Goal: Task Accomplishment & Management: Manage account settings

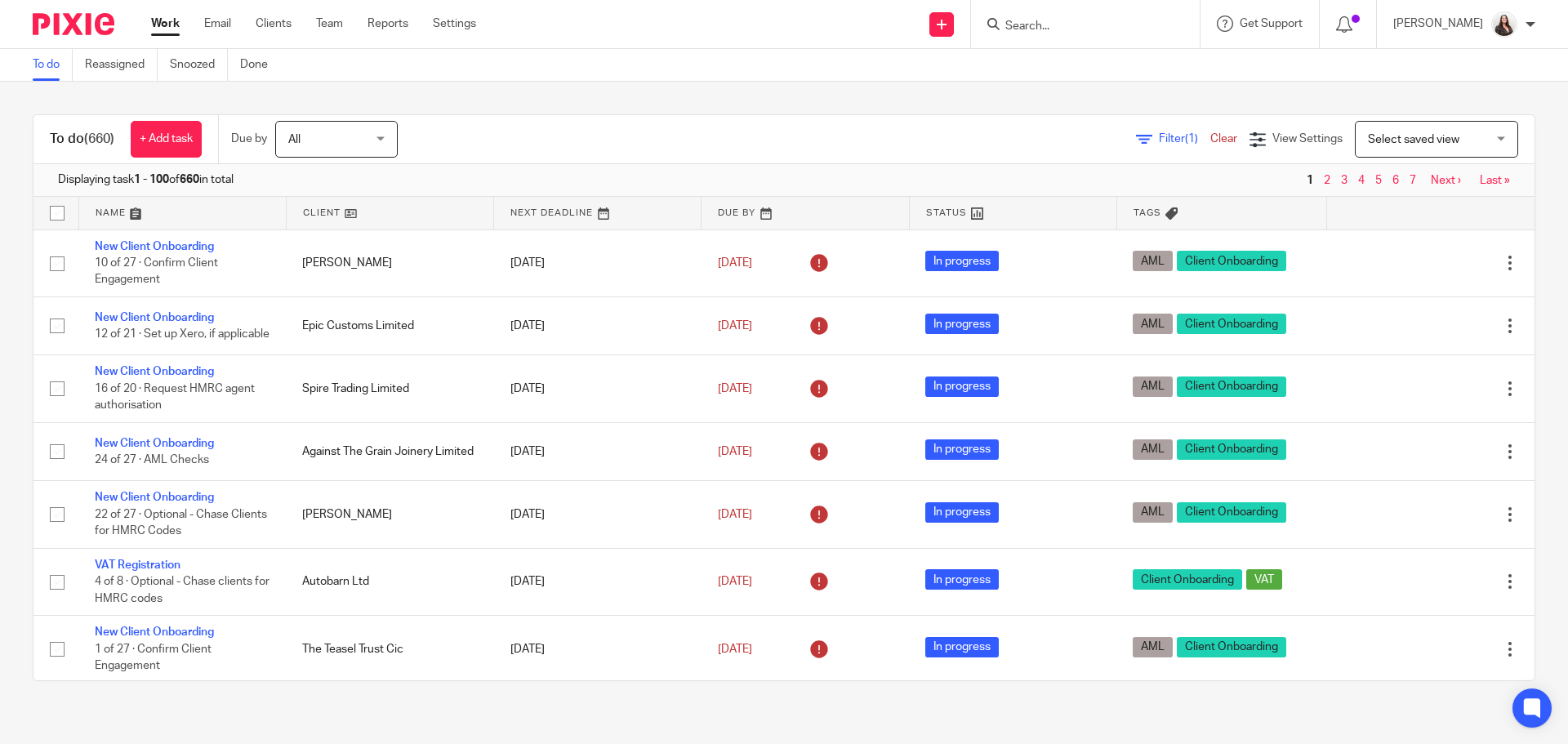
click at [1151, 23] on input "Search" at bounding box center [1077, 27] width 147 height 15
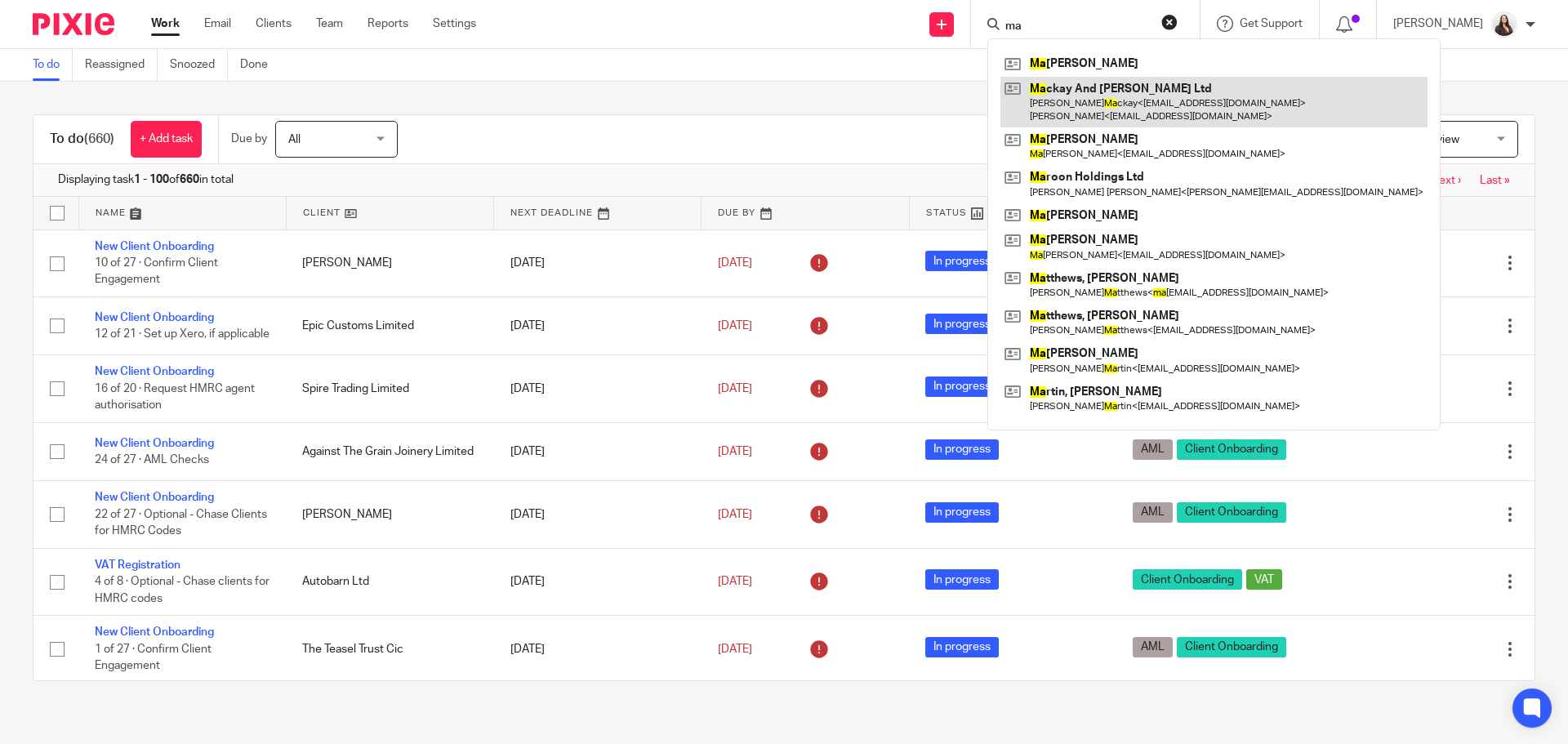
type input "ma"
click at [1128, 101] on link at bounding box center [1214, 102] width 427 height 50
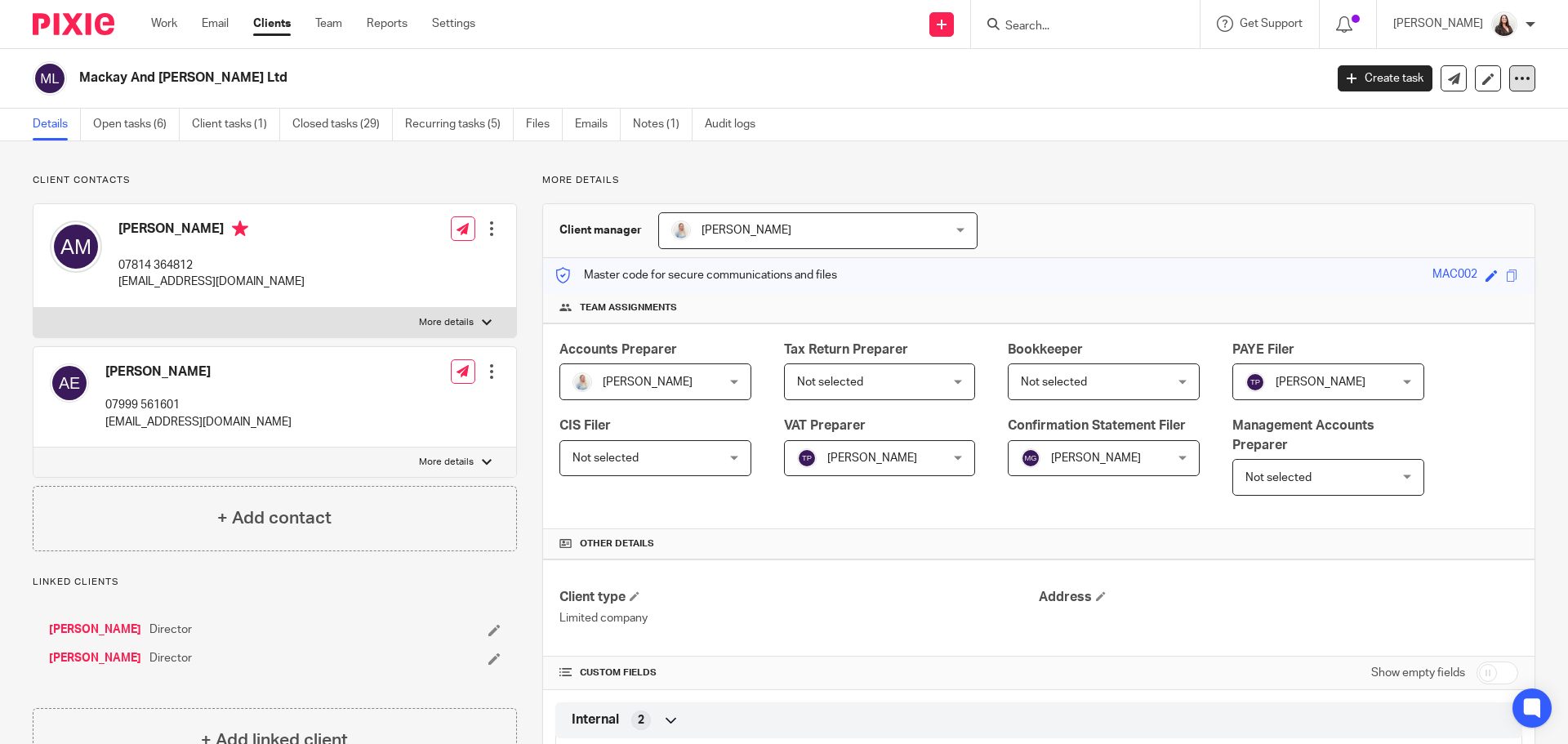
click at [1514, 82] on icon at bounding box center [1522, 78] width 17 height 17
click at [1368, 113] on link "Update from Companies House" at bounding box center [1420, 119] width 180 height 23
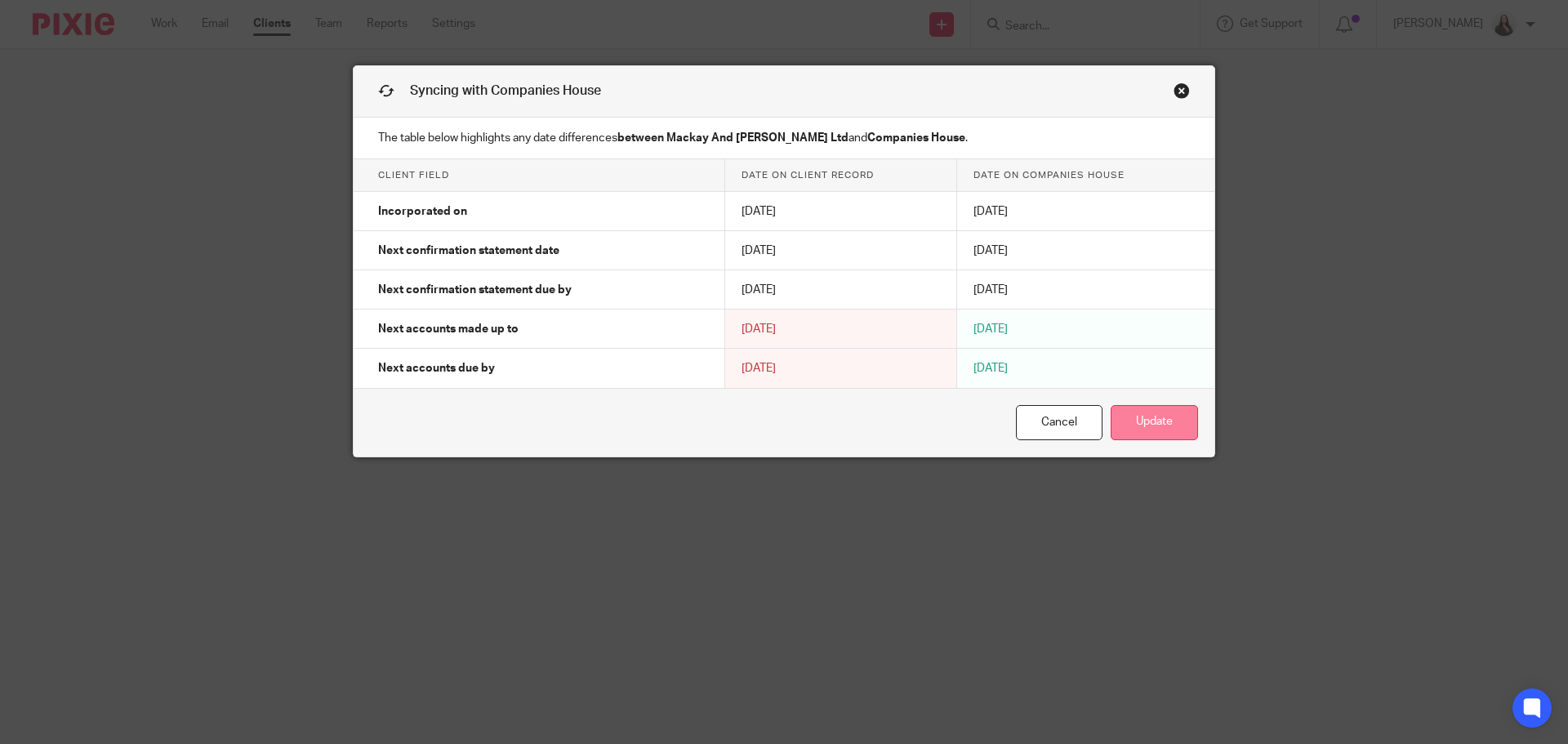
click at [1134, 426] on button "Update" at bounding box center [1155, 423] width 88 height 35
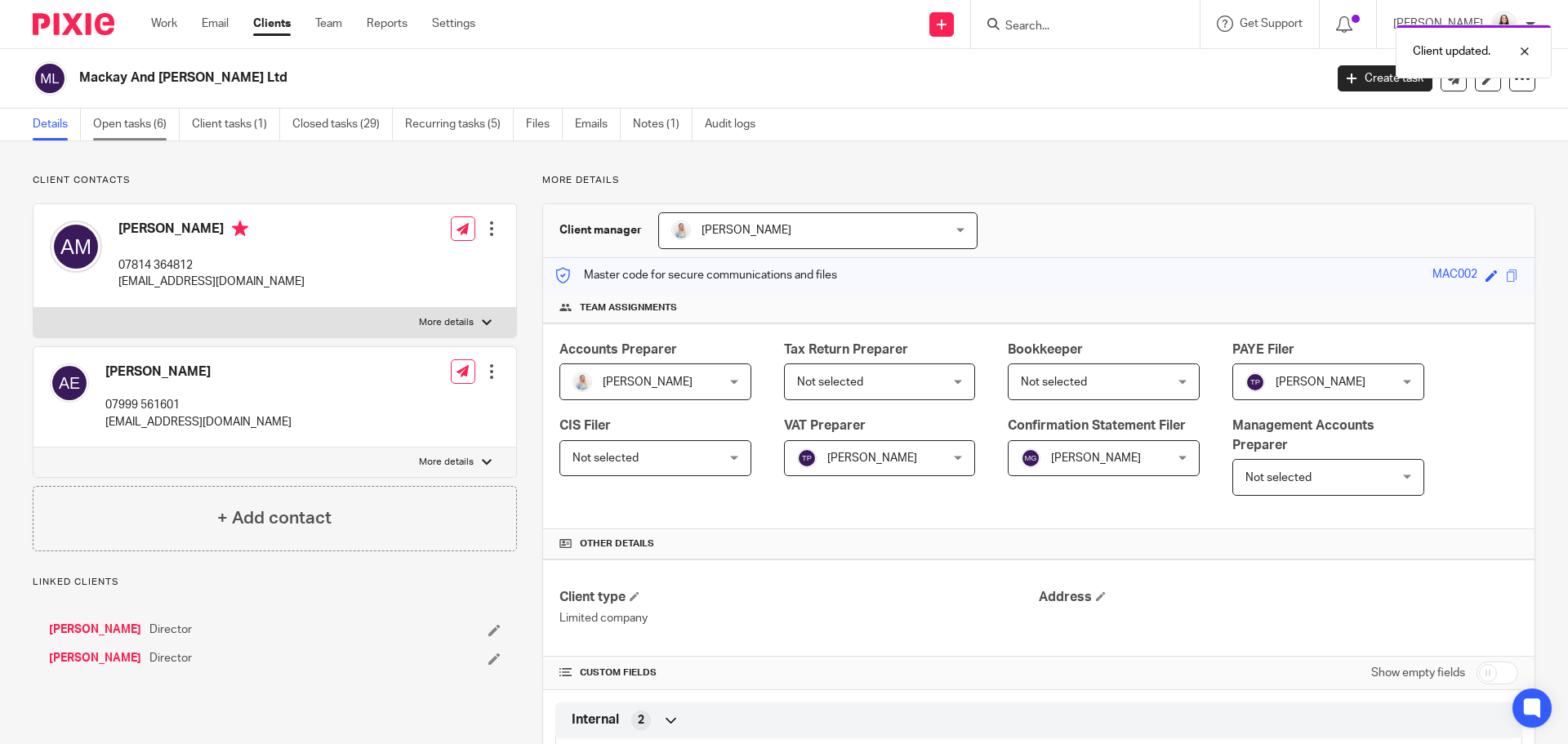
click at [129, 120] on link "Open tasks (6)" at bounding box center [136, 124] width 87 height 32
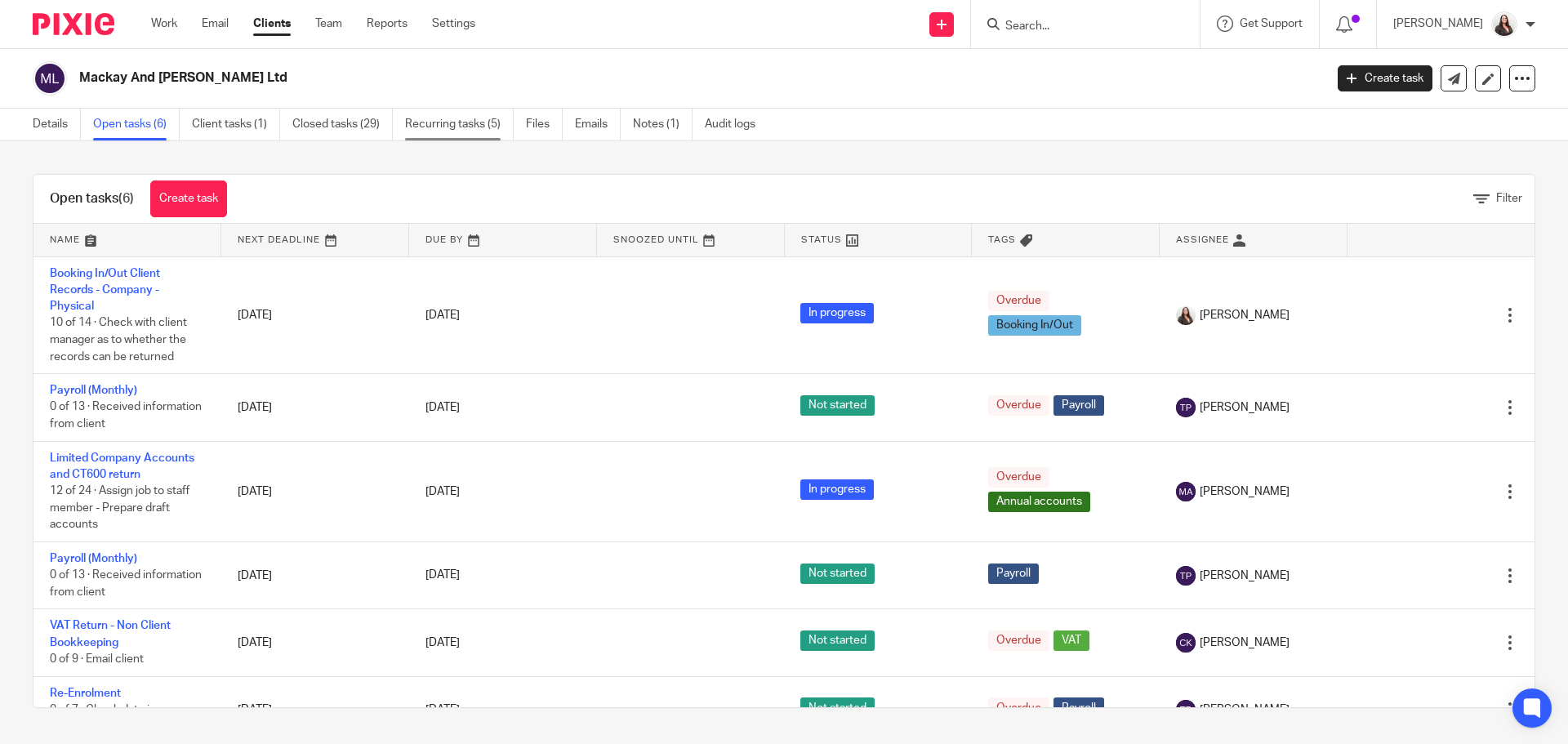
click at [469, 125] on link "Recurring tasks (5)" at bounding box center [459, 124] width 108 height 32
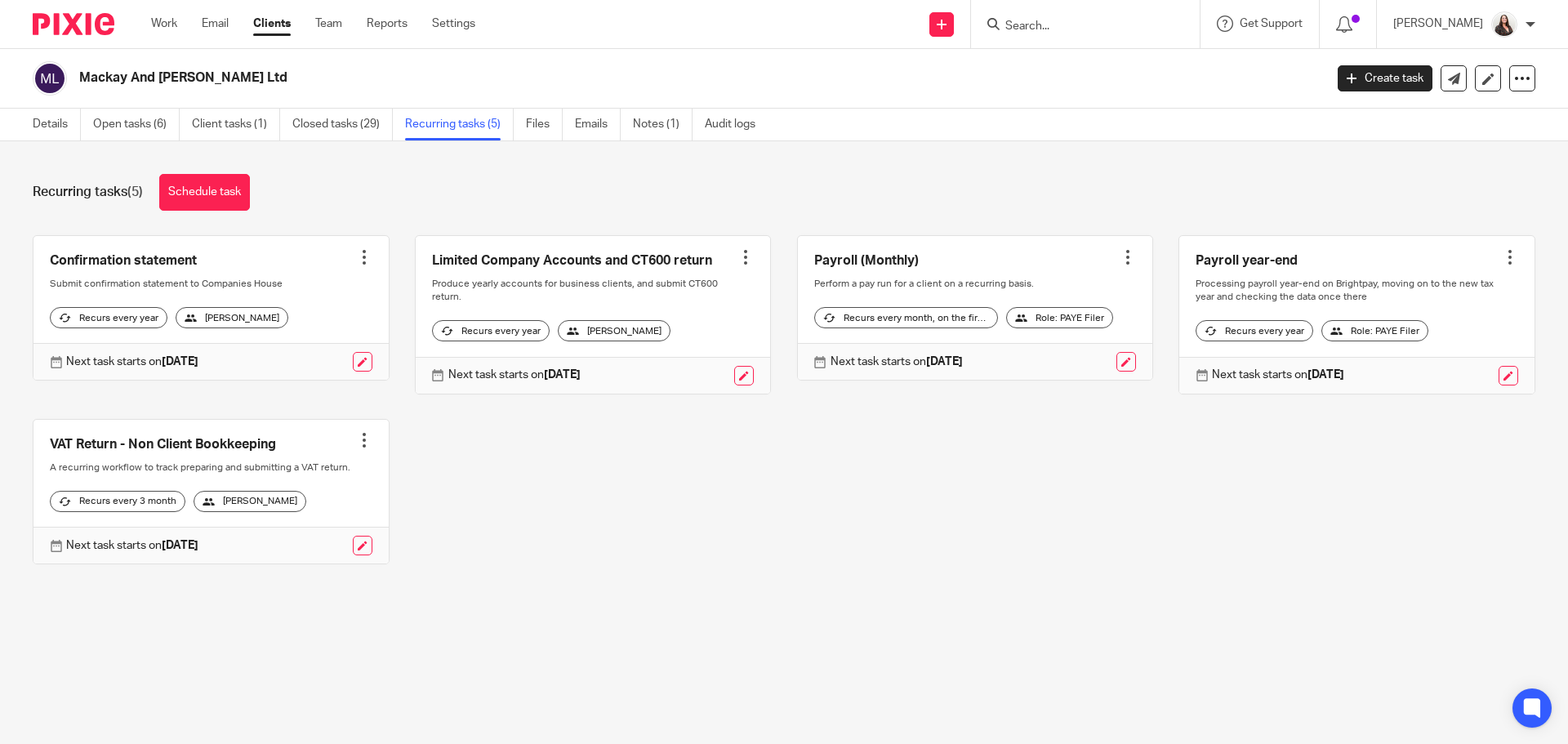
click at [596, 258] on link at bounding box center [593, 315] width 356 height 158
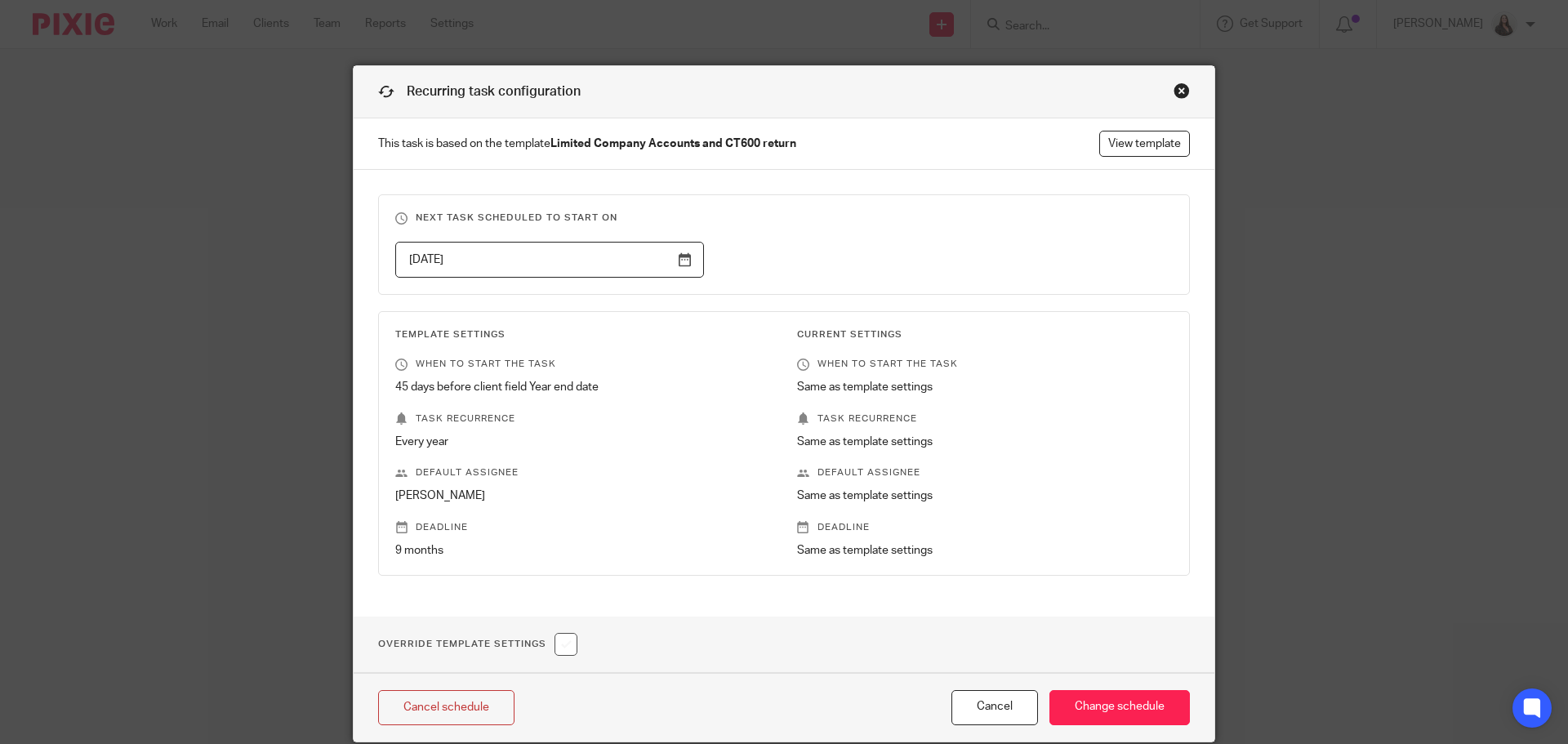
click at [677, 259] on input "2026-04-16" at bounding box center [550, 260] width 309 height 36
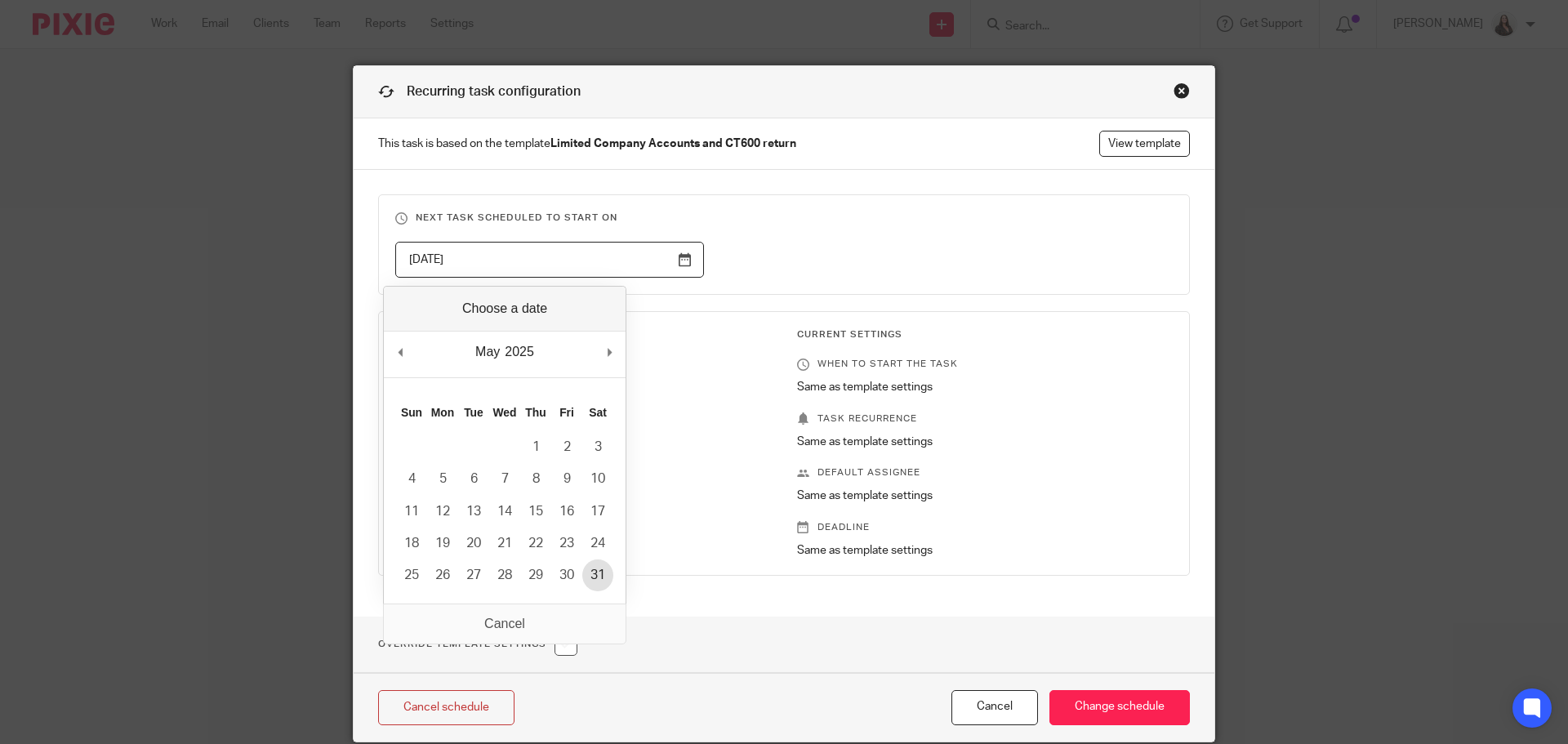
type input "2025-05-31"
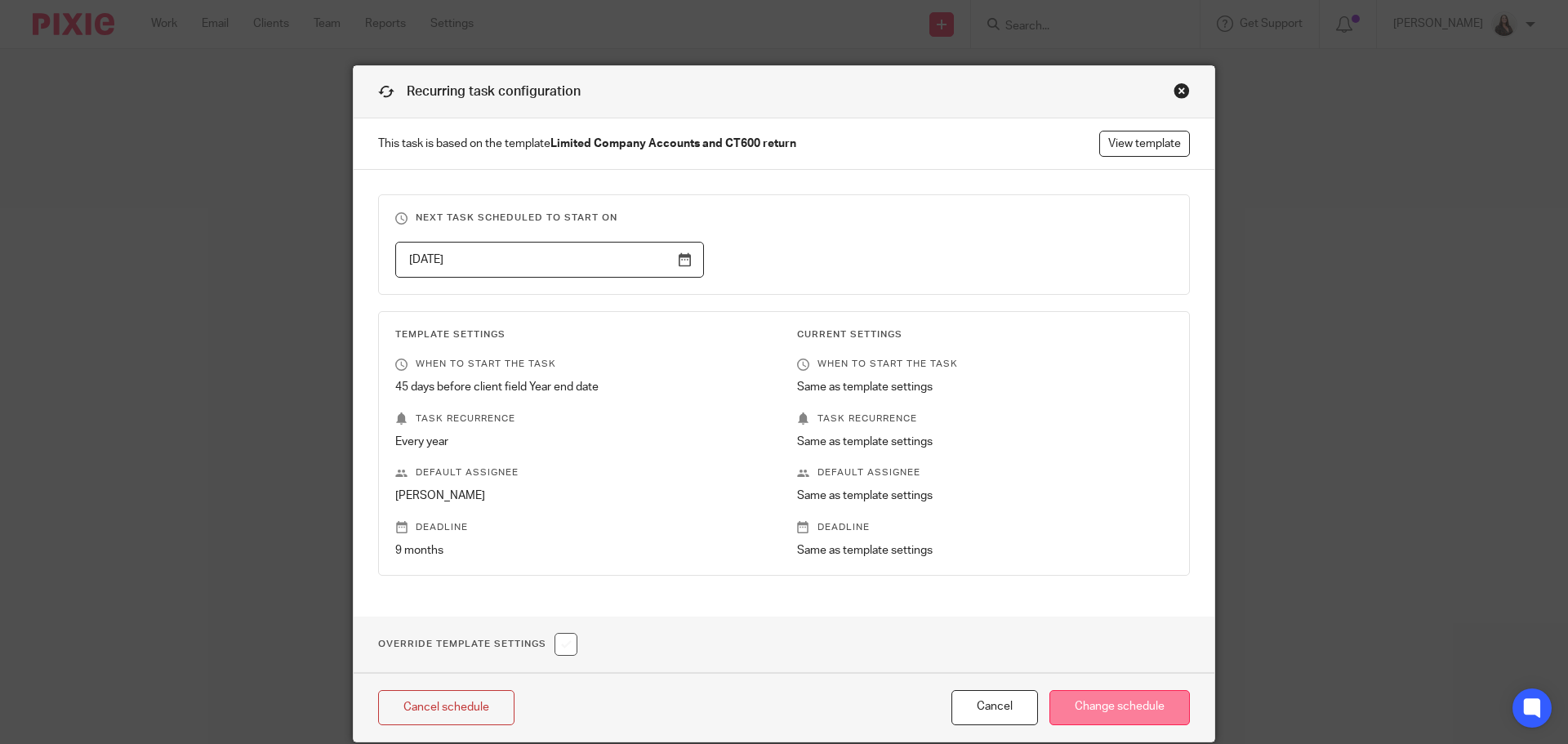
click at [1149, 711] on input "Change schedule" at bounding box center [1119, 708] width 141 height 35
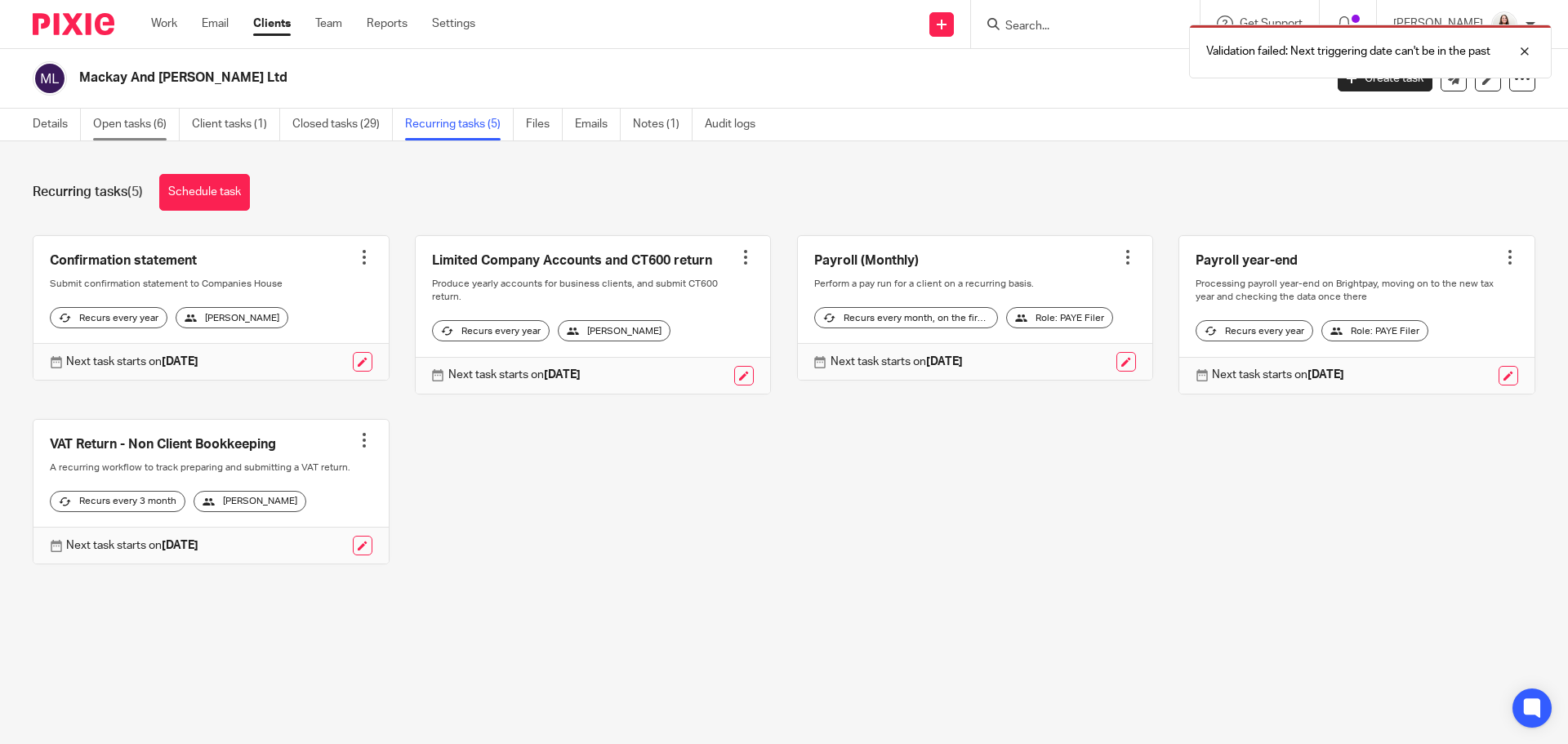
click at [132, 117] on link "Open tasks (6)" at bounding box center [136, 124] width 87 height 32
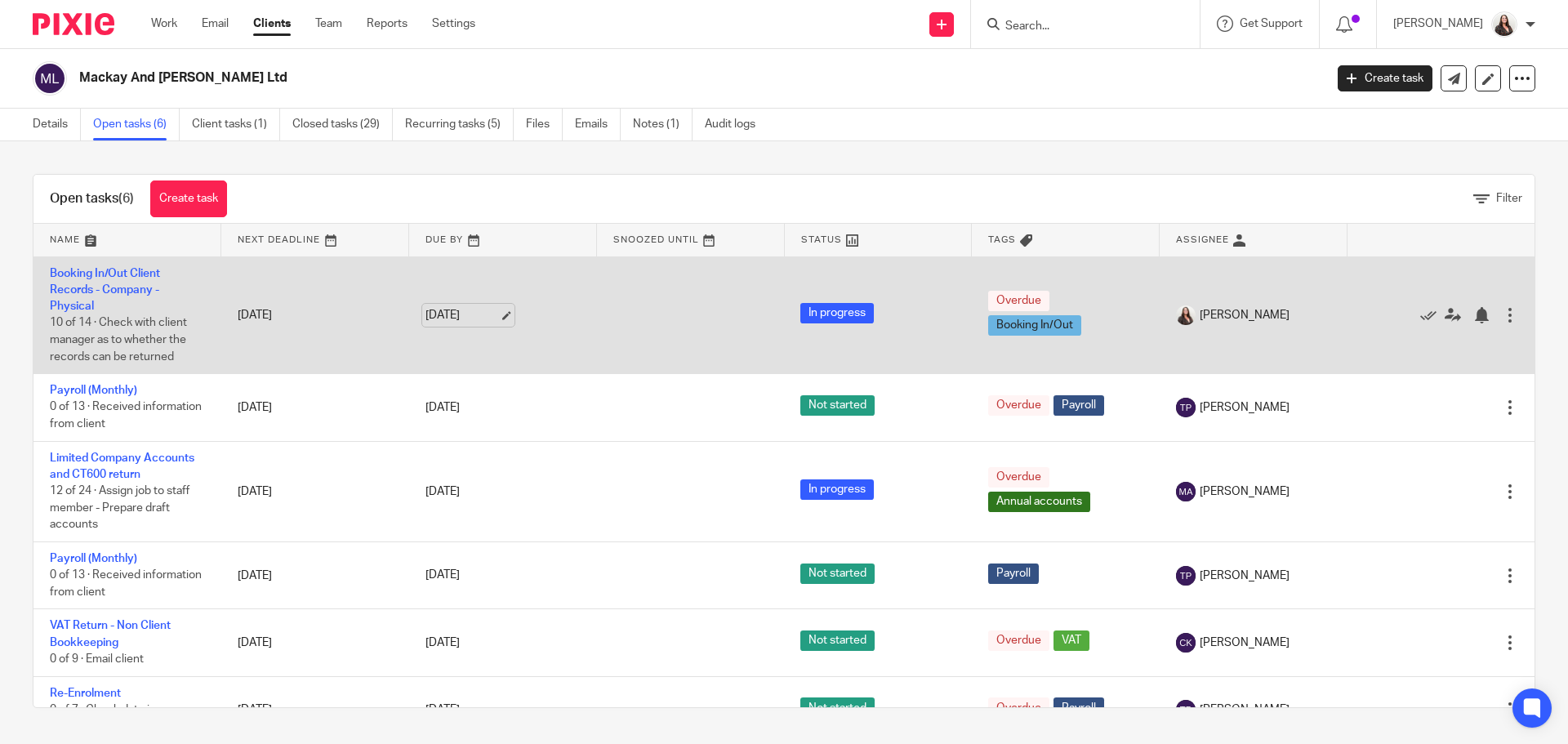
click at [491, 319] on link "19 Jun 2025" at bounding box center [462, 316] width 74 height 17
click at [516, 316] on icon at bounding box center [526, 316] width 26 height 26
click at [495, 317] on link "28 Feb 2026" at bounding box center [462, 315] width 74 height 17
click at [1502, 312] on div at bounding box center [1510, 316] width 17 height 17
click at [1421, 316] on icon at bounding box center [1429, 316] width 17 height 17
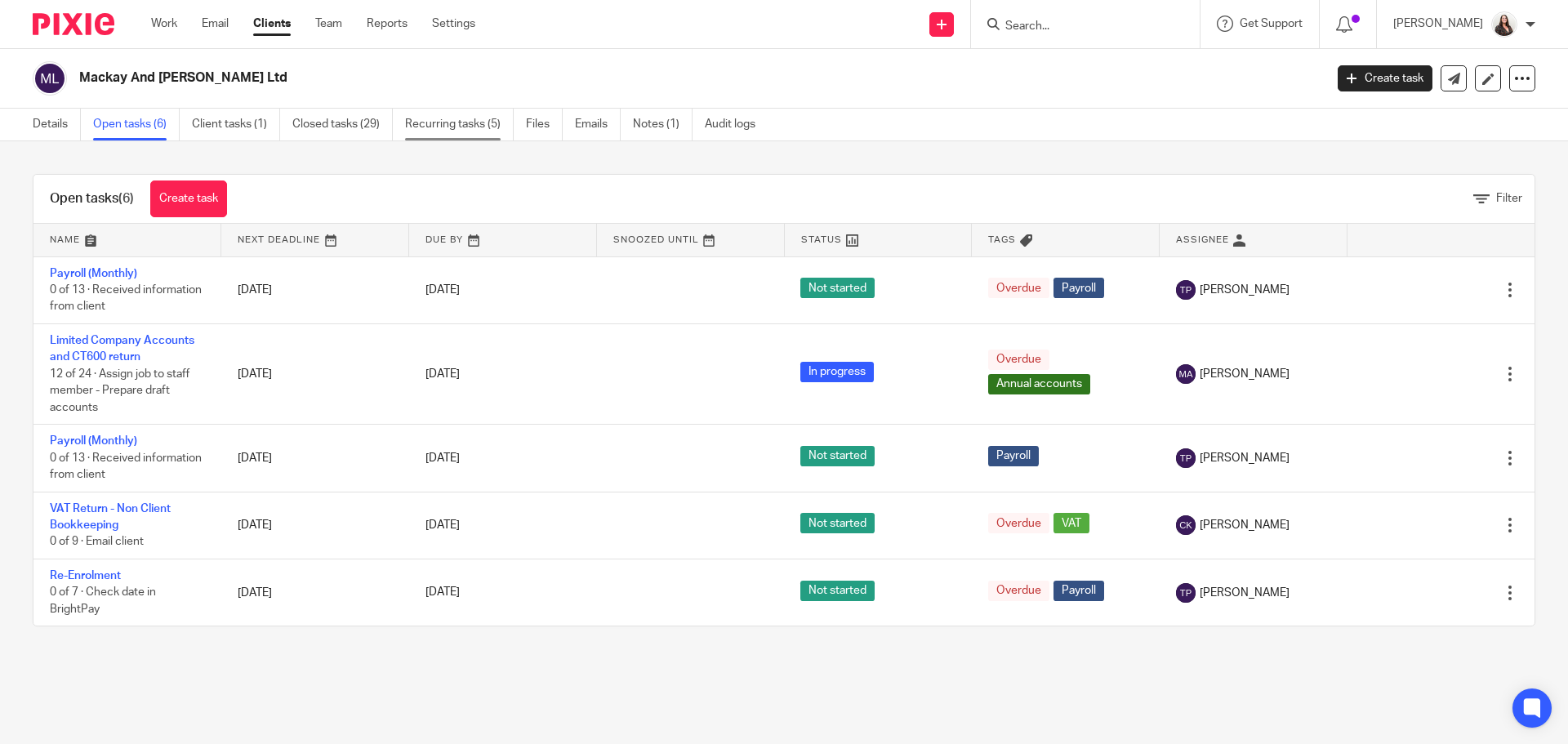
click at [440, 121] on link "Recurring tasks (5)" at bounding box center [459, 124] width 108 height 32
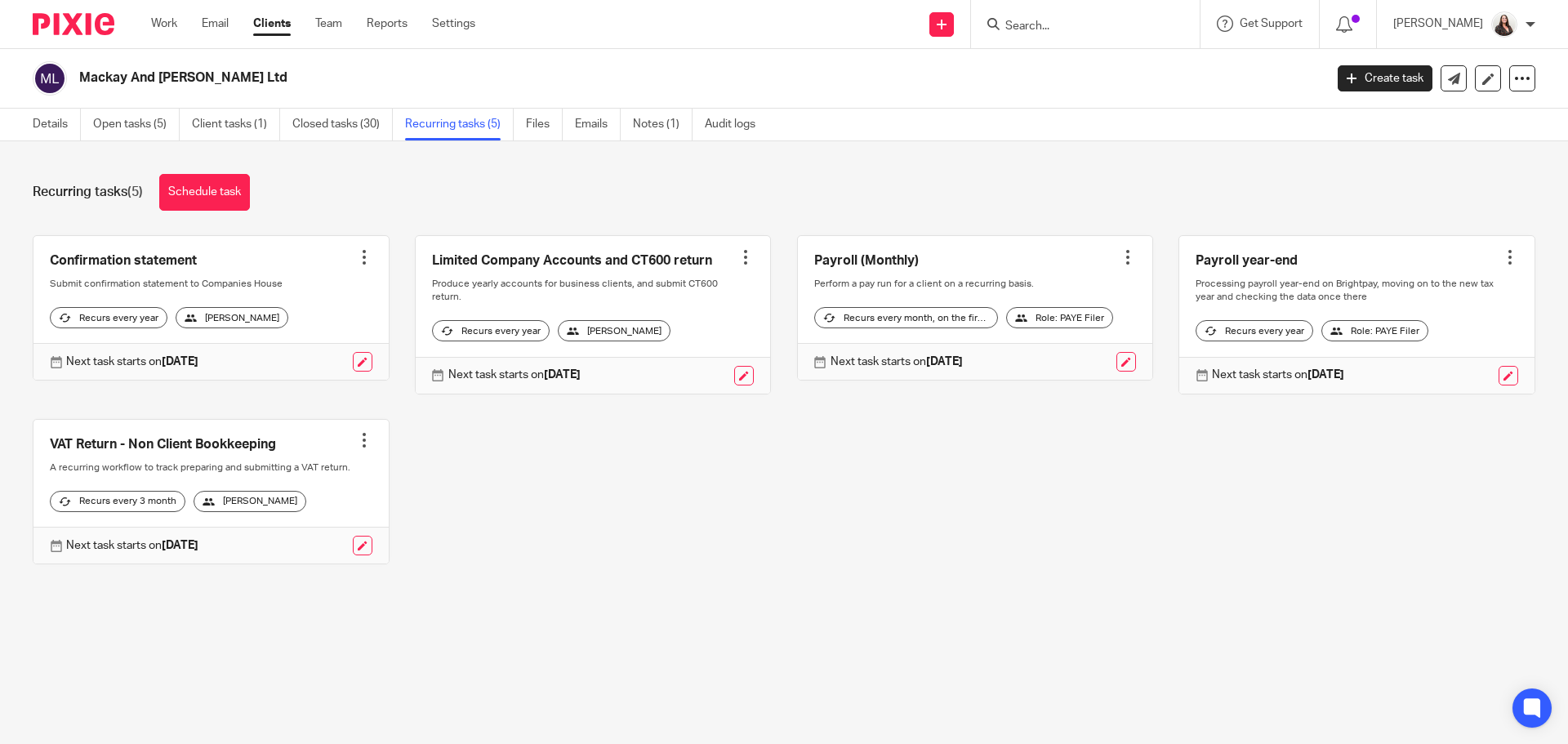
click at [665, 260] on link at bounding box center [593, 315] width 356 height 158
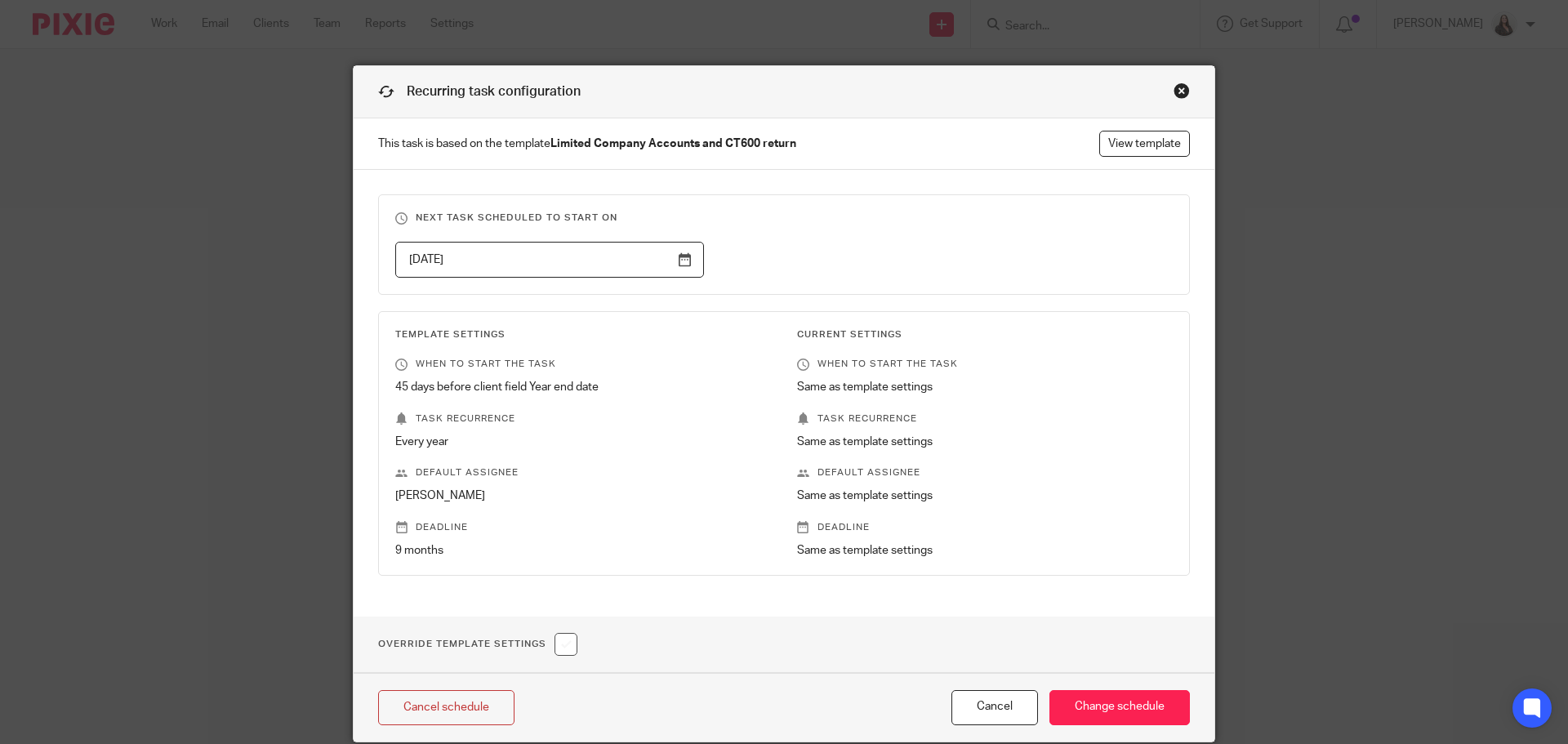
click at [682, 257] on input "[DATE]" at bounding box center [550, 260] width 309 height 36
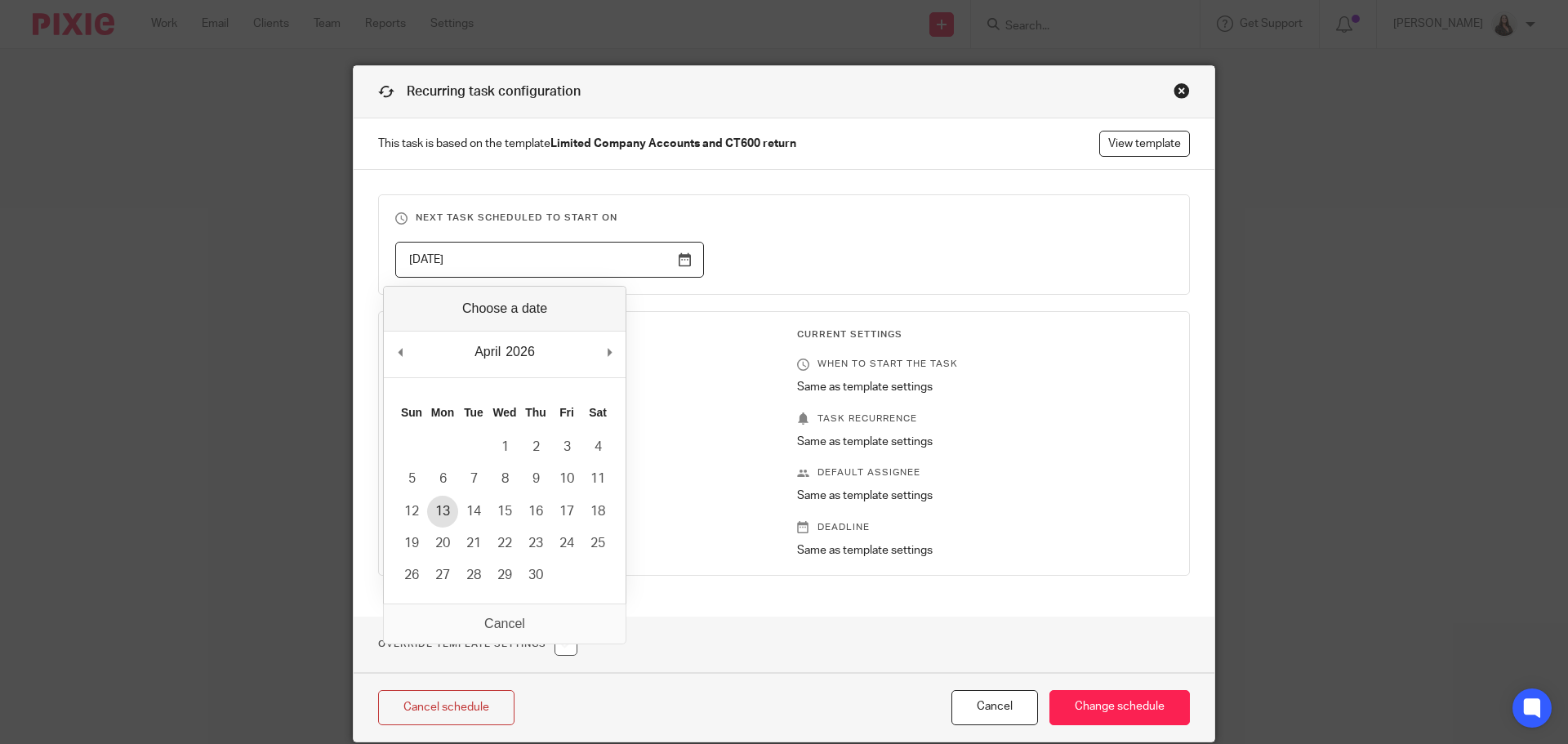
type input "2026-04-13"
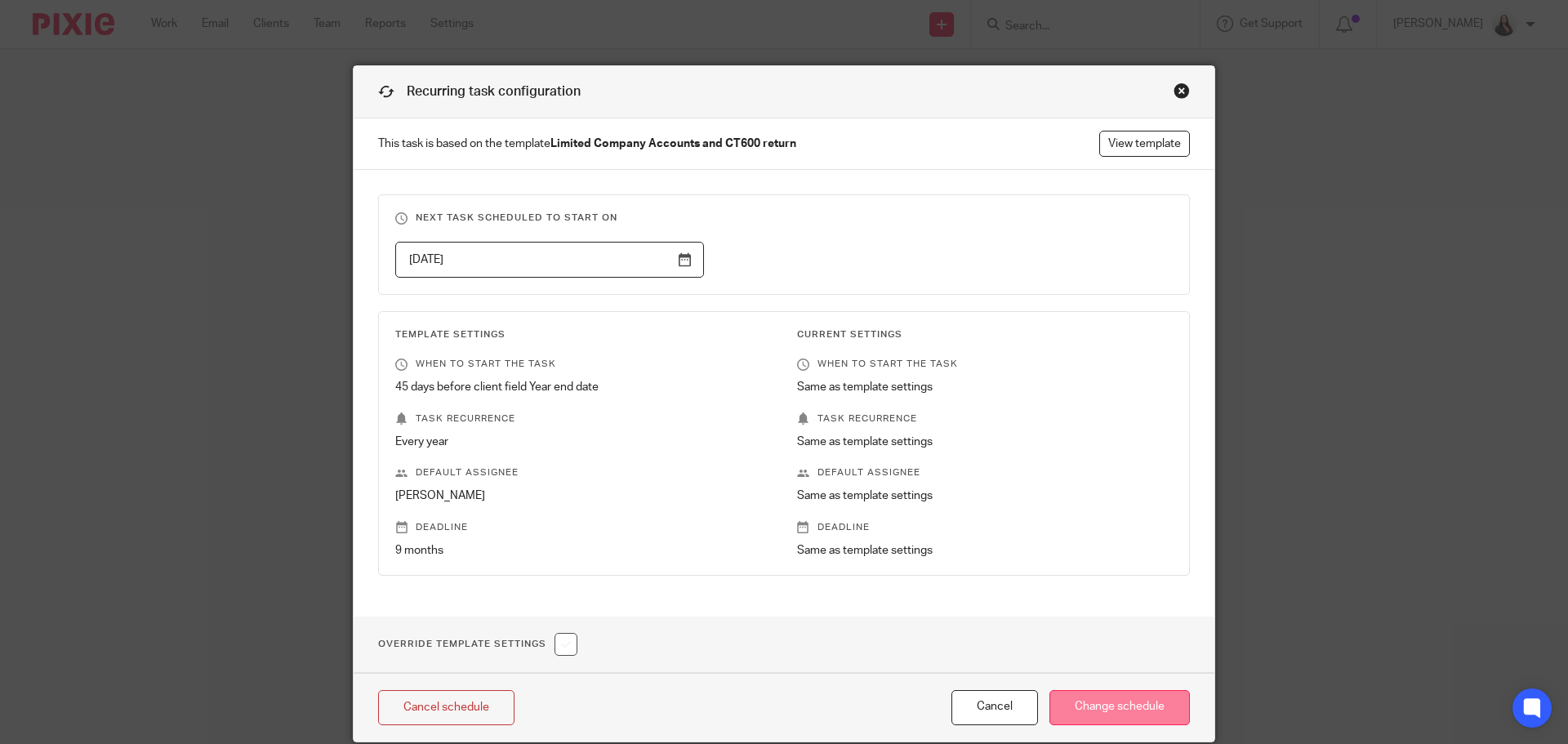
click at [1105, 706] on input "Change schedule" at bounding box center [1119, 708] width 141 height 35
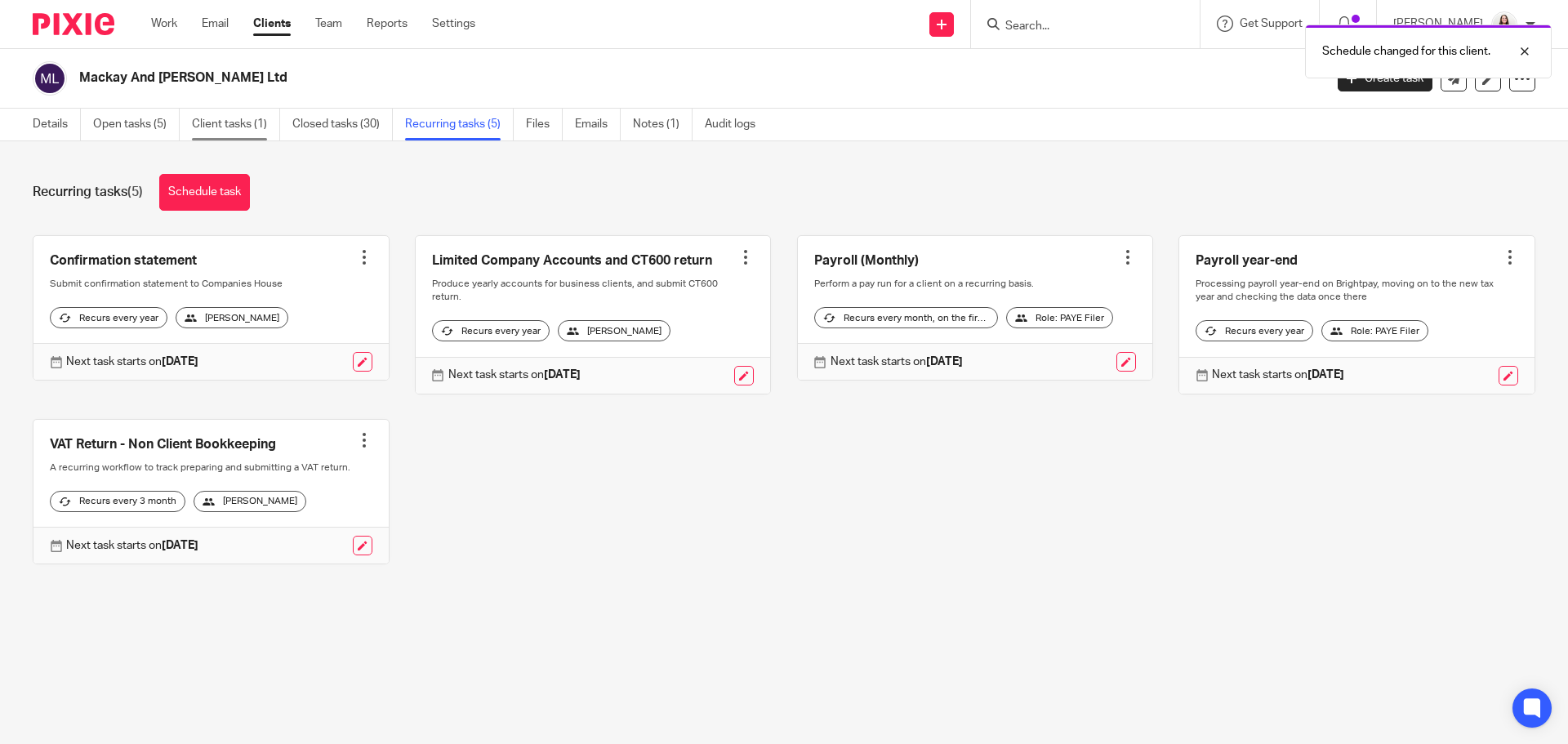
drag, startPoint x: 149, startPoint y: 122, endPoint x: 232, endPoint y: 134, distance: 83.9
click at [149, 121] on link "Open tasks (5)" at bounding box center [136, 124] width 87 height 32
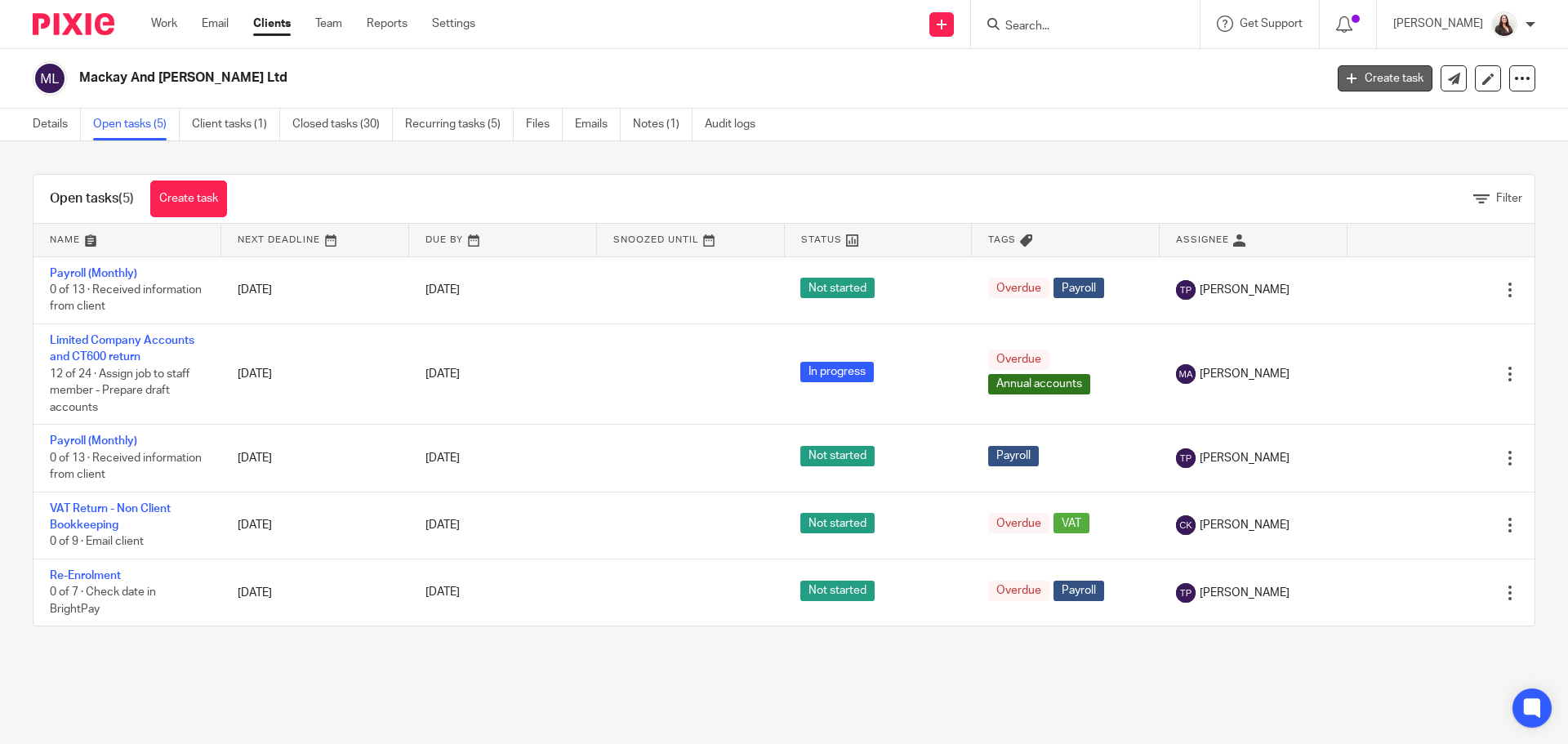
click at [1354, 82] on link "Create task" at bounding box center [1385, 78] width 95 height 26
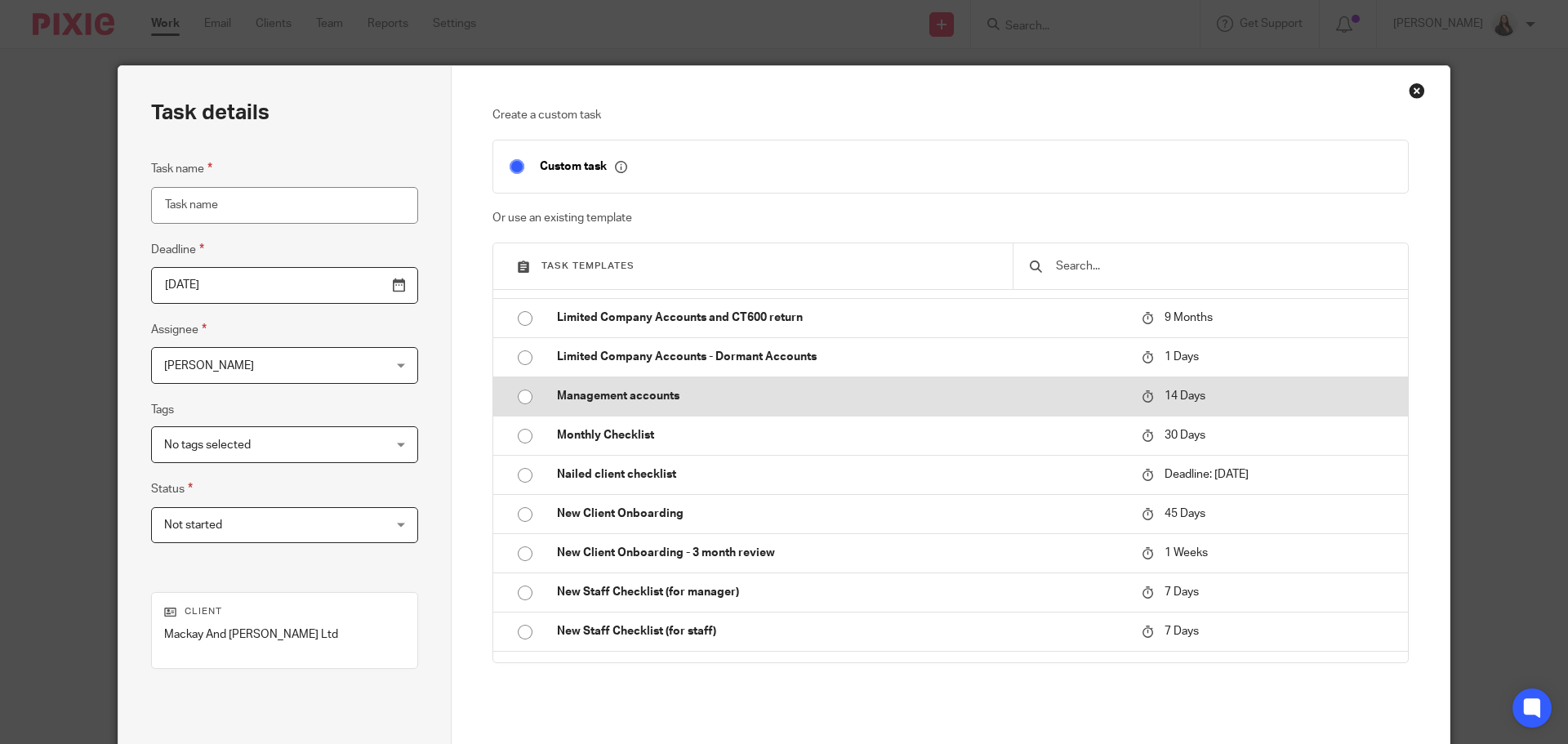
scroll to position [837, 0]
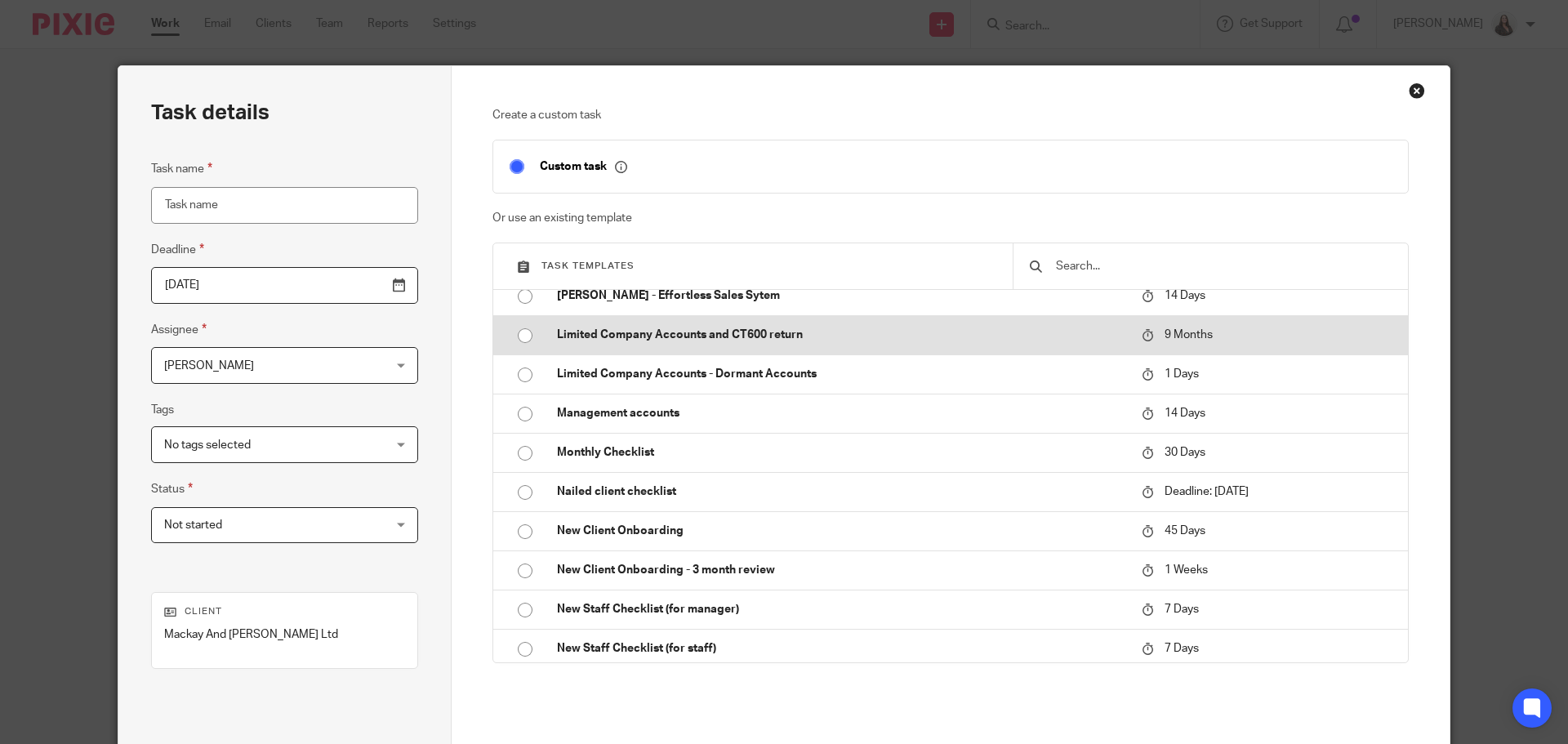
click at [607, 337] on p "Limited Company Accounts and CT600 return" at bounding box center [841, 335] width 568 height 17
type input "2026-06-19"
type input "Limited Company Accounts and CT600 return"
checkbox input "false"
radio input "true"
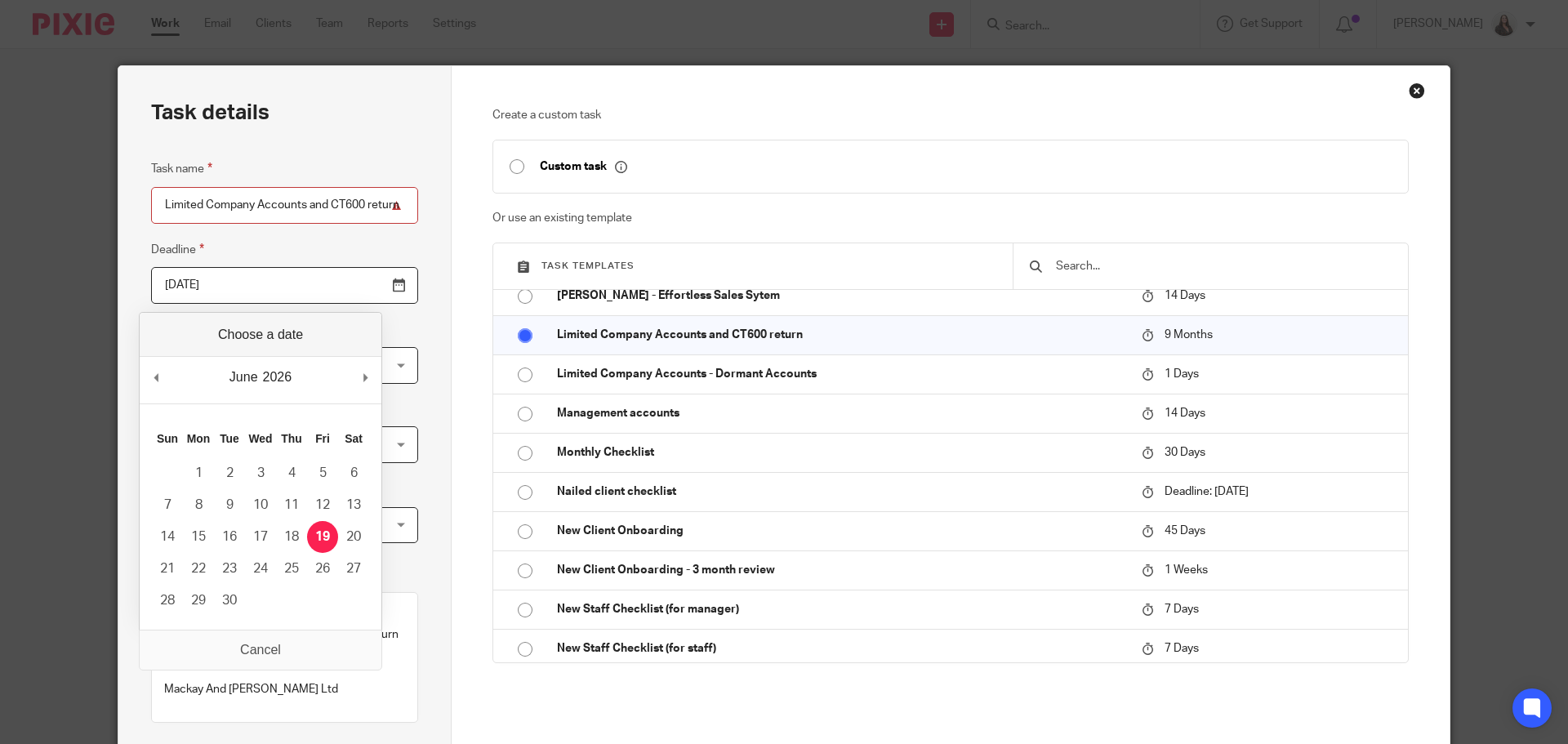
click at [360, 291] on input "2026-06-19" at bounding box center [285, 285] width 267 height 36
type input "2027-02-28"
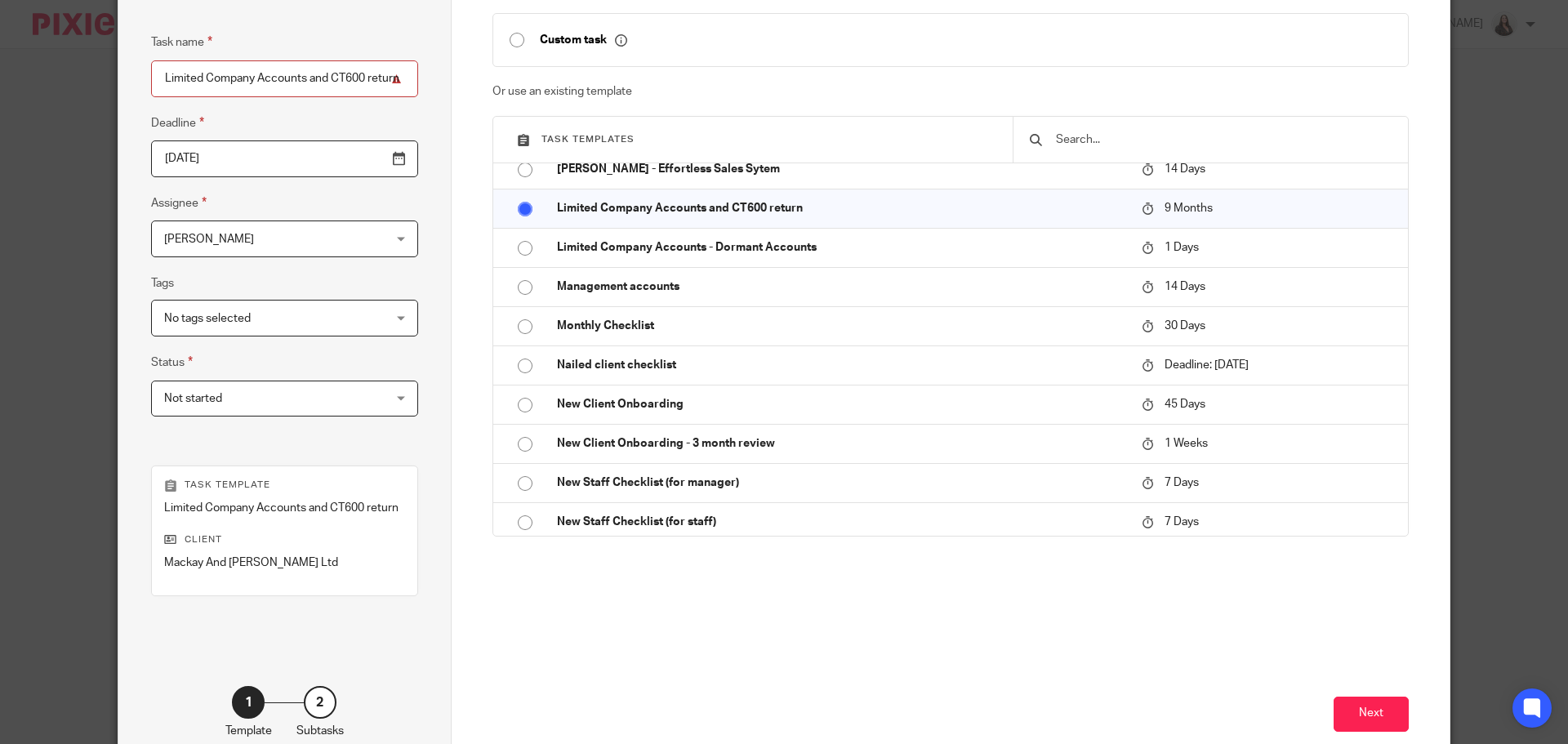
scroll to position [221, 0]
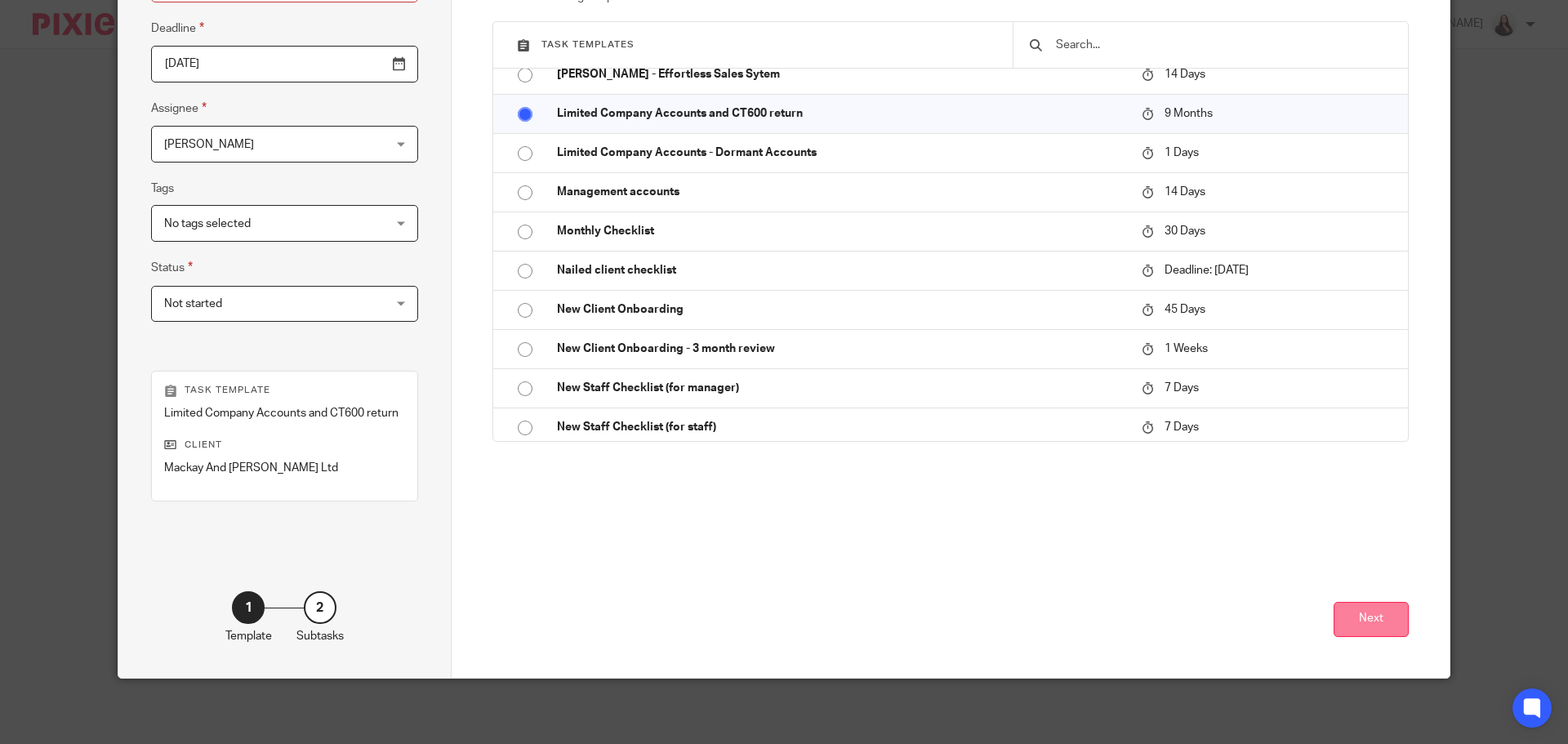
click at [1372, 619] on button "Next" at bounding box center [1371, 620] width 76 height 35
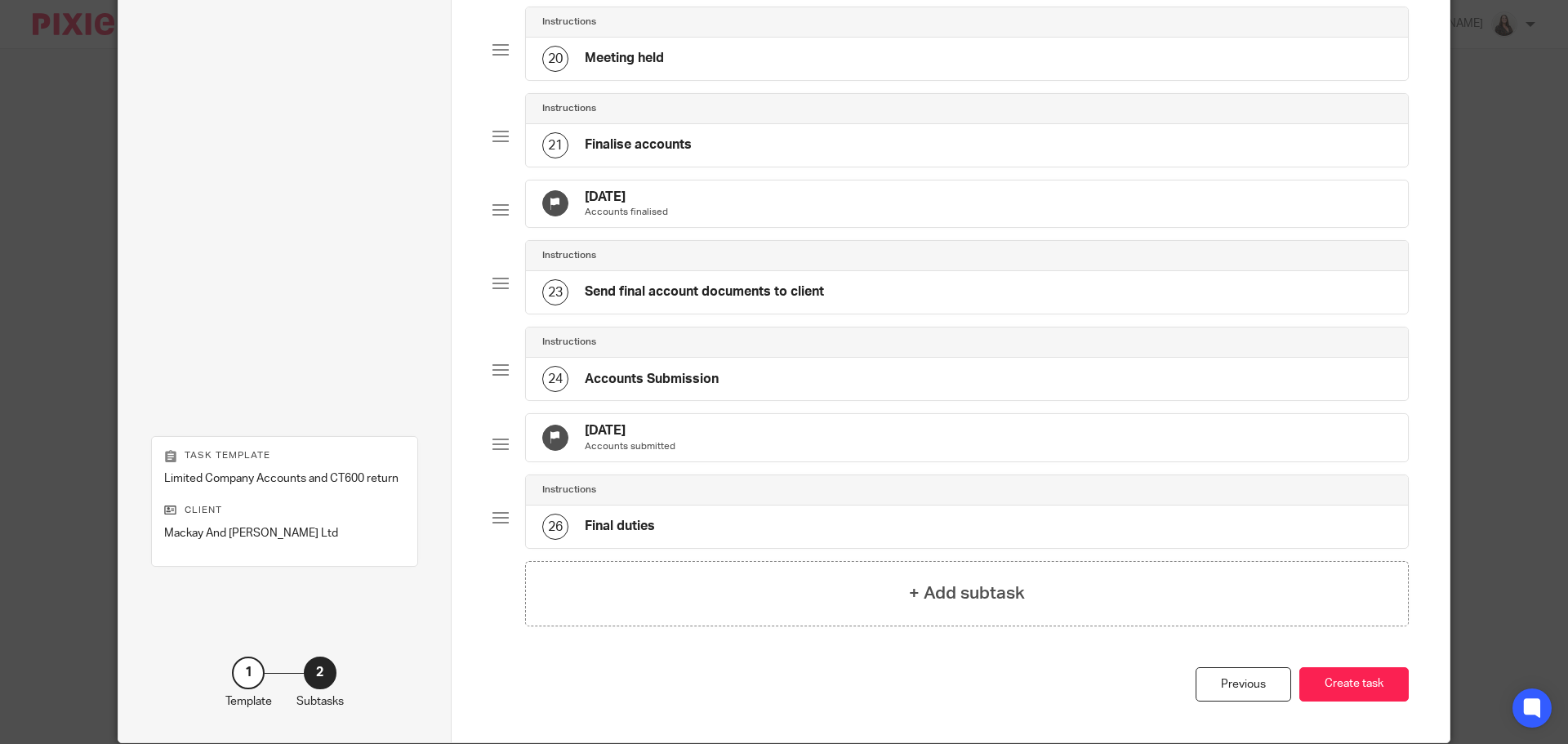
scroll to position [1843, 0]
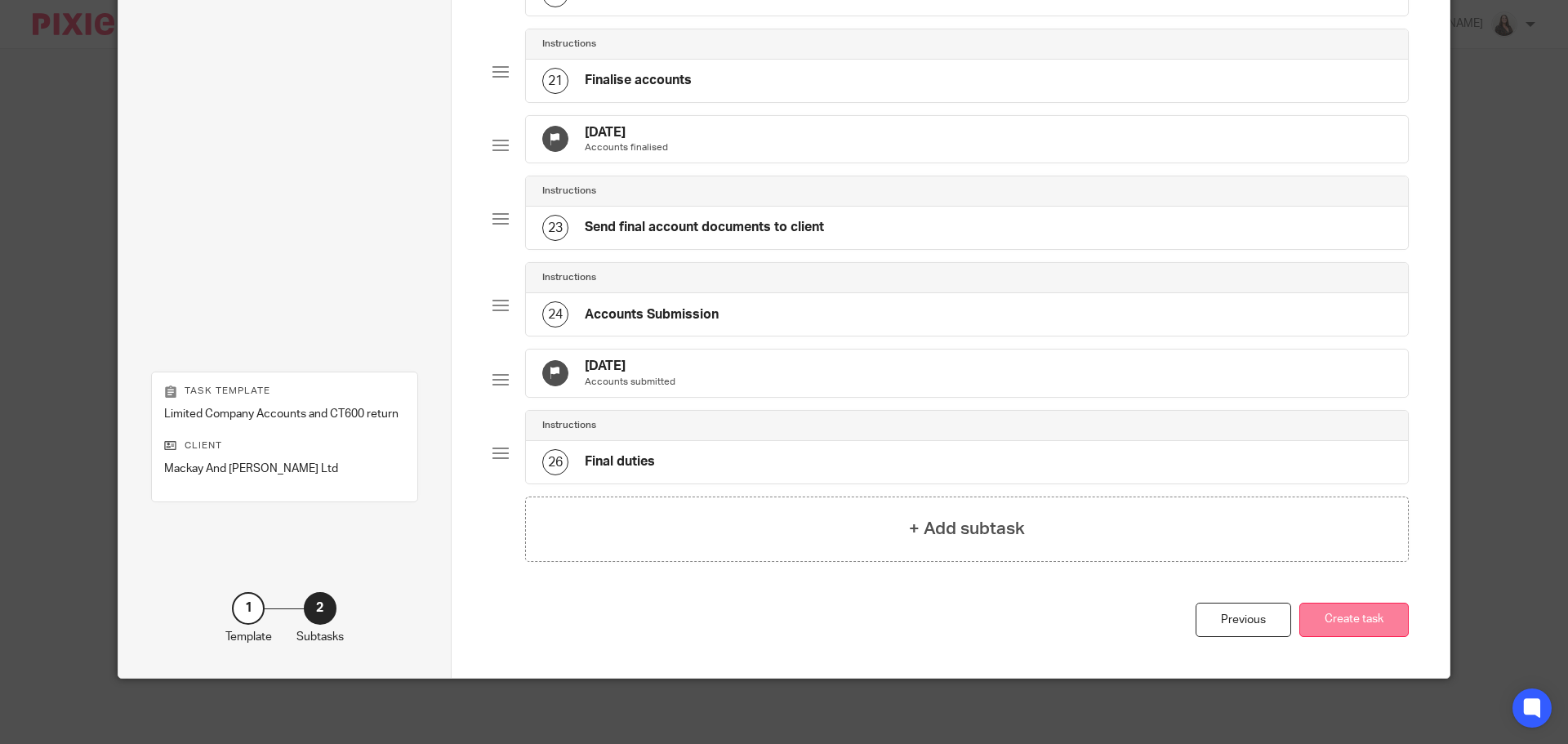
click at [1369, 622] on button "Create task" at bounding box center [1353, 621] width 109 height 35
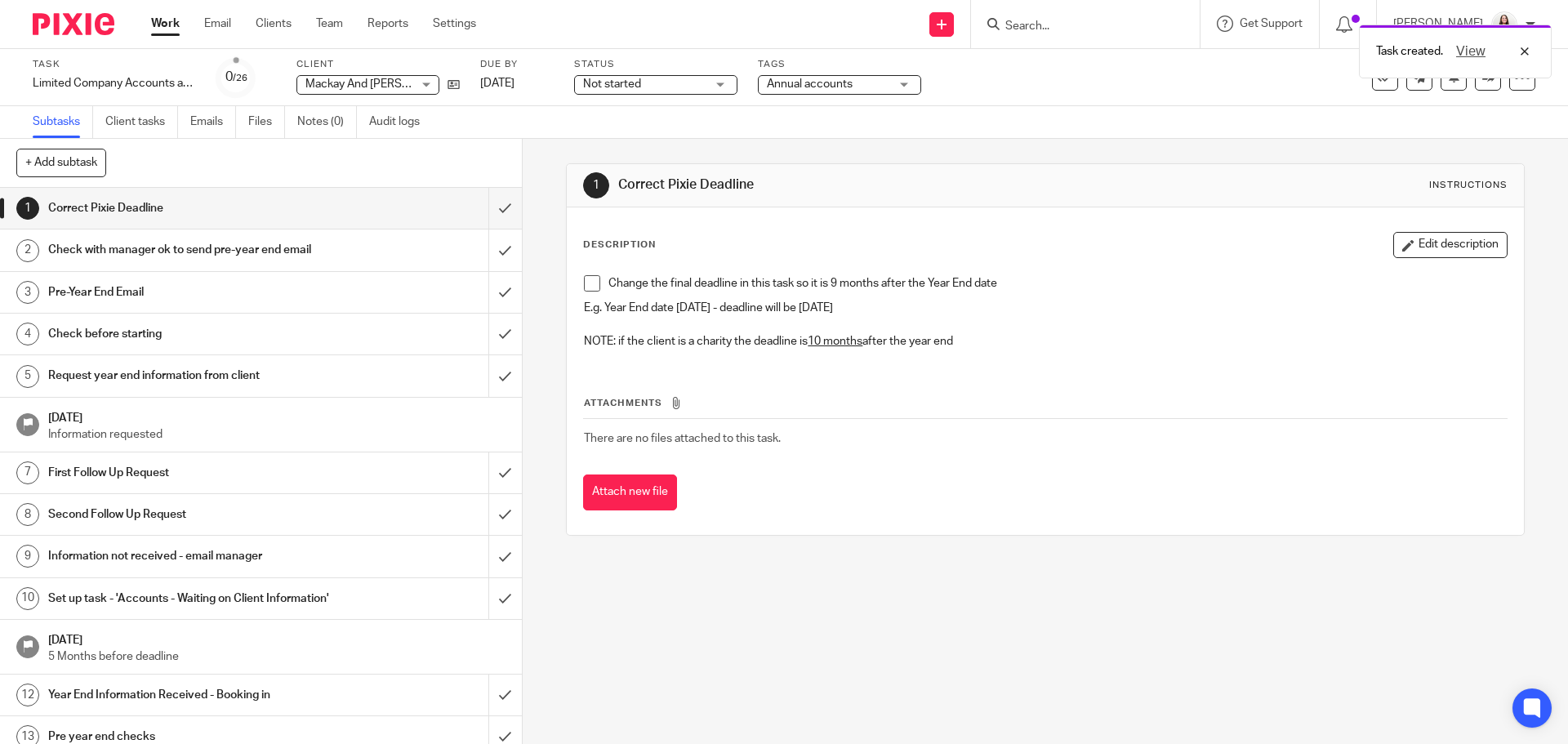
click at [587, 280] on span at bounding box center [593, 284] width 17 height 17
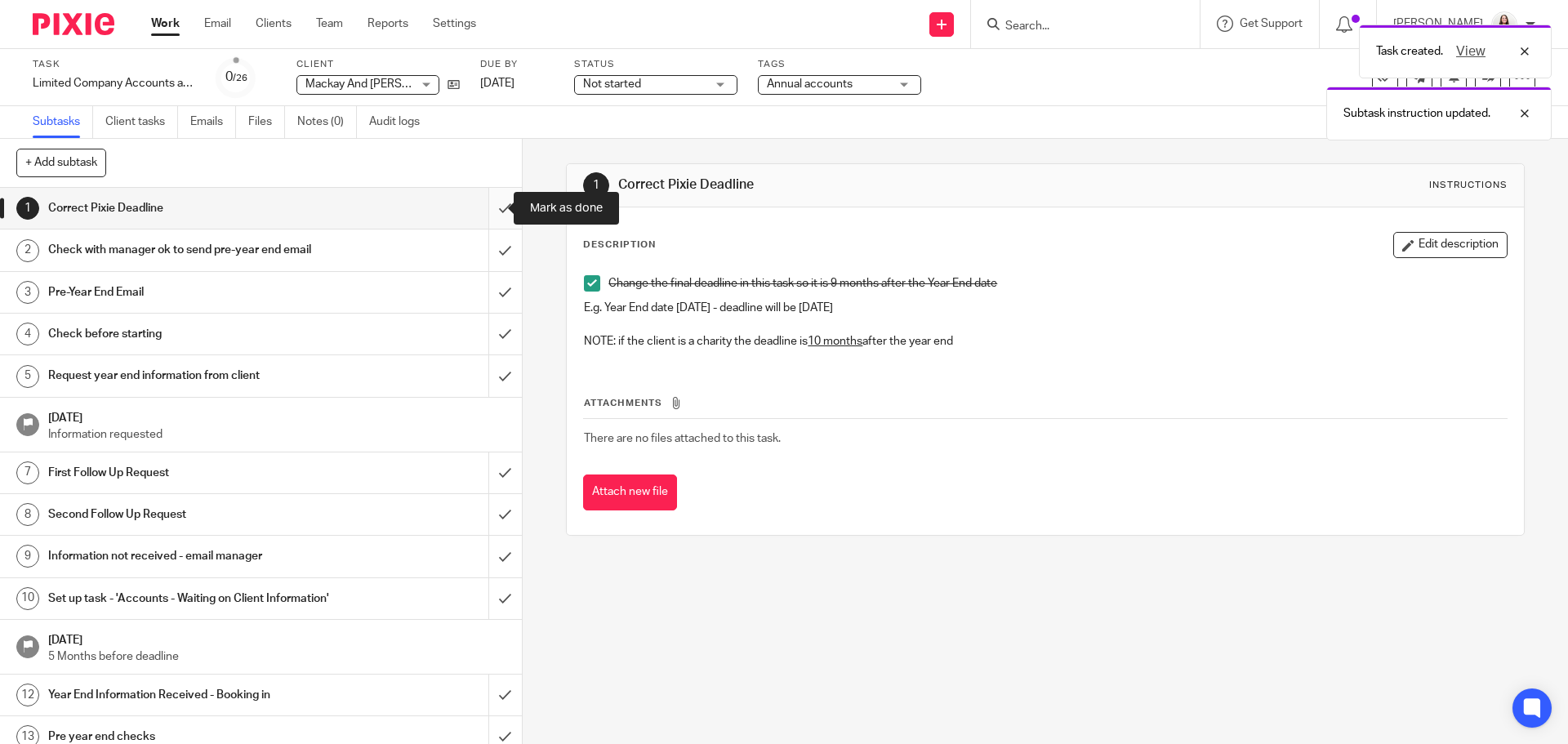
click at [494, 210] on input "submit" at bounding box center [260, 208] width 522 height 41
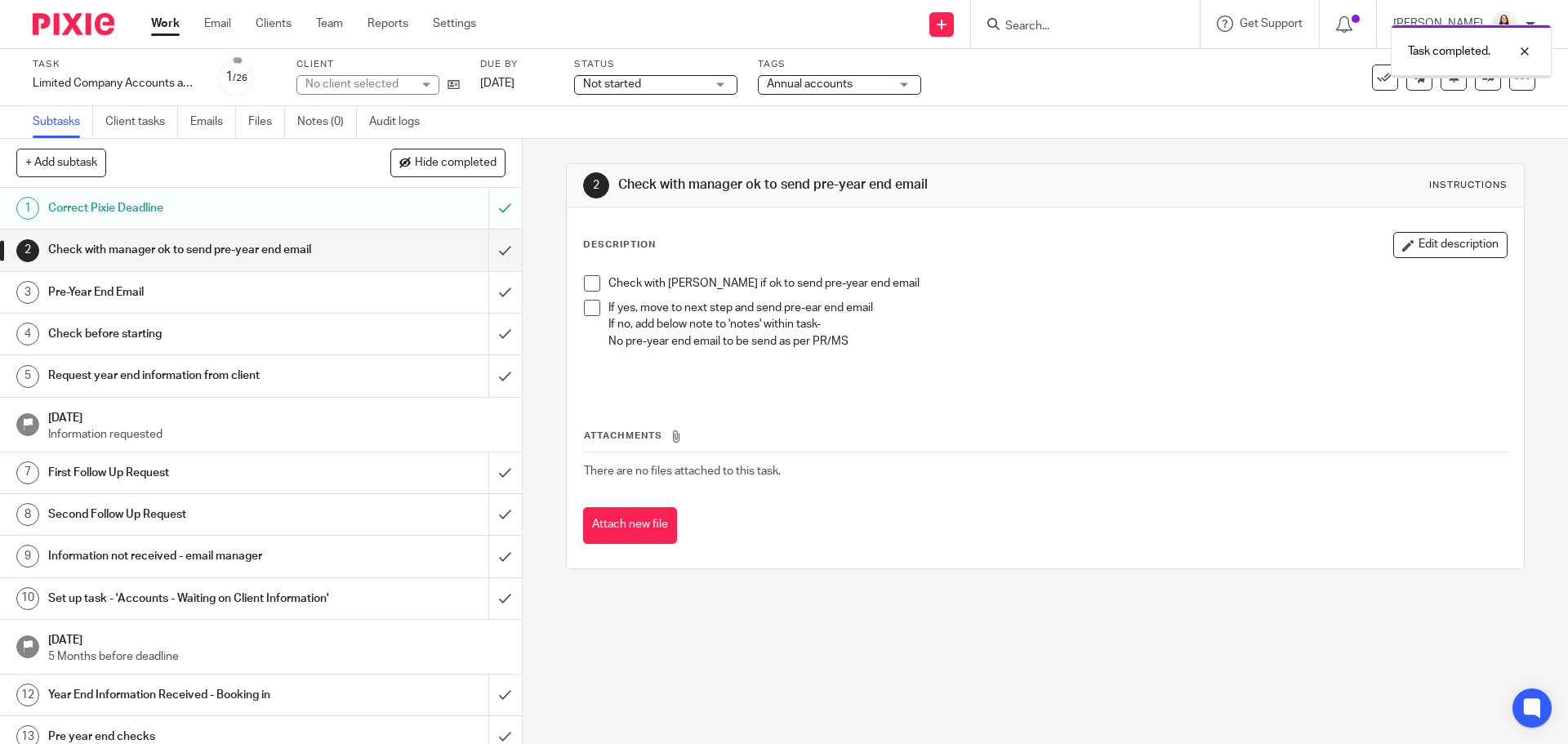
click at [584, 286] on span at bounding box center [593, 284] width 17 height 17
click at [590, 308] on span at bounding box center [593, 308] width 17 height 17
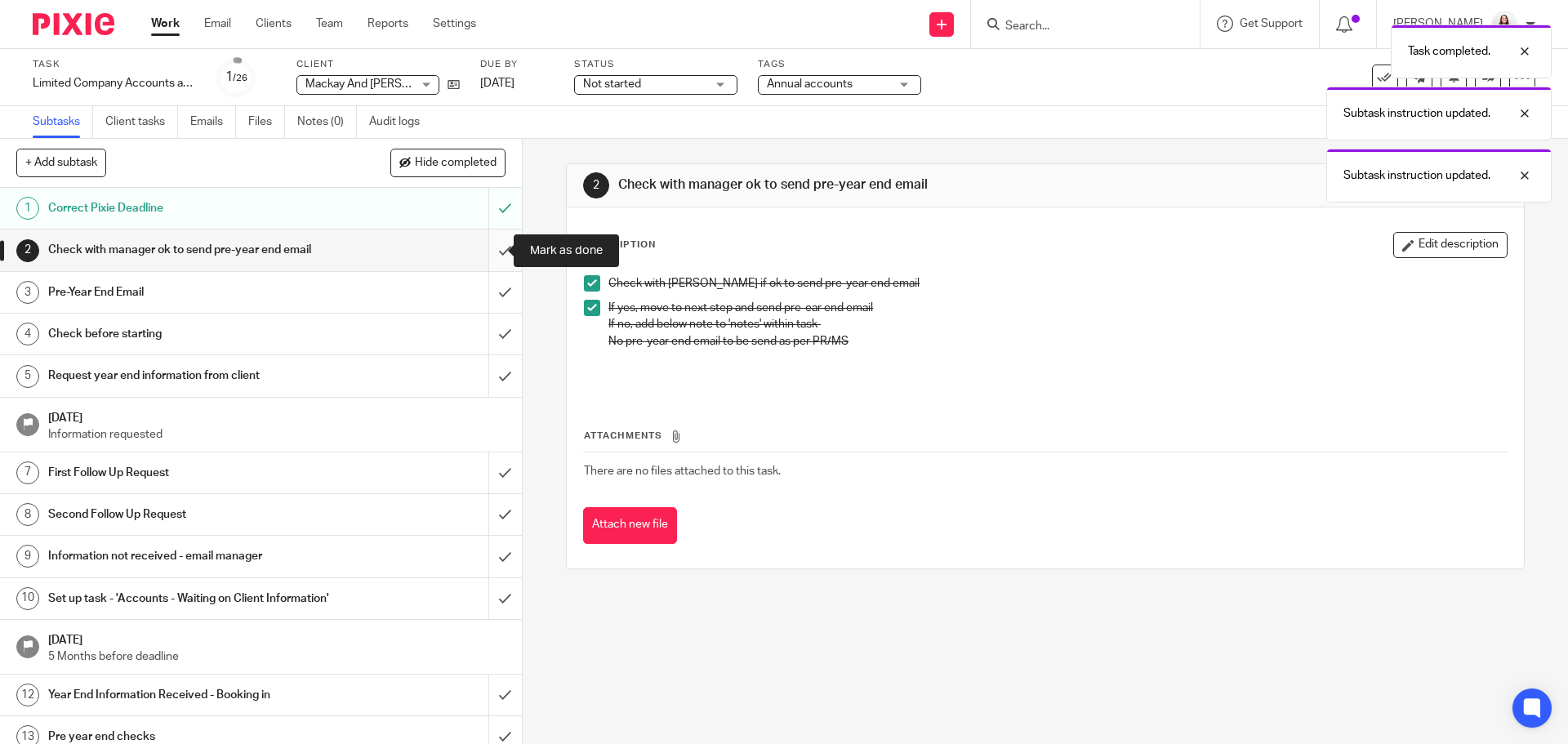
click at [497, 257] on input "submit" at bounding box center [260, 250] width 522 height 41
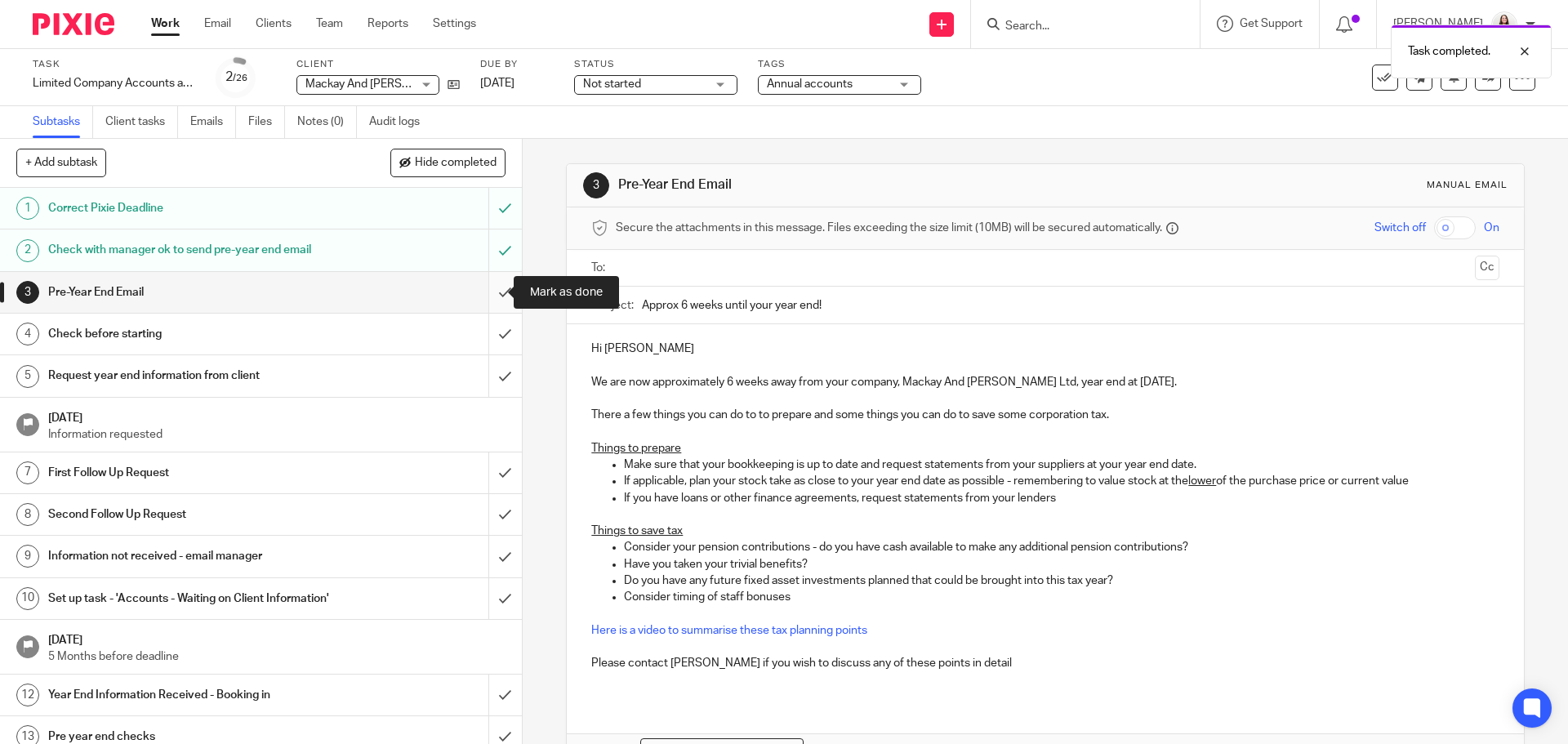
click at [488, 290] on input "submit" at bounding box center [260, 292] width 522 height 41
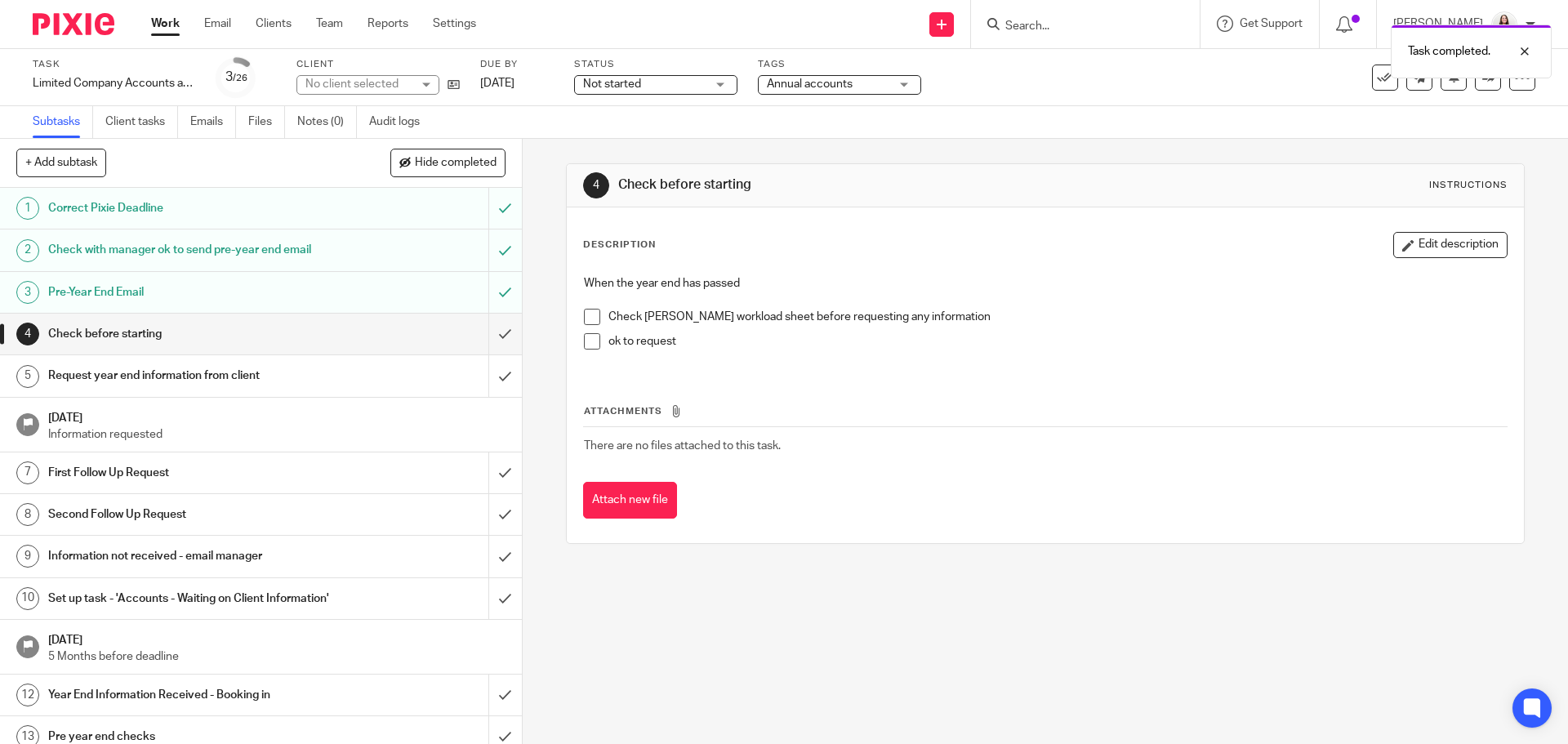
click at [589, 315] on span at bounding box center [593, 317] width 17 height 17
click at [585, 344] on span at bounding box center [593, 342] width 17 height 17
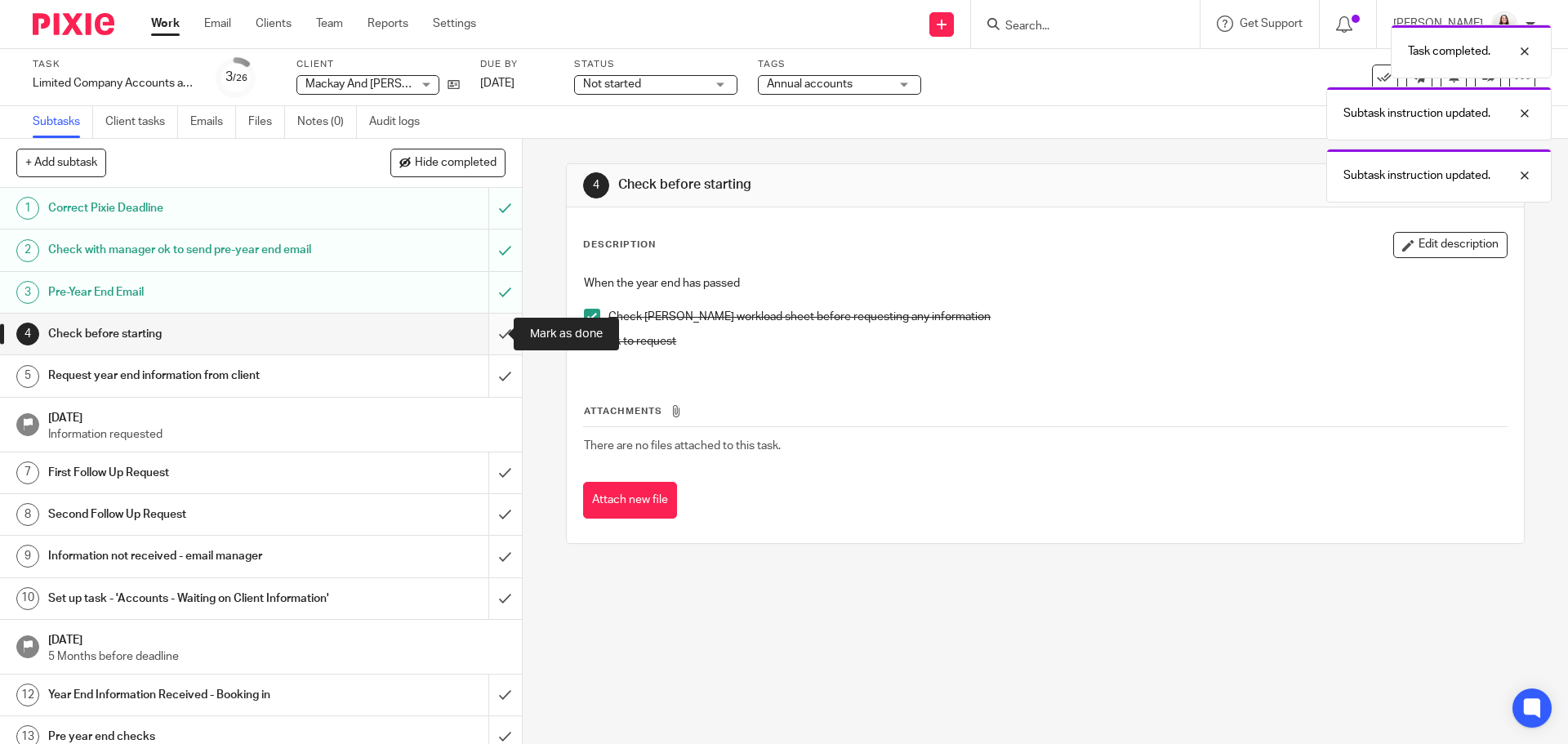
click at [484, 333] on input "submit" at bounding box center [260, 334] width 522 height 41
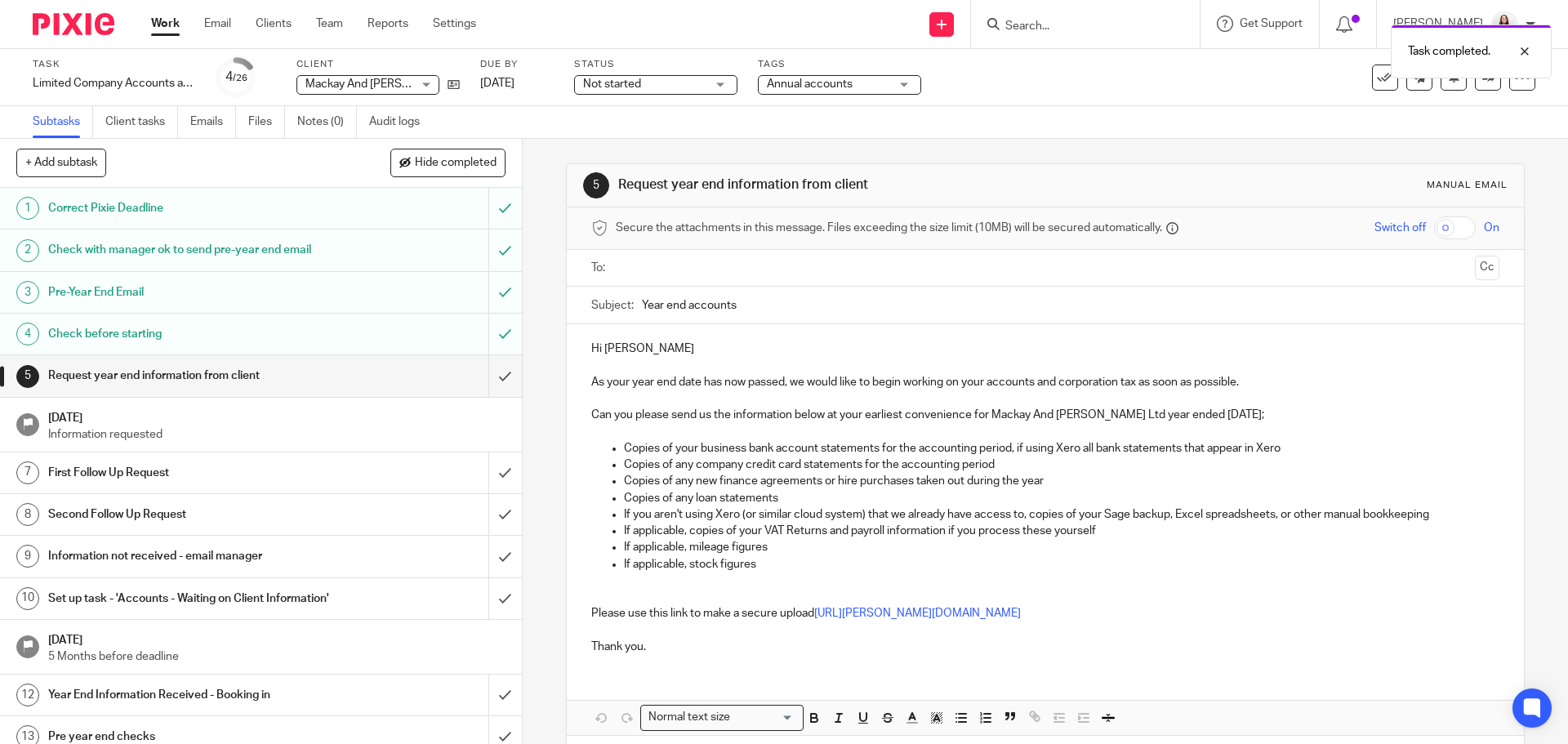
click at [625, 262] on input "text" at bounding box center [1044, 268] width 847 height 19
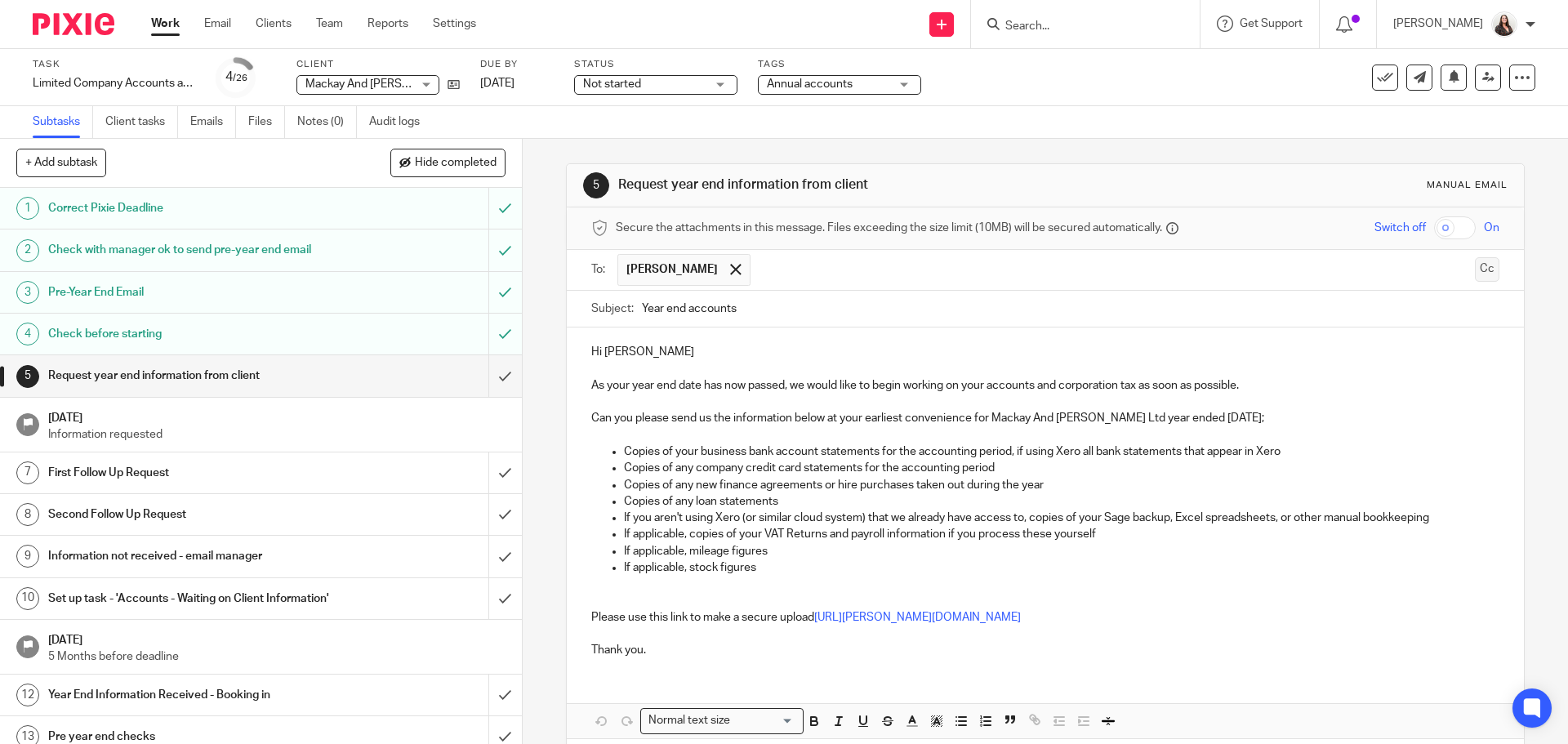
click at [1475, 272] on button "Cc" at bounding box center [1487, 270] width 24 height 24
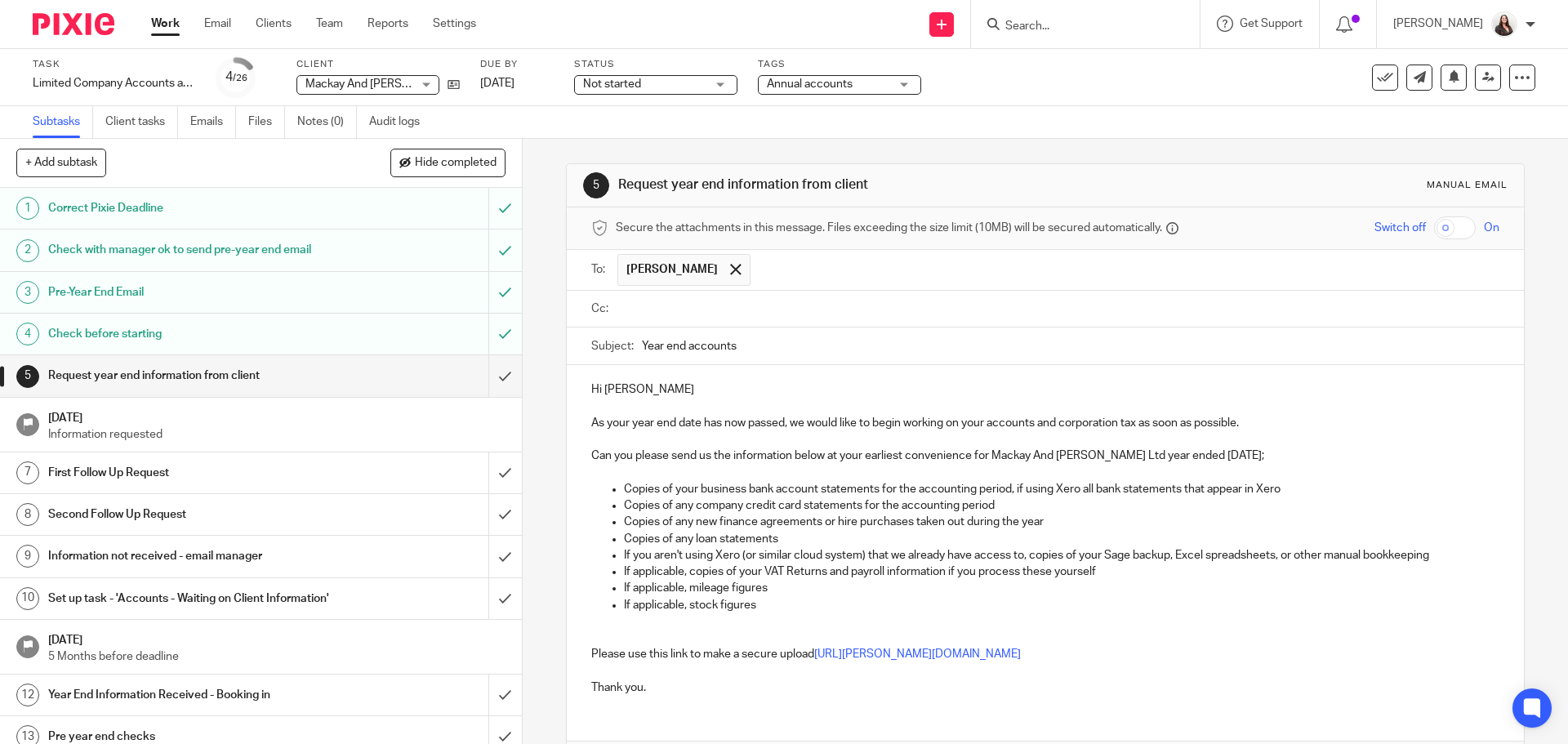
click at [638, 305] on input "text" at bounding box center [1057, 309] width 871 height 19
click at [1111, 460] on p "Can you please send us the information below at your earliest convenience for M…" at bounding box center [1045, 459] width 907 height 17
click at [1287, 458] on p "Can you please send us the information below at your earliest convenience for M…" at bounding box center [1045, 459] width 907 height 17
click at [1169, 460] on p "Can you please send us the information below at your earliest convenience for M…" at bounding box center [1045, 459] width 907 height 17
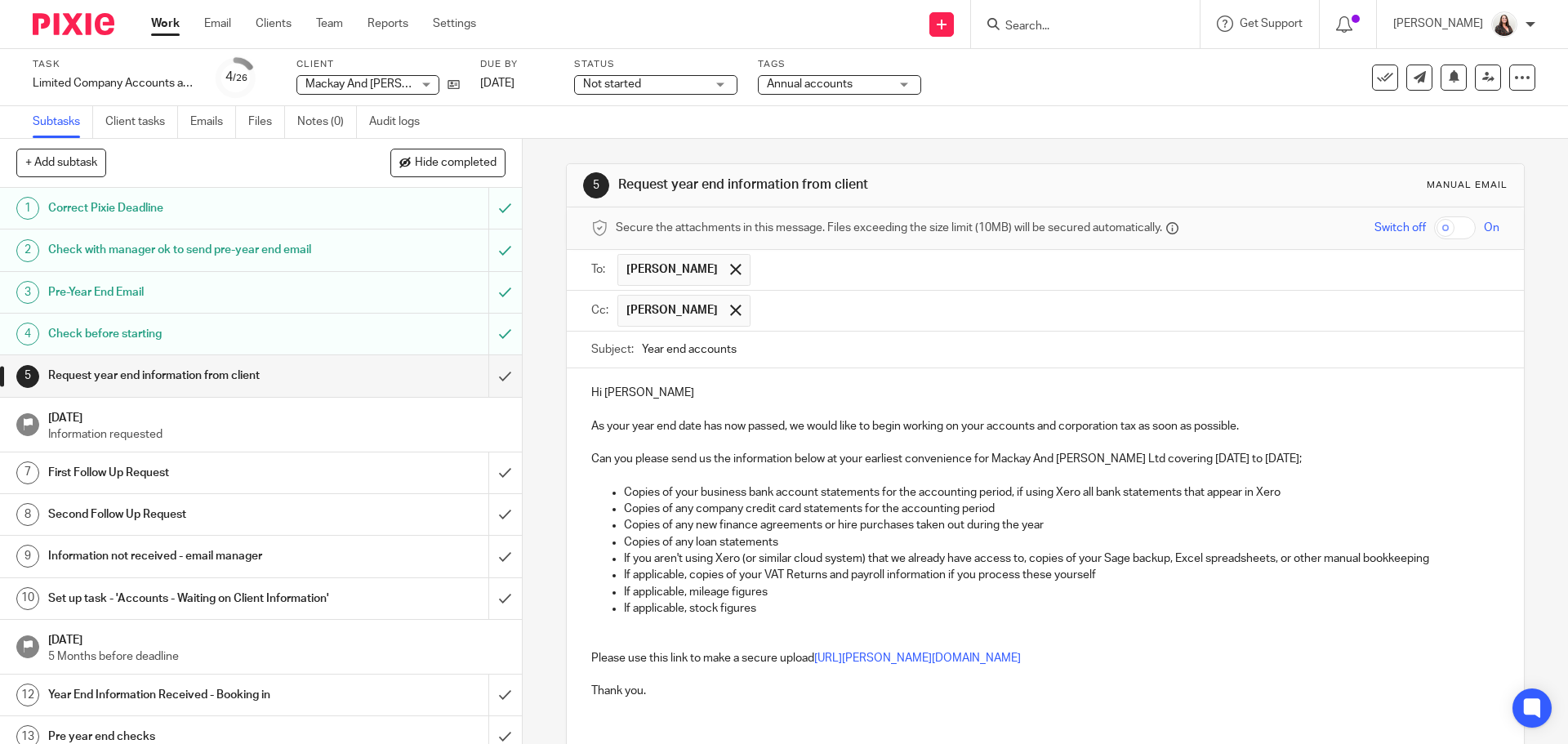
click at [1048, 485] on p "Copies of your business bank account statements for the accounting period, if u…" at bounding box center [1061, 493] width 875 height 17
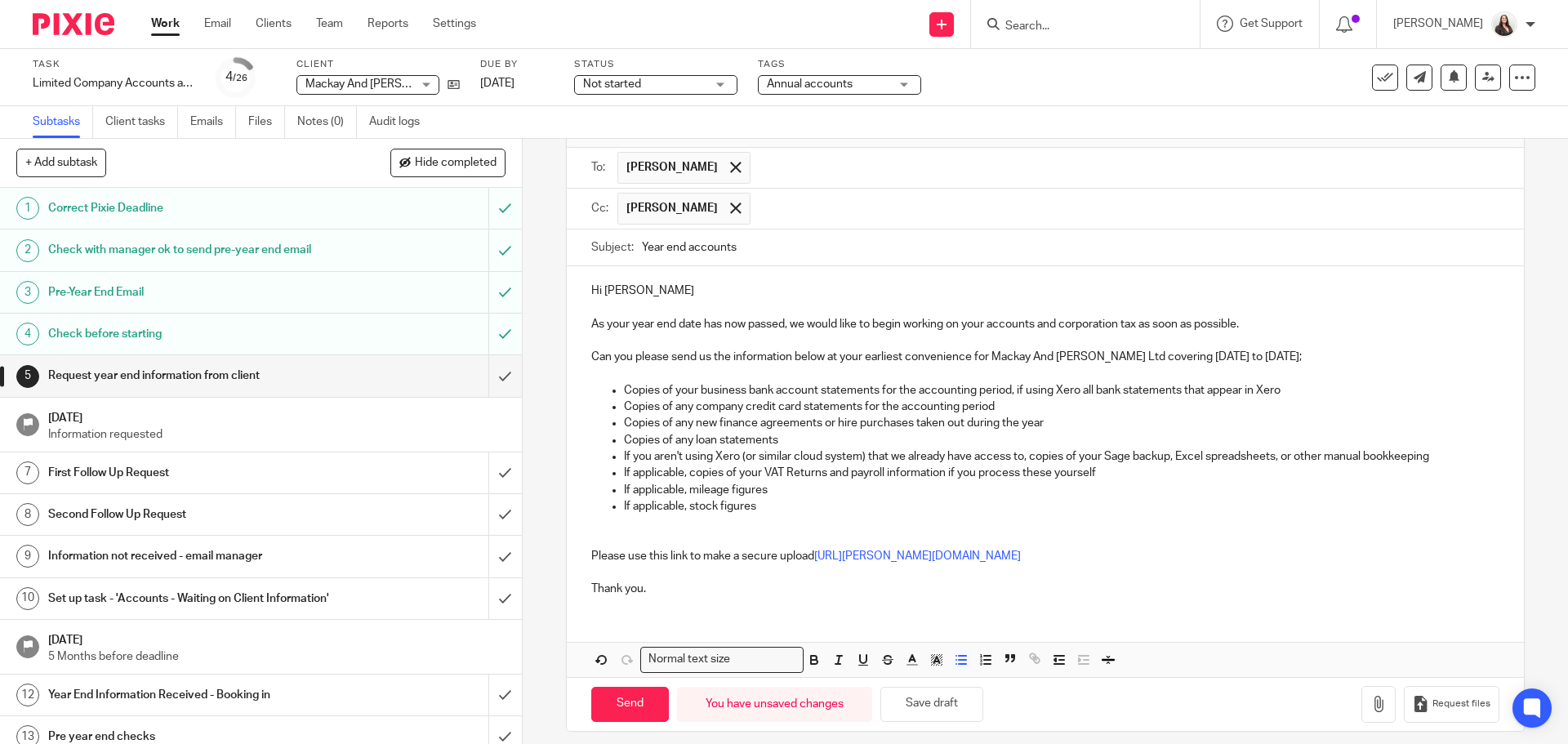
scroll to position [115, 0]
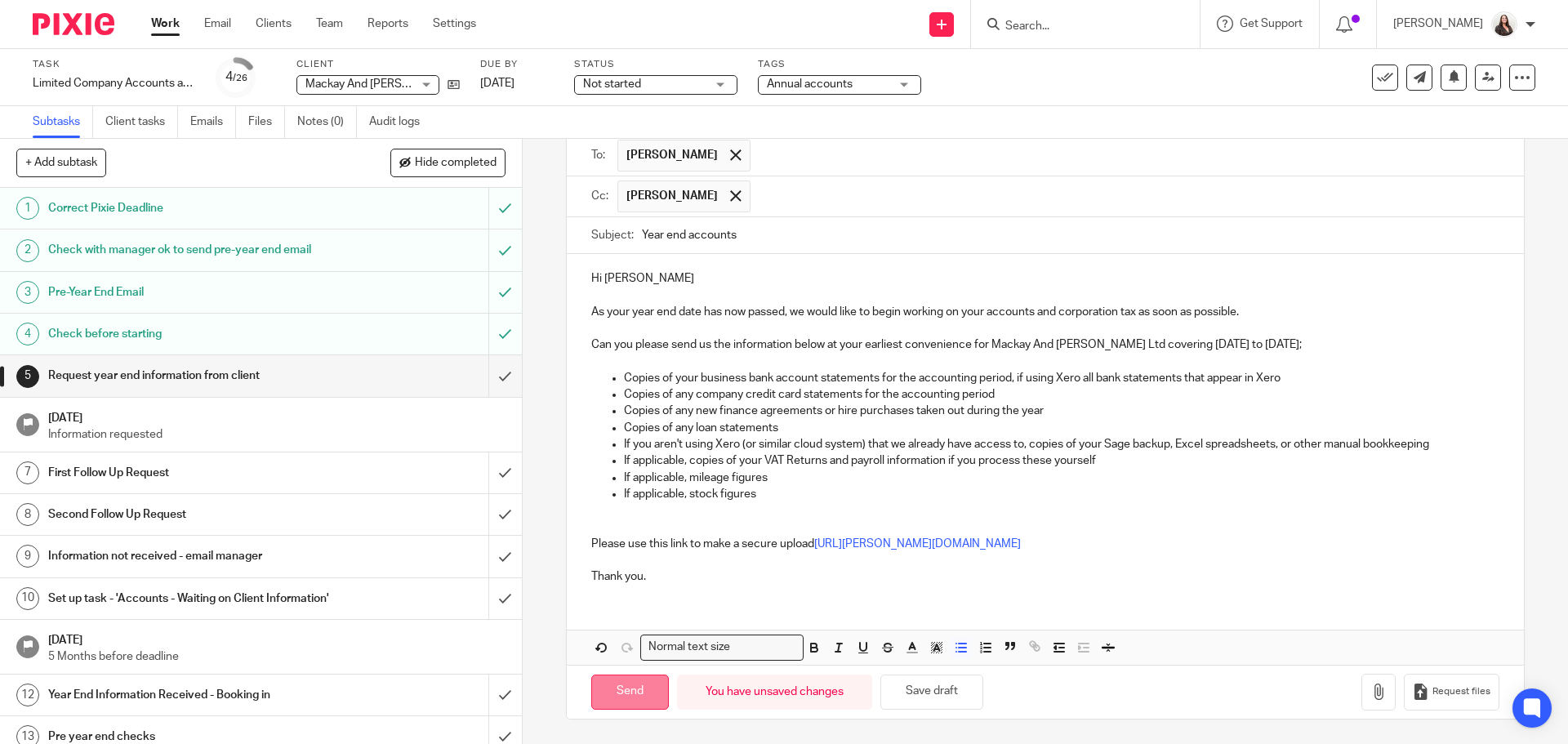
click at [632, 691] on input "Send" at bounding box center [630, 693] width 77 height 35
type input "Sent"
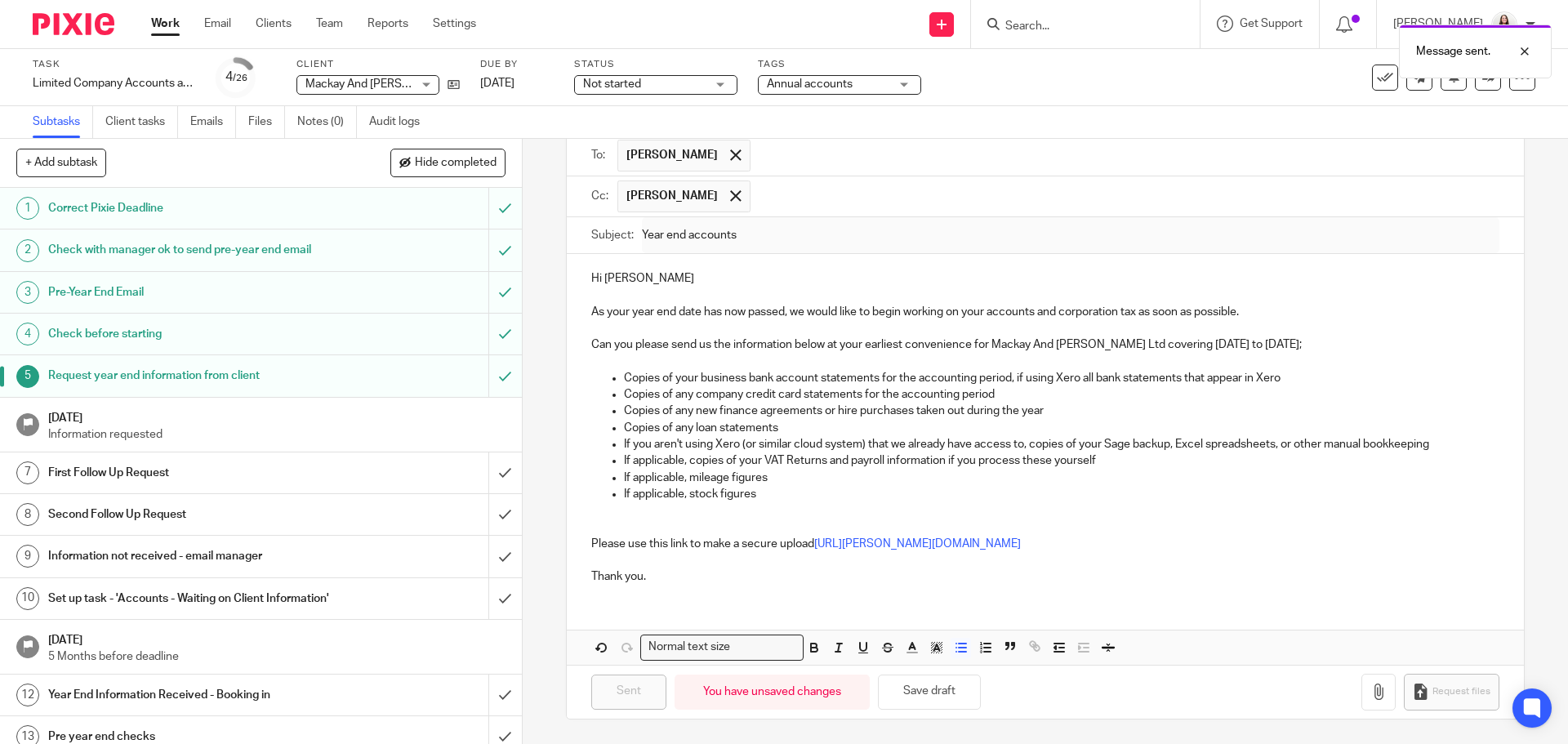
click at [200, 481] on h1 "First Follow Up Request" at bounding box center [189, 473] width 283 height 24
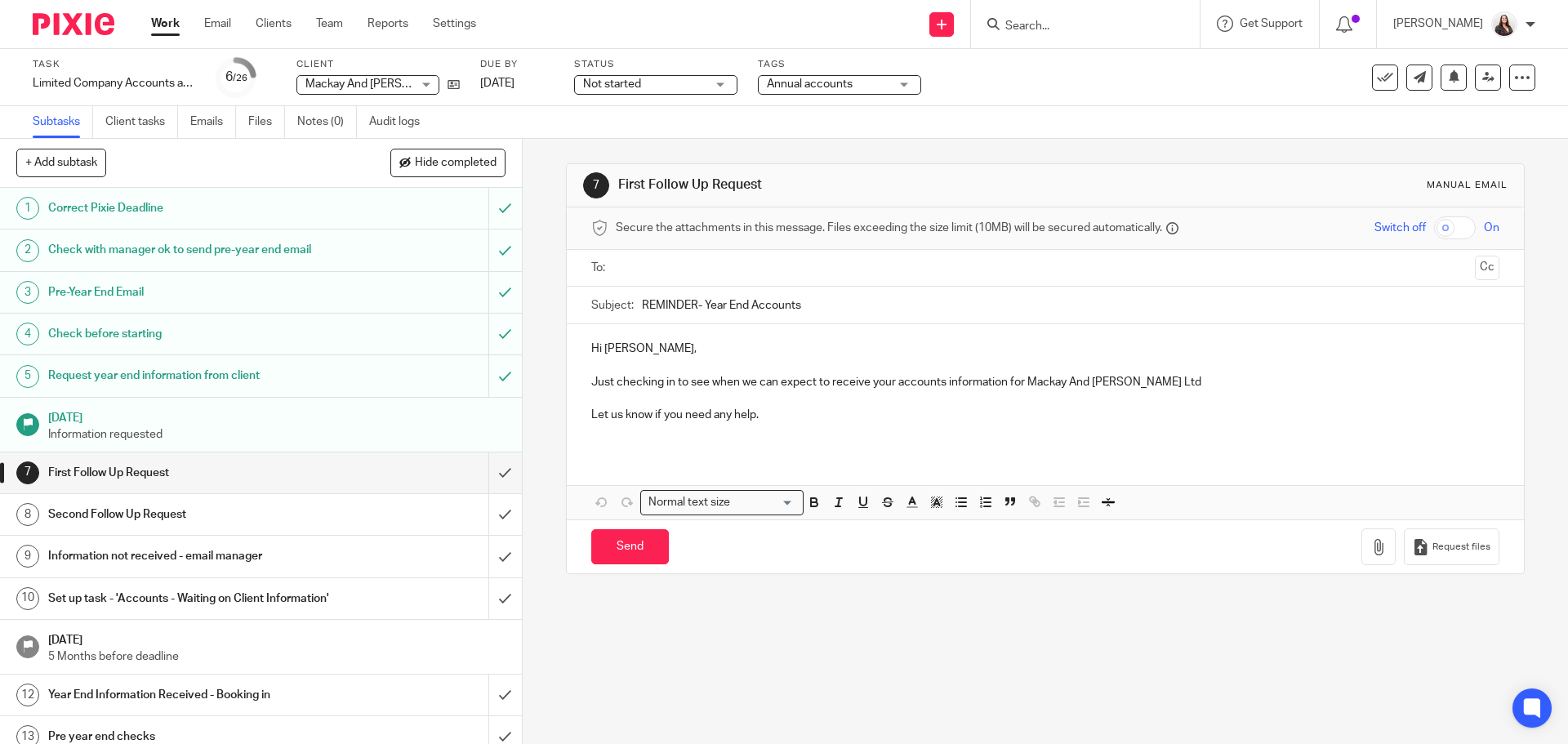
click at [711, 88] on div "Not started Not started" at bounding box center [655, 85] width 163 height 20
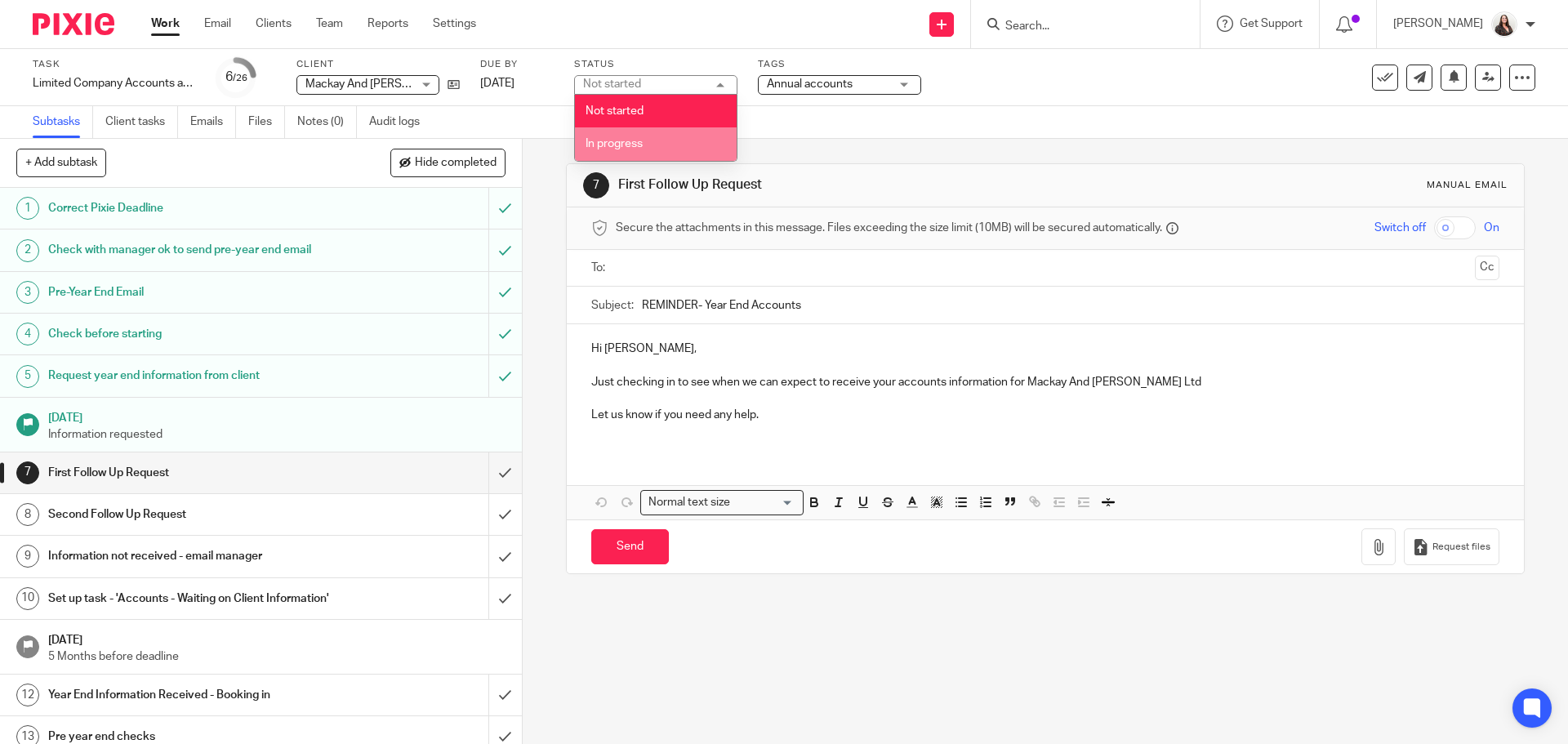
click at [614, 134] on li "In progress" at bounding box center [655, 145] width 161 height 34
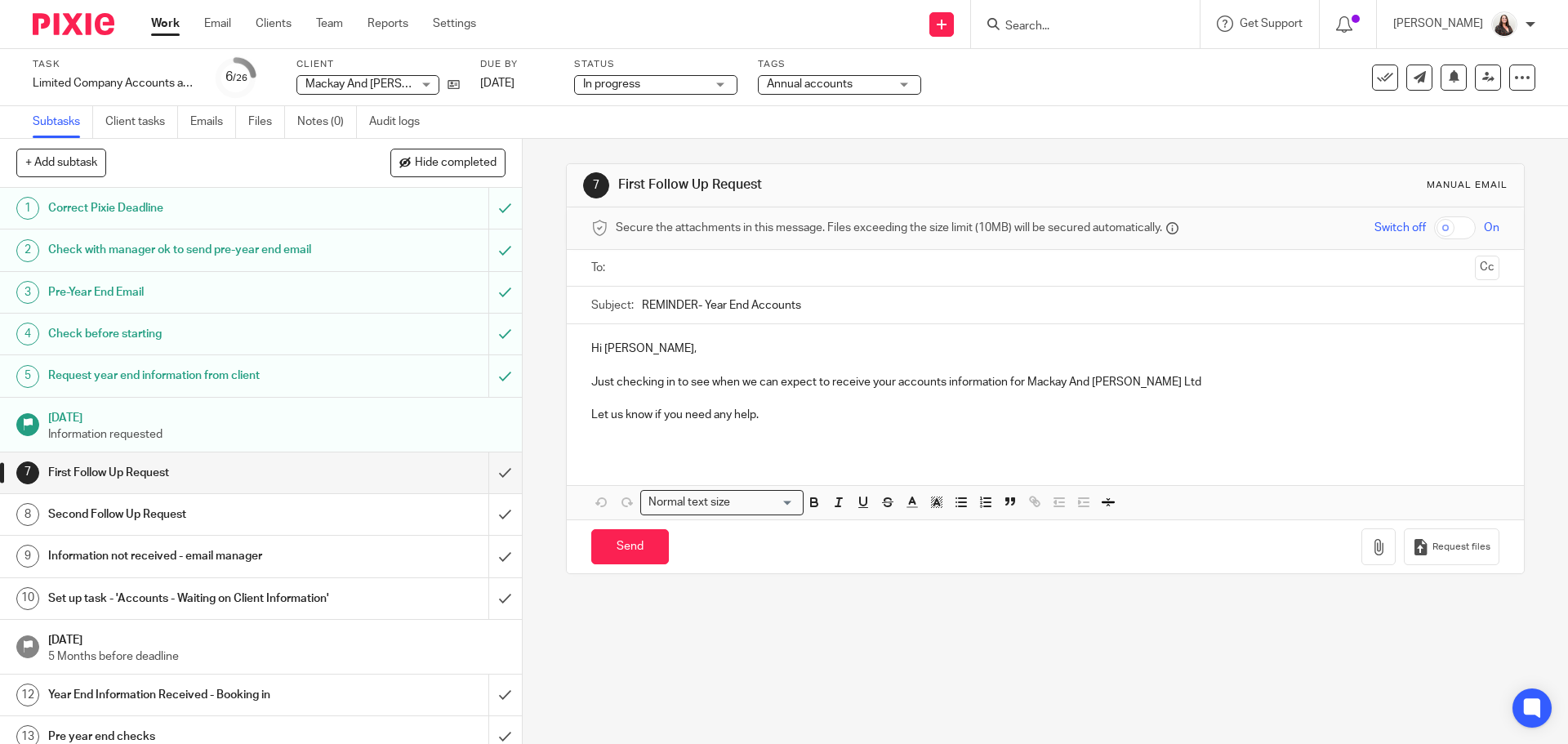
click at [1080, 20] on input "Search" at bounding box center [1077, 27] width 147 height 15
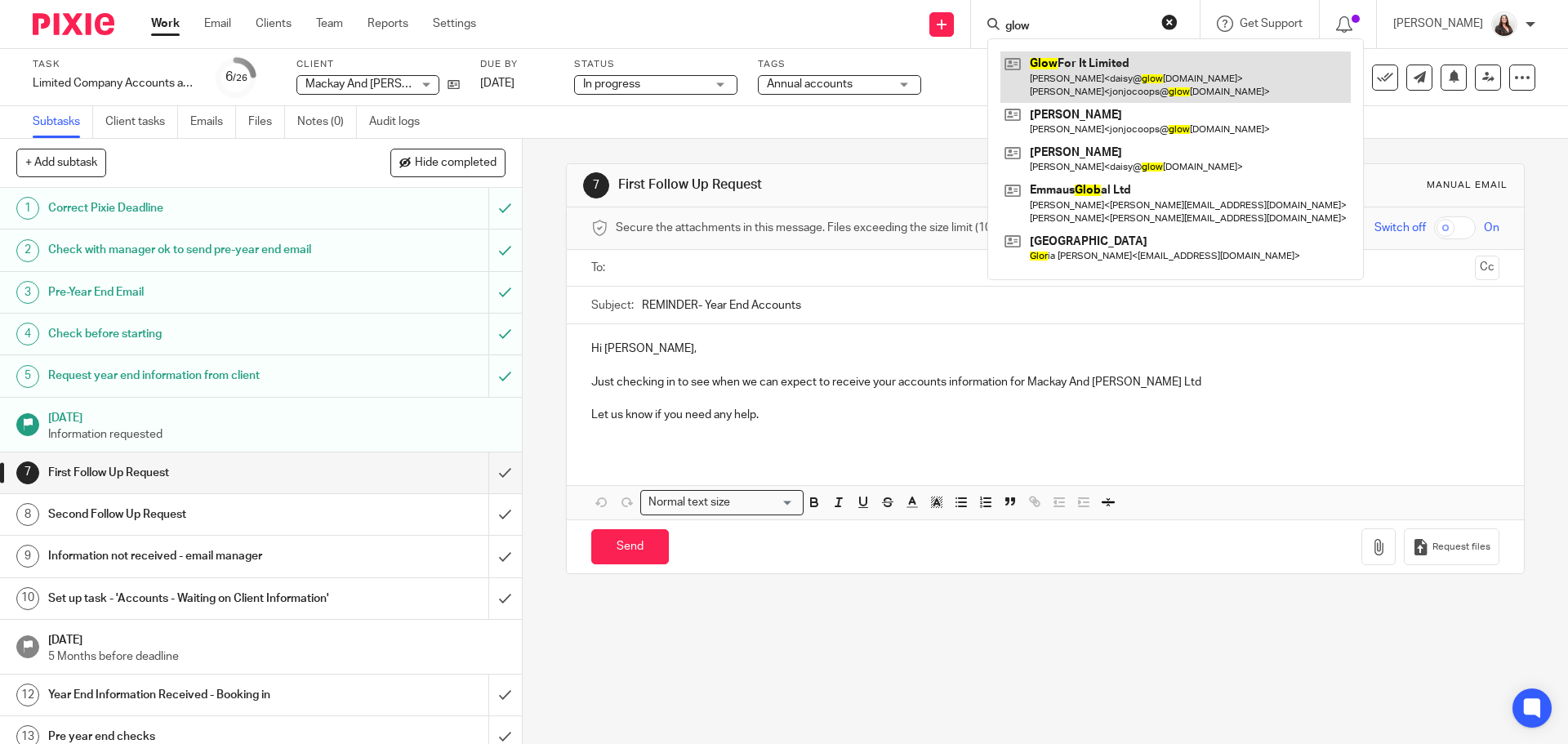
type input "glow"
click at [1101, 57] on link at bounding box center [1175, 77] width 350 height 50
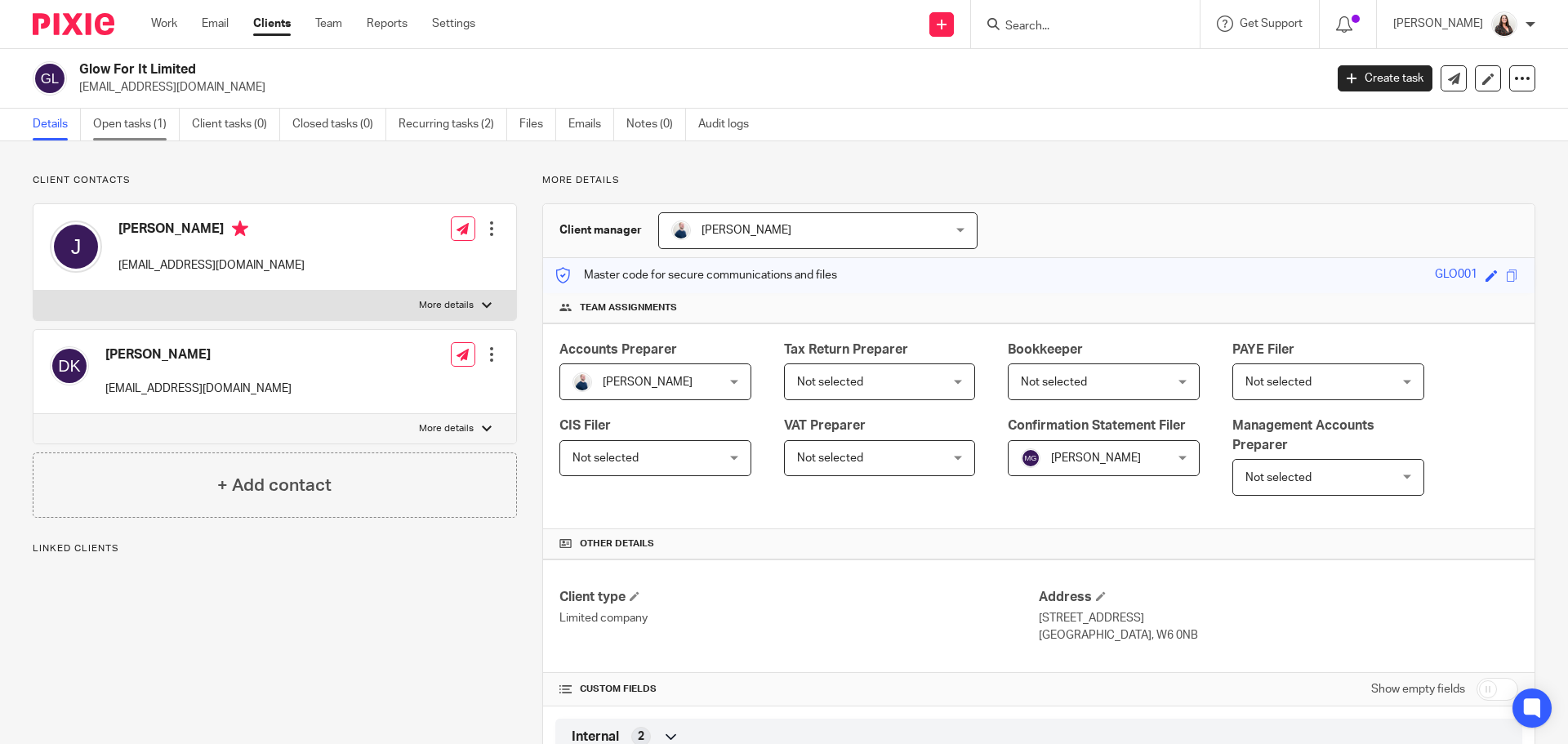
click at [118, 114] on link "Open tasks (1)" at bounding box center [136, 124] width 87 height 32
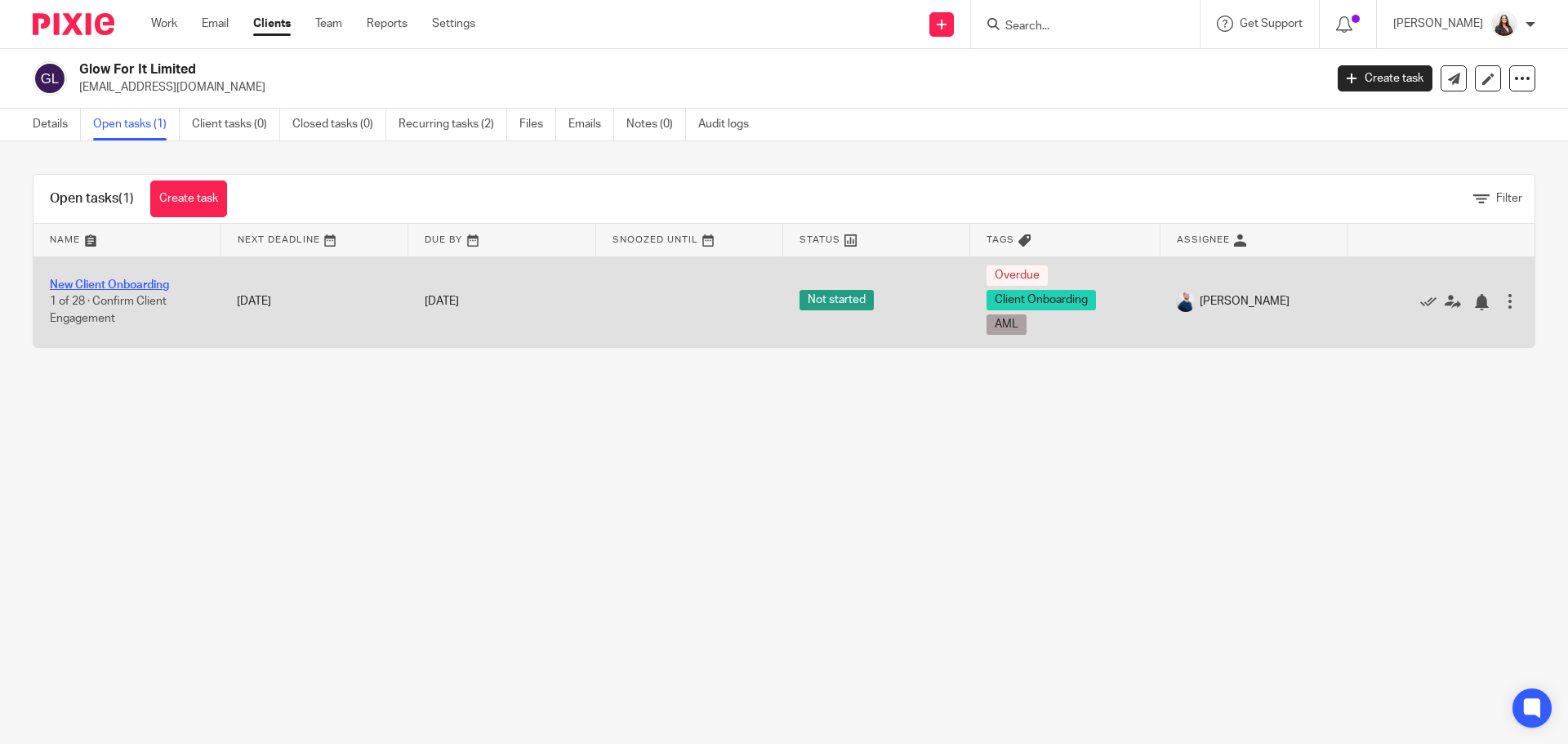
click at [96, 283] on link "New Client Onboarding" at bounding box center [109, 285] width 119 height 11
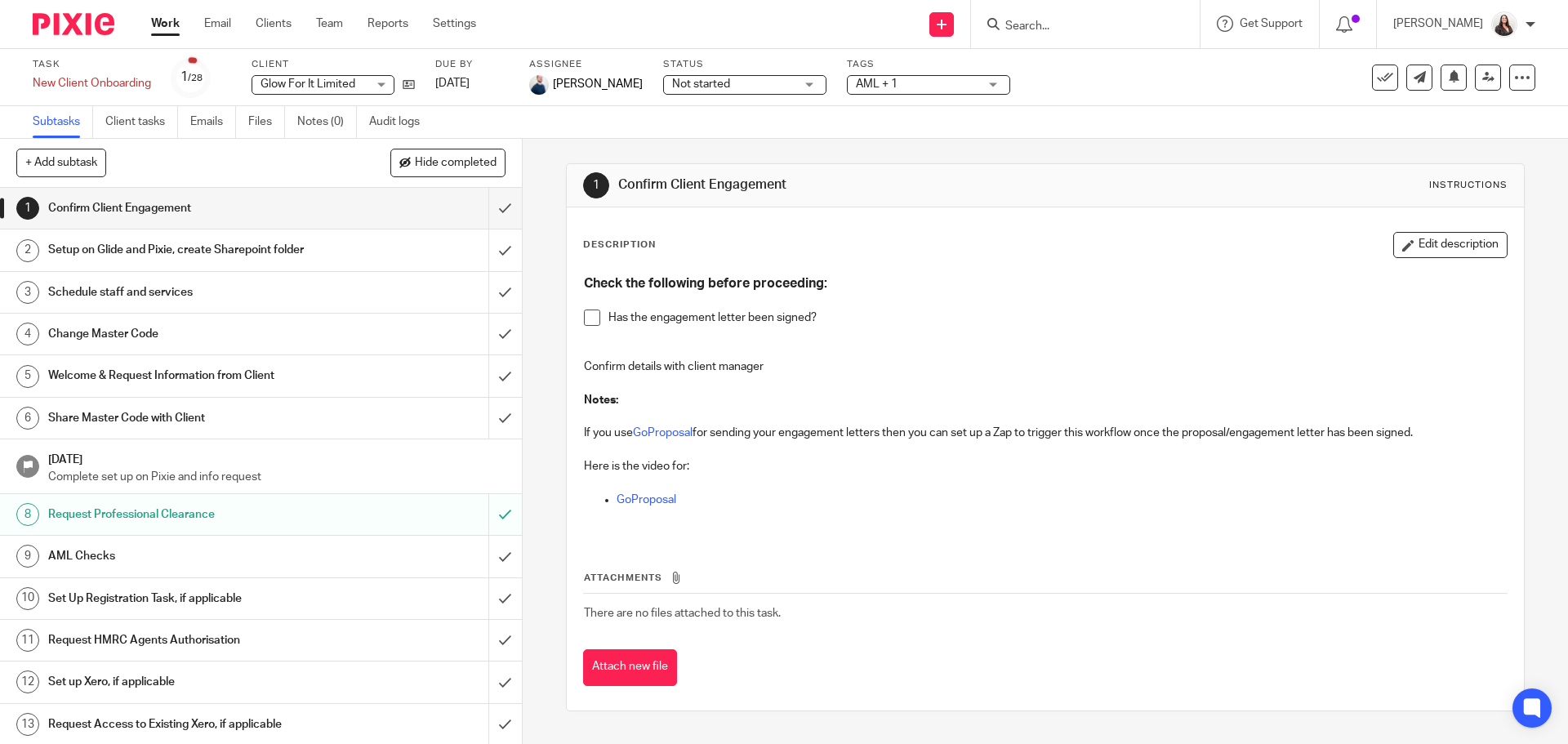
click at [588, 317] on span at bounding box center [593, 318] width 17 height 17
click at [76, 244] on h1 "Setup on Glide and Pixie, create Sharepoint folder" at bounding box center [189, 250] width 283 height 24
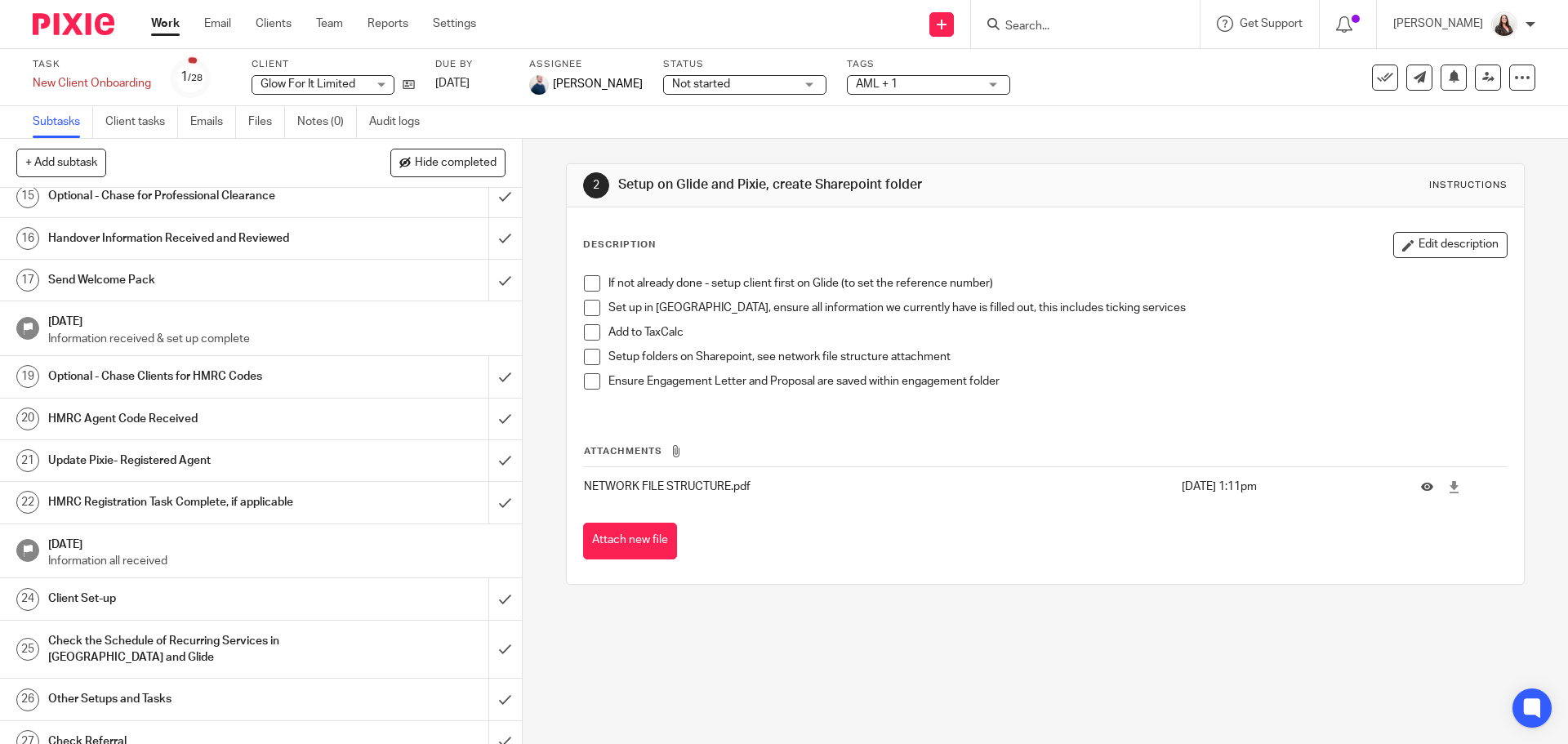
scroll to position [673, 0]
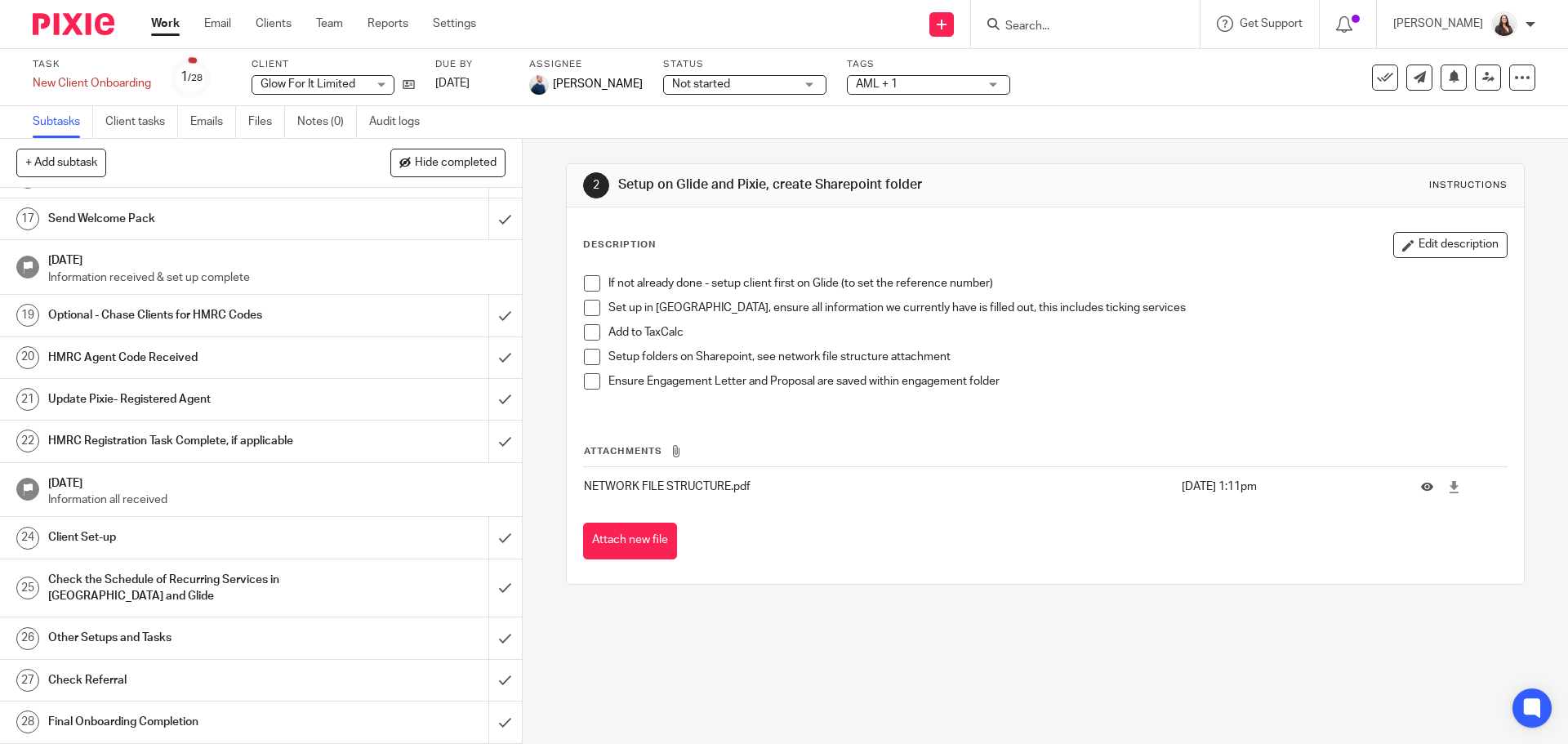
click at [76, 522] on link "24 Client Set-up" at bounding box center [244, 538] width 488 height 41
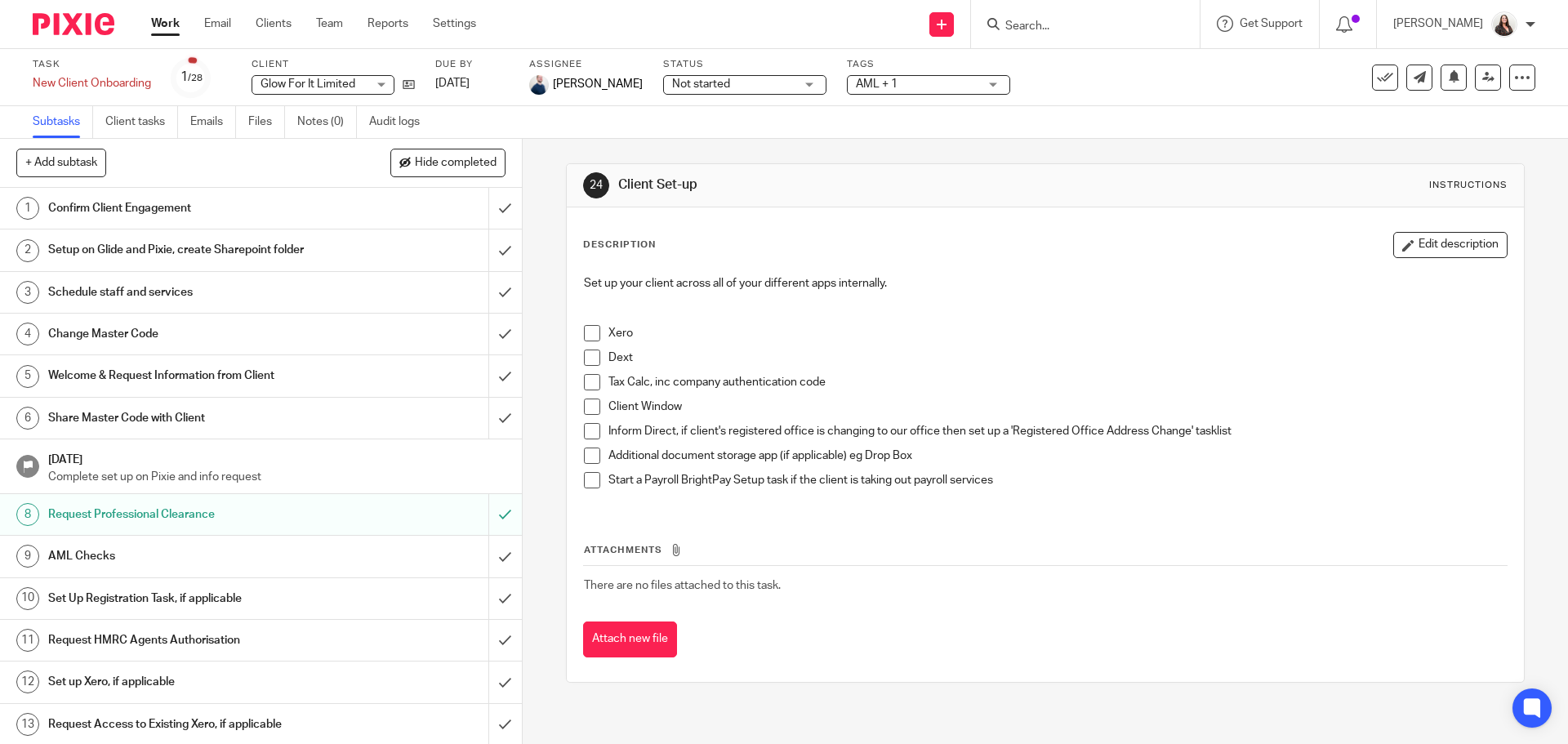
click at [588, 429] on span at bounding box center [593, 431] width 17 height 17
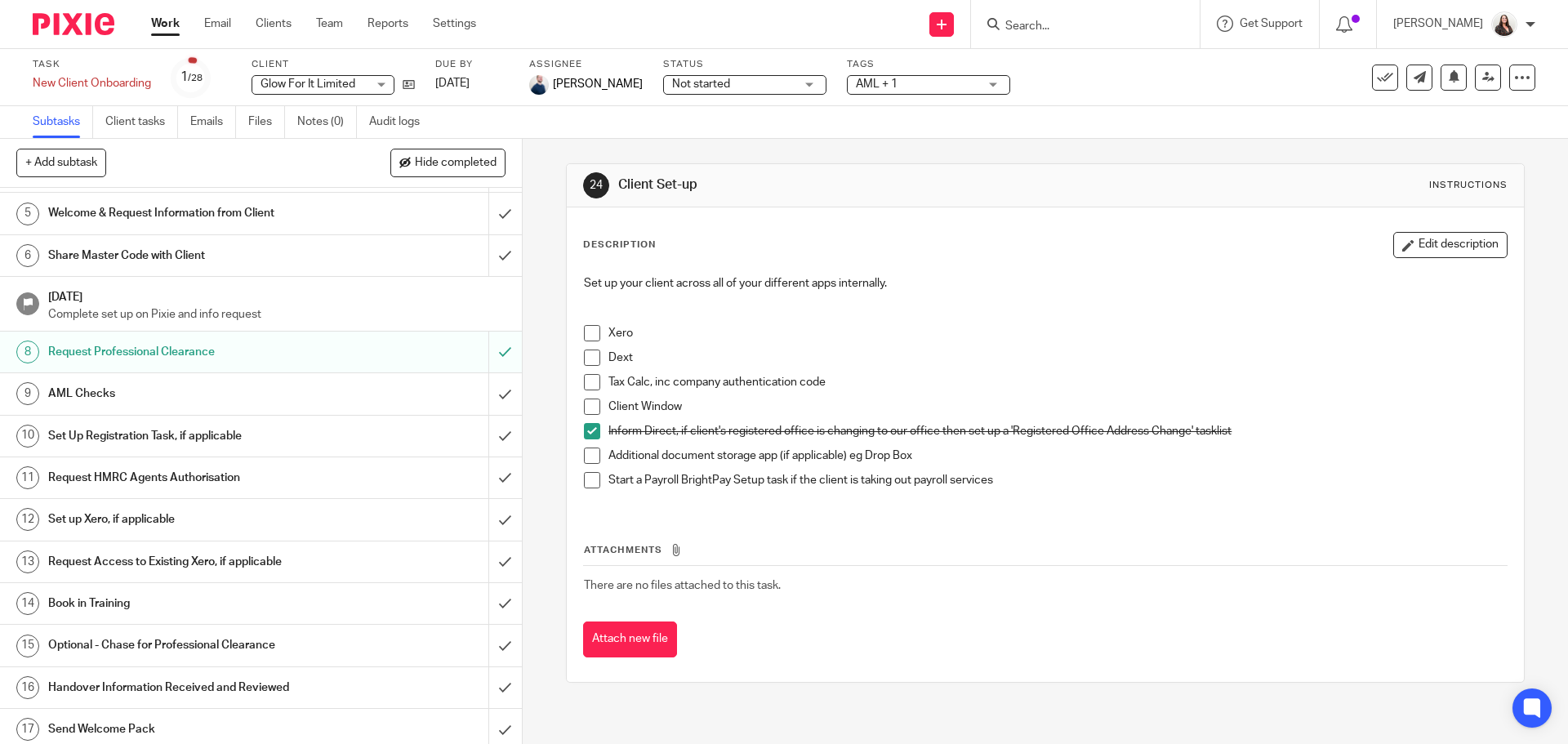
scroll to position [184, 0]
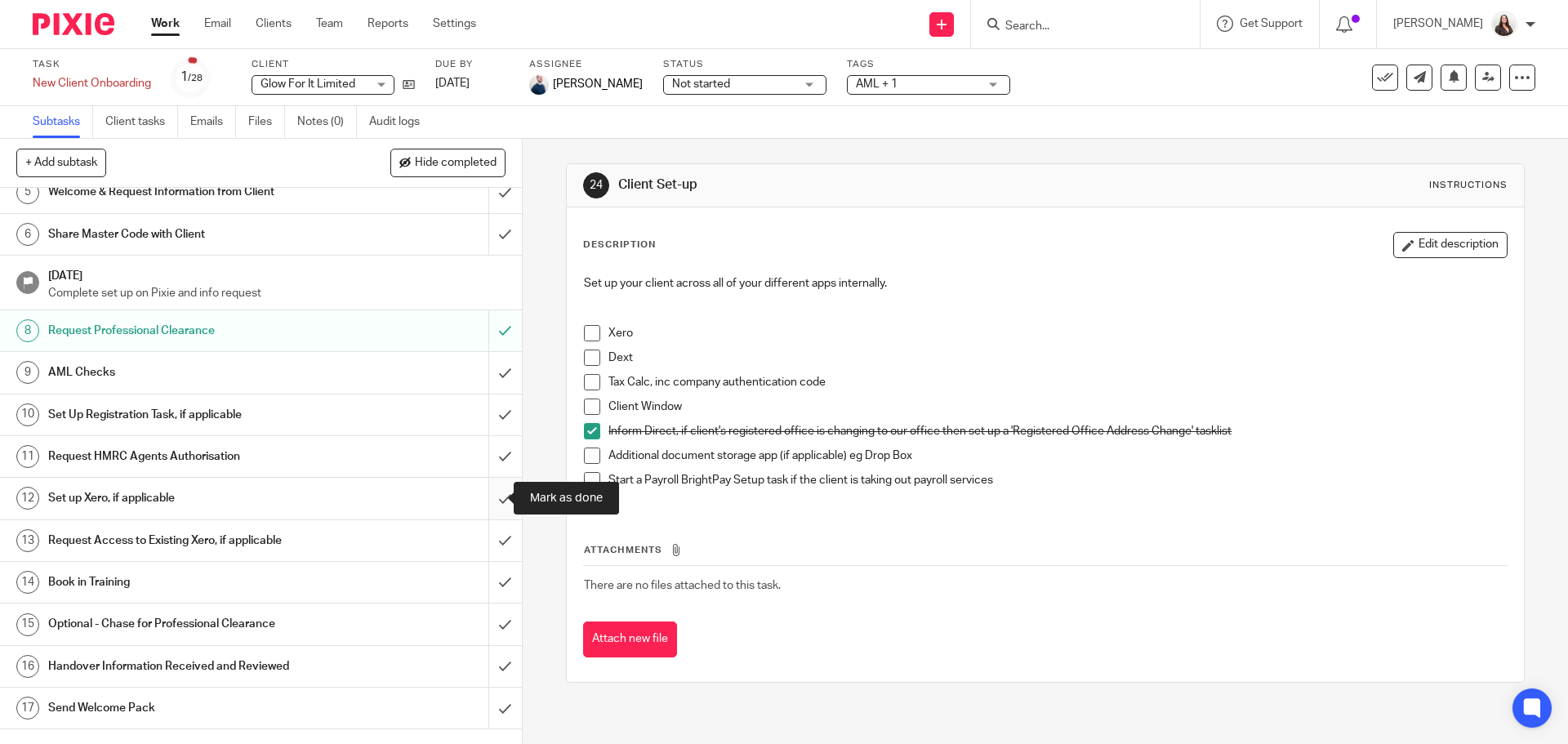
click at [485, 501] on input "submit" at bounding box center [260, 498] width 522 height 41
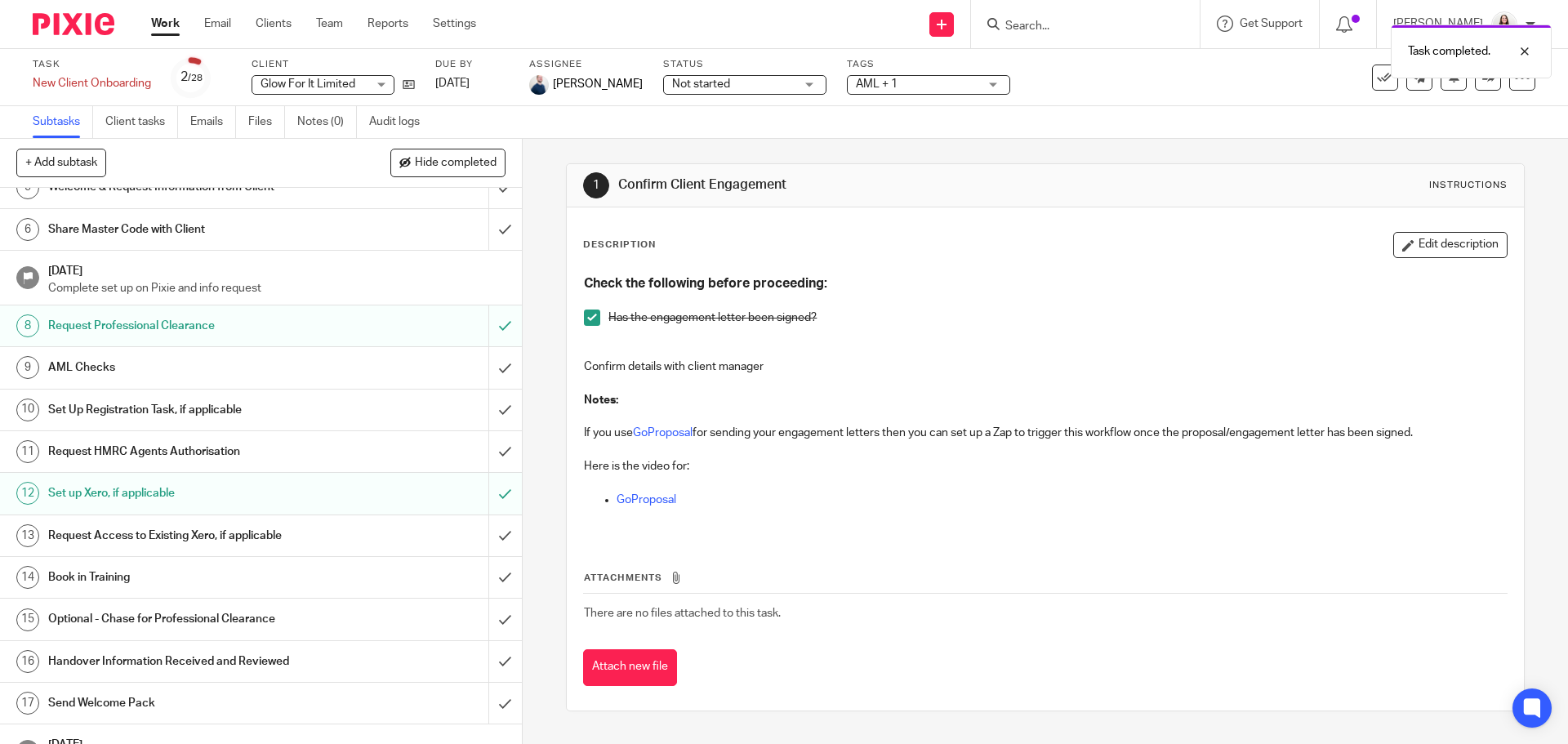
scroll to position [246, 0]
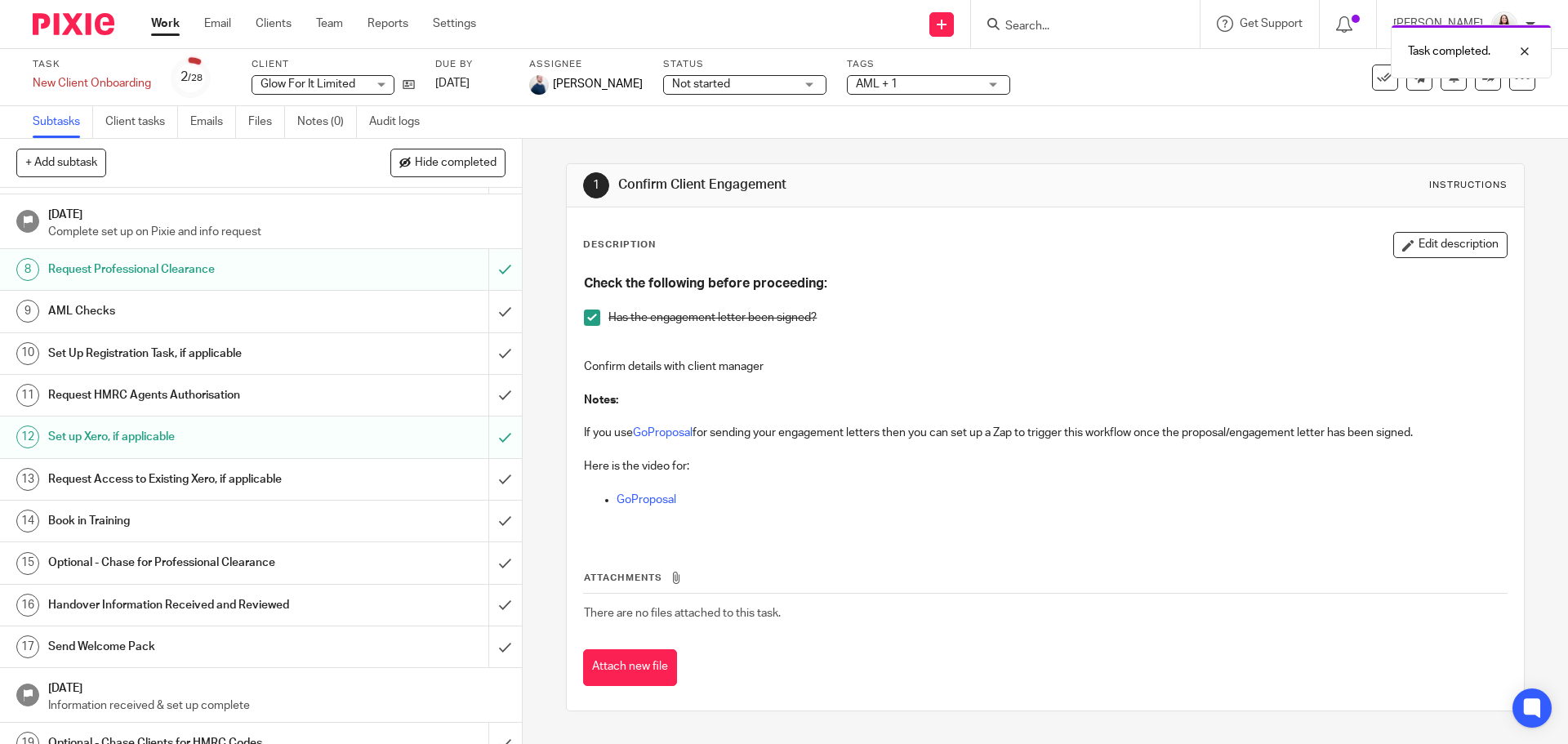
click at [316, 475] on h1 "Request Access to Existing Xero, if applicable" at bounding box center [189, 480] width 283 height 24
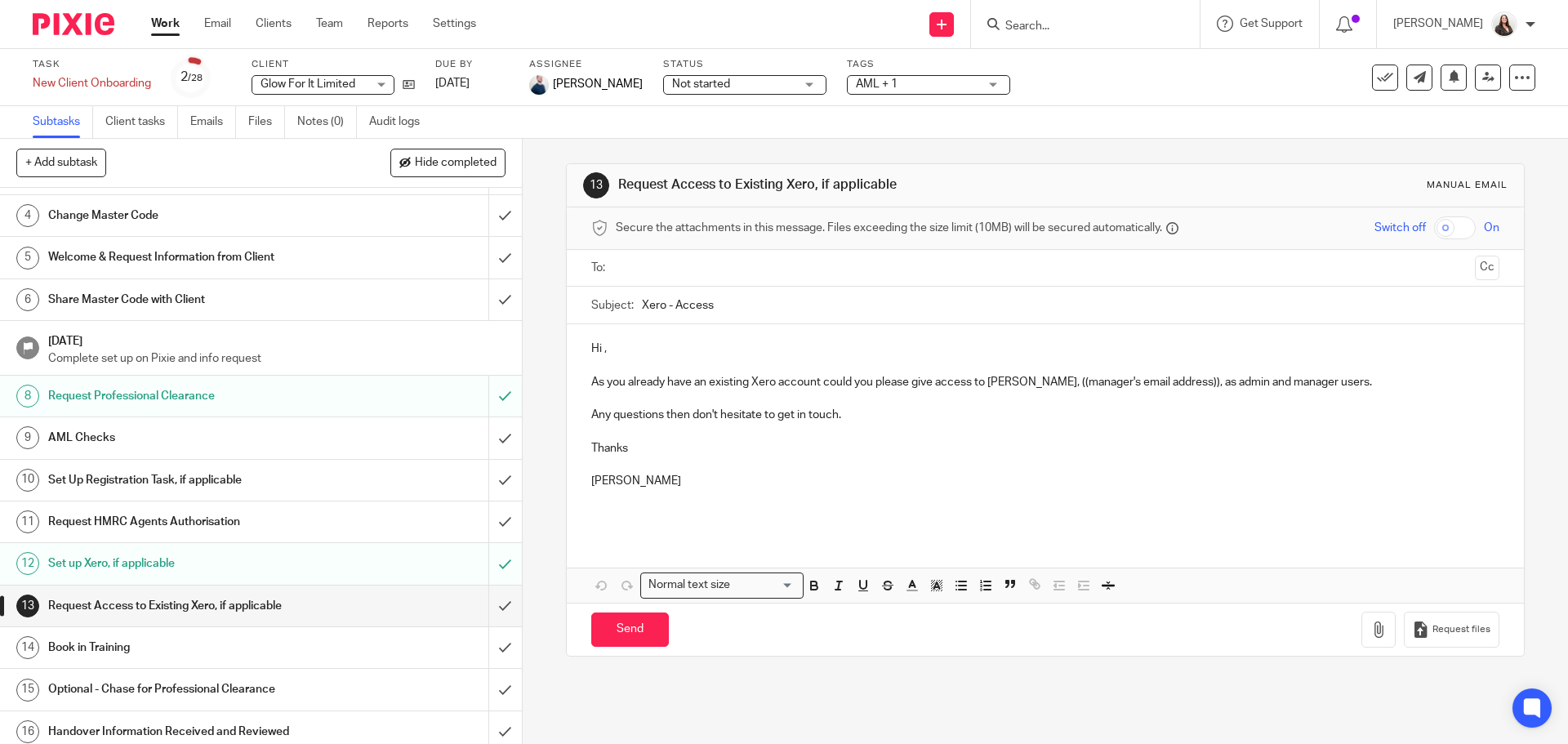
scroll to position [122, 0]
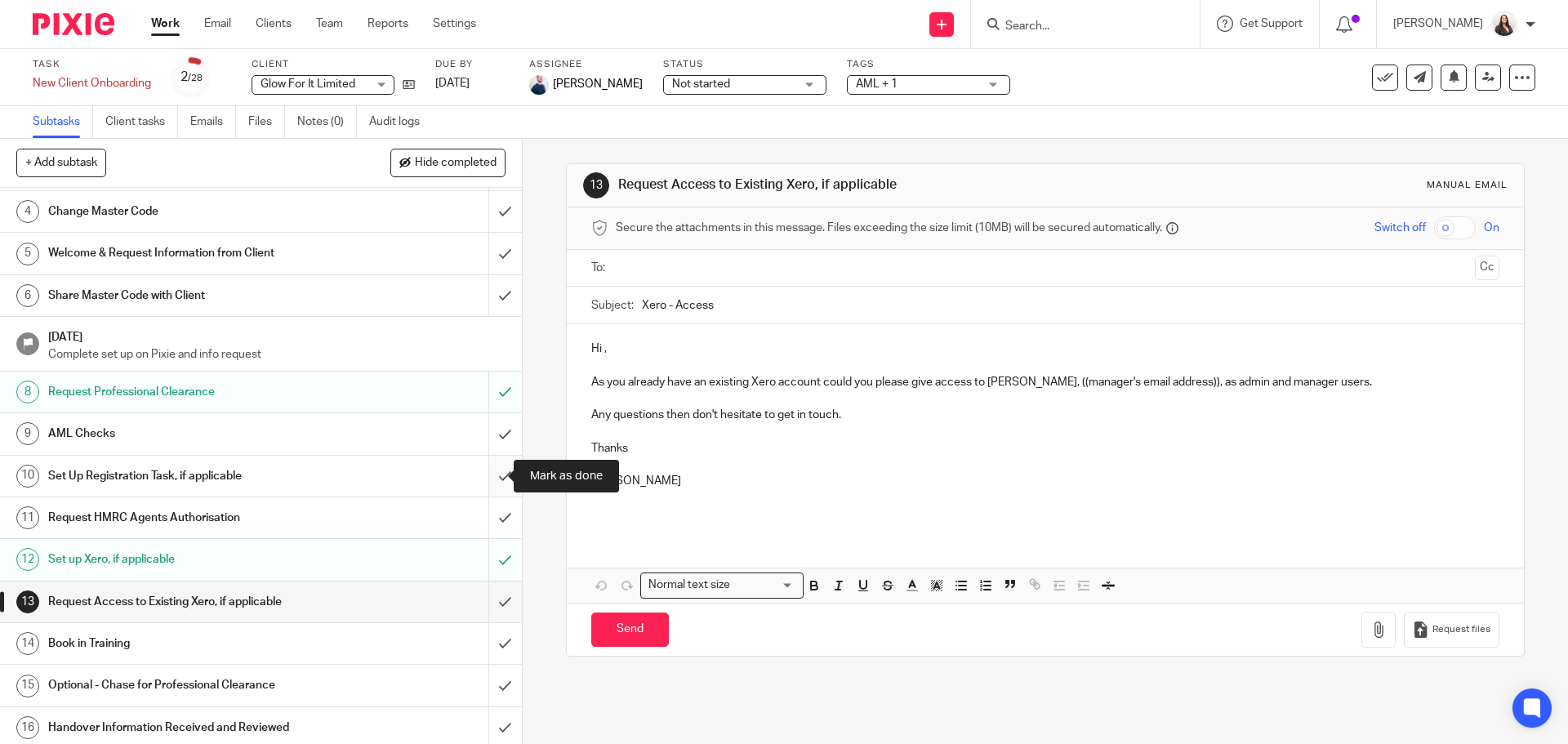
click at [488, 478] on input "submit" at bounding box center [260, 476] width 522 height 41
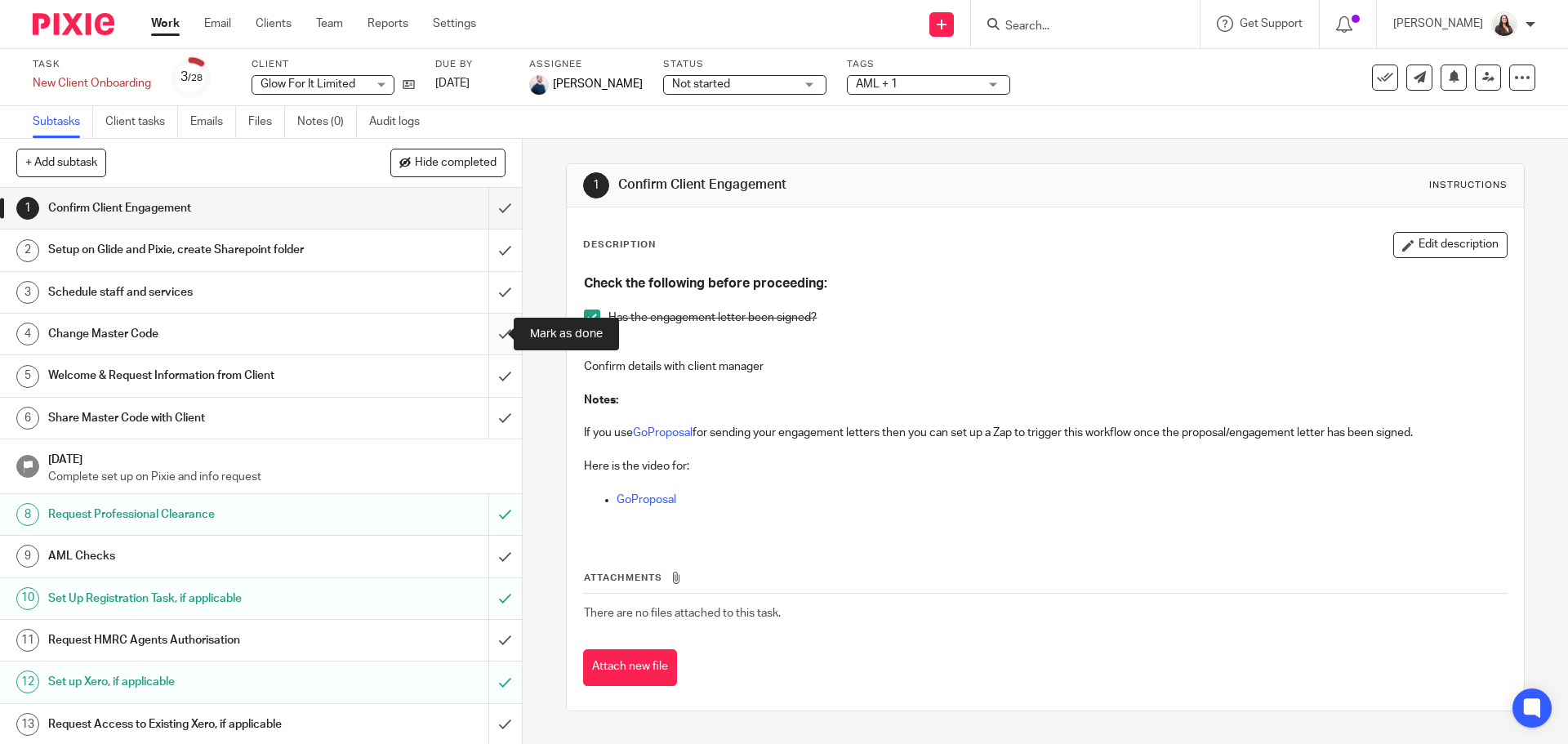
click at [486, 330] on input "submit" at bounding box center [260, 334] width 522 height 41
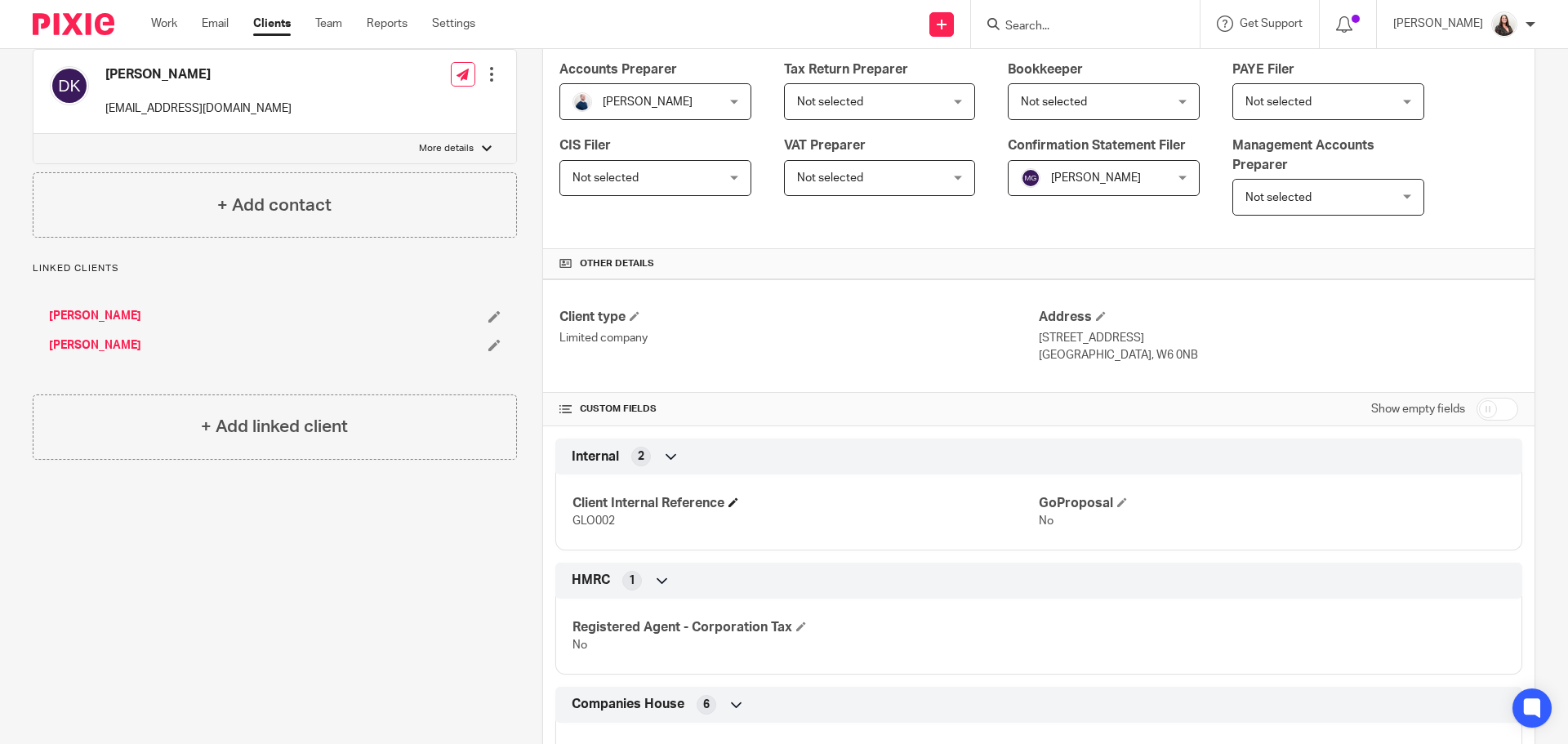
scroll to position [306, 0]
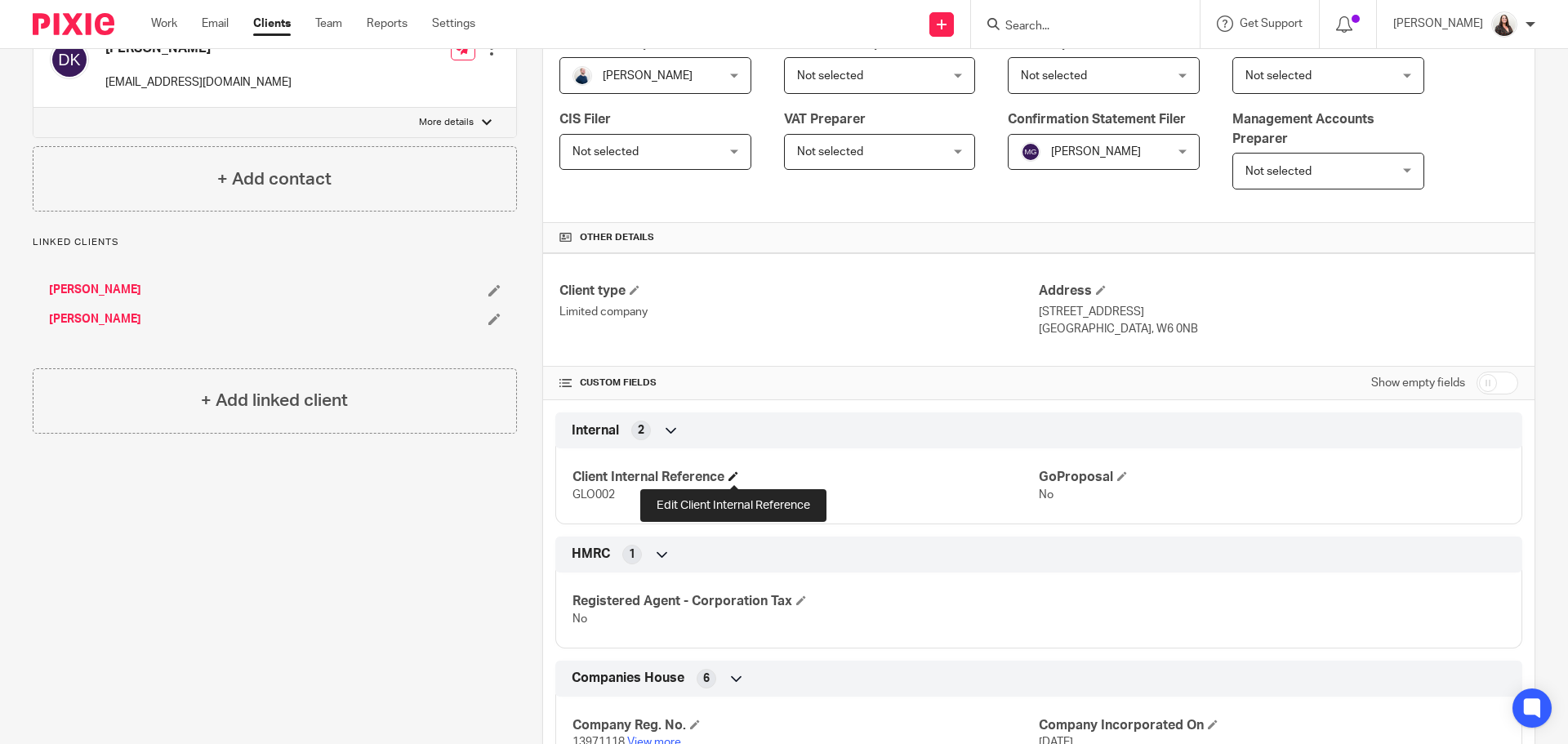
click at [735, 475] on span at bounding box center [734, 476] width 10 height 10
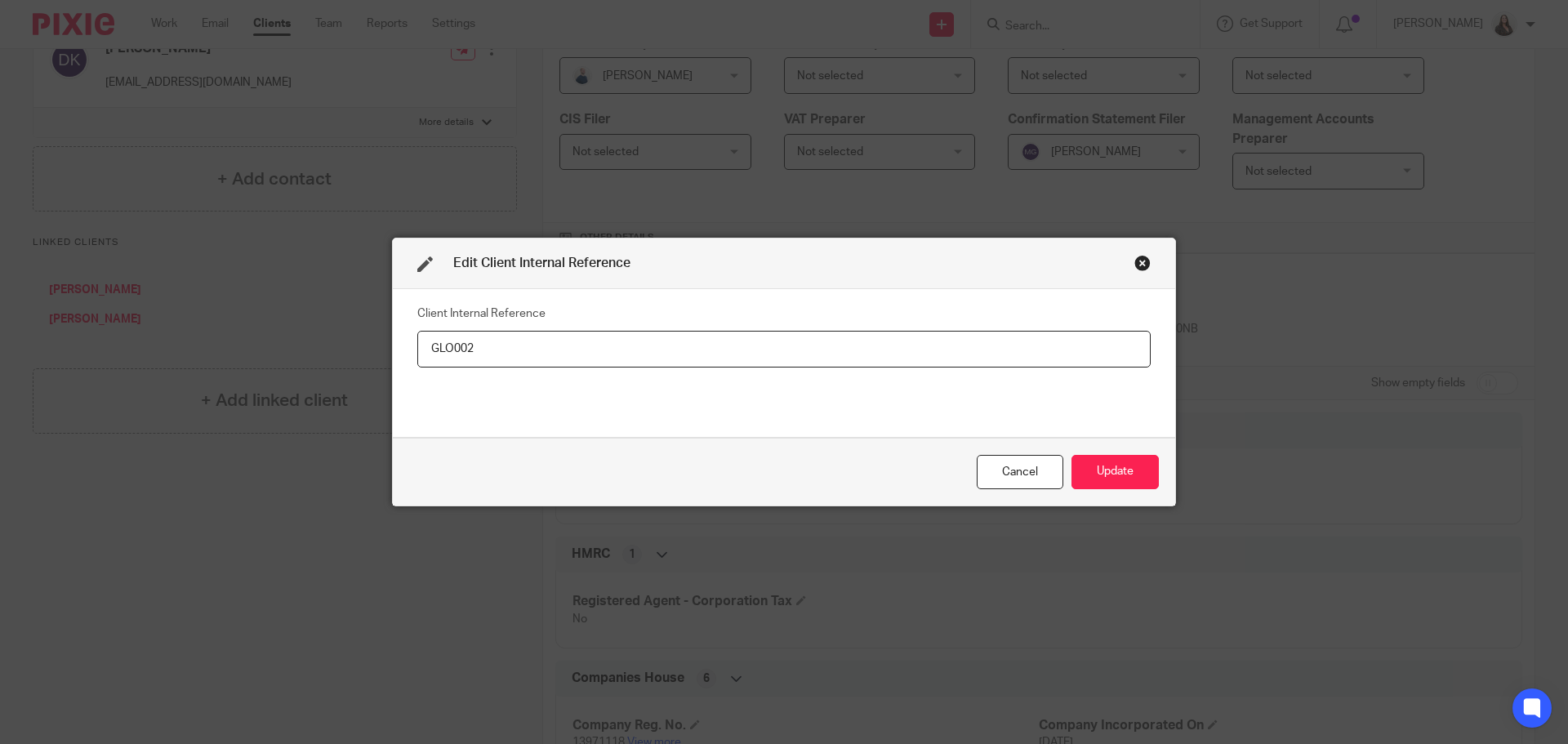
click at [483, 343] on input "GLO002" at bounding box center [784, 348] width 734 height 36
type input "GLO001"
click at [1136, 468] on button "Update" at bounding box center [1115, 472] width 88 height 35
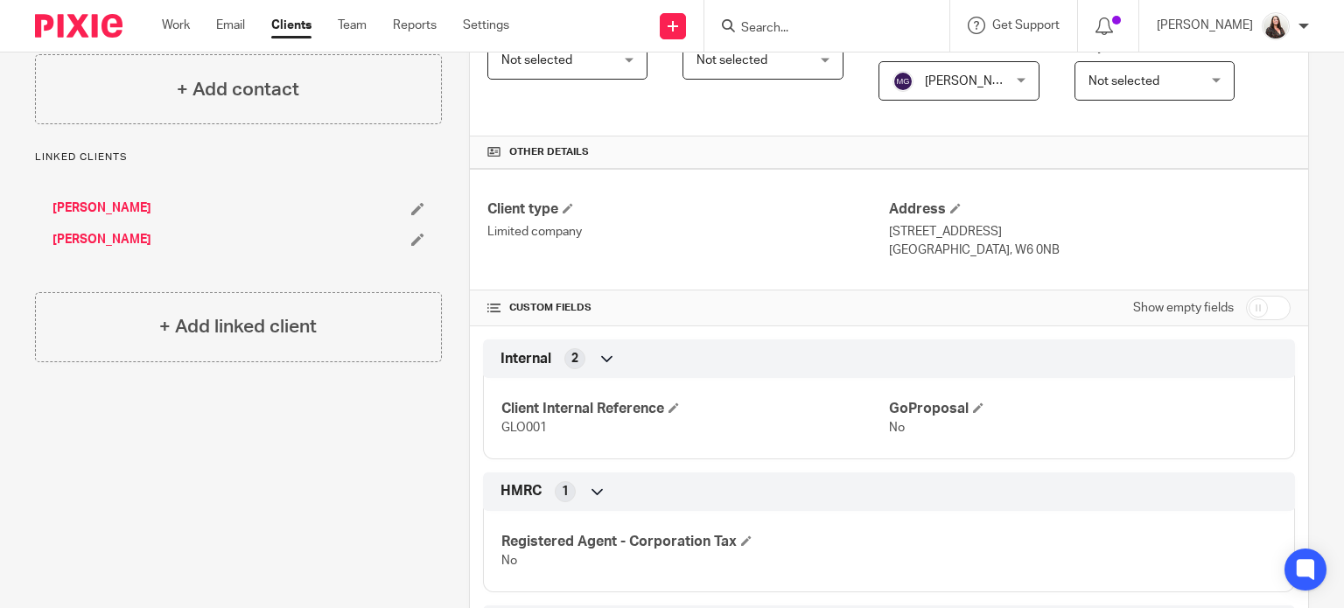
scroll to position [424, 0]
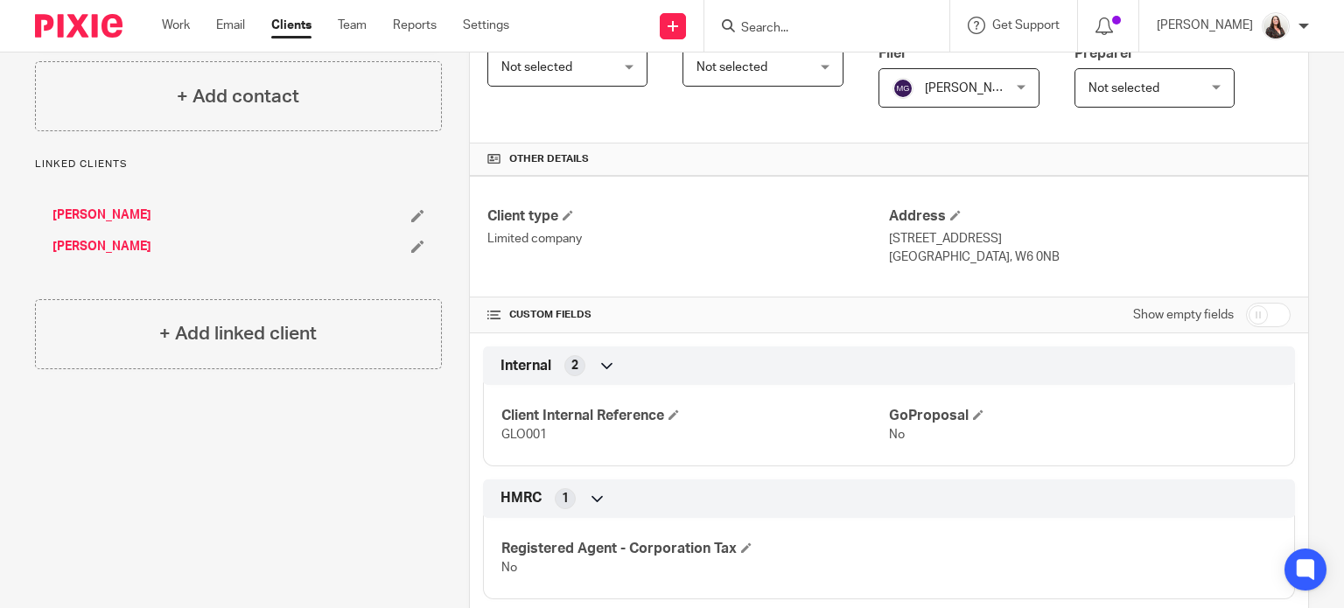
click at [1260, 319] on input "checkbox" at bounding box center [1268, 315] width 45 height 25
checkbox input "true"
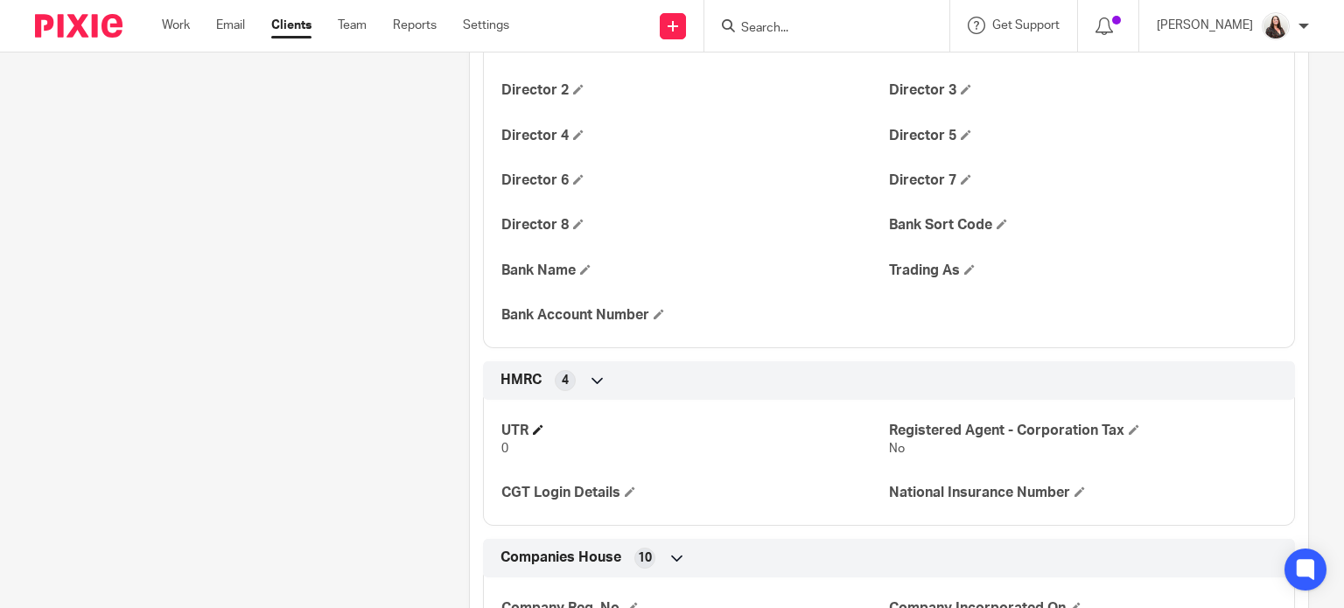
scroll to position [1320, 0]
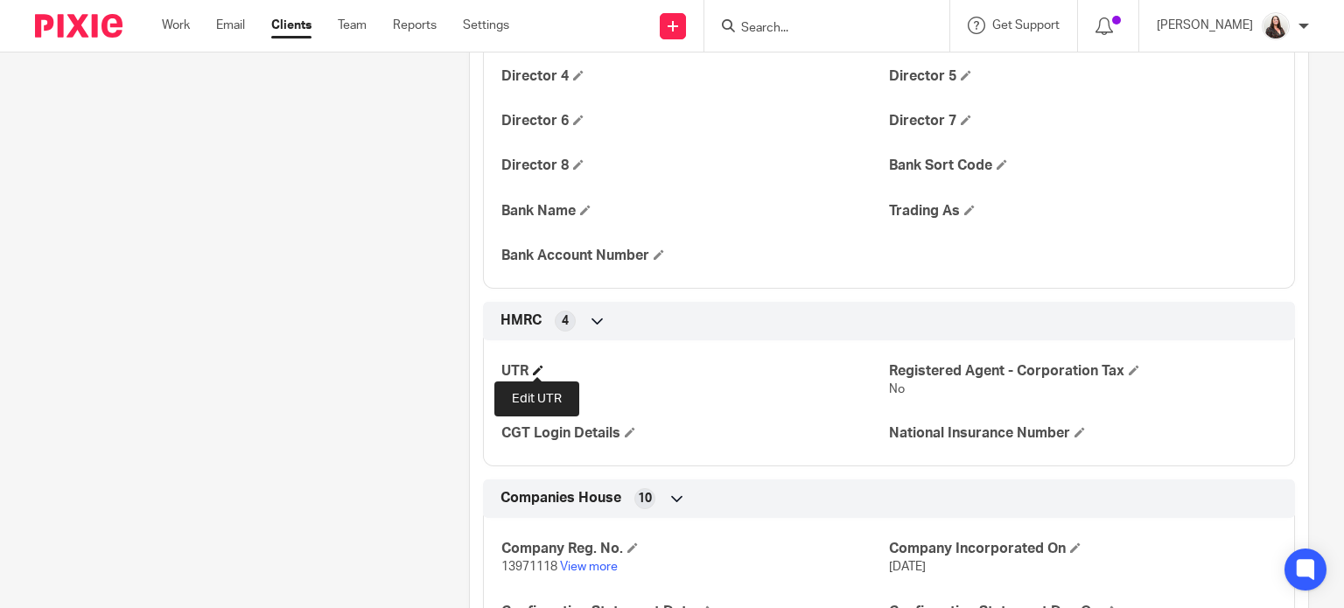
click at [536, 370] on span at bounding box center [538, 370] width 11 height 11
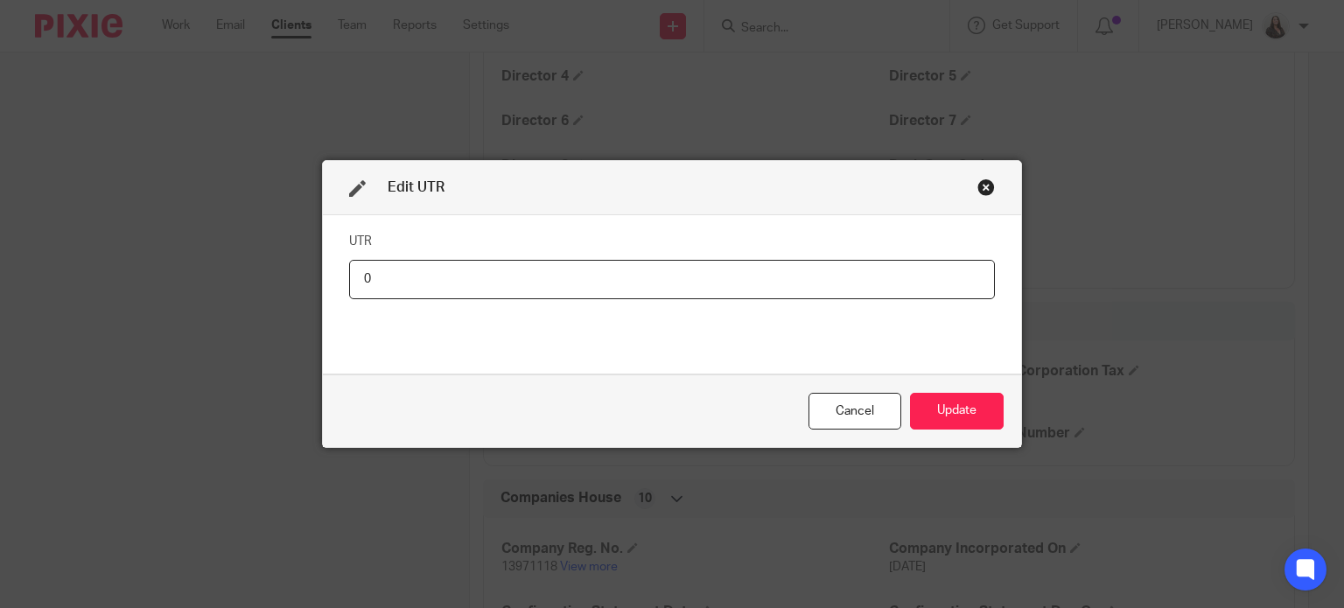
drag, startPoint x: 369, startPoint y: 279, endPoint x: 329, endPoint y: 269, distance: 41.6
click at [329, 269] on div "UTR 0" at bounding box center [672, 294] width 698 height 158
type input "2695619266"
click at [945, 402] on button "Update" at bounding box center [957, 412] width 94 height 38
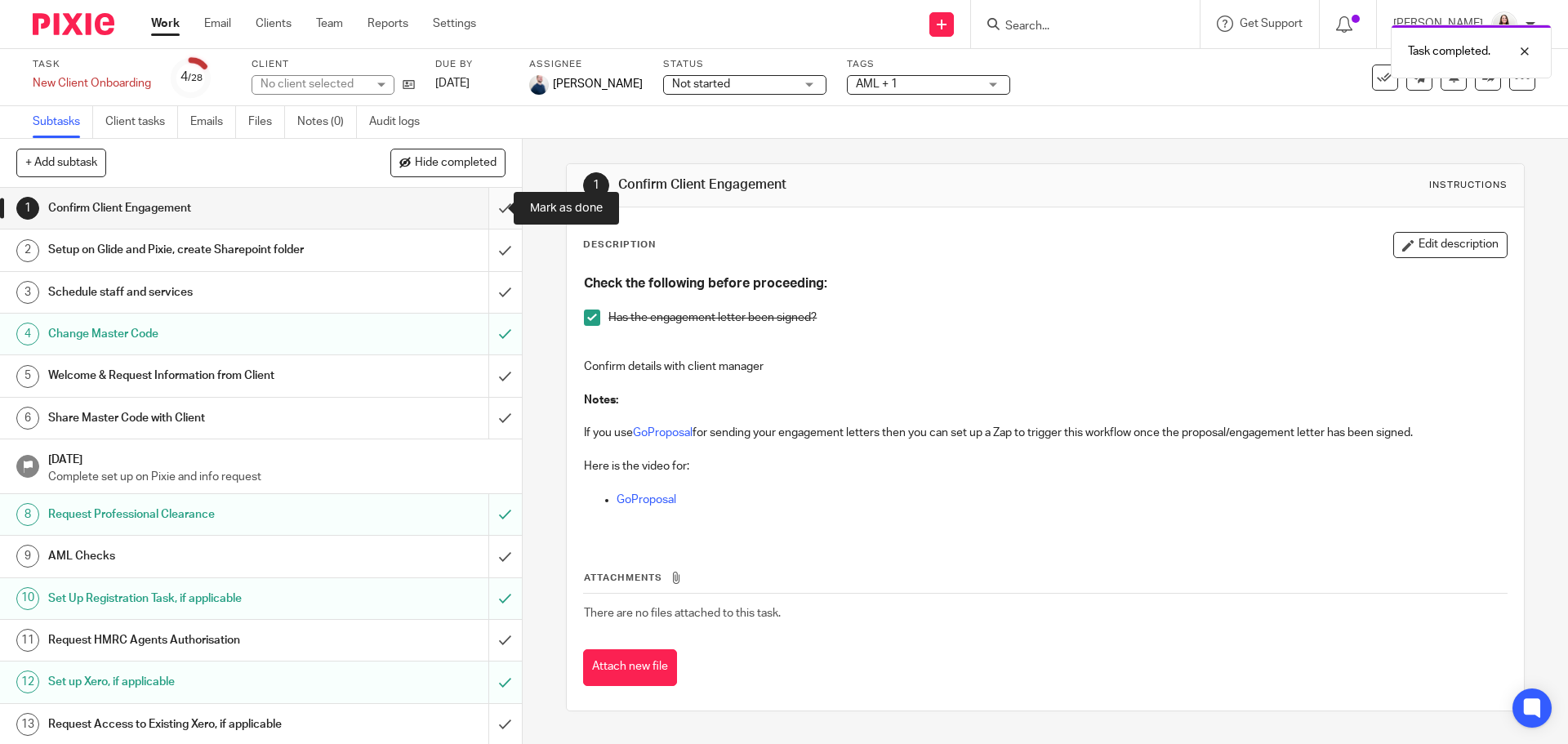
click at [493, 206] on input "submit" at bounding box center [260, 208] width 522 height 41
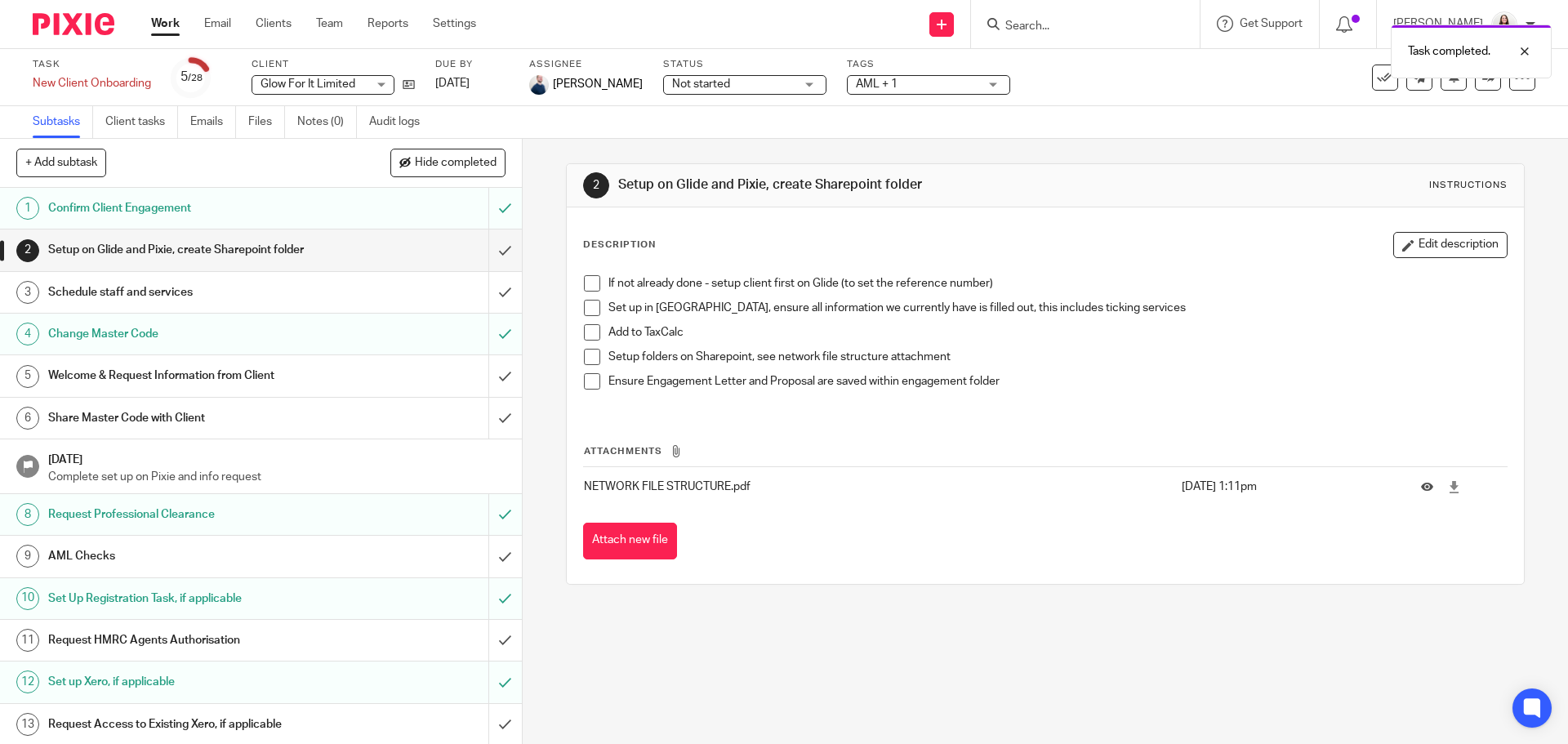
click at [588, 287] on span at bounding box center [593, 284] width 17 height 17
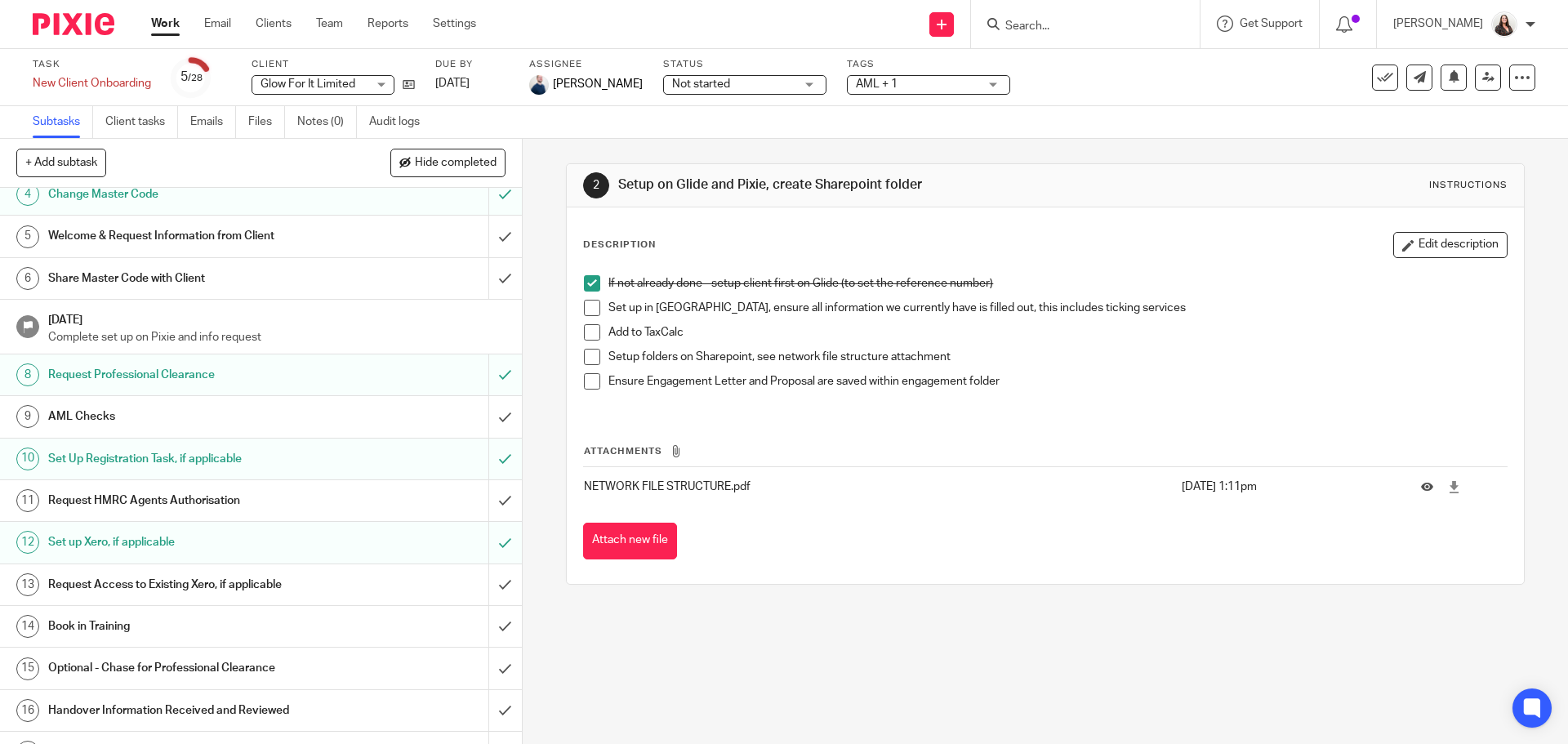
scroll to position [143, 0]
click at [159, 488] on h1 "Request HMRC Agents Authorisation" at bounding box center [189, 498] width 283 height 24
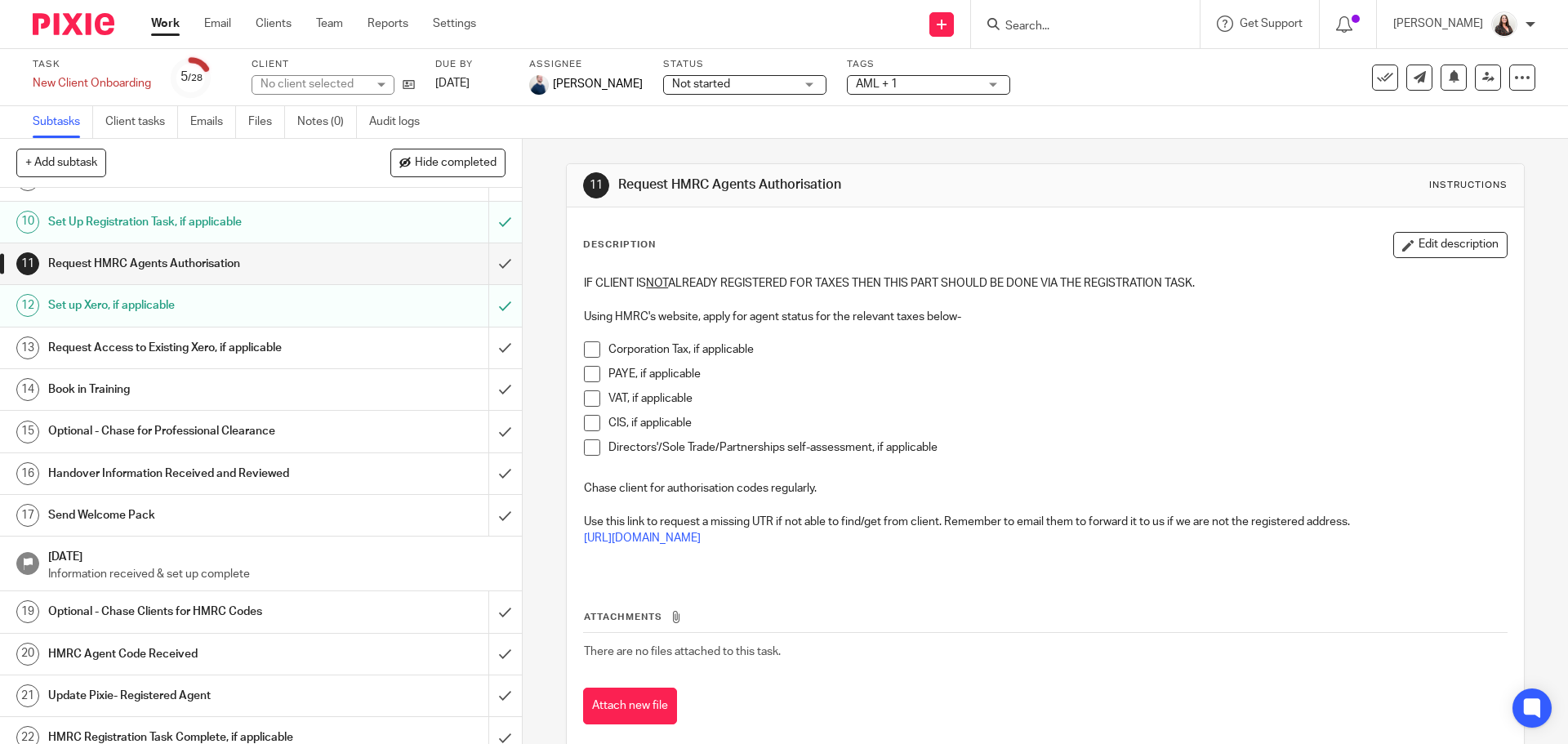
scroll to position [388, 0]
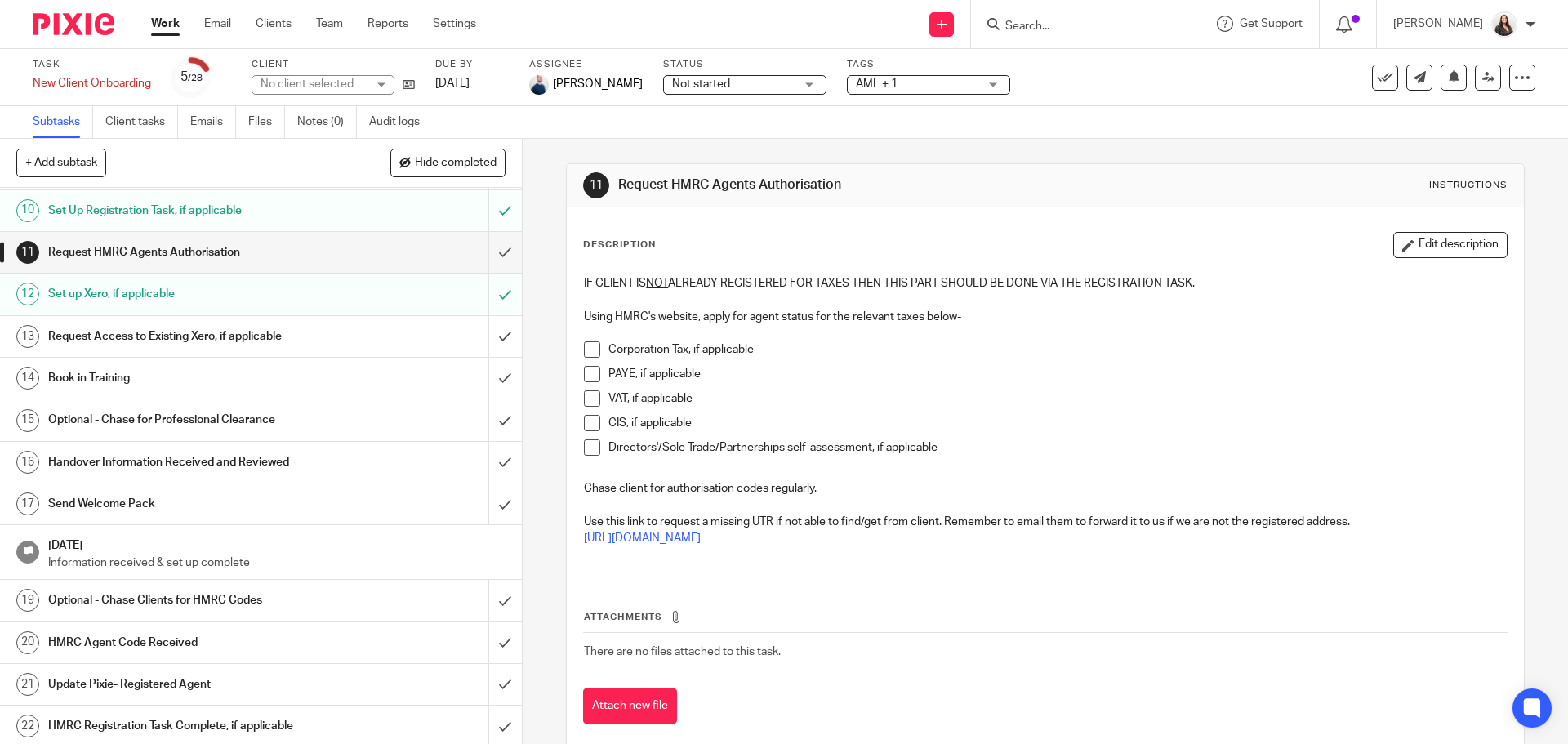
click at [166, 464] on h1 "Handover Information Received and Reviewed" at bounding box center [189, 462] width 283 height 24
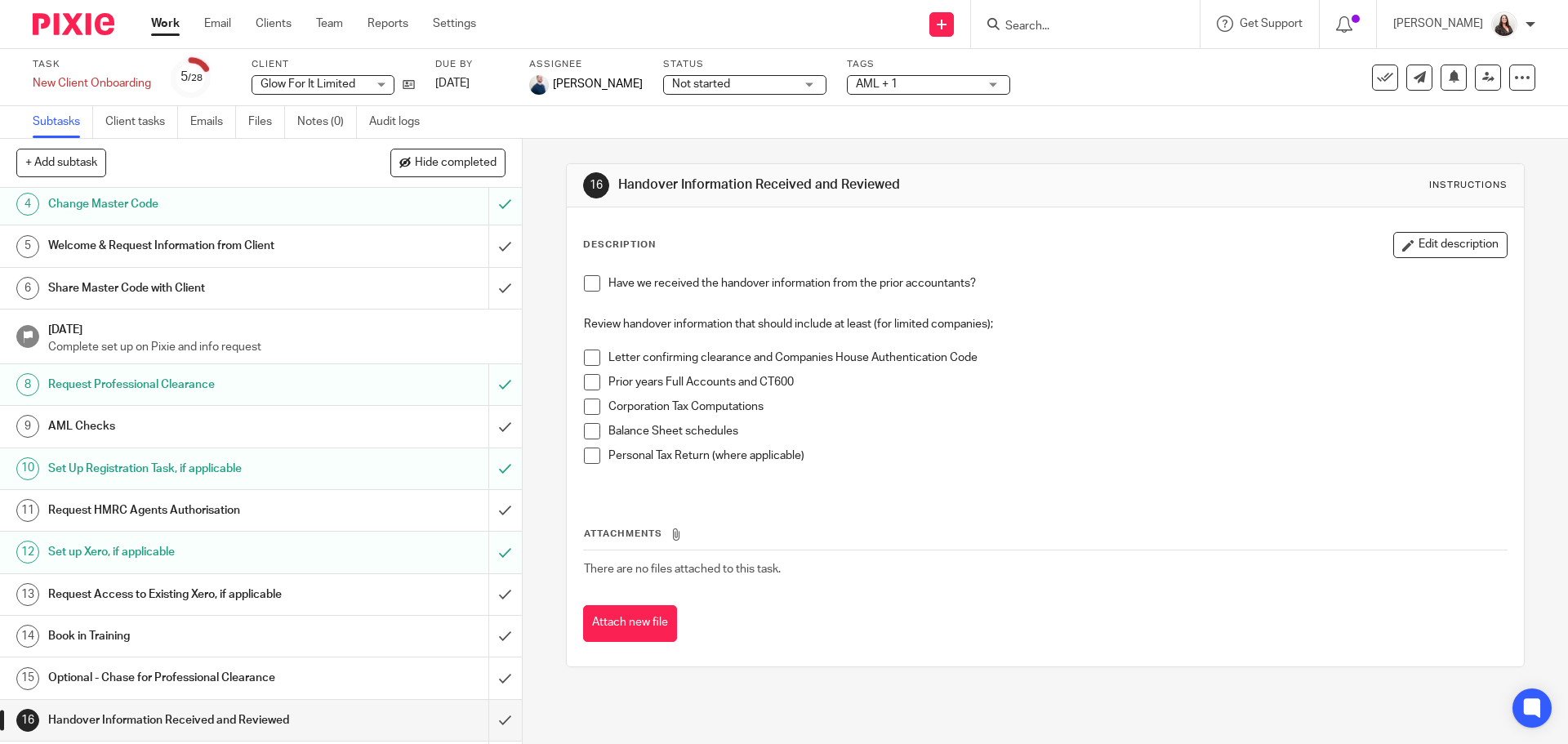
scroll to position [204, 0]
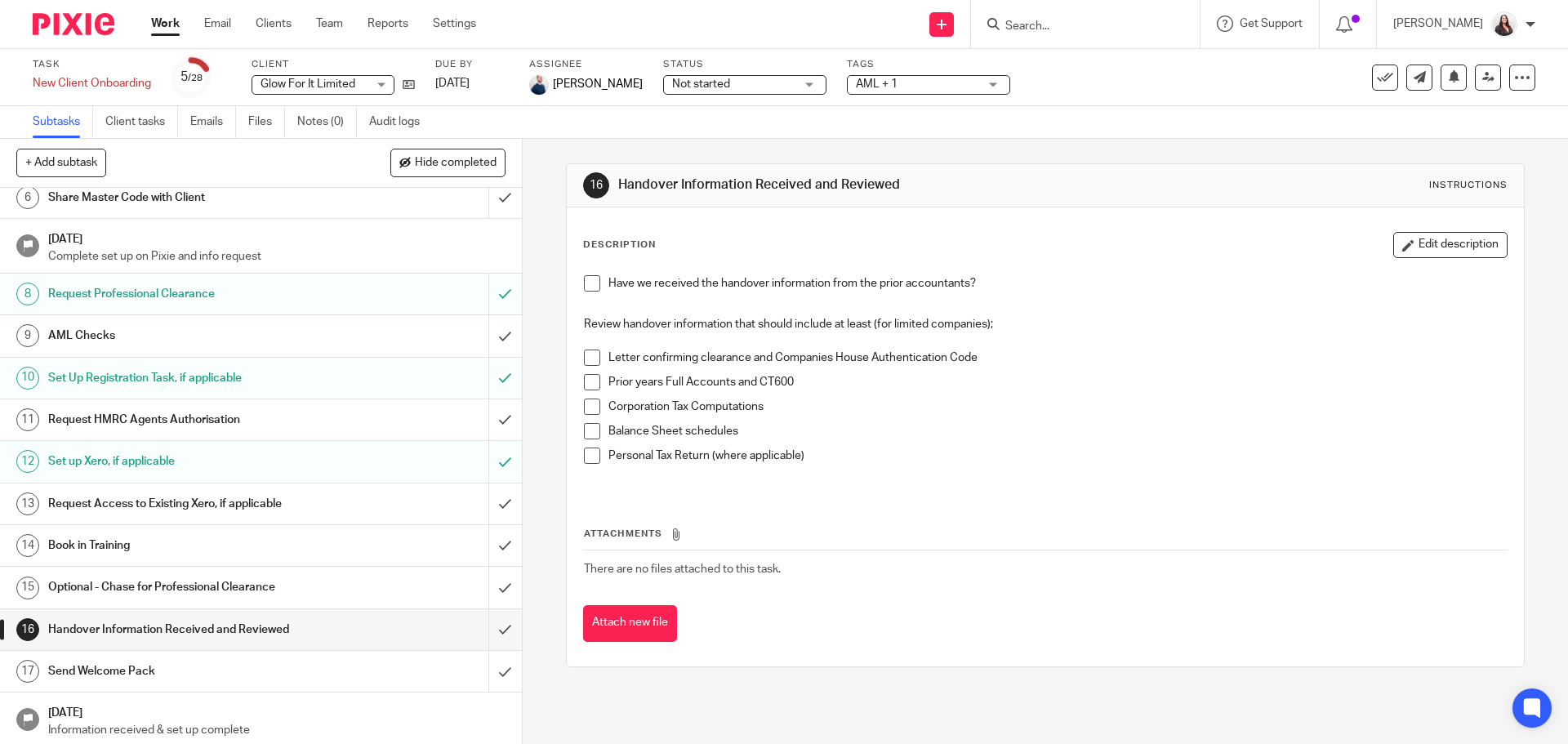
click at [217, 435] on link "11 Request HMRC Agents Authorisation" at bounding box center [244, 420] width 488 height 41
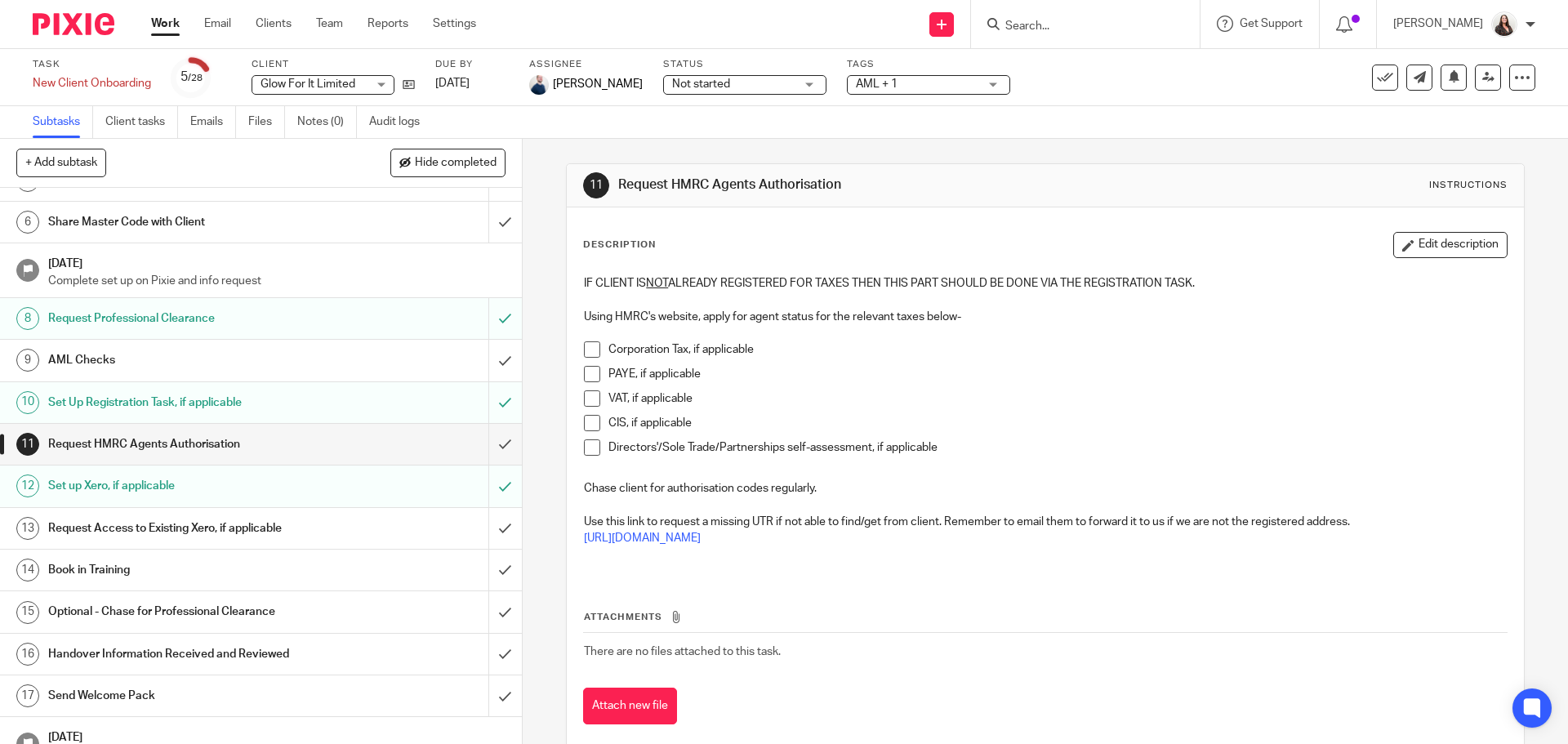
scroll to position [204, 0]
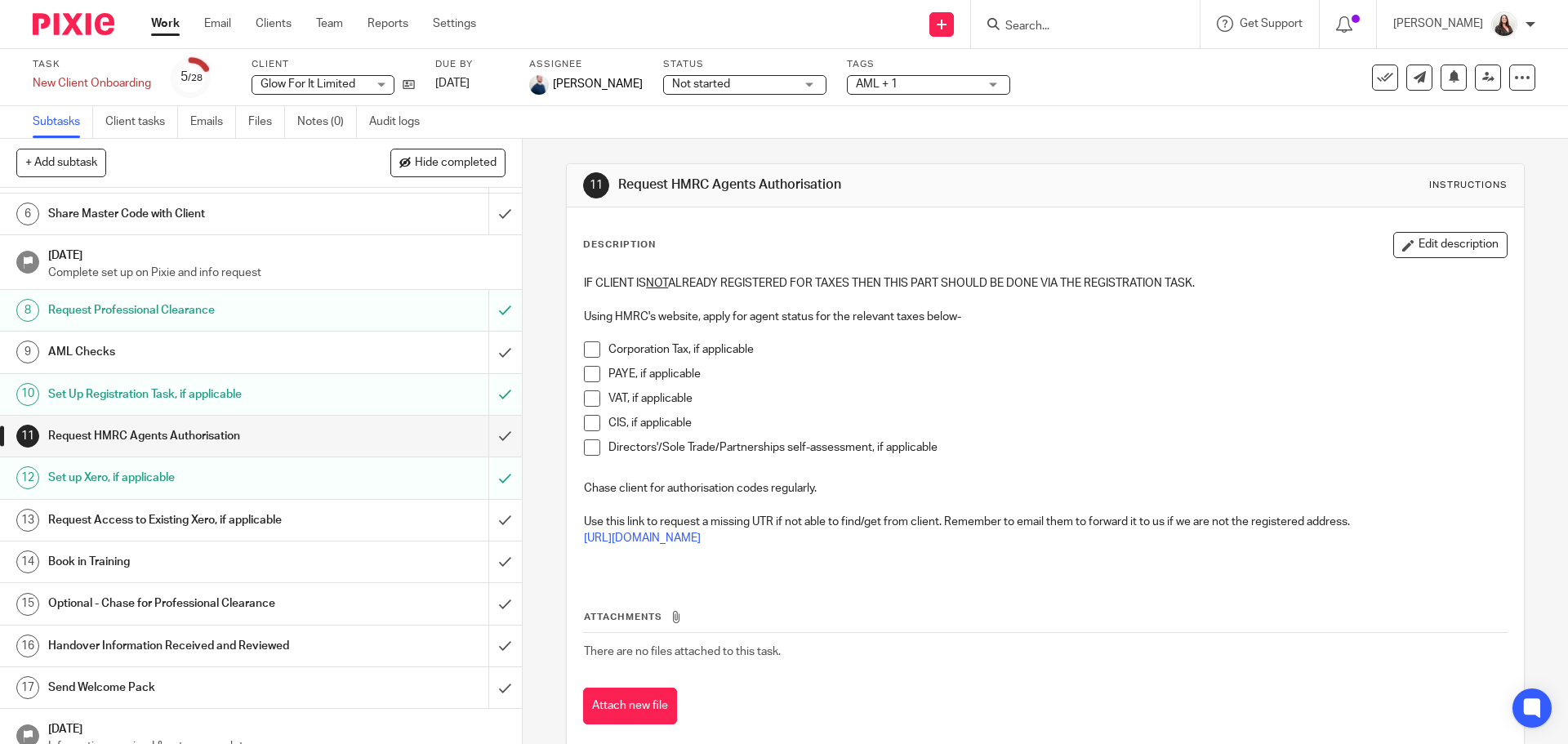
click at [592, 420] on span at bounding box center [593, 424] width 17 height 17
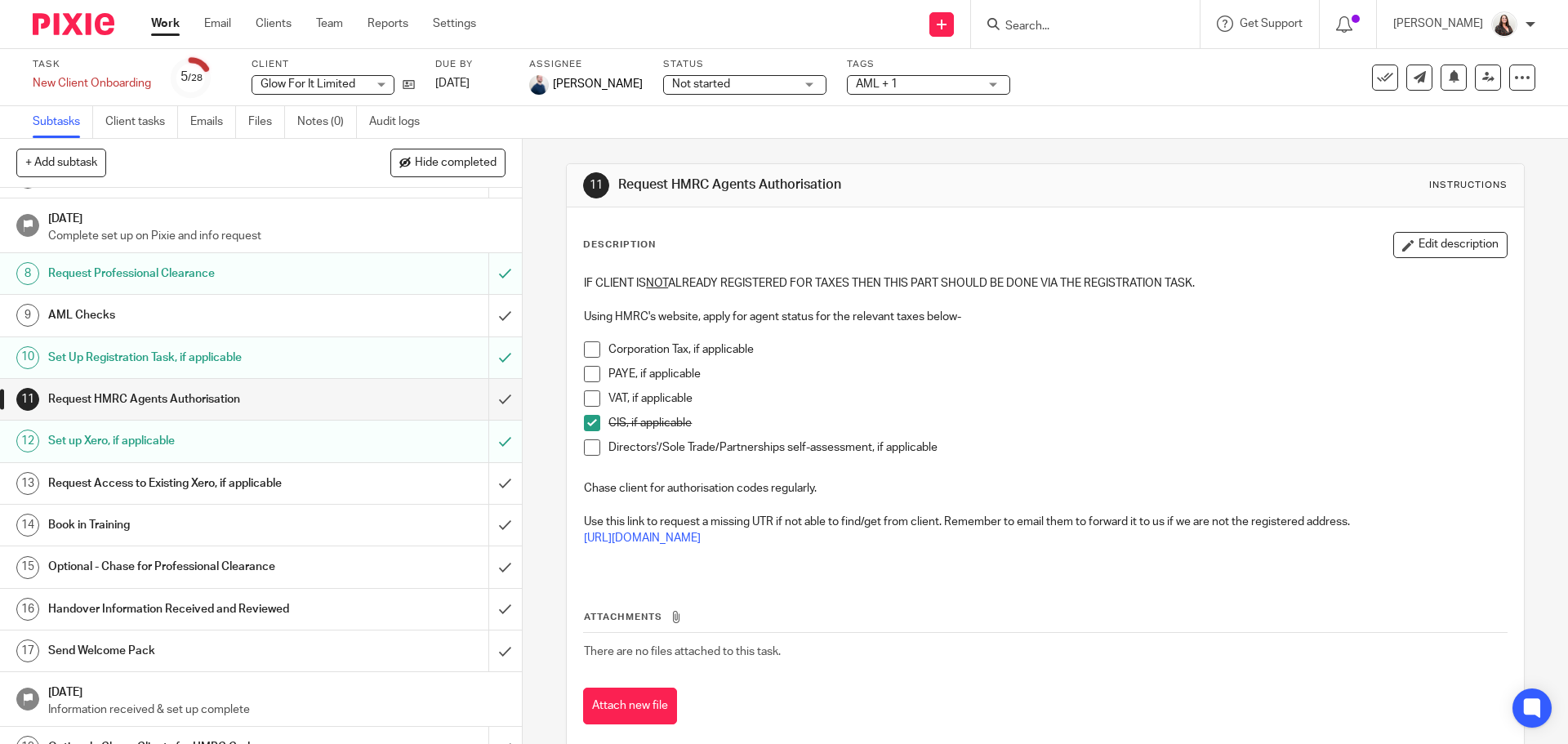
scroll to position [306, 0]
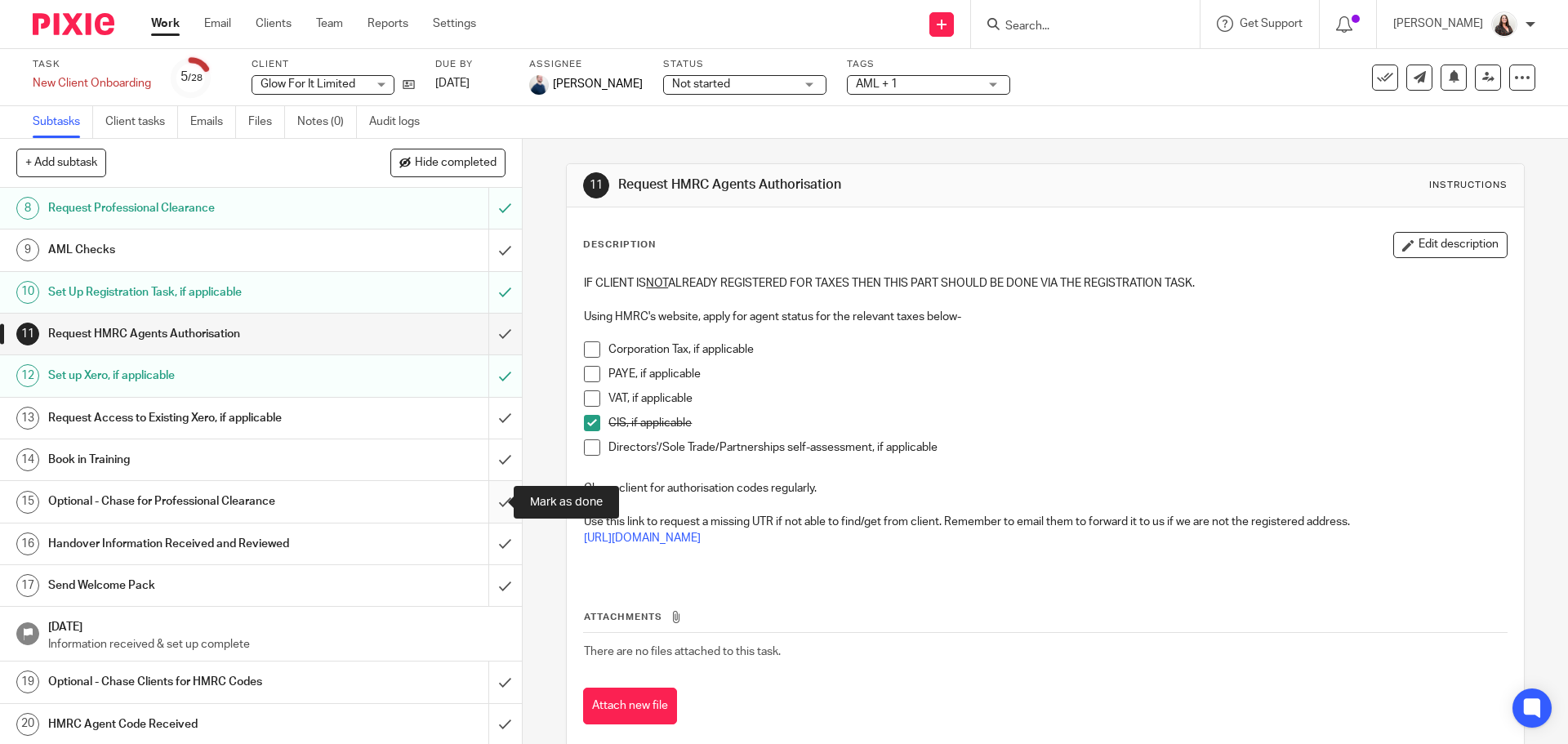
click at [487, 500] on input "submit" at bounding box center [260, 501] width 522 height 41
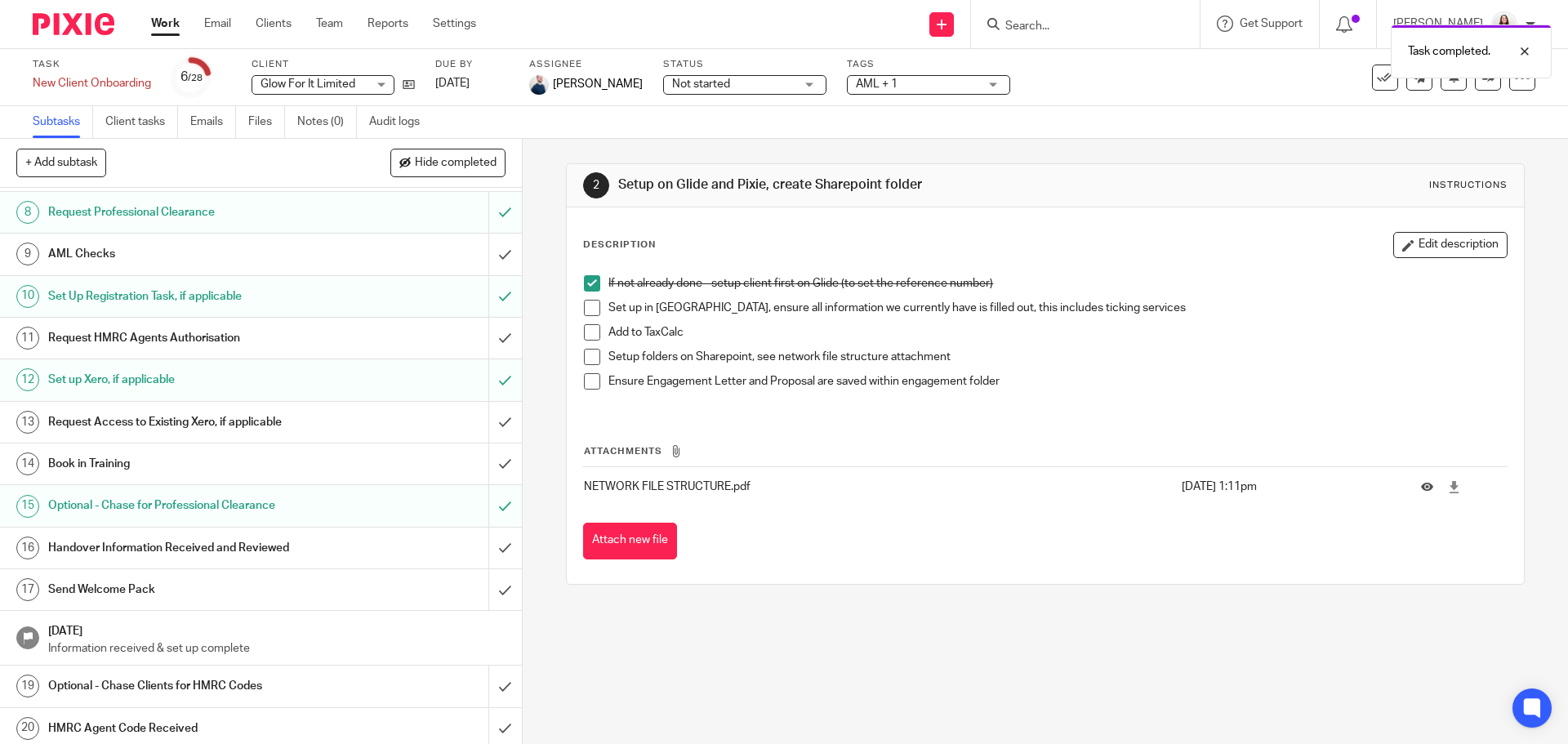
scroll to position [347, 0]
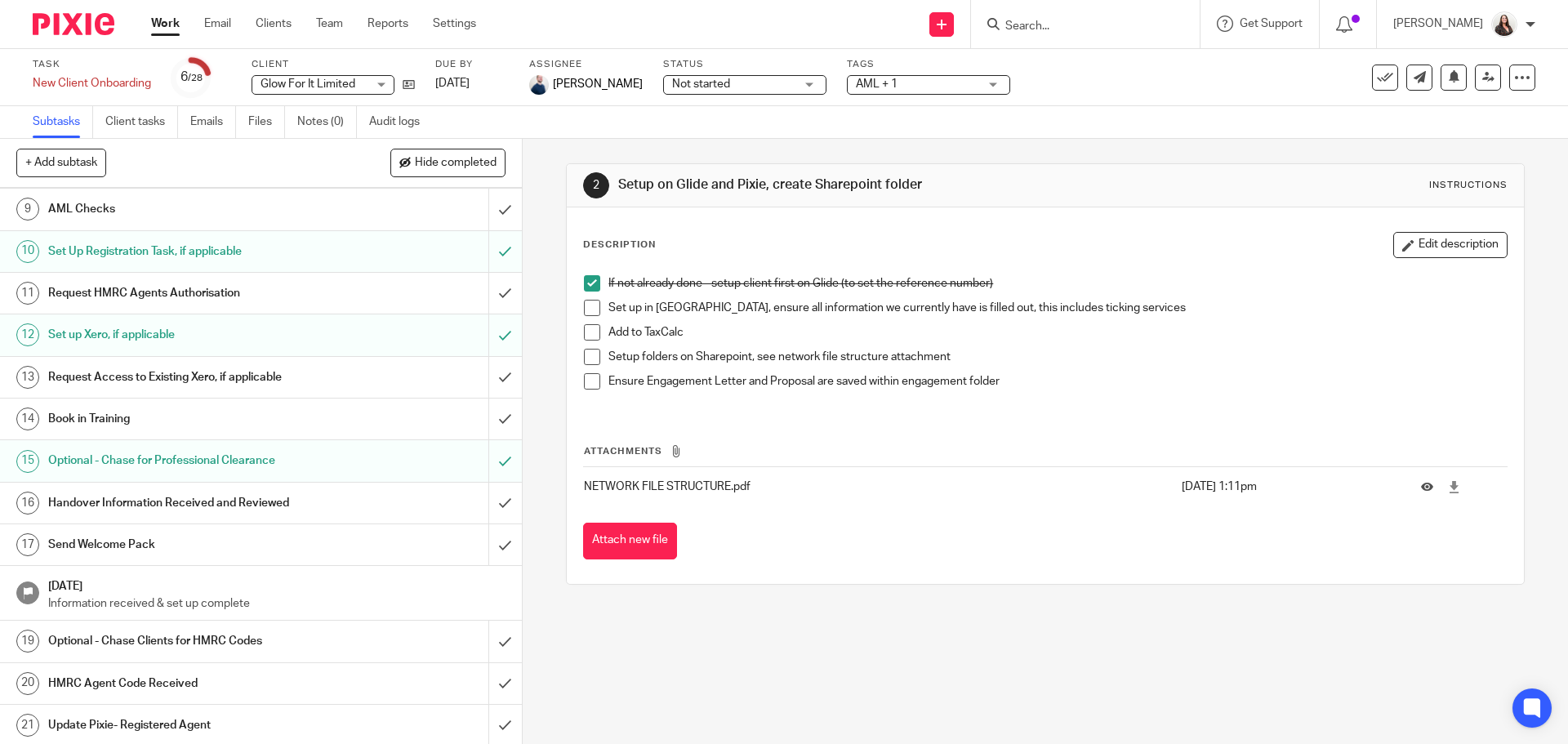
click at [281, 507] on h1 "Handover Information Received and Reviewed" at bounding box center [189, 503] width 283 height 24
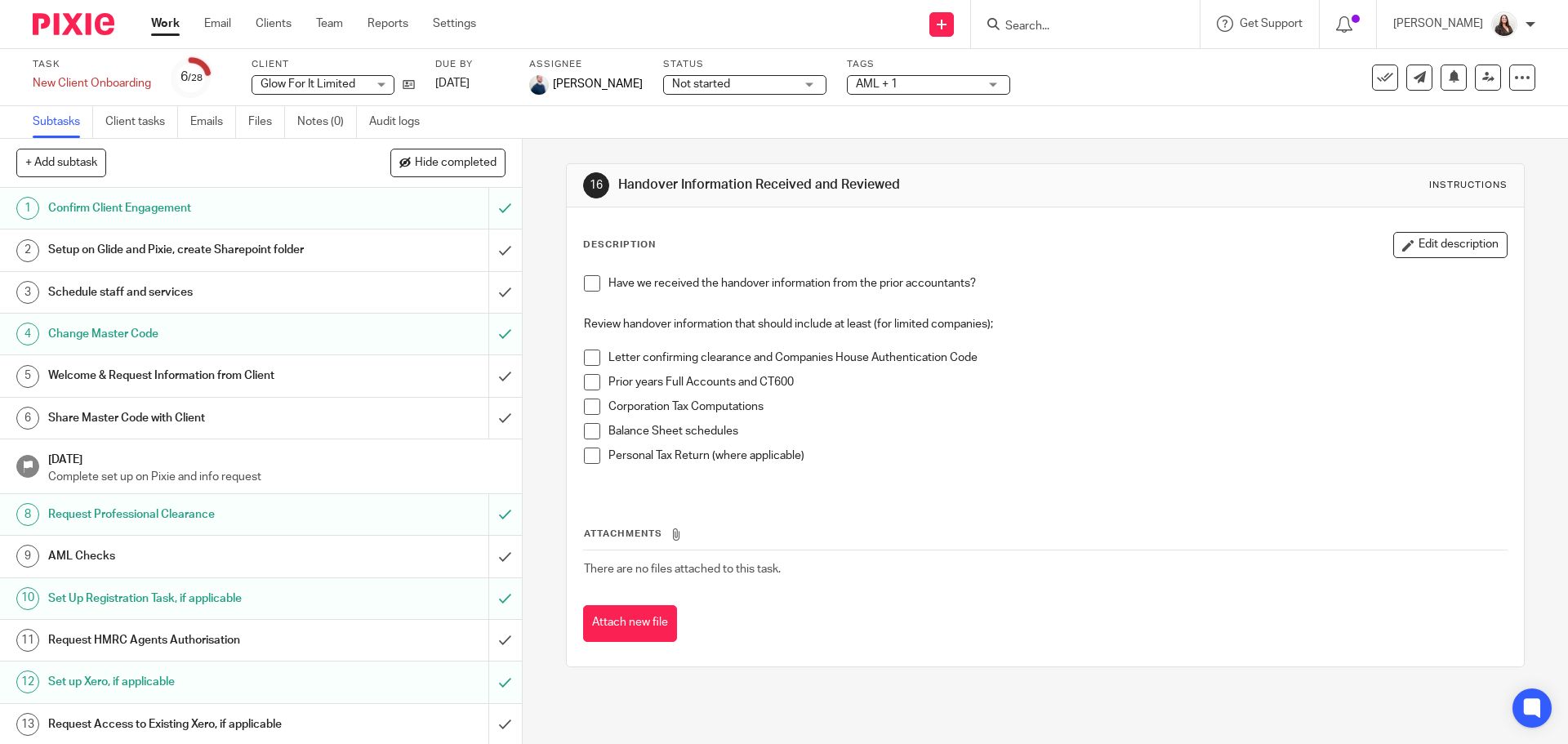
click at [585, 282] on span at bounding box center [593, 284] width 17 height 17
click at [591, 384] on span at bounding box center [593, 383] width 17 height 17
click at [592, 362] on span at bounding box center [593, 358] width 17 height 17
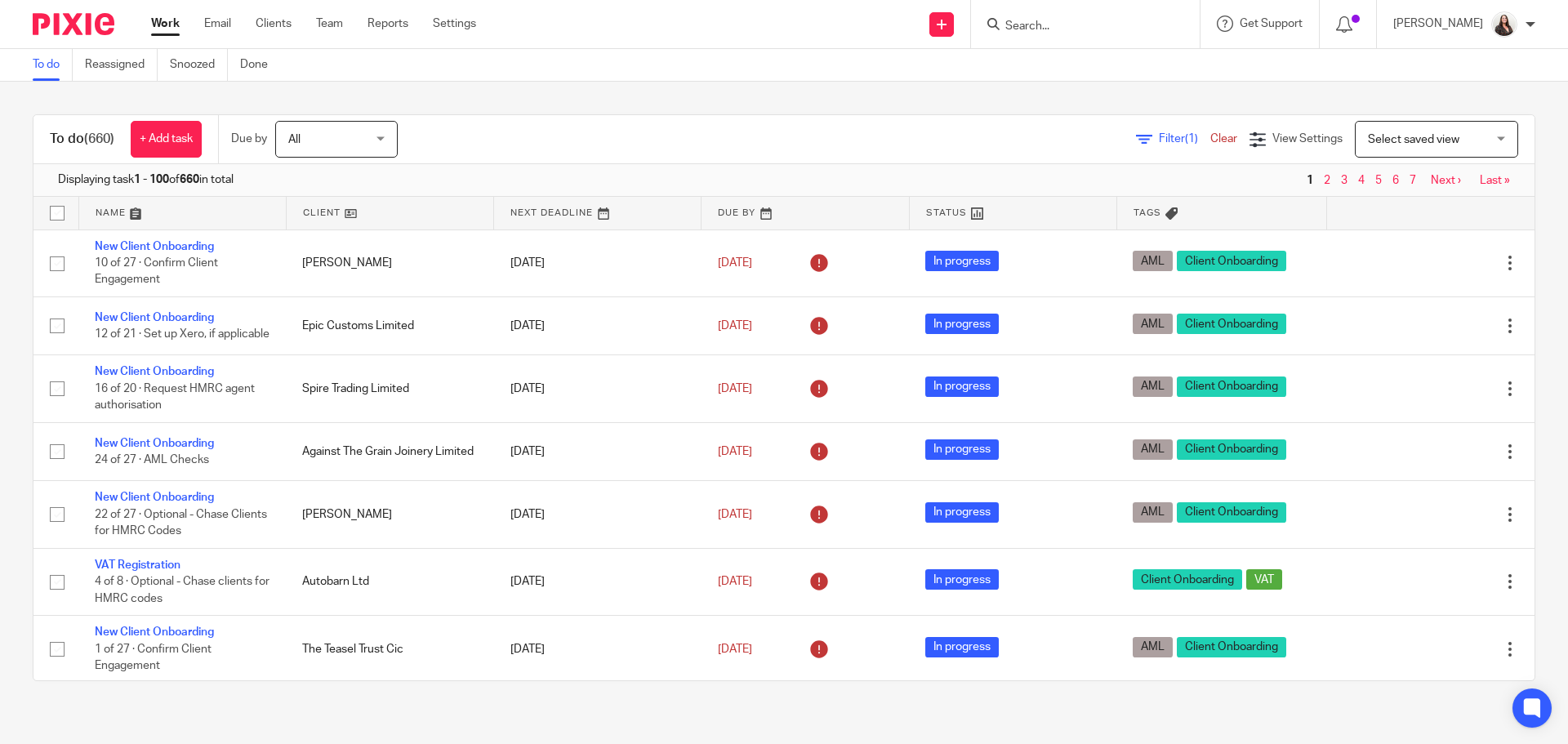
click at [1059, 22] on input "Search" at bounding box center [1077, 27] width 147 height 15
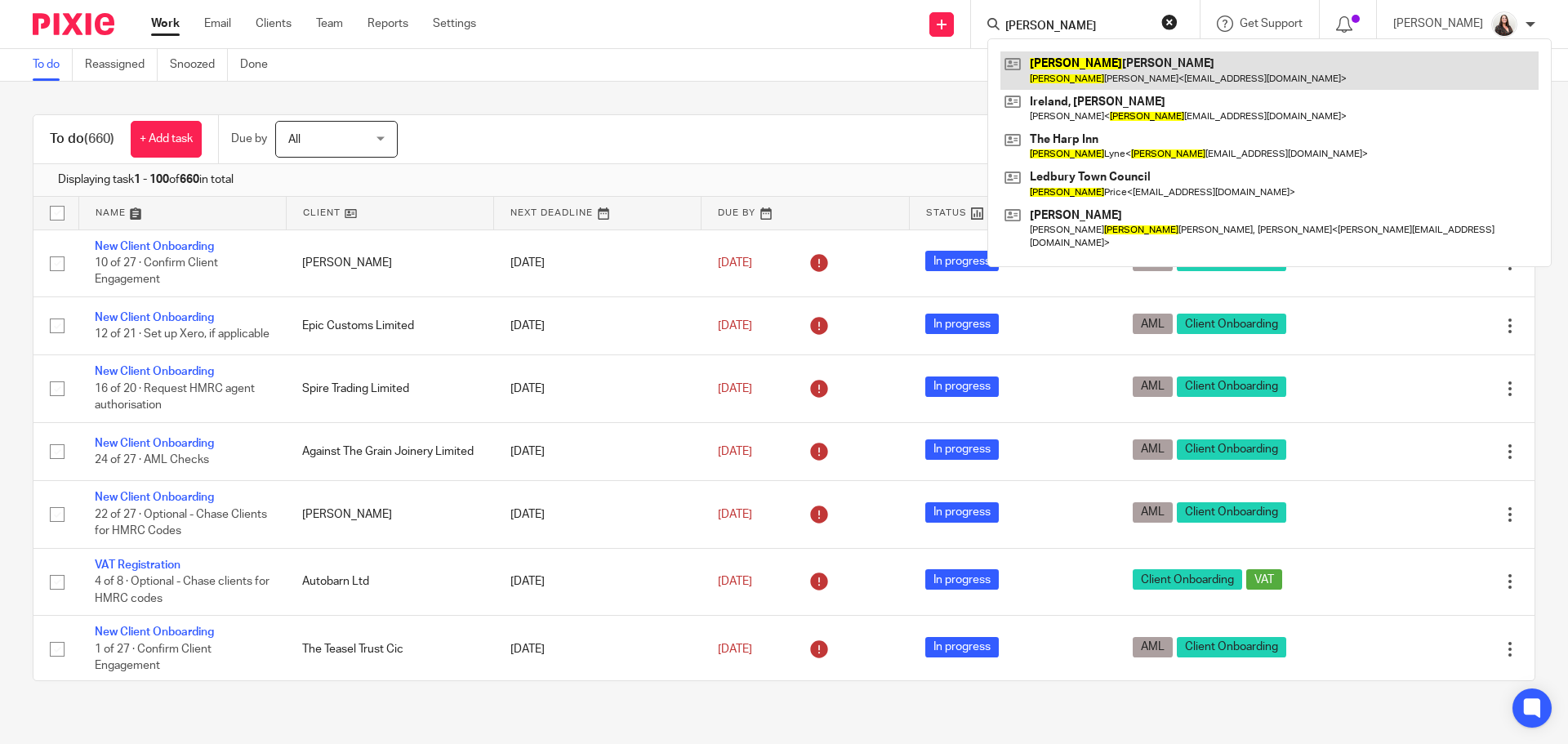
type input "angela"
click at [1095, 77] on link at bounding box center [1269, 70] width 539 height 37
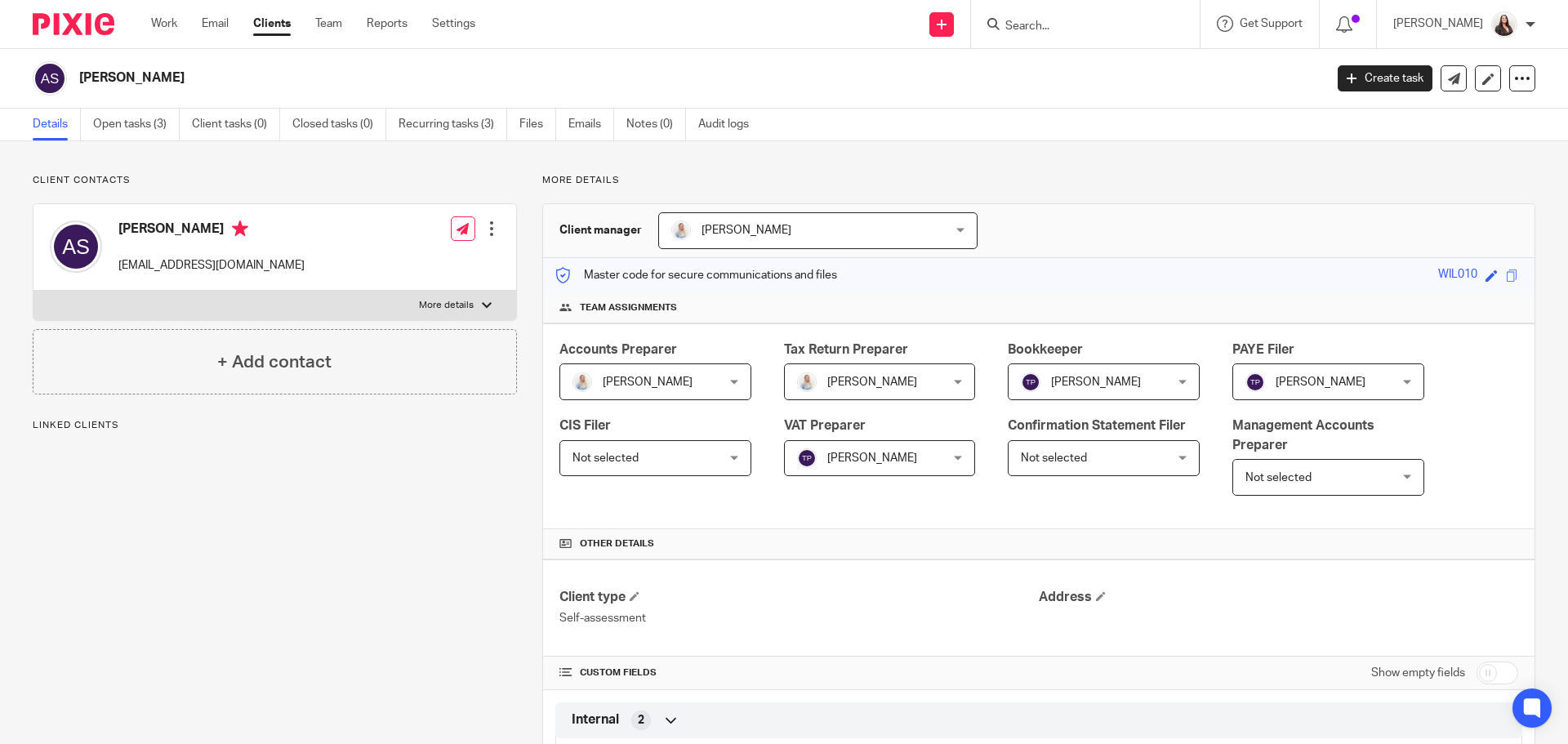
click at [443, 300] on p "More details" at bounding box center [446, 305] width 55 height 13
click at [34, 291] on input "More details" at bounding box center [33, 290] width 1 height 1
checkbox input "true"
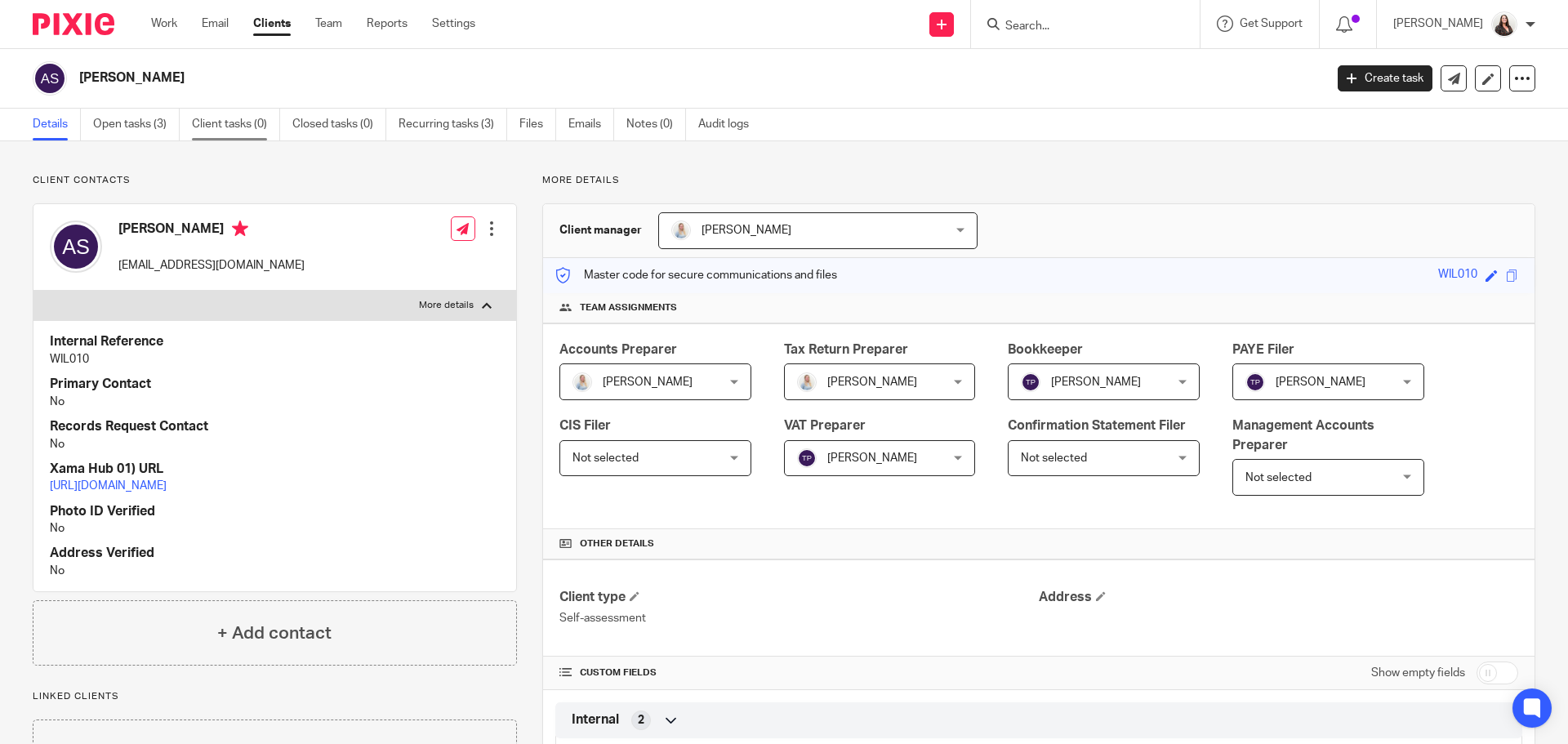
click at [216, 122] on link "Client tasks (0)" at bounding box center [236, 124] width 89 height 32
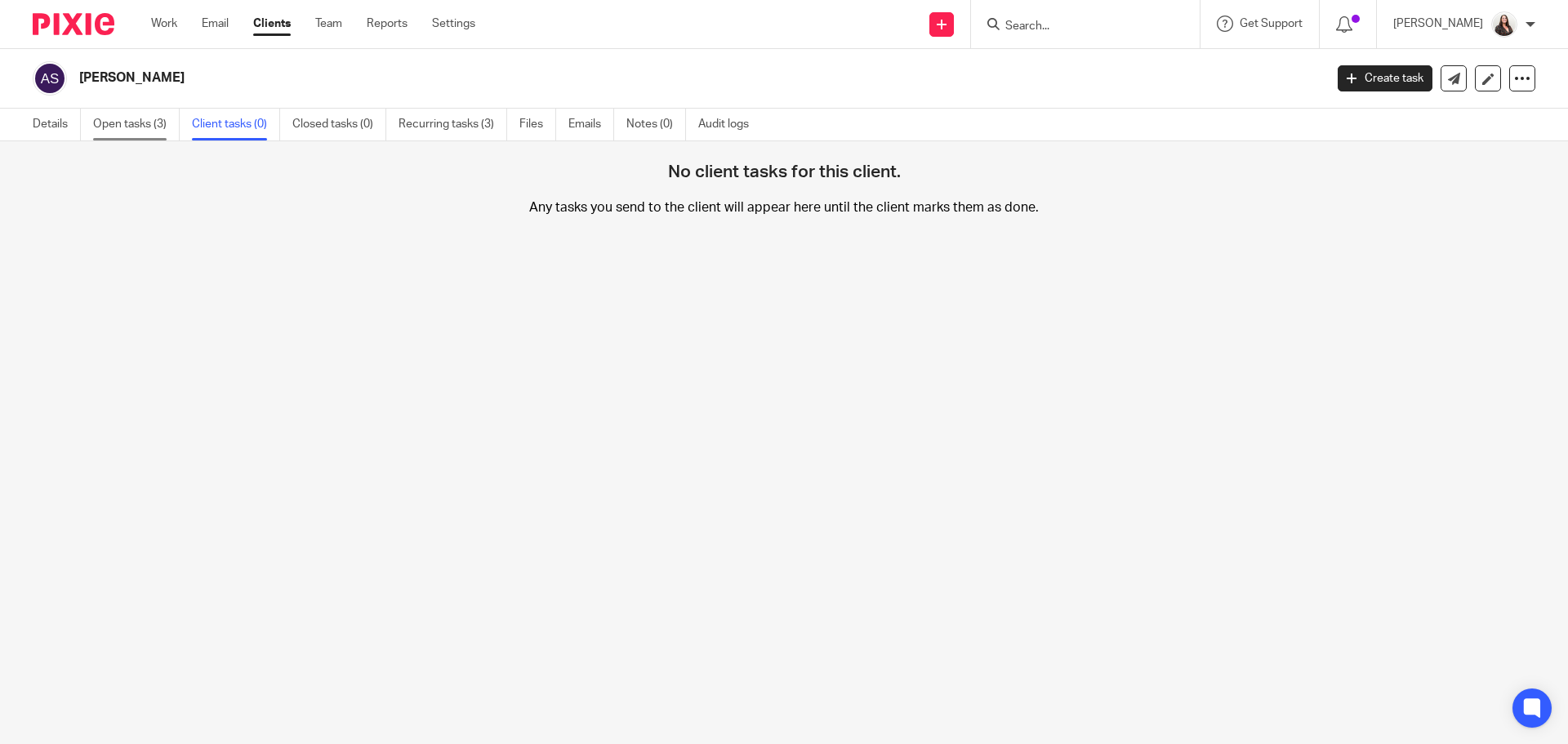
click at [137, 131] on link "Open tasks (3)" at bounding box center [136, 124] width 87 height 32
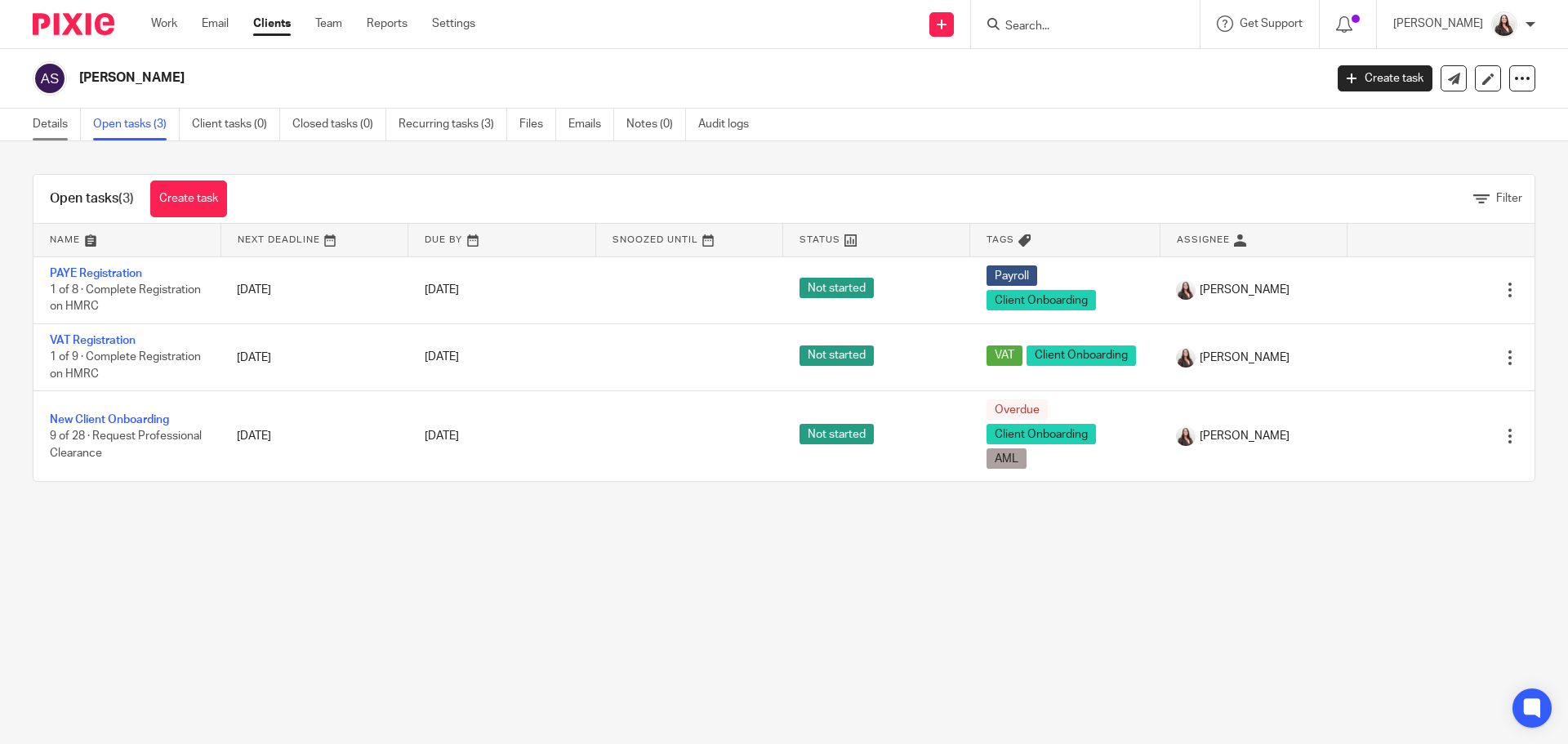
click at [39, 123] on link "Details" at bounding box center [57, 124] width 49 height 32
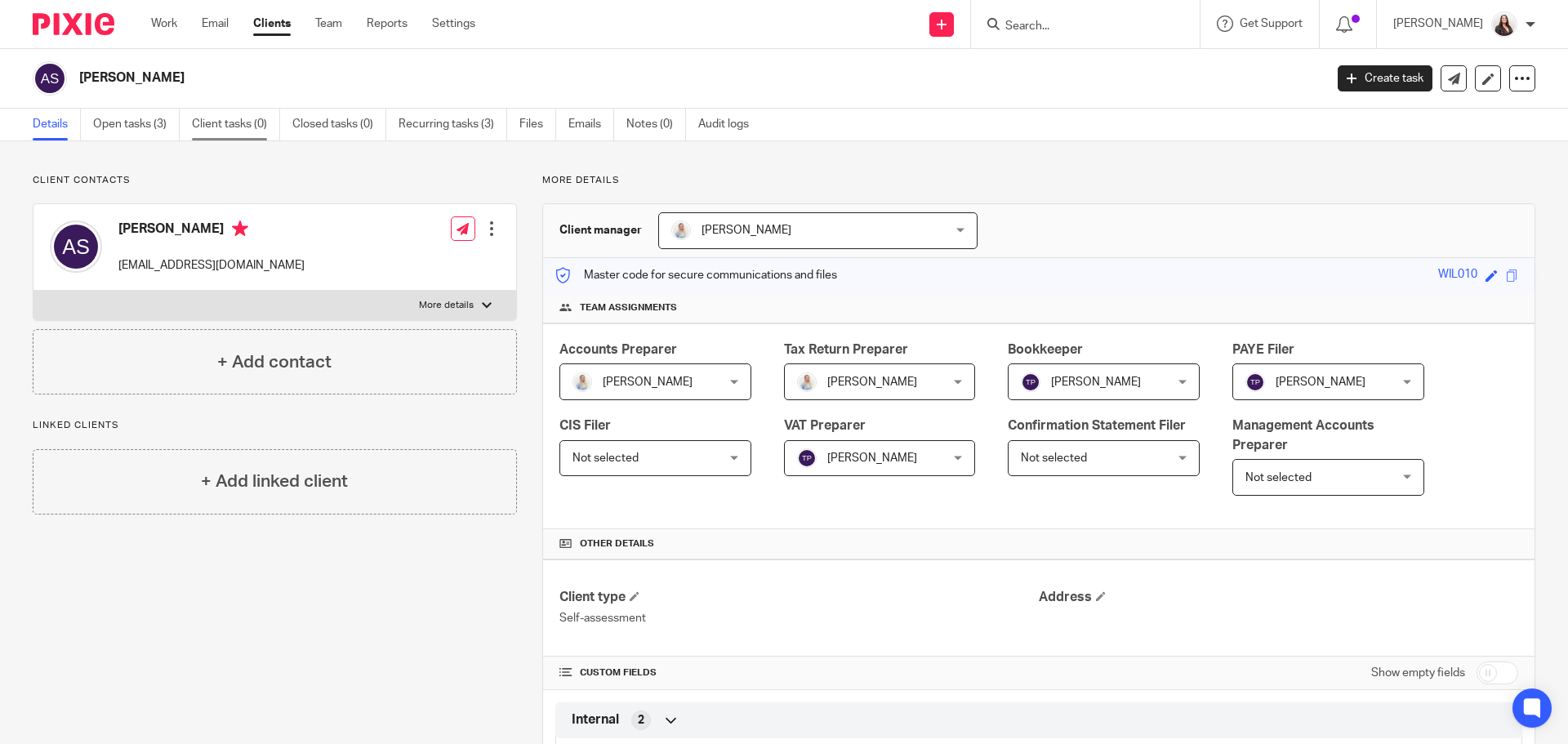
click at [216, 121] on link "Client tasks (0)" at bounding box center [236, 124] width 89 height 32
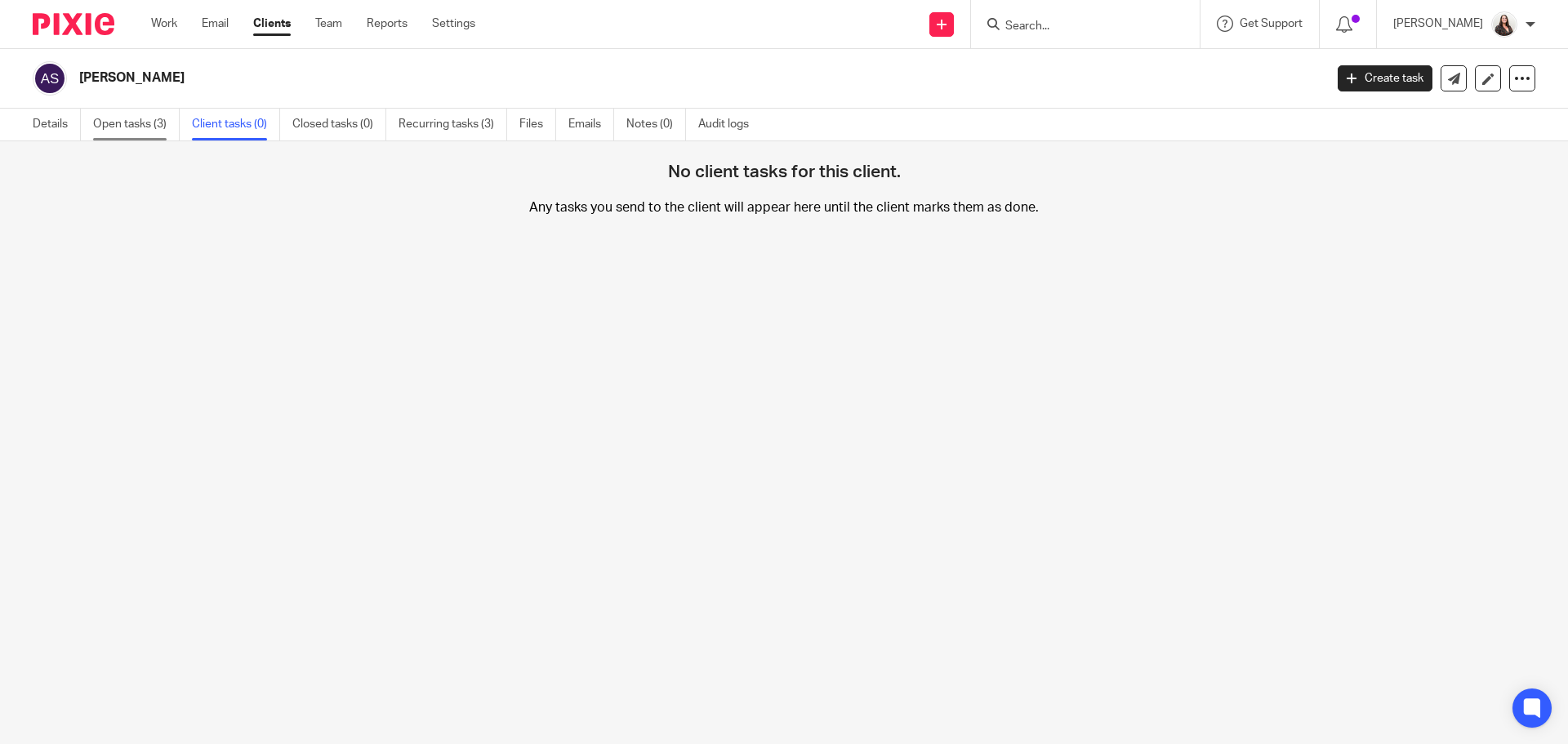
click at [122, 123] on link "Open tasks (3)" at bounding box center [136, 124] width 87 height 32
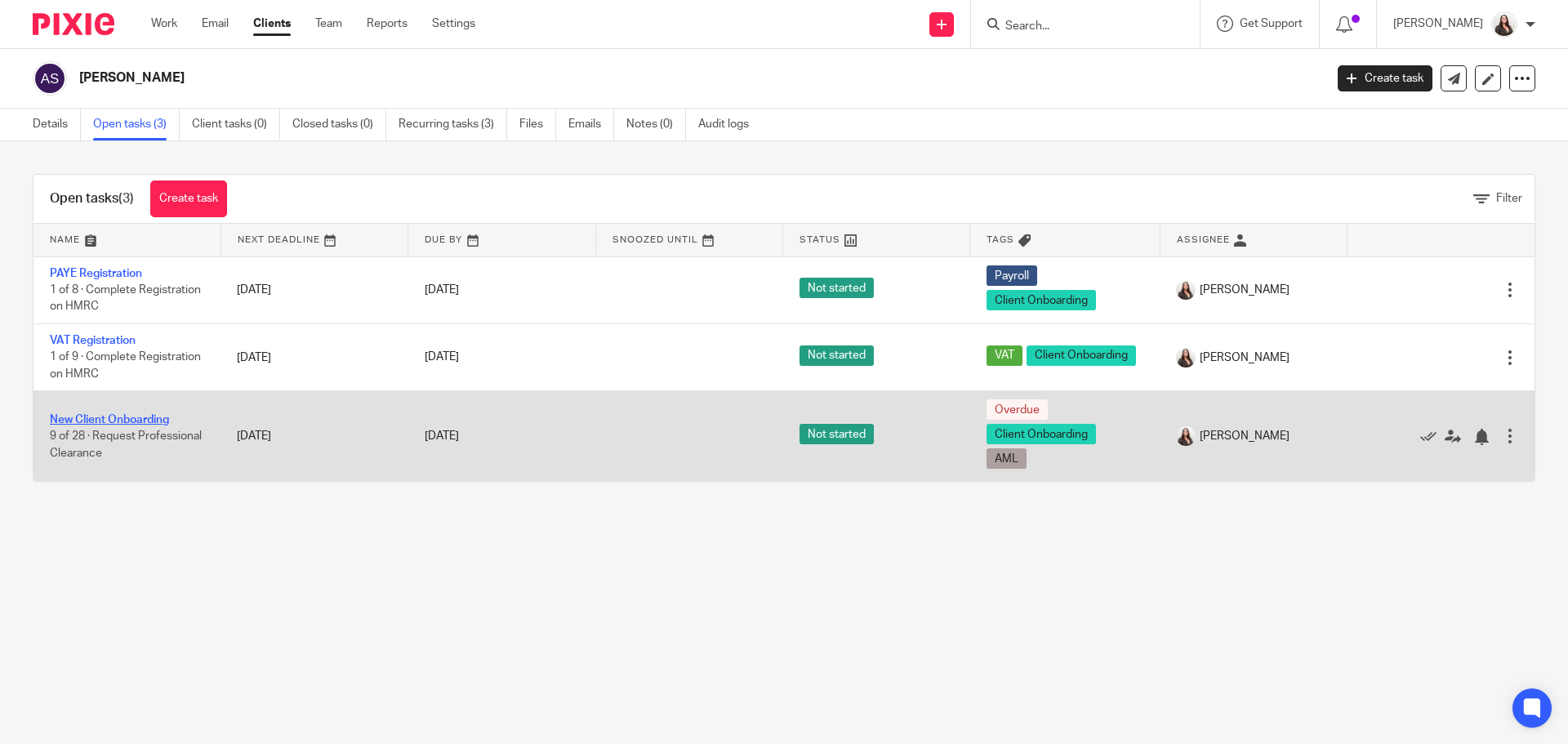
click at [91, 418] on link "New Client Onboarding" at bounding box center [109, 420] width 119 height 11
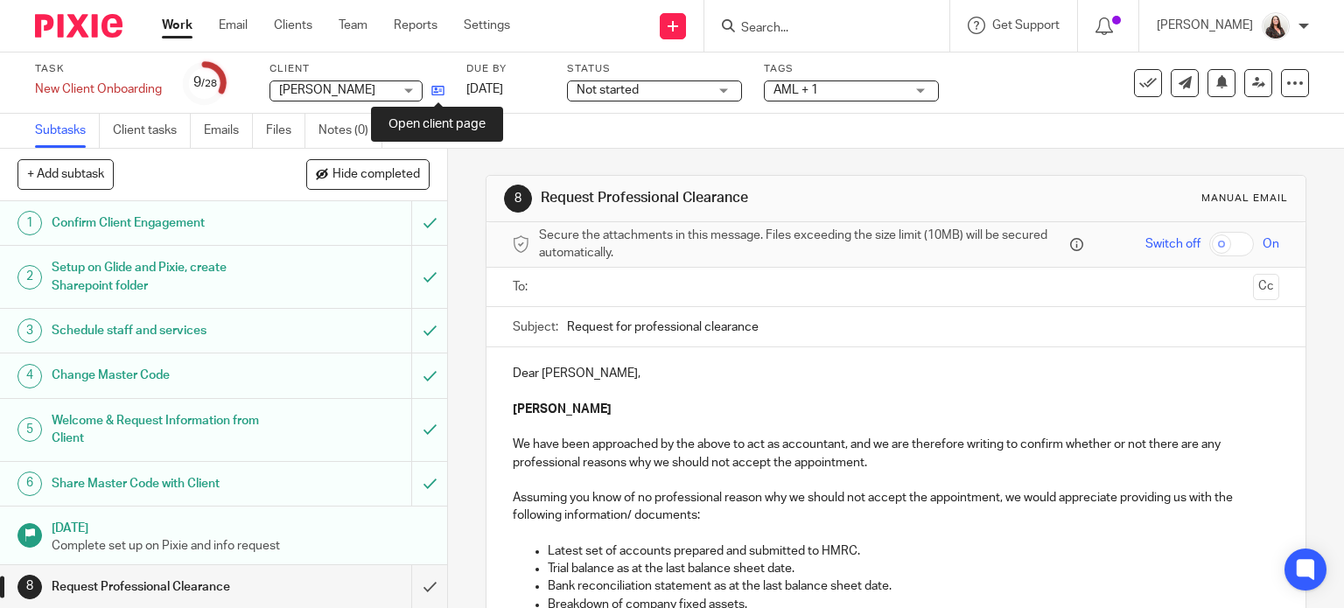
click at [438, 91] on icon at bounding box center [437, 90] width 13 height 13
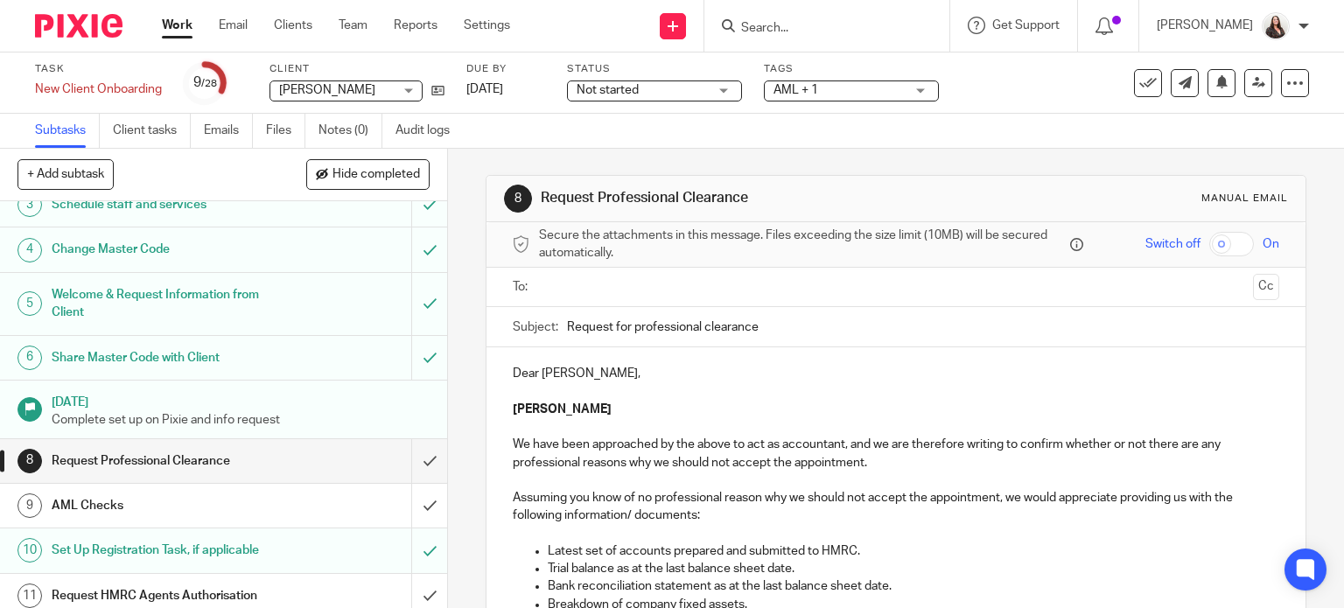
scroll to position [241, 0]
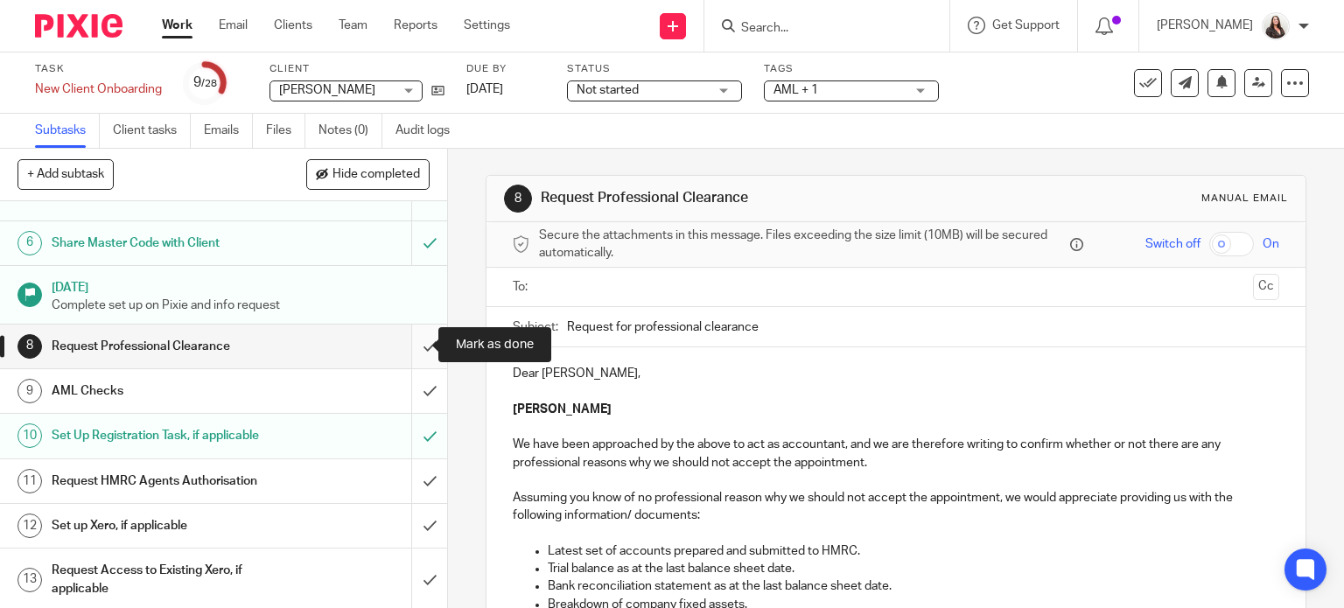
click at [412, 347] on input "submit" at bounding box center [223, 347] width 447 height 44
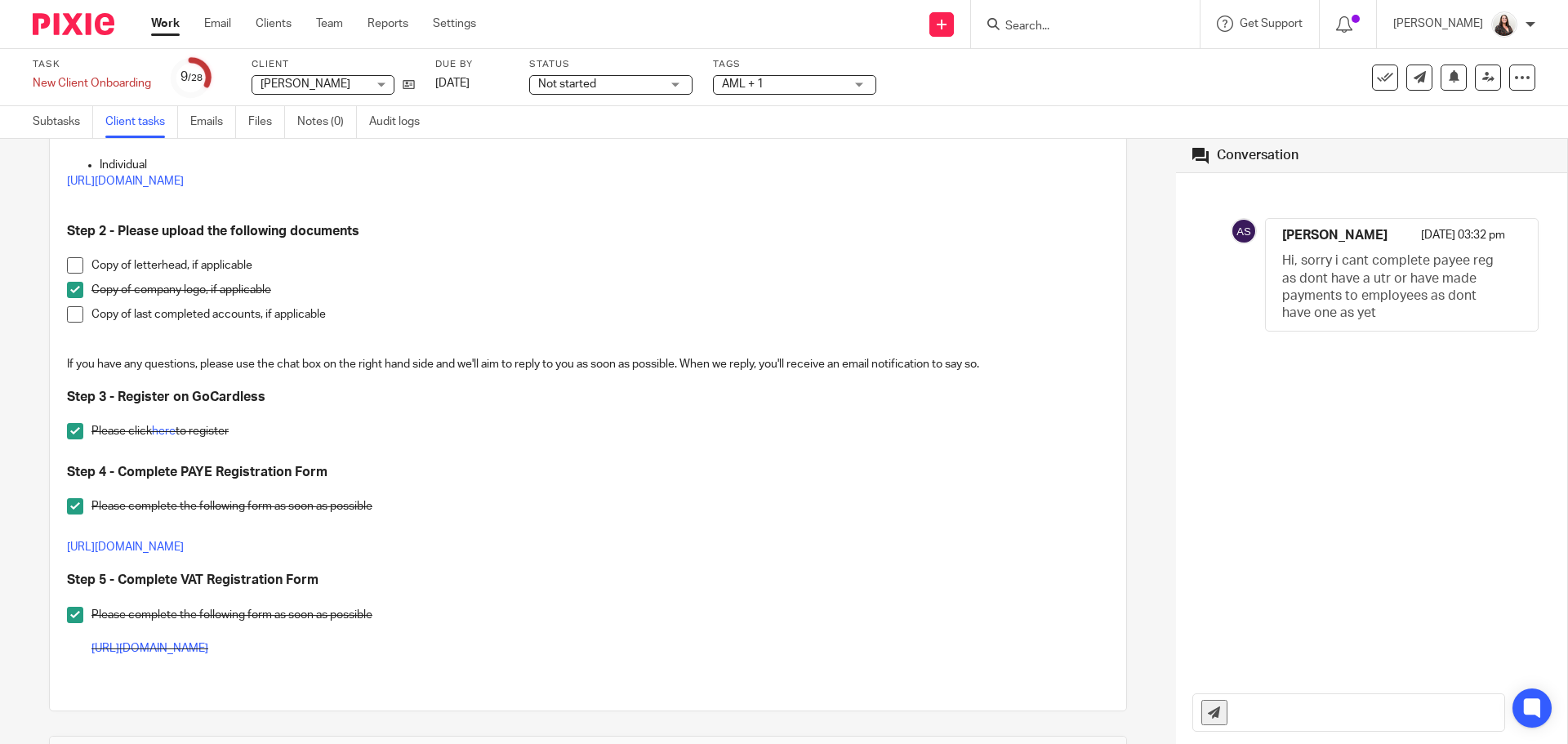
scroll to position [368, 0]
click at [63, 121] on link "Subtasks" at bounding box center [63, 122] width 61 height 32
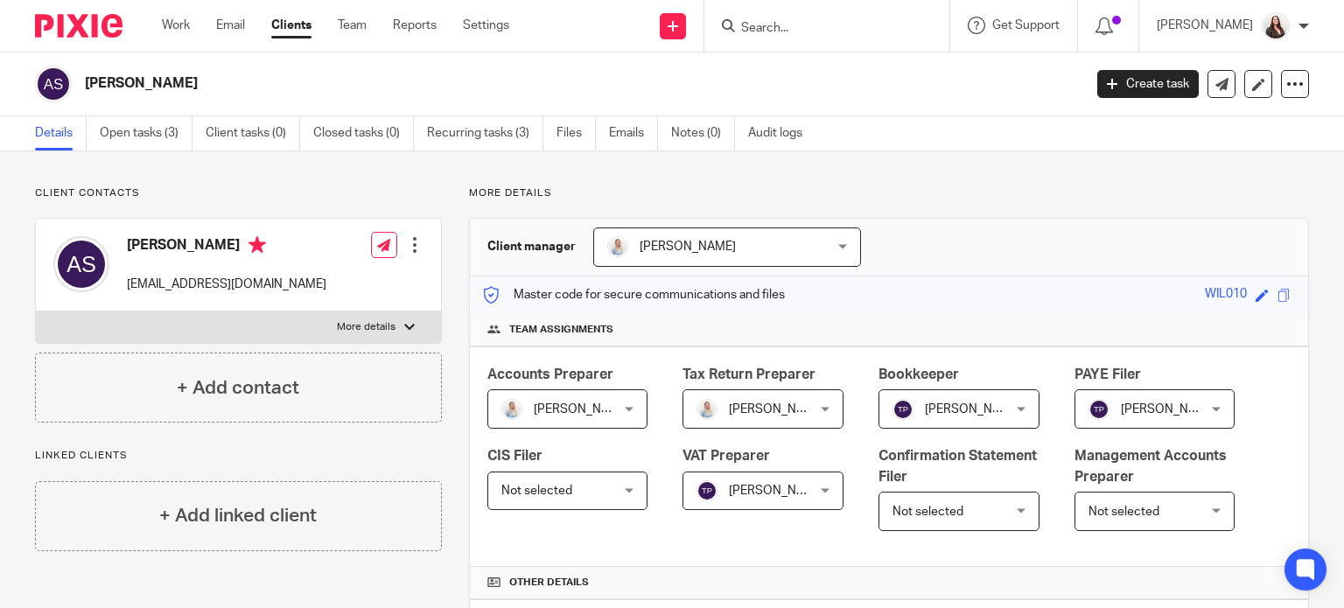
click at [413, 246] on div at bounding box center [415, 245] width 18 height 18
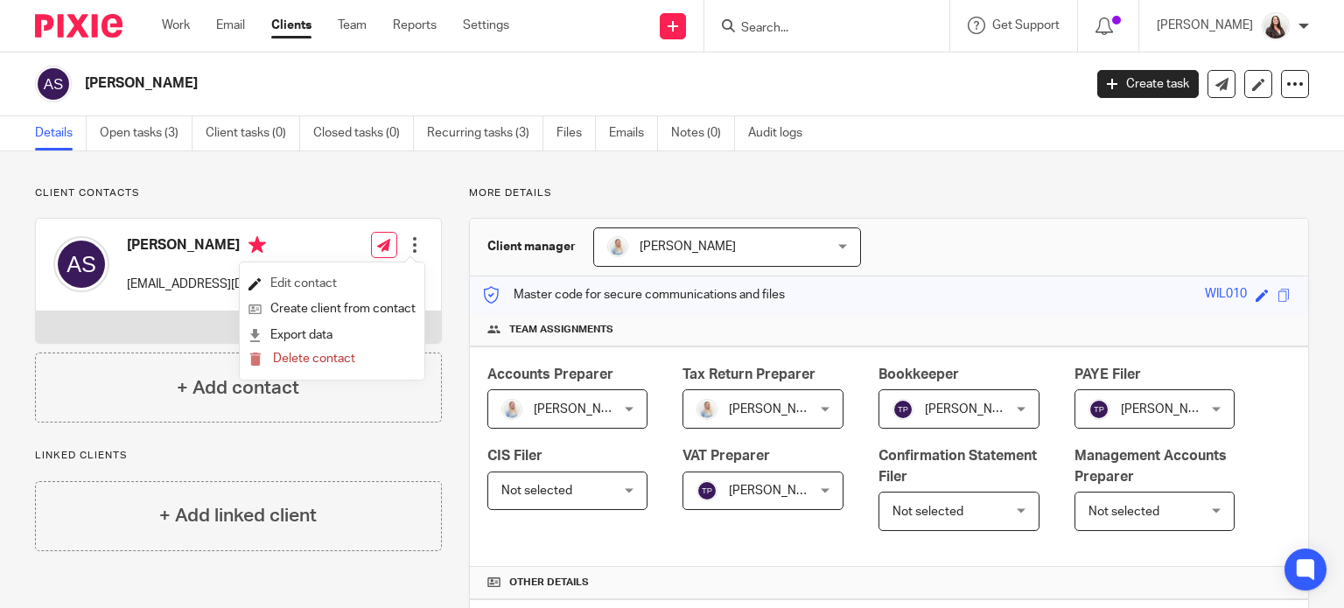
click at [339, 281] on link "Edit contact" at bounding box center [332, 283] width 167 height 25
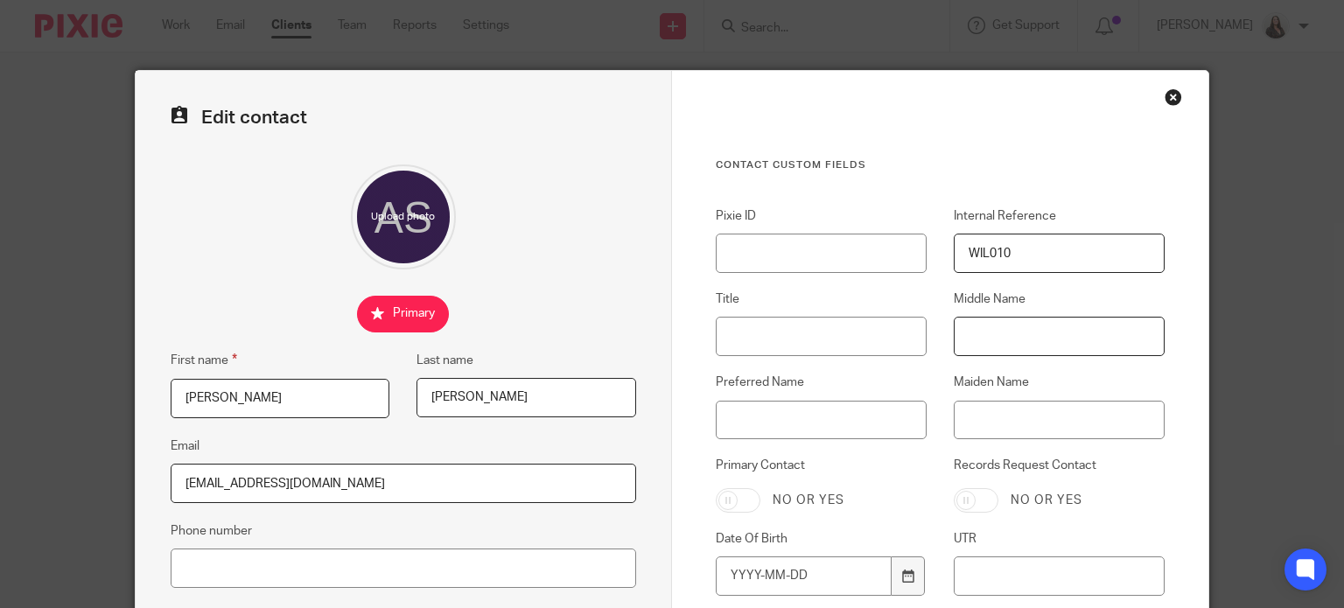
click at [1022, 340] on input "Middle Name" at bounding box center [1059, 336] width 211 height 39
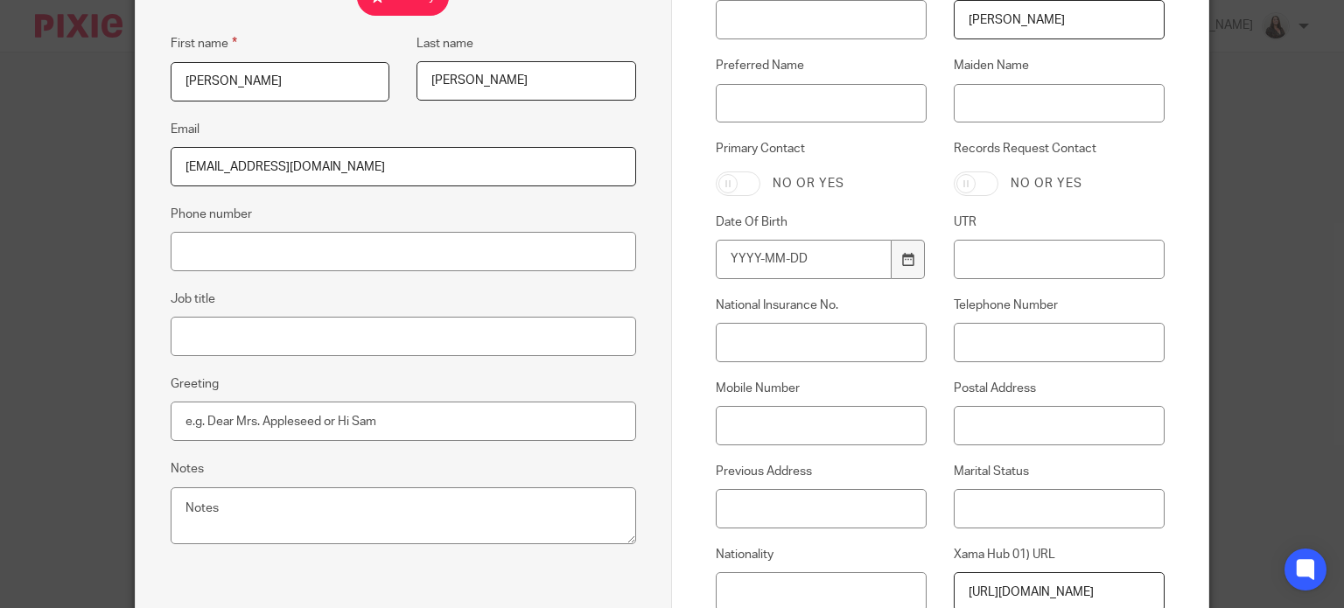
scroll to position [328, 0]
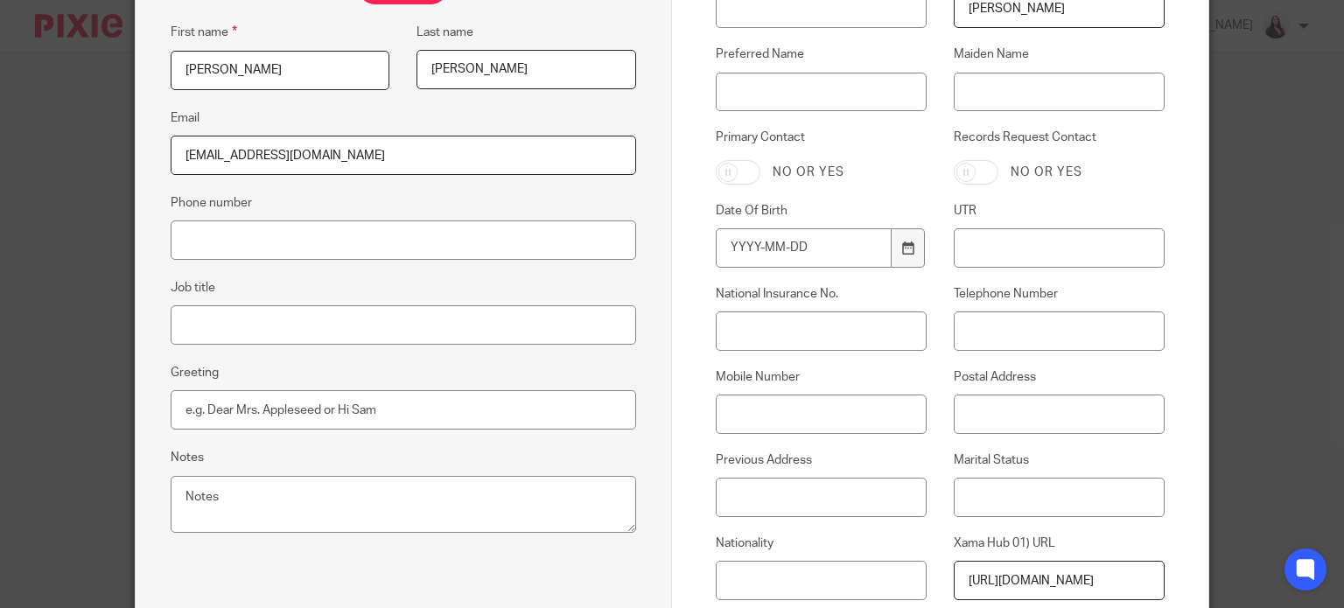
type input "[PERSON_NAME]"
click at [232, 241] on input "Phone number" at bounding box center [404, 240] width 466 height 39
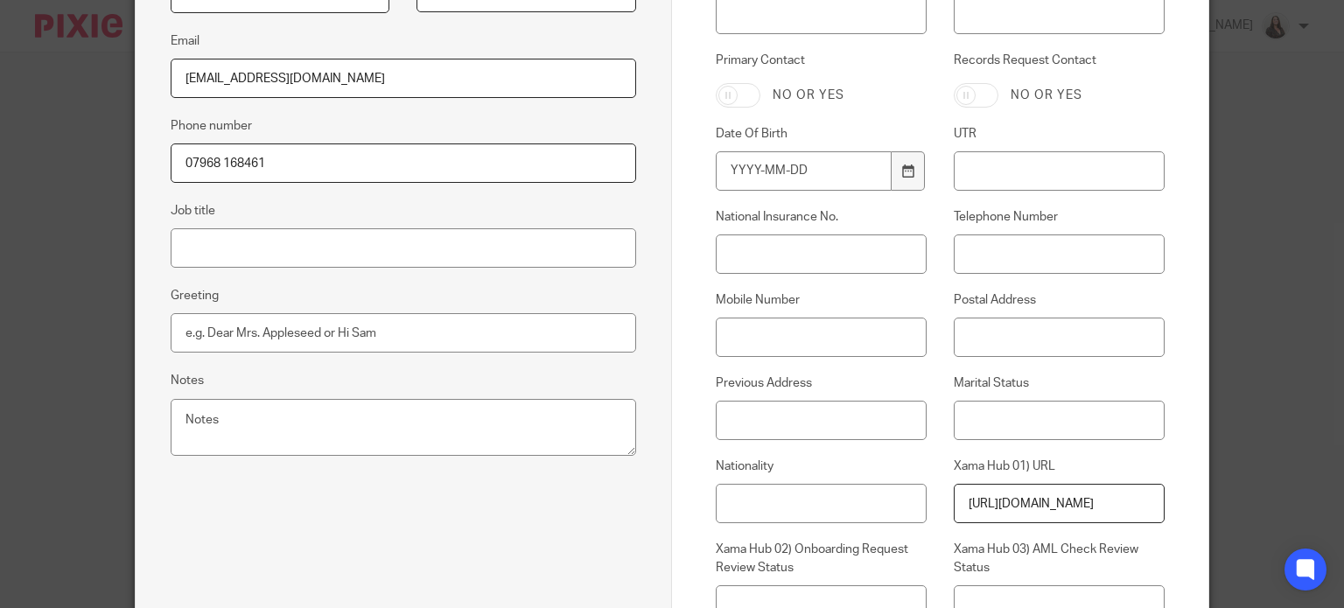
scroll to position [416, 0]
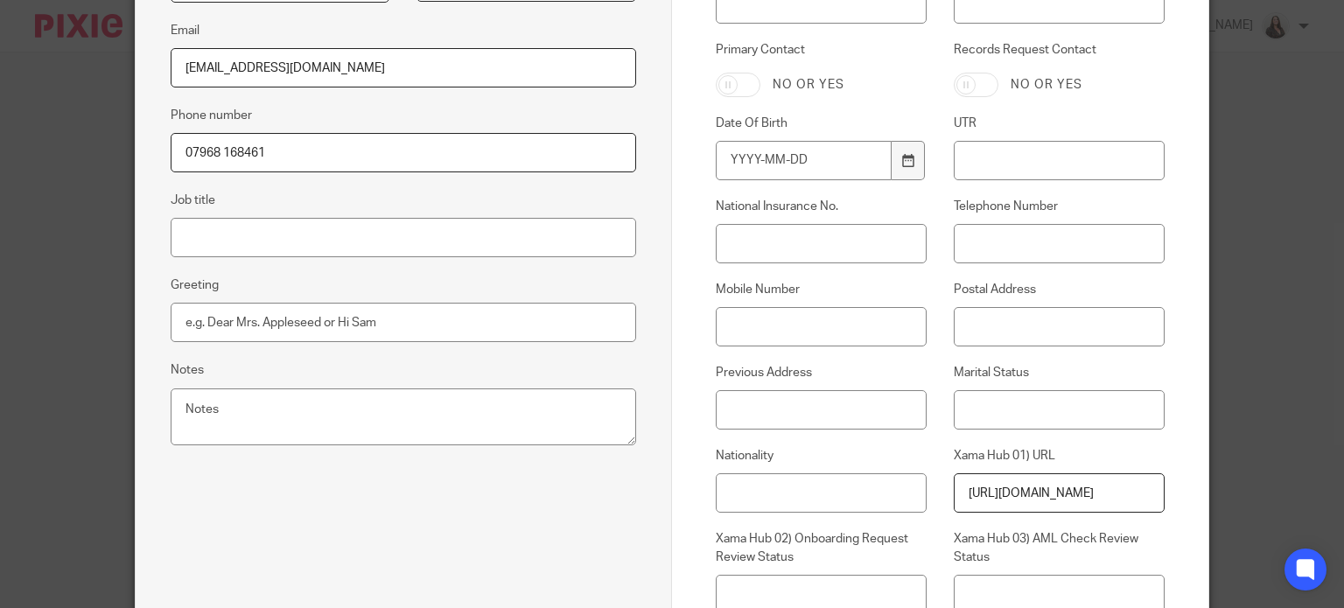
type input "07968 168461"
click at [977, 325] on input "Postal Address" at bounding box center [1059, 326] width 211 height 39
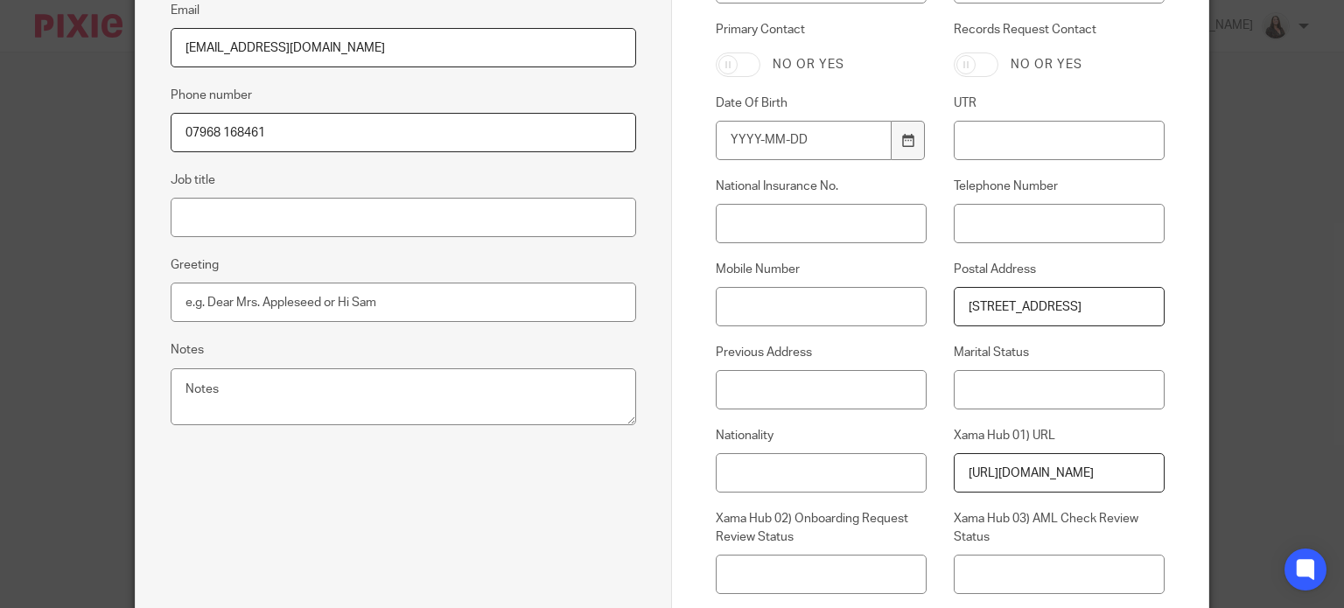
scroll to position [459, 0]
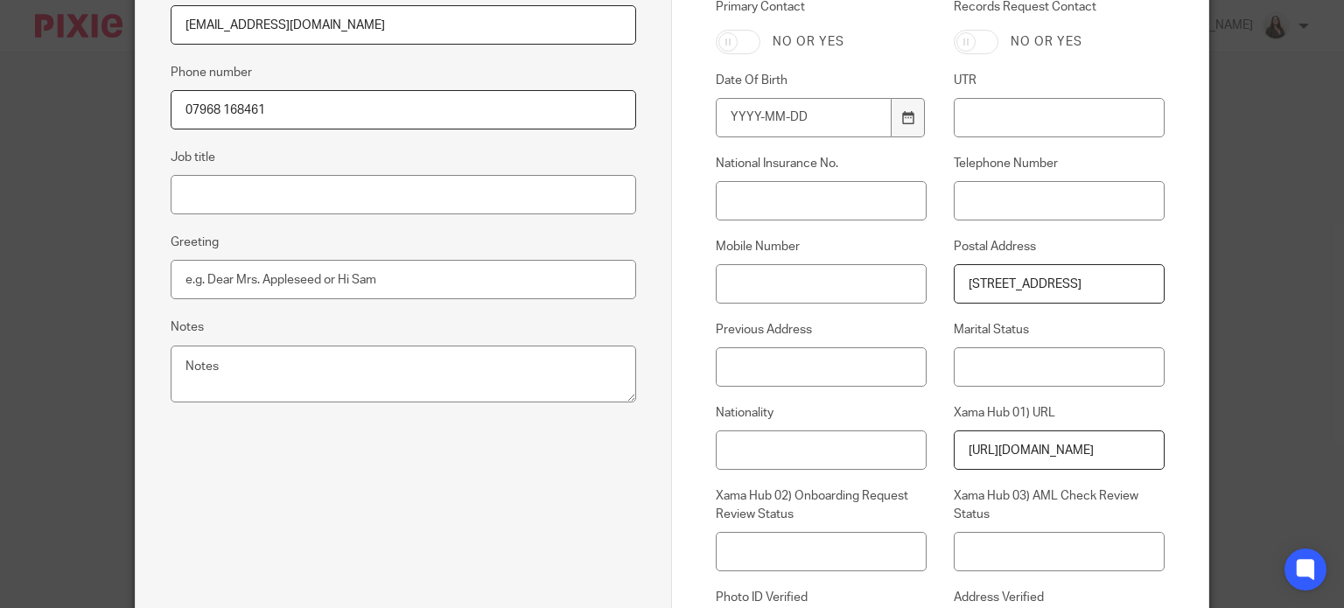
type input "[STREET_ADDRESS]"
click at [738, 112] on input "Date Of Birth" at bounding box center [804, 117] width 176 height 39
type input "1975-02-12"
click at [725, 197] on input "National Insurance No." at bounding box center [821, 200] width 211 height 39
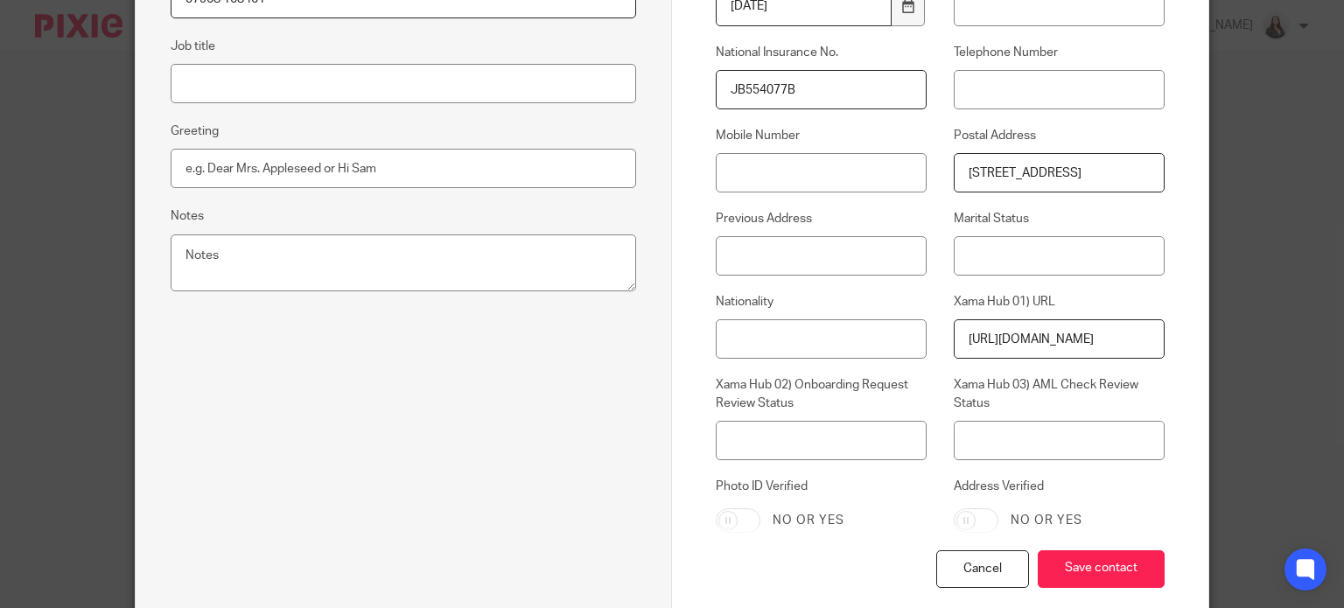
scroll to position [663, 0]
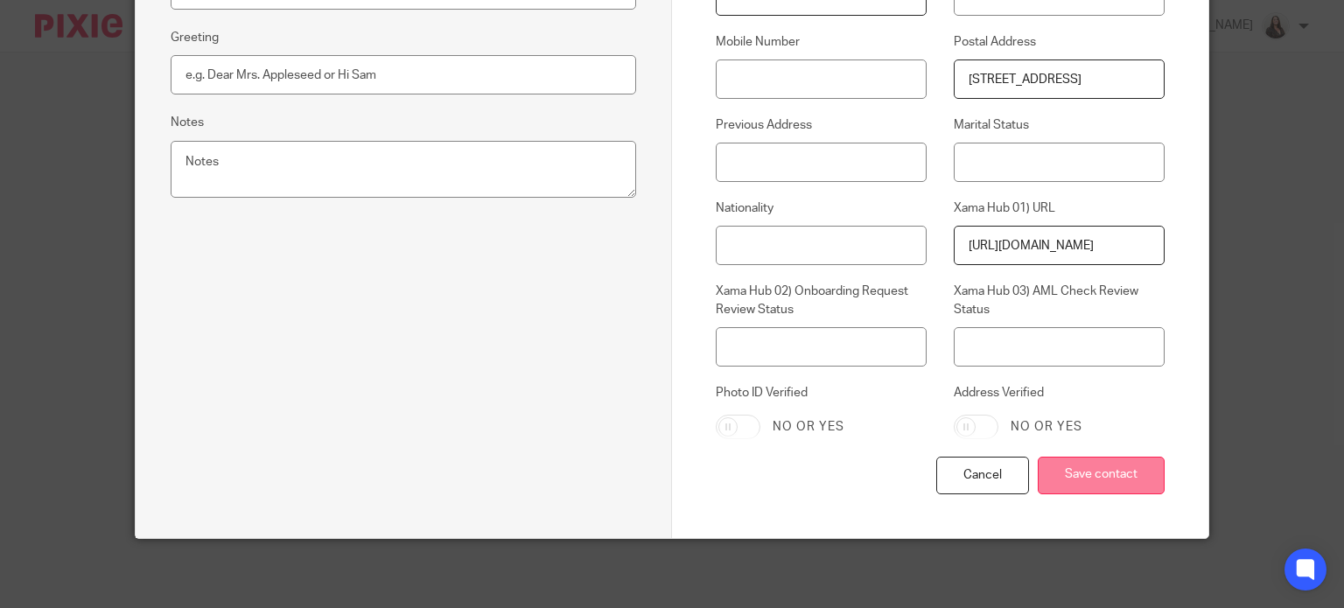
type input "JB554077B"
click at [1108, 475] on input "Save contact" at bounding box center [1101, 476] width 127 height 38
click at [1082, 475] on input "Save contact" at bounding box center [1101, 476] width 127 height 38
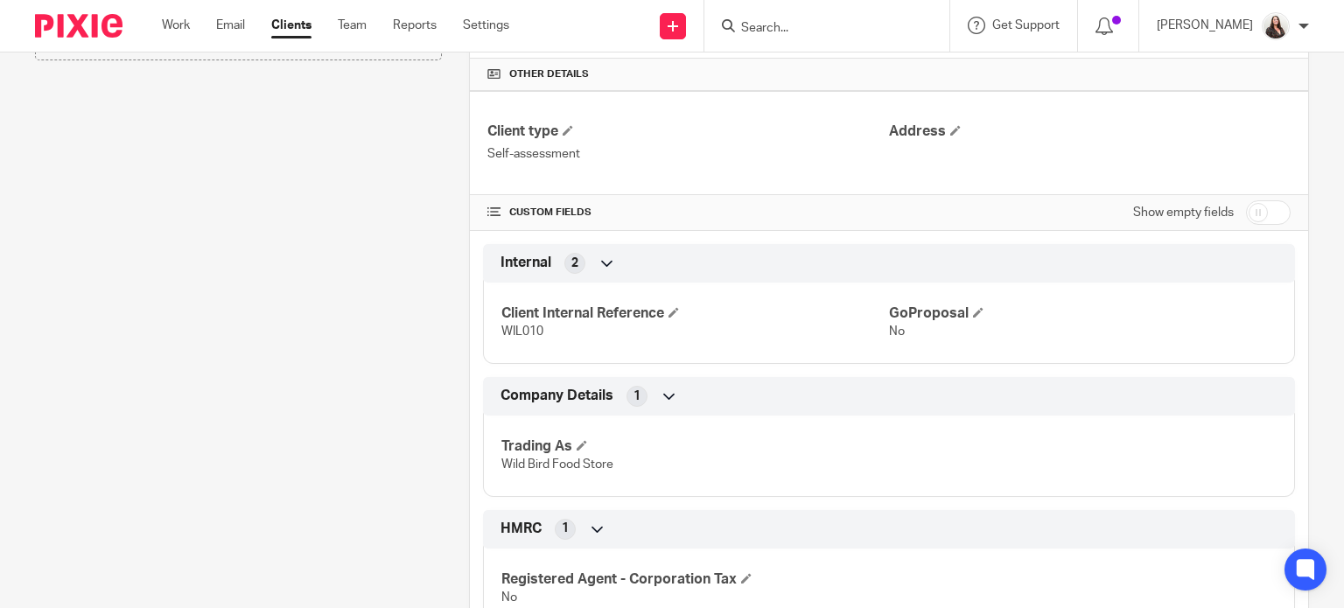
scroll to position [525, 0]
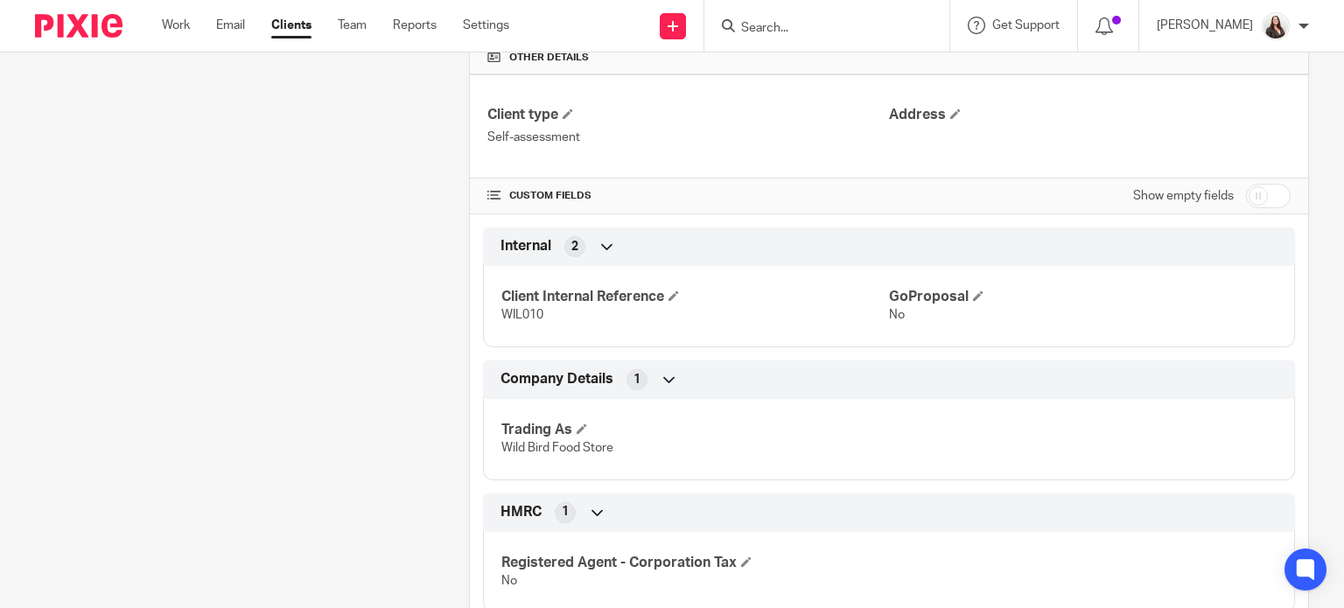
click at [1253, 190] on input "checkbox" at bounding box center [1268, 196] width 45 height 25
checkbox input "true"
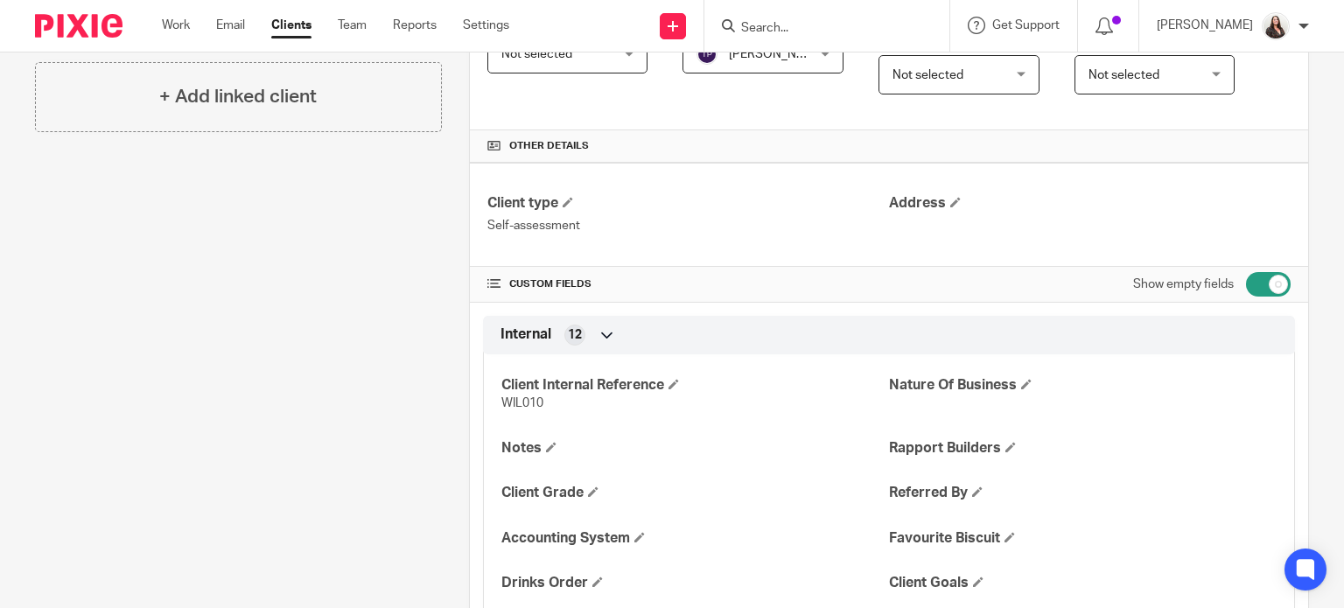
scroll to position [459, 0]
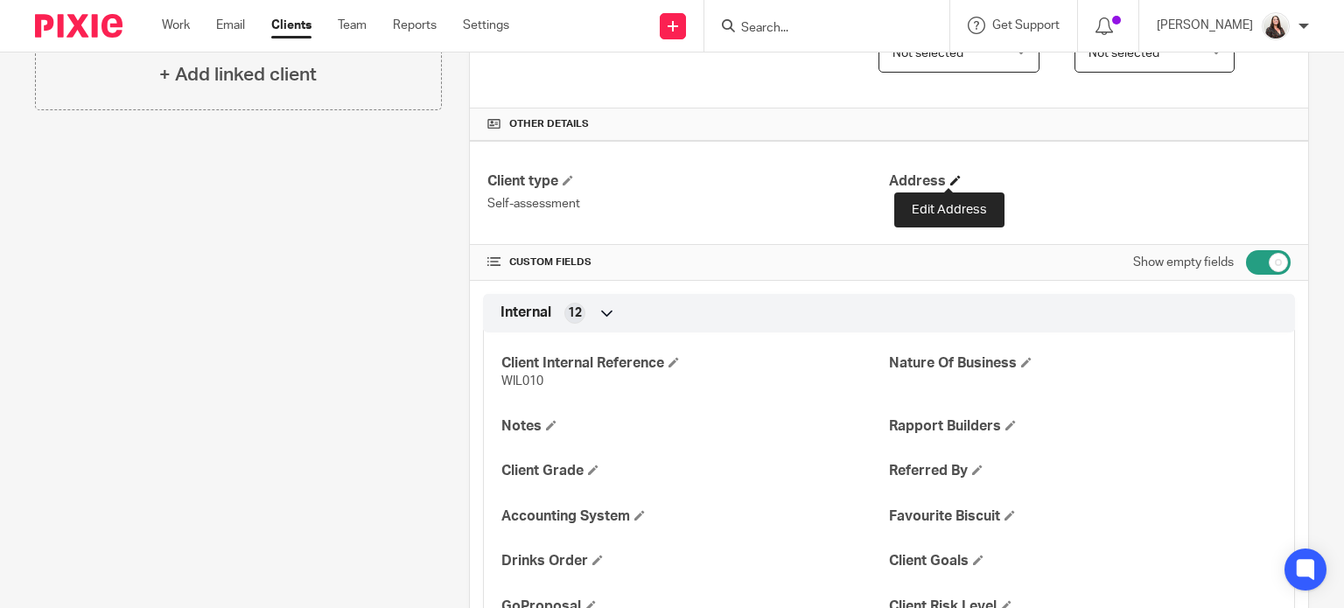
click at [950, 181] on span at bounding box center [955, 180] width 11 height 11
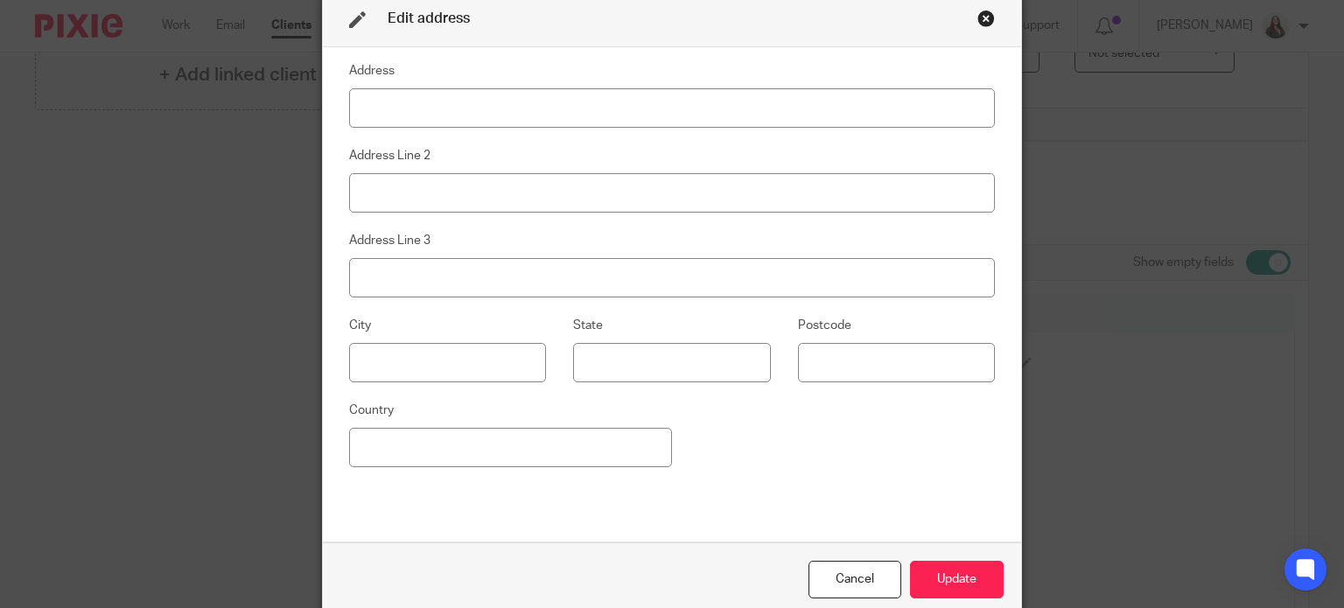
click at [516, 104] on input at bounding box center [672, 107] width 646 height 39
click at [438, 177] on input at bounding box center [672, 192] width 646 height 39
click at [431, 108] on input "Unit 7" at bounding box center [672, 107] width 646 height 39
type input "Unit 7 Ramsden Court"
click at [368, 361] on input at bounding box center [447, 362] width 197 height 39
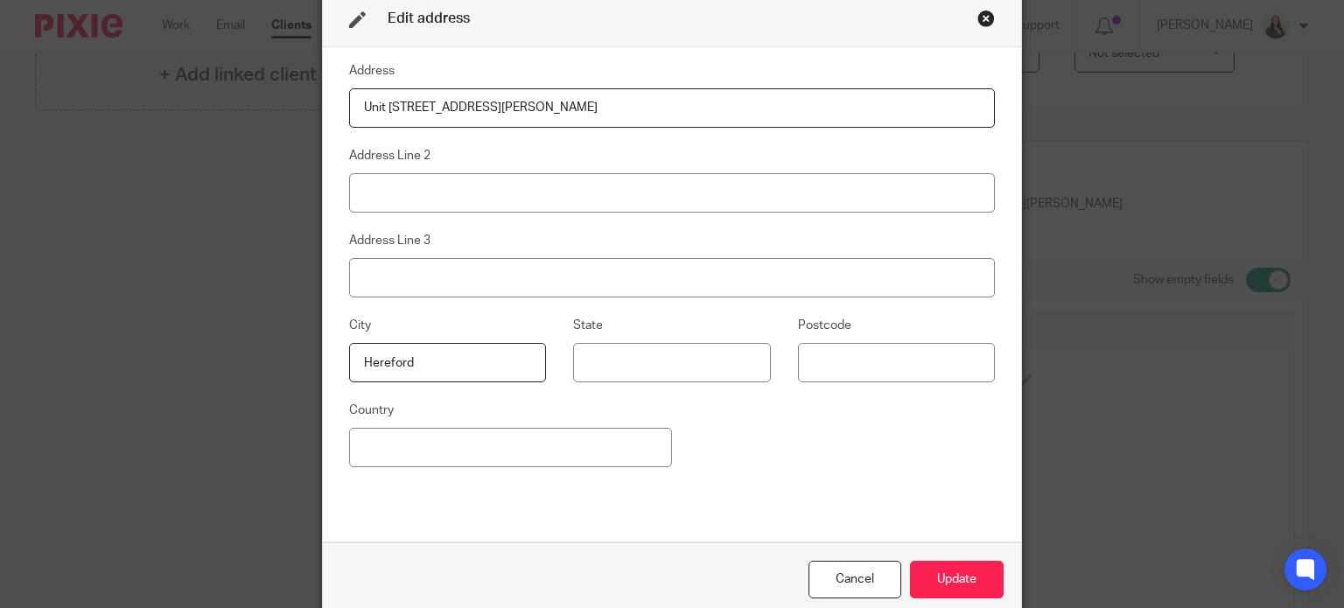
type input "Hereford"
click at [833, 350] on input at bounding box center [896, 362] width 197 height 39
type input "HR2 6NT"
click at [382, 192] on input at bounding box center [672, 192] width 646 height 39
type input "Rotherwas"
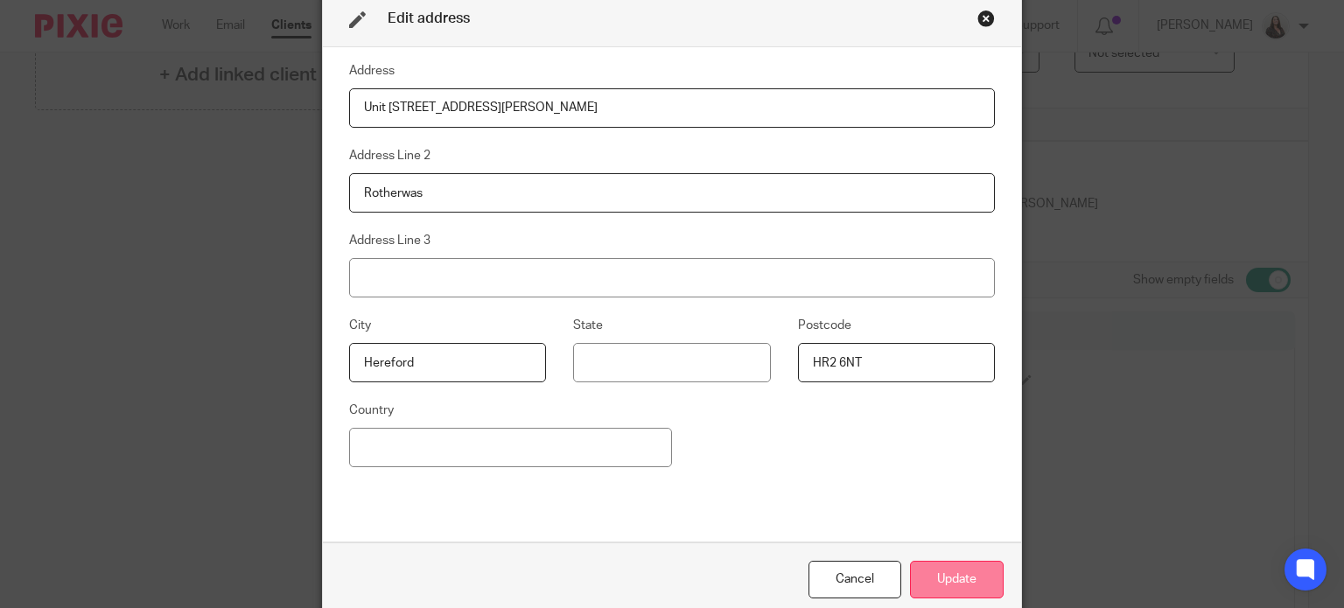
click at [945, 574] on button "Update" at bounding box center [957, 580] width 94 height 38
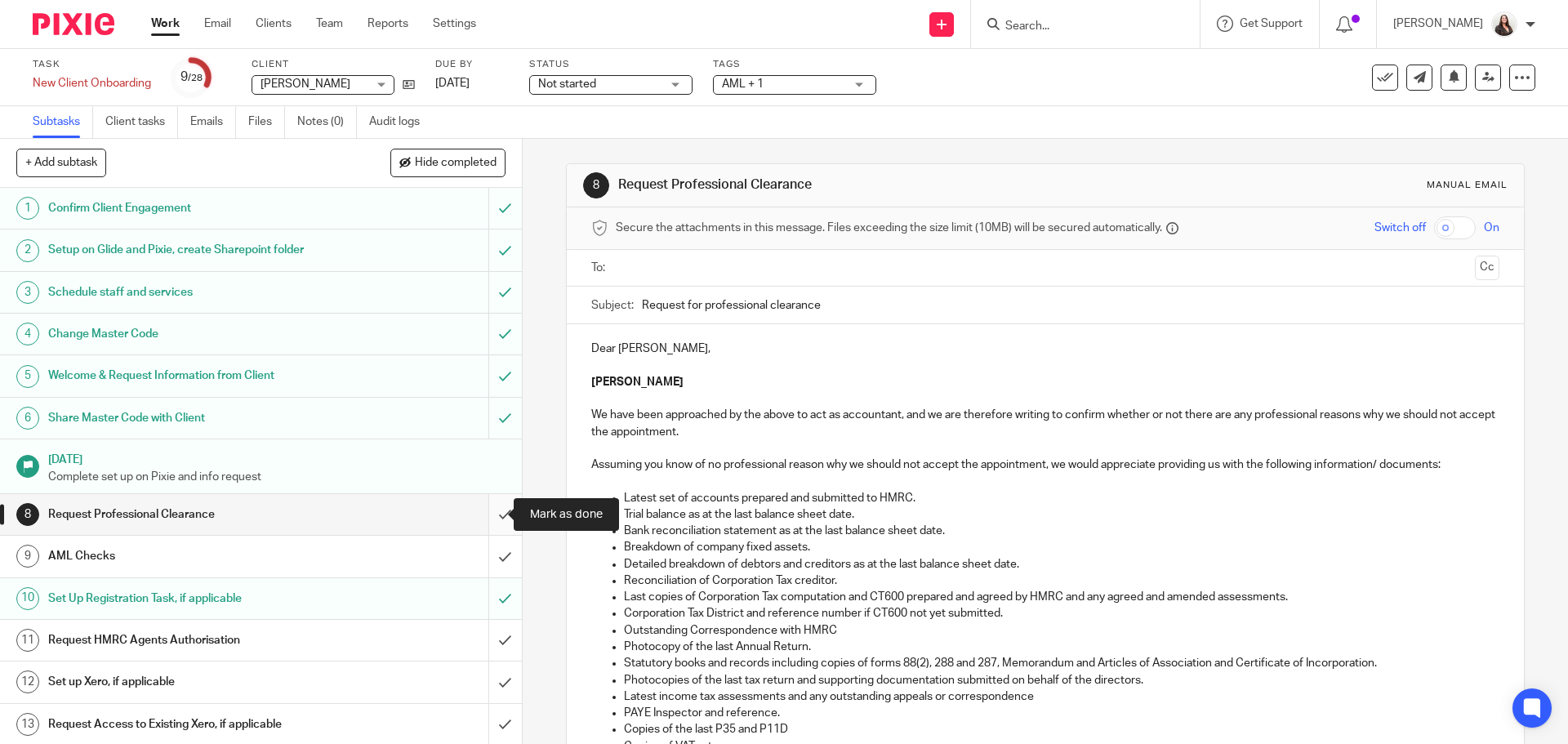
click at [490, 519] on input "submit" at bounding box center [260, 514] width 522 height 41
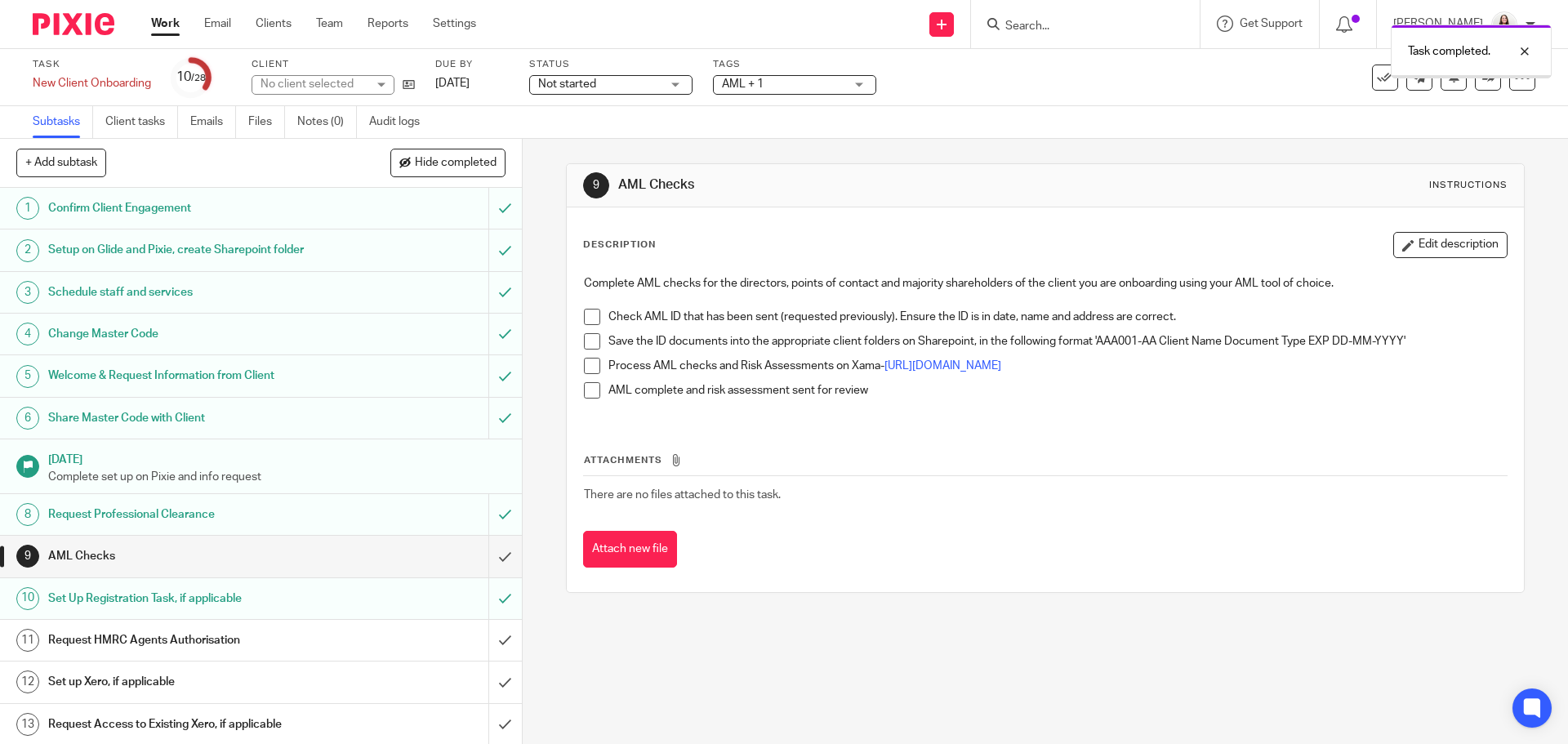
scroll to position [286, 0]
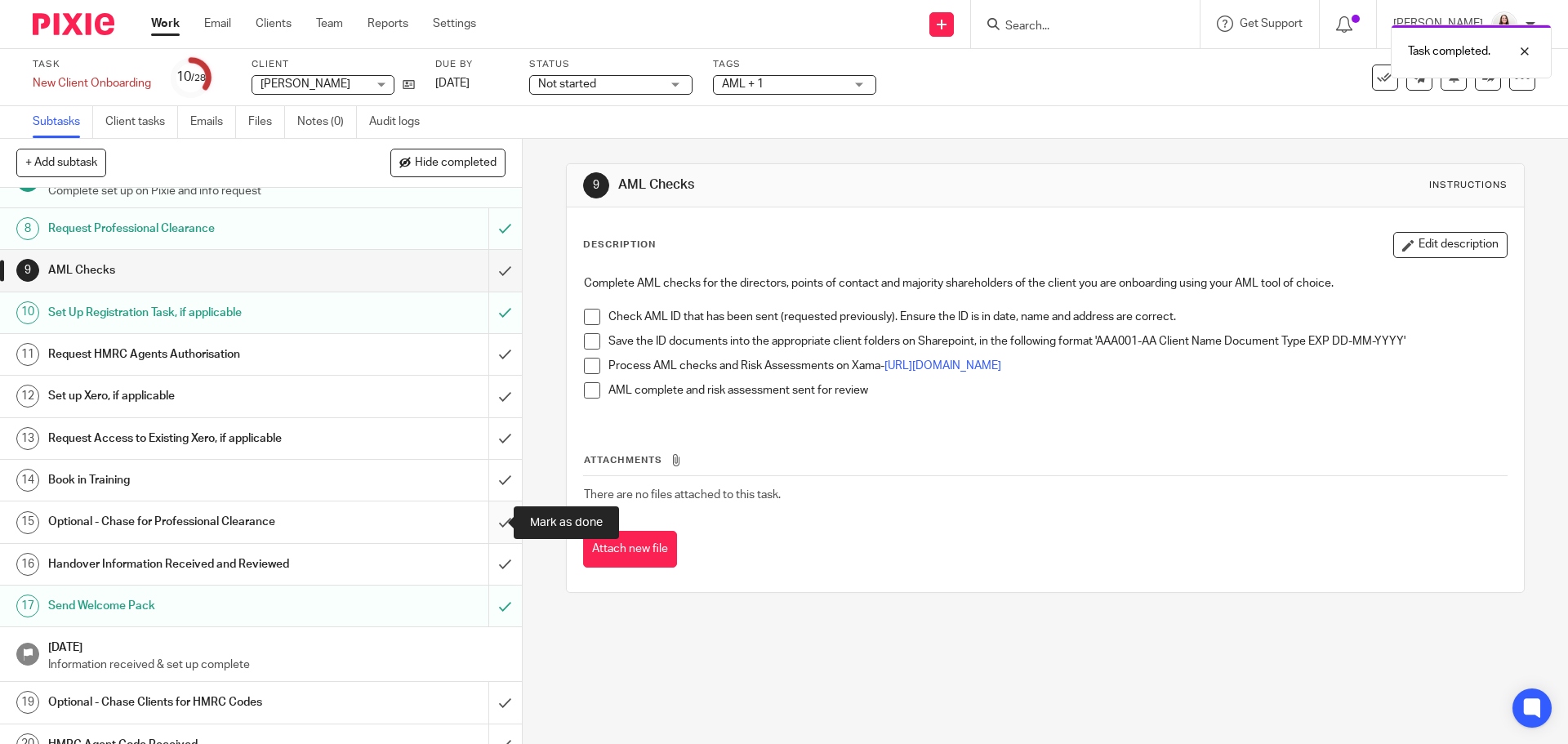
click at [489, 521] on input "submit" at bounding box center [260, 522] width 522 height 41
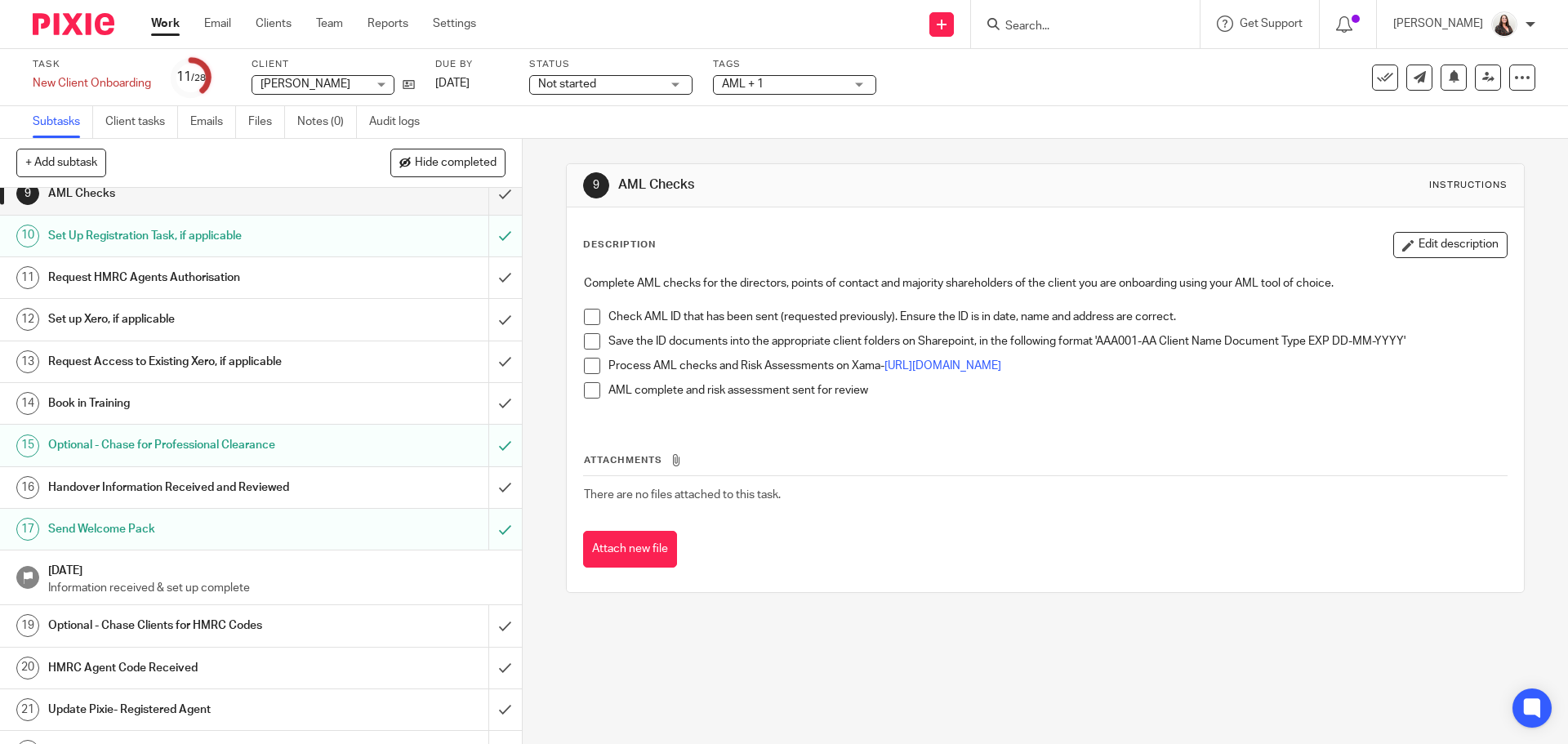
scroll to position [368, 0]
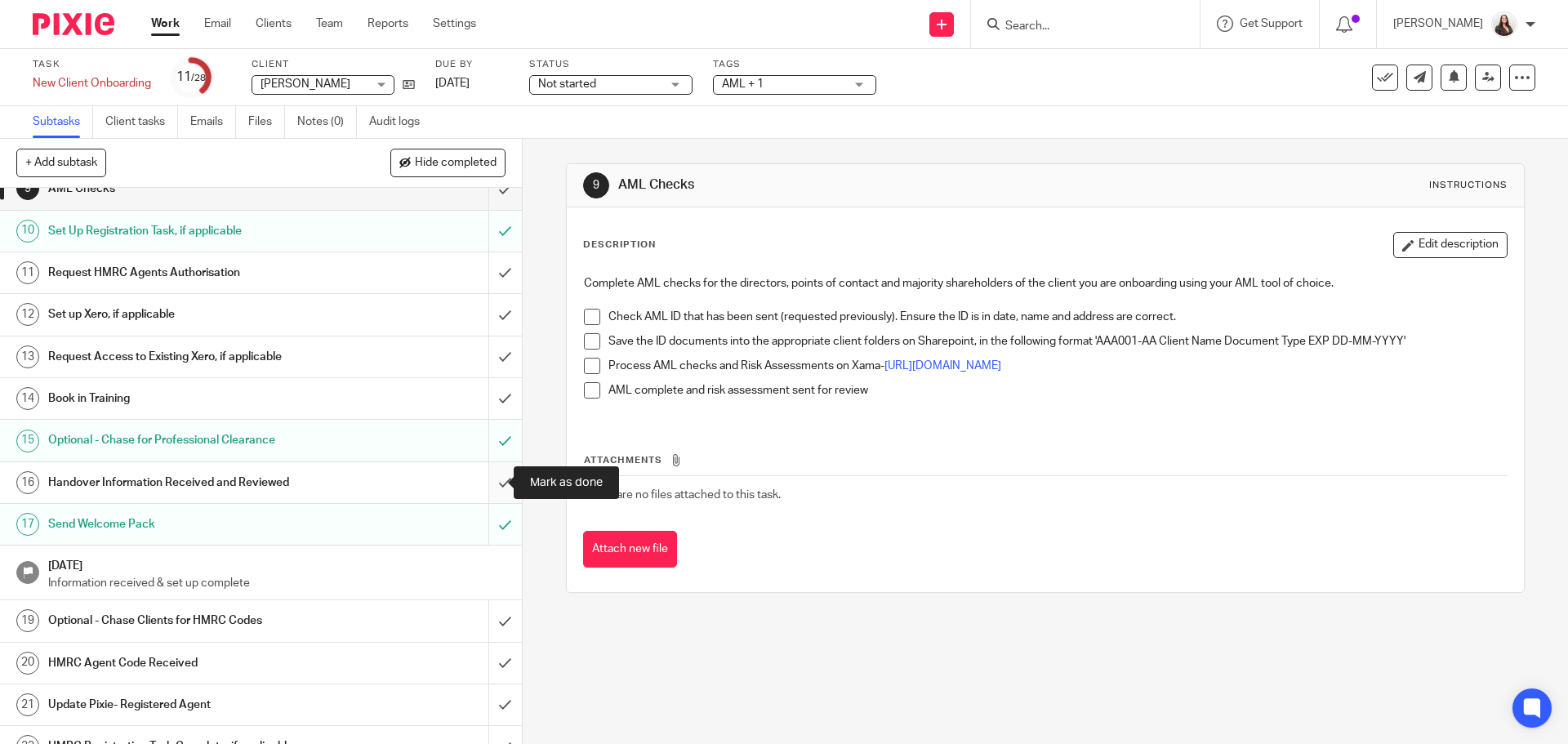
click at [486, 484] on input "submit" at bounding box center [260, 483] width 522 height 41
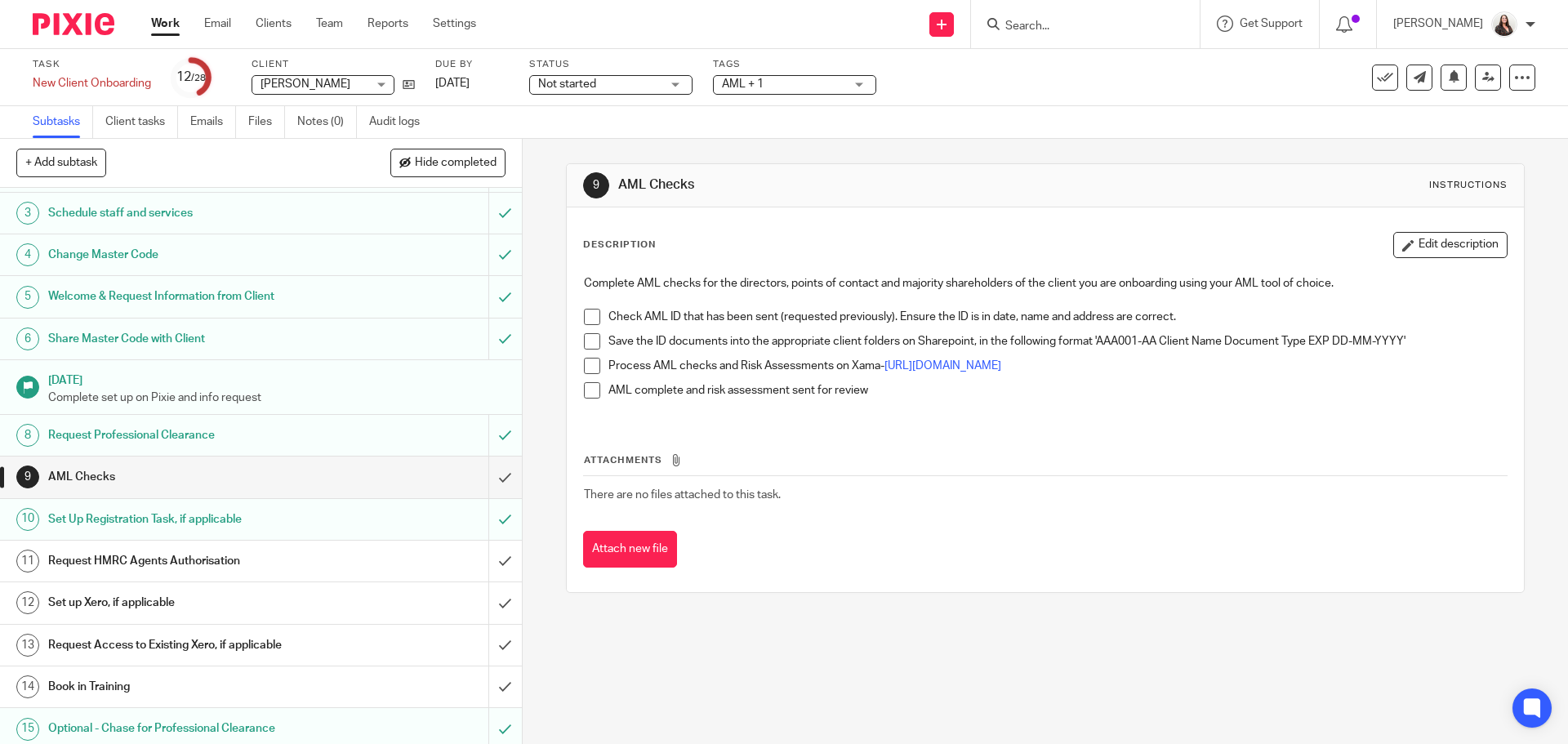
scroll to position [82, 0]
click at [156, 121] on link "Client tasks" at bounding box center [142, 122] width 73 height 32
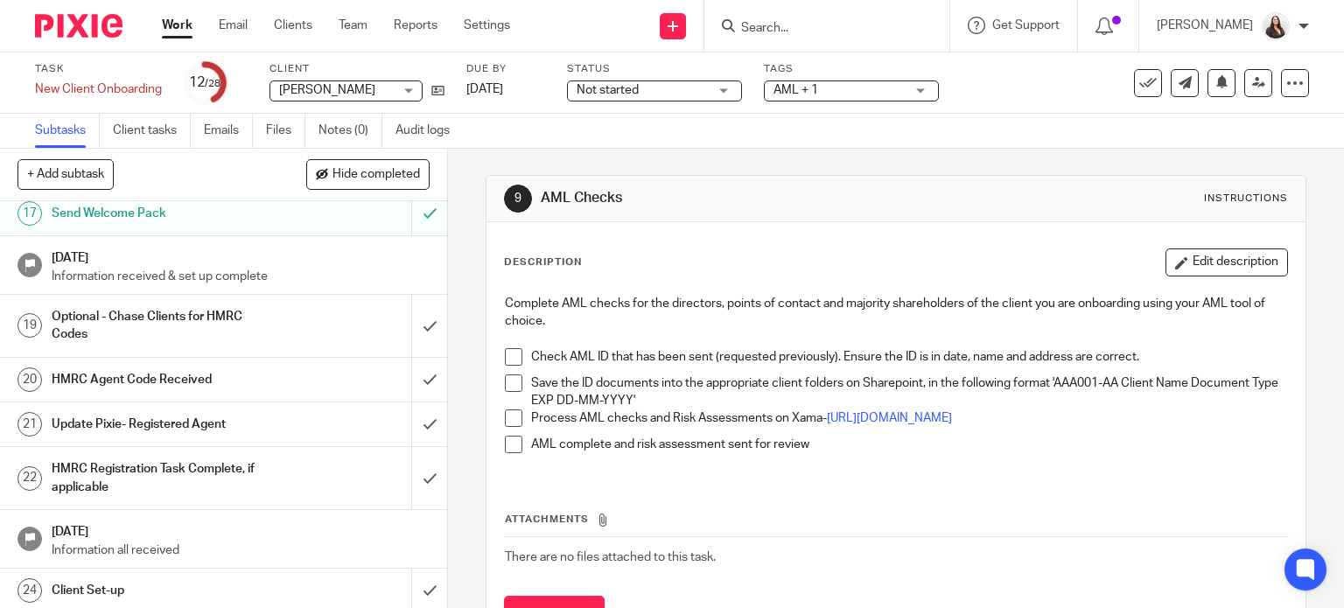
scroll to position [853, 0]
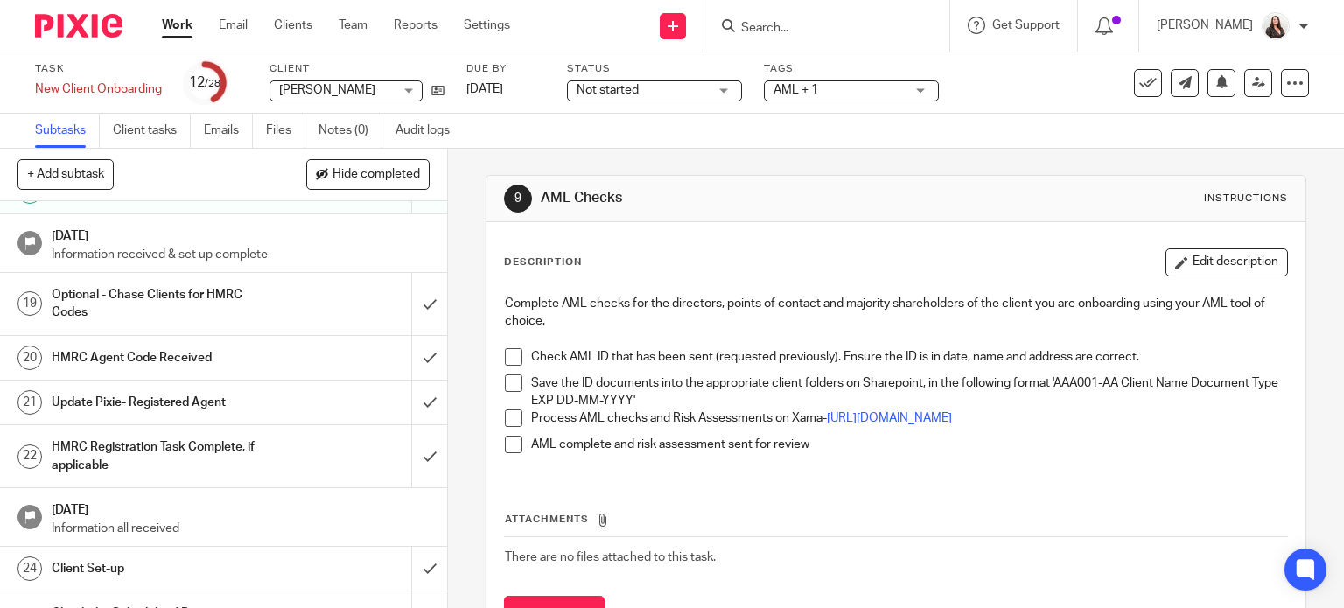
click at [167, 402] on h1 "Update Pixie- Registered Agent" at bounding box center [166, 402] width 228 height 26
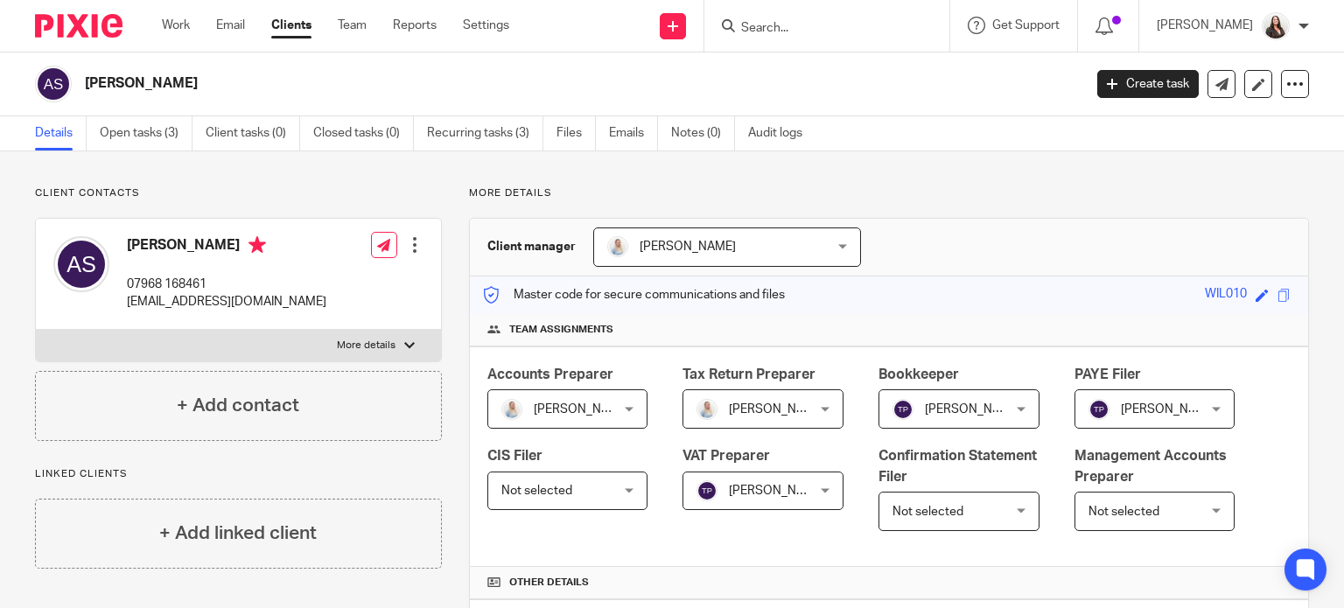
scroll to position [459, 0]
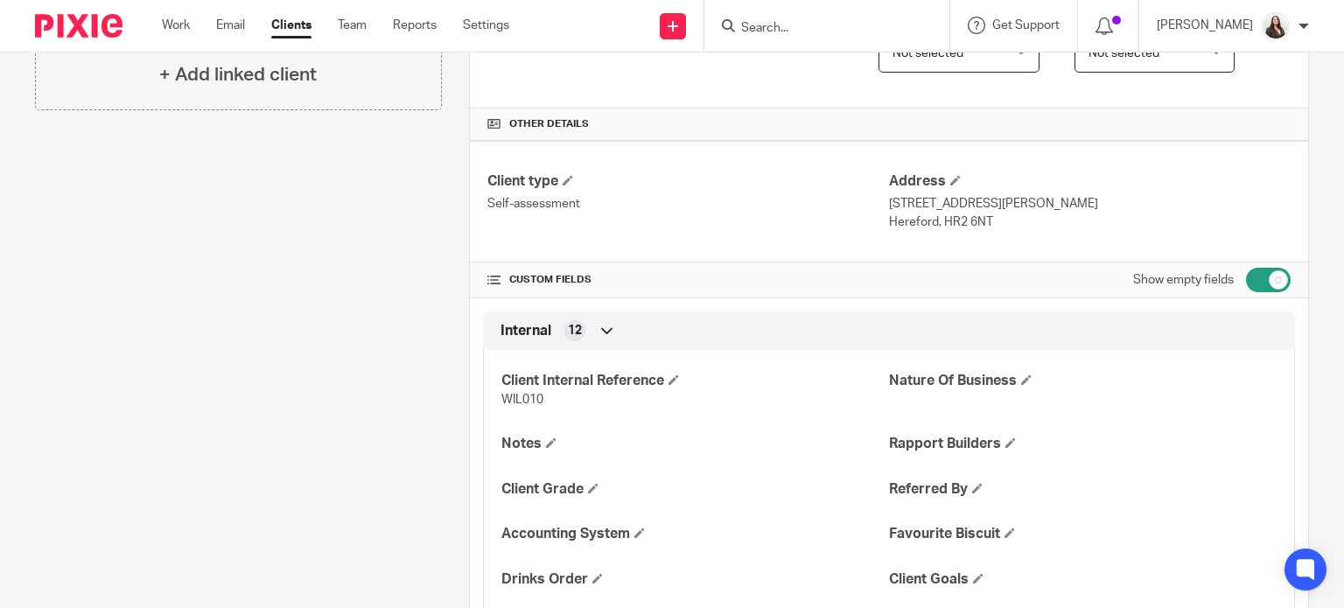
click at [806, 34] on input "Search" at bounding box center [818, 29] width 158 height 16
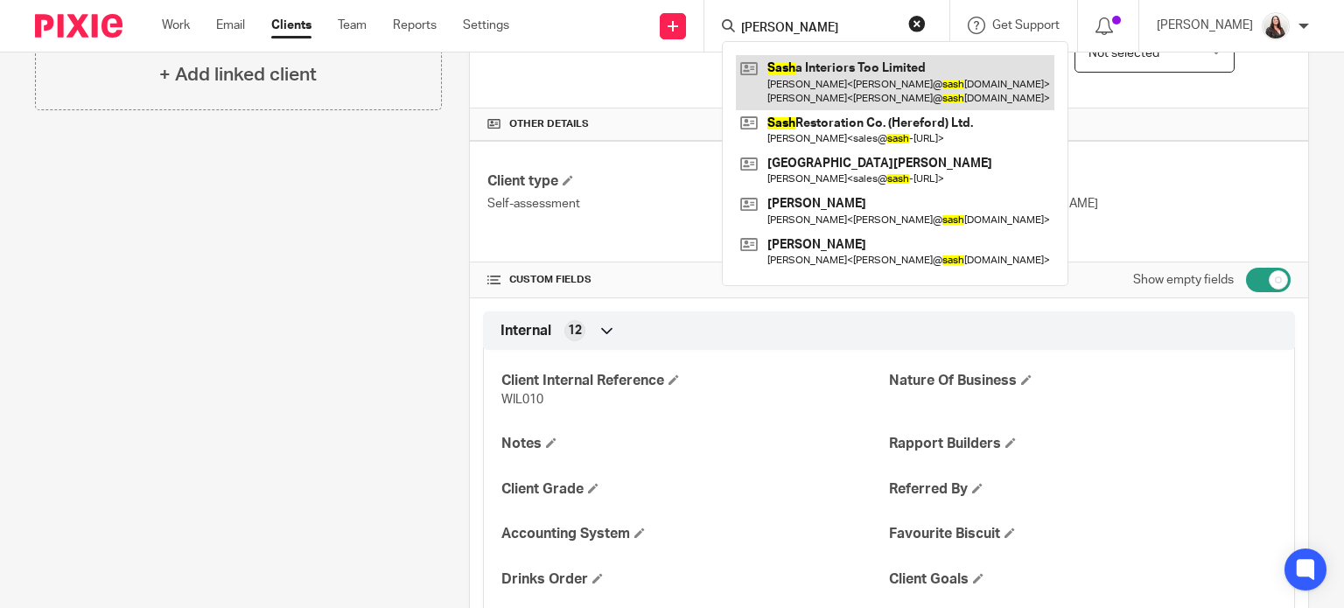
type input "sahs"
click at [865, 76] on link at bounding box center [895, 82] width 319 height 54
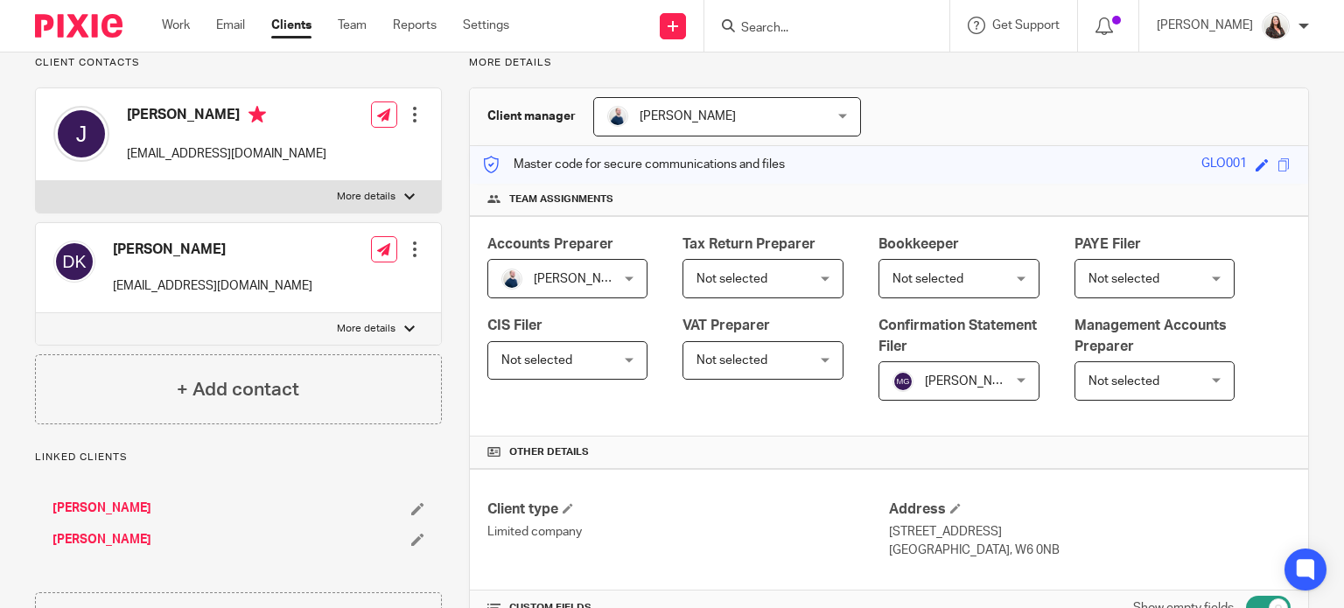
scroll to position [131, 0]
click at [408, 109] on div at bounding box center [415, 114] width 18 height 18
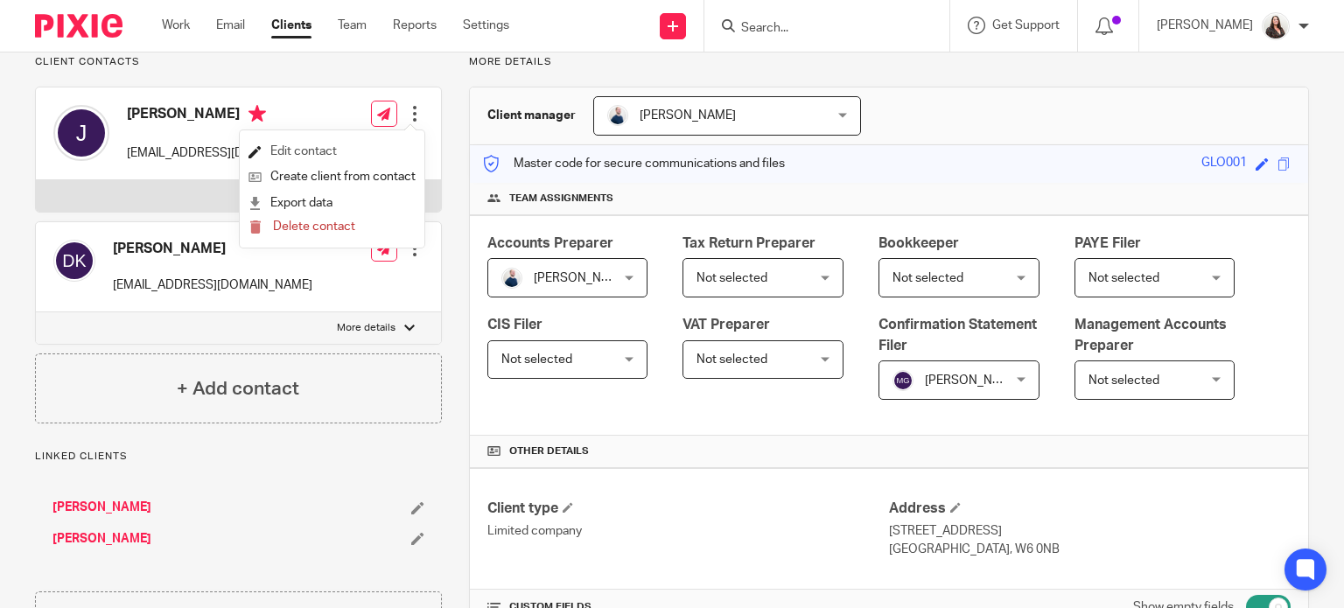
click at [328, 143] on link "Edit contact" at bounding box center [332, 151] width 167 height 25
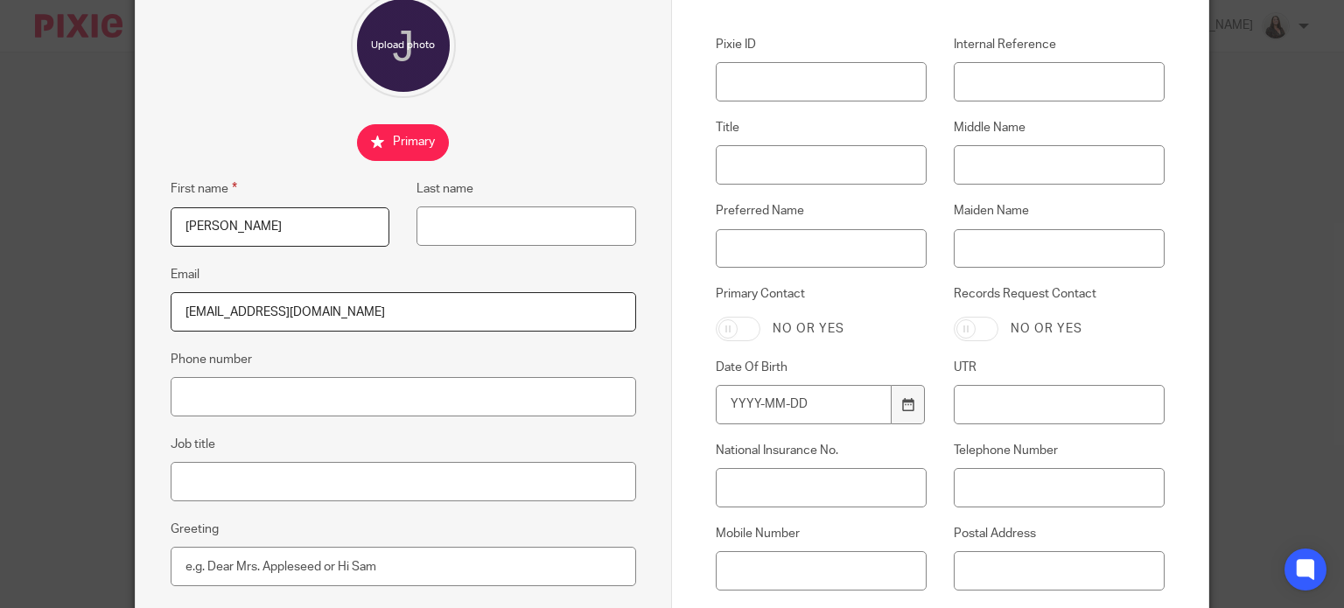
scroll to position [175, 0]
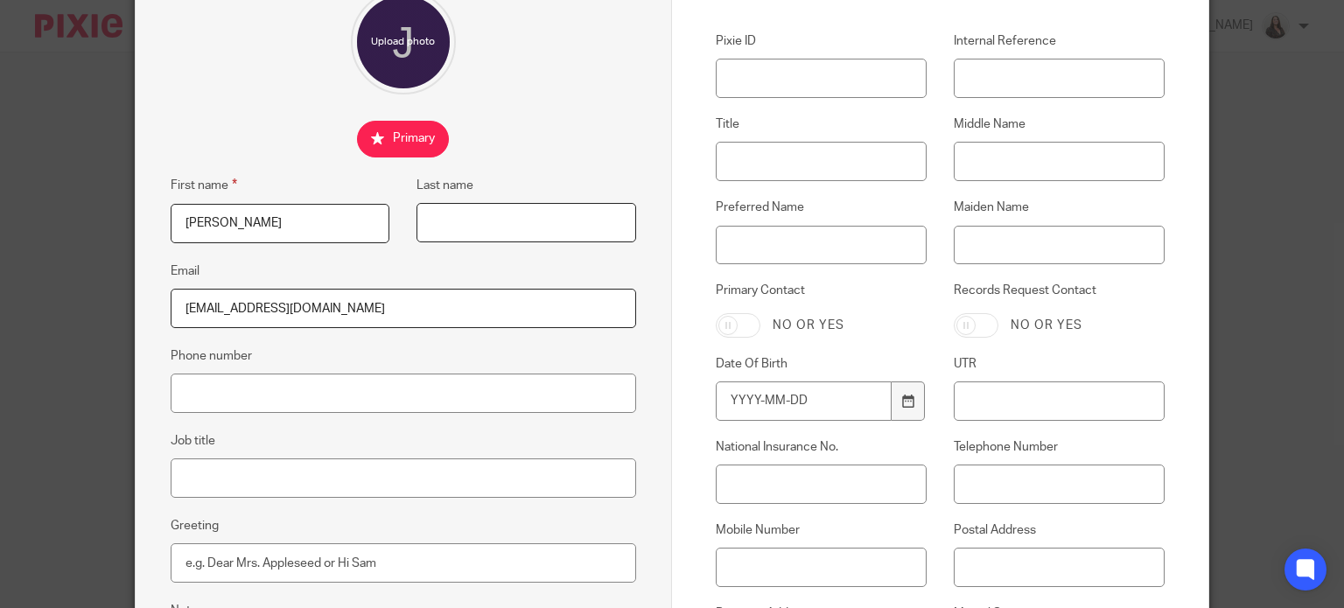
click at [479, 221] on input "Last name" at bounding box center [527, 222] width 220 height 39
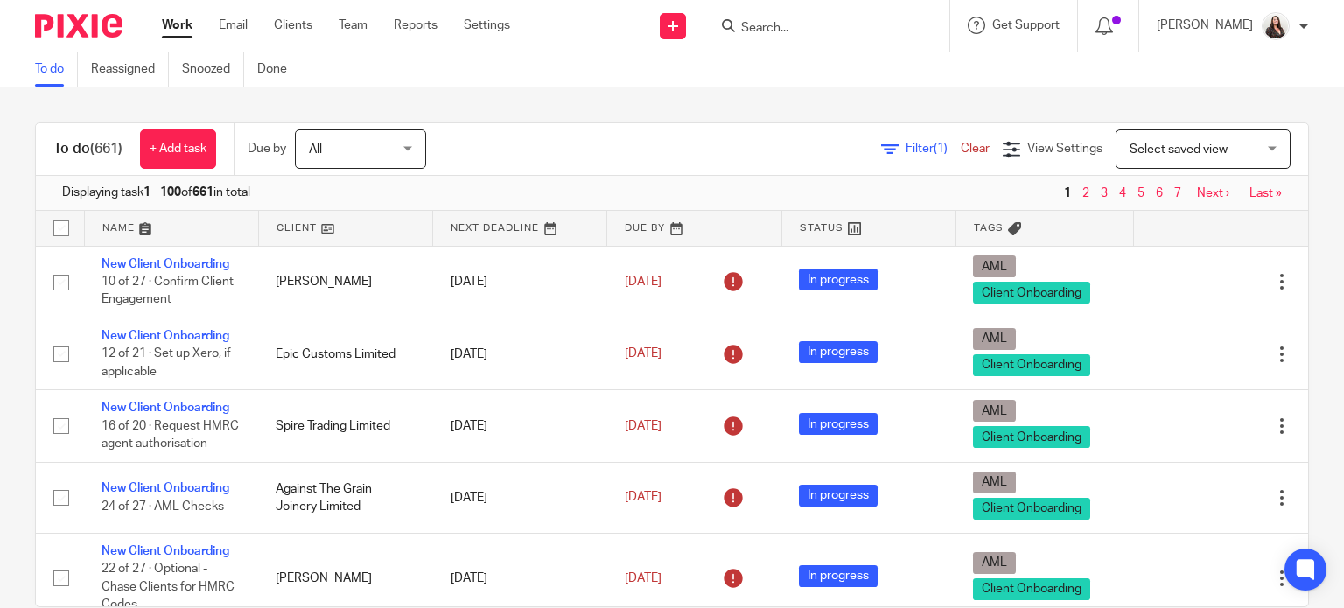
click at [809, 26] on input "Search" at bounding box center [818, 29] width 158 height 16
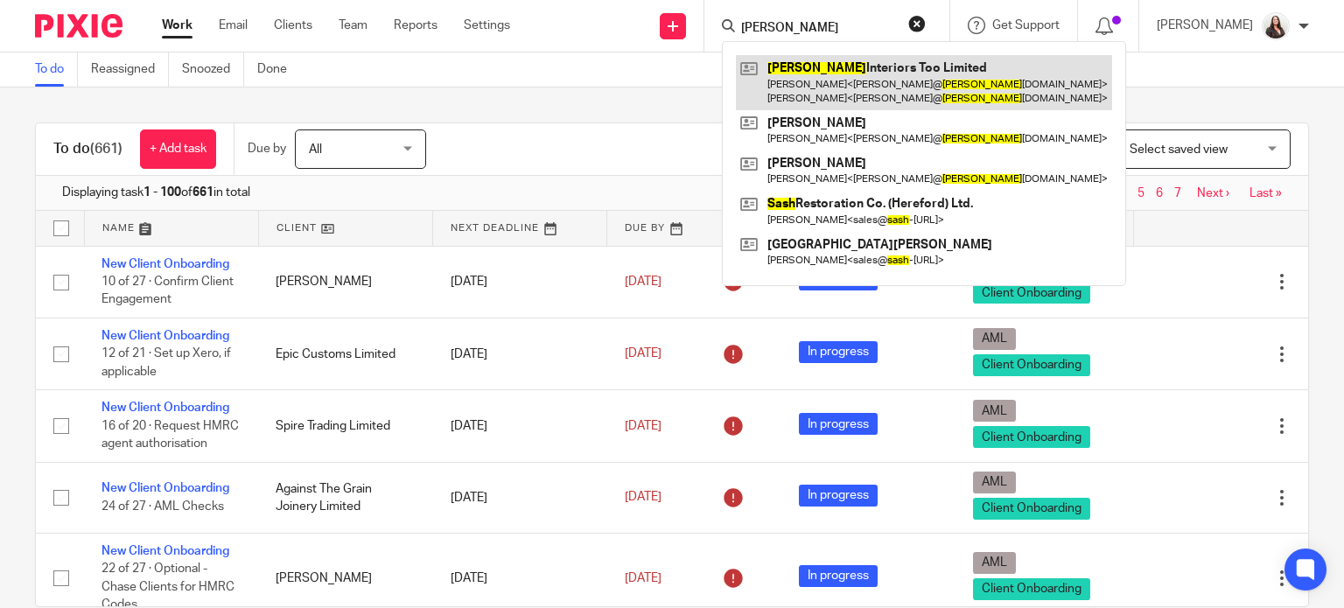
type input "[PERSON_NAME]"
click at [844, 65] on link at bounding box center [924, 82] width 376 height 54
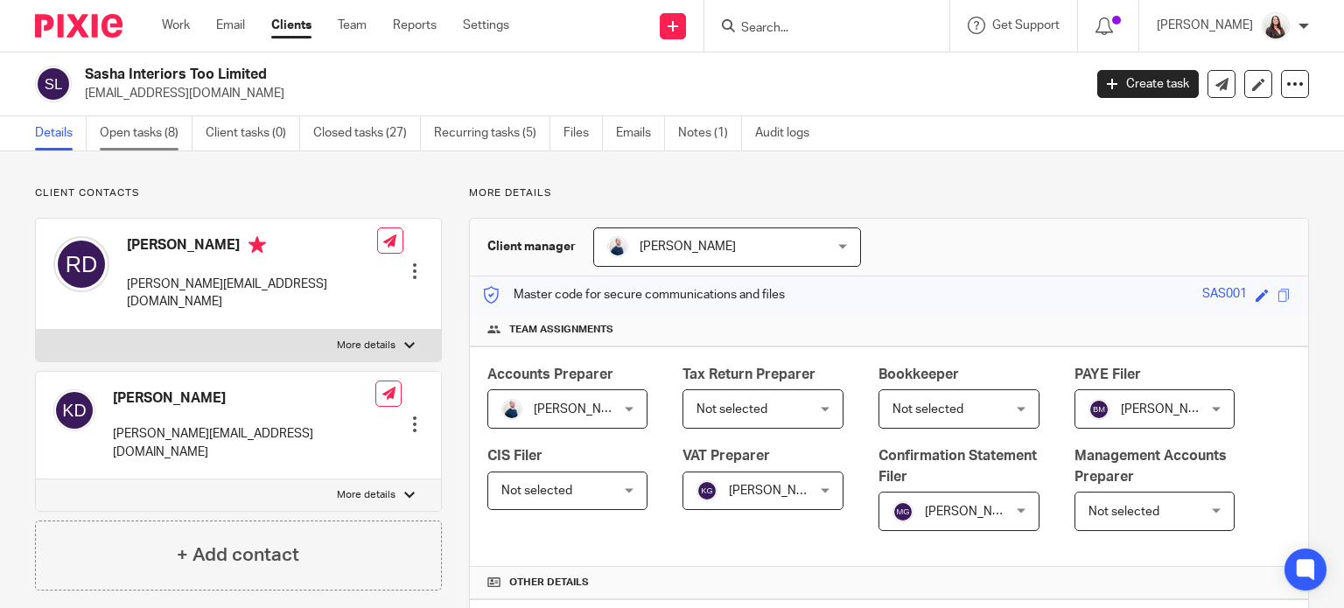
click at [119, 139] on link "Open tasks (8)" at bounding box center [146, 133] width 93 height 34
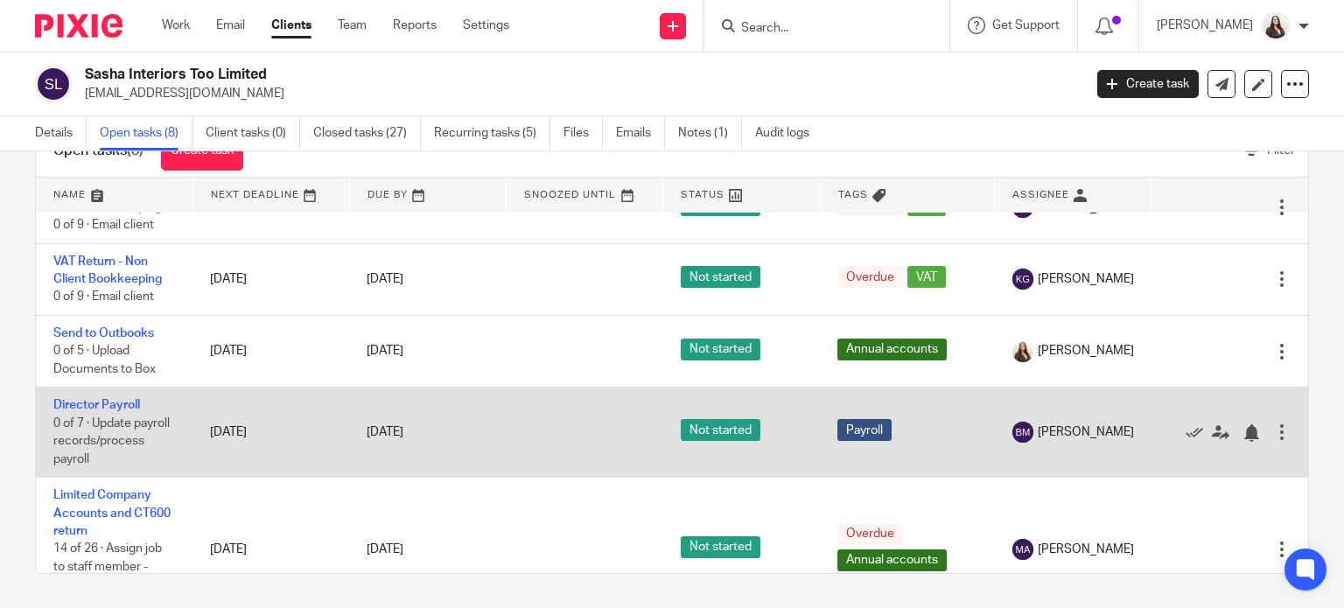
scroll to position [420, 0]
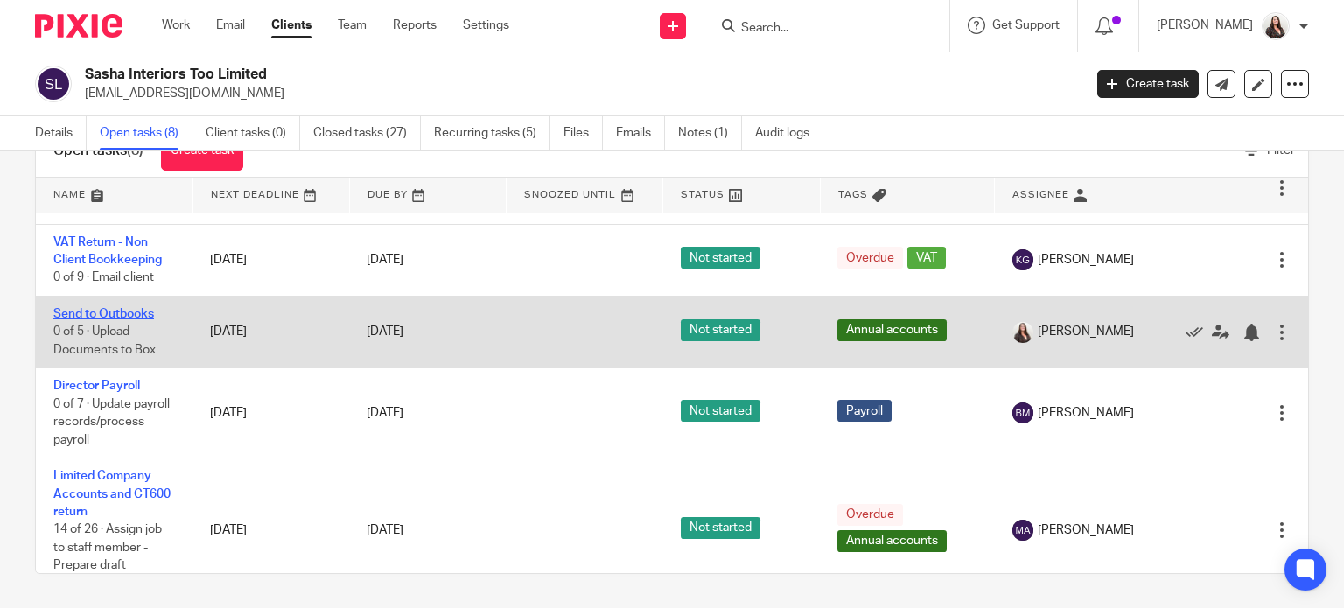
click at [99, 314] on link "Send to Outbooks" at bounding box center [103, 314] width 101 height 12
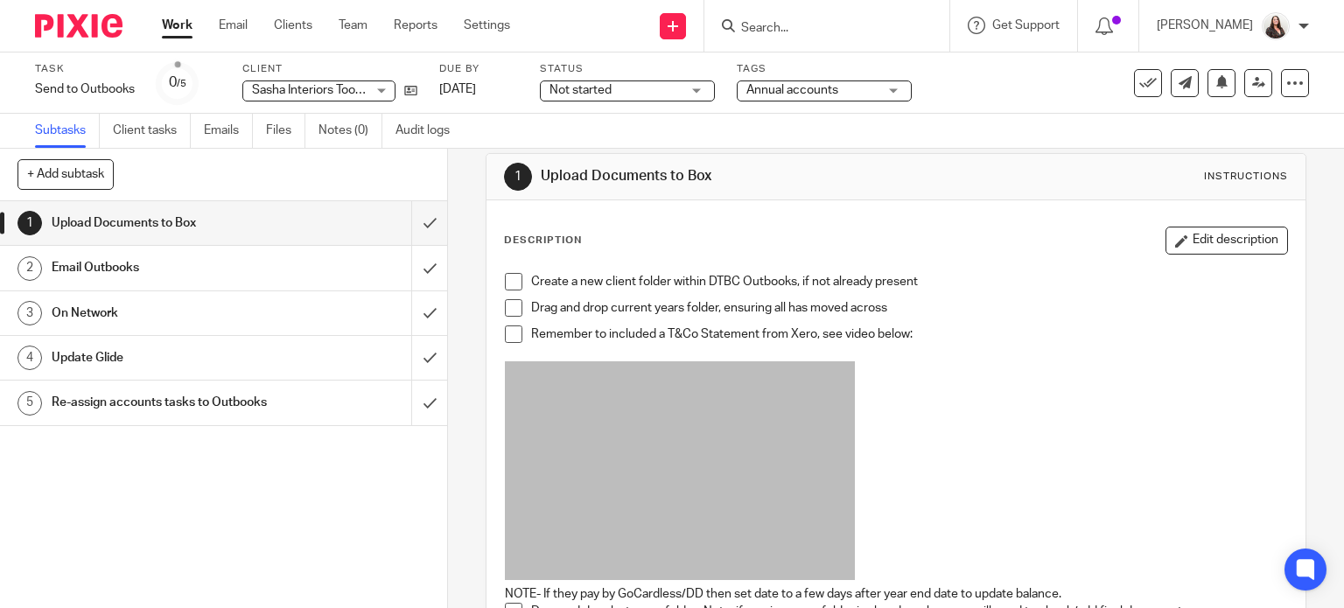
scroll to position [44, 0]
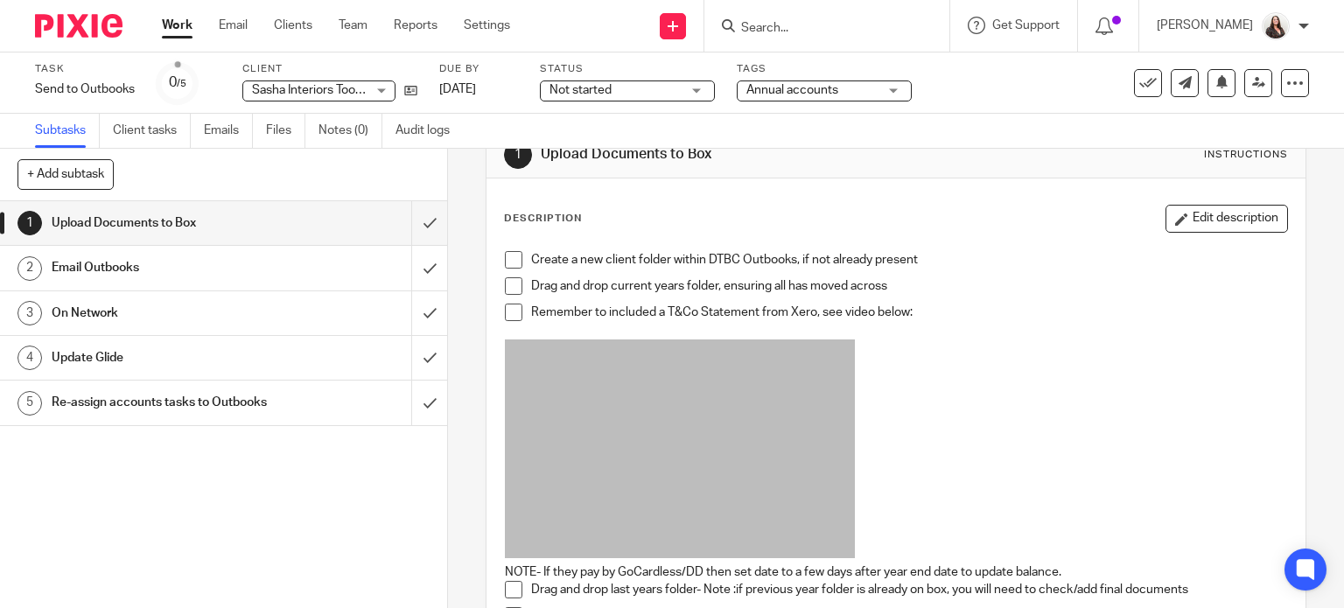
click at [508, 260] on span at bounding box center [514, 260] width 18 height 18
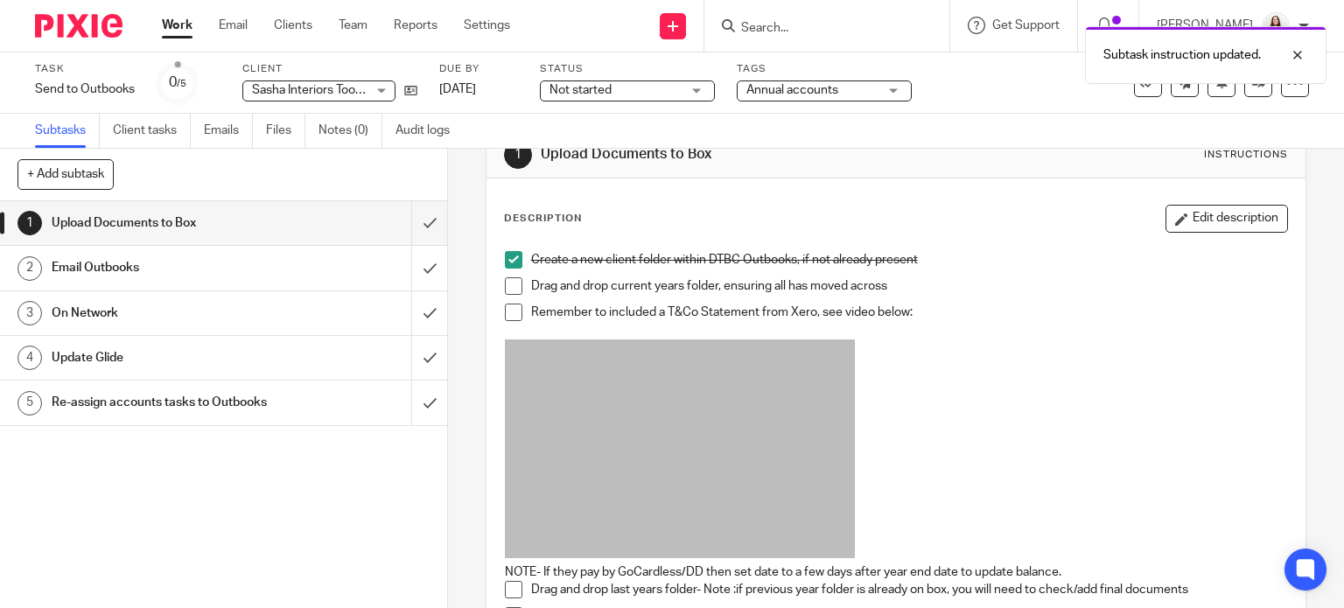
click at [508, 282] on span at bounding box center [514, 286] width 18 height 18
click at [508, 312] on span at bounding box center [514, 313] width 18 height 18
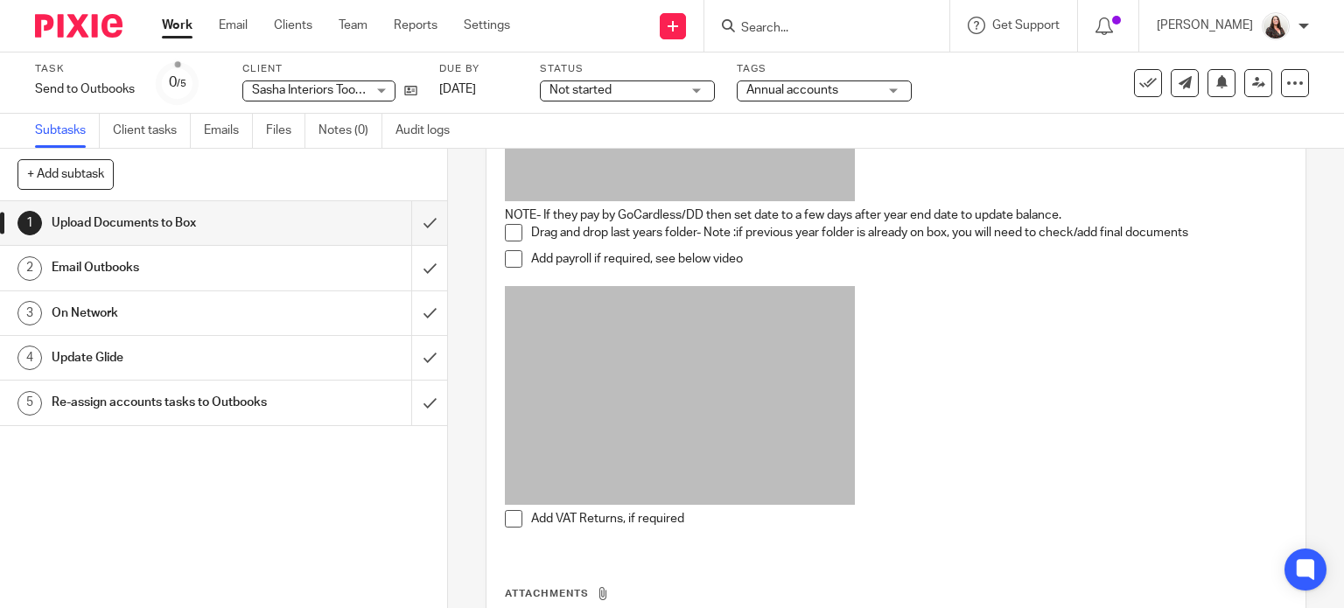
scroll to position [416, 0]
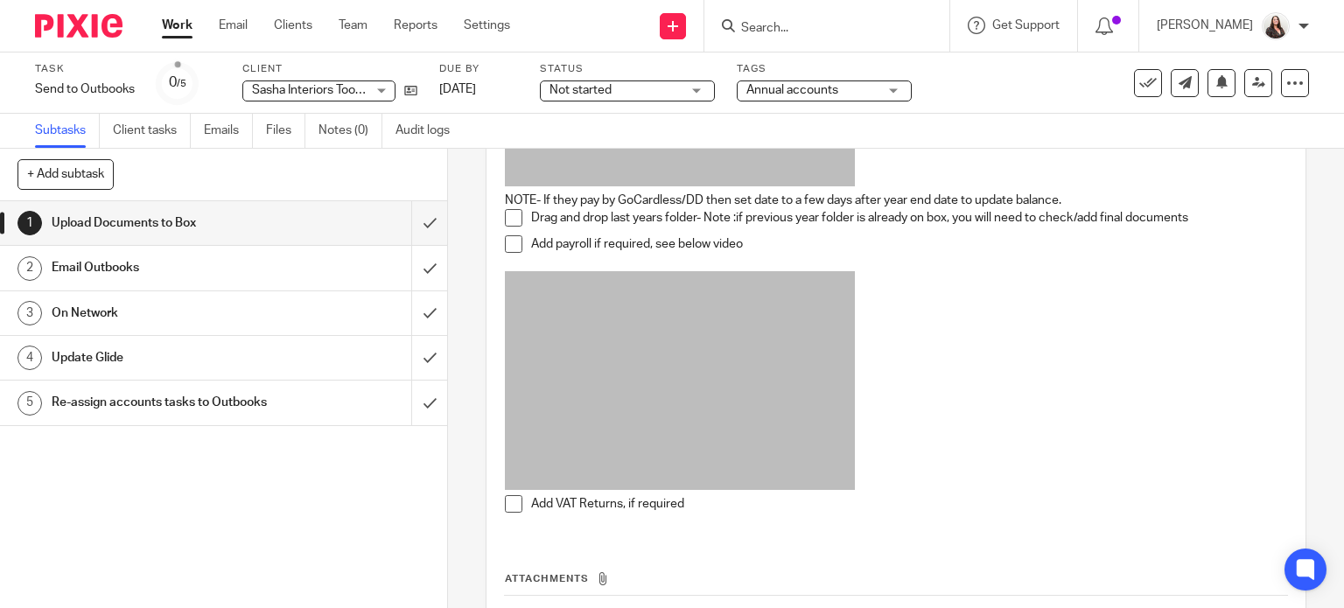
click at [508, 218] on span at bounding box center [514, 218] width 18 height 18
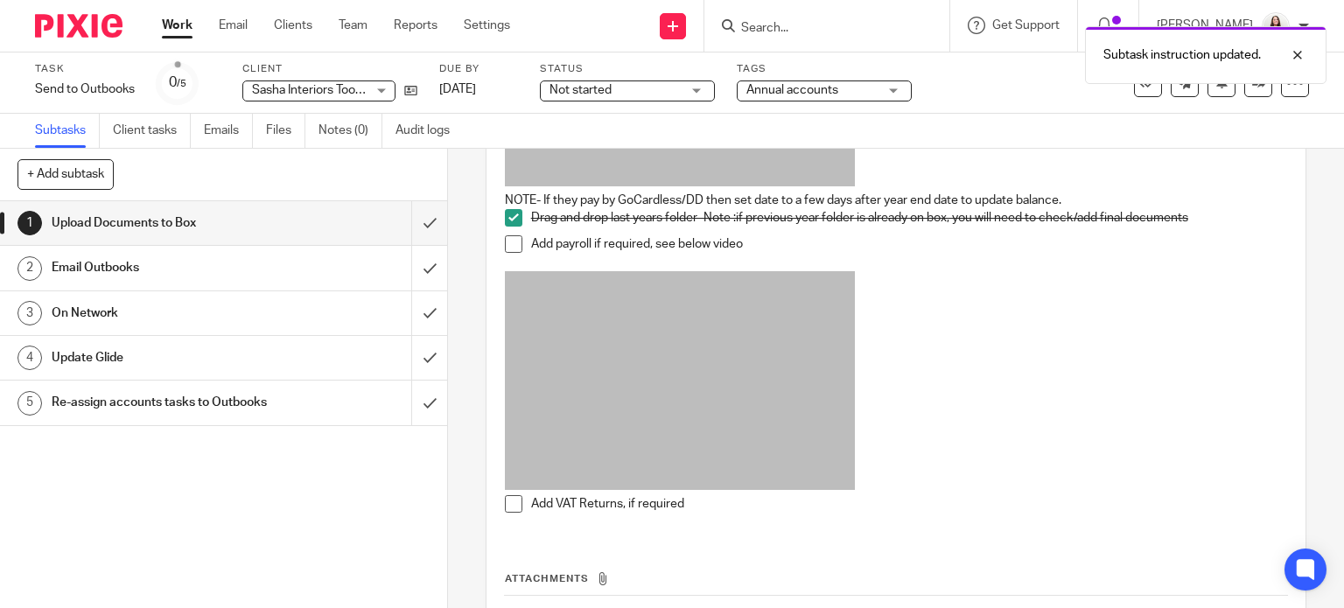
click at [506, 246] on span at bounding box center [514, 244] width 18 height 18
click at [509, 502] on span at bounding box center [514, 504] width 18 height 18
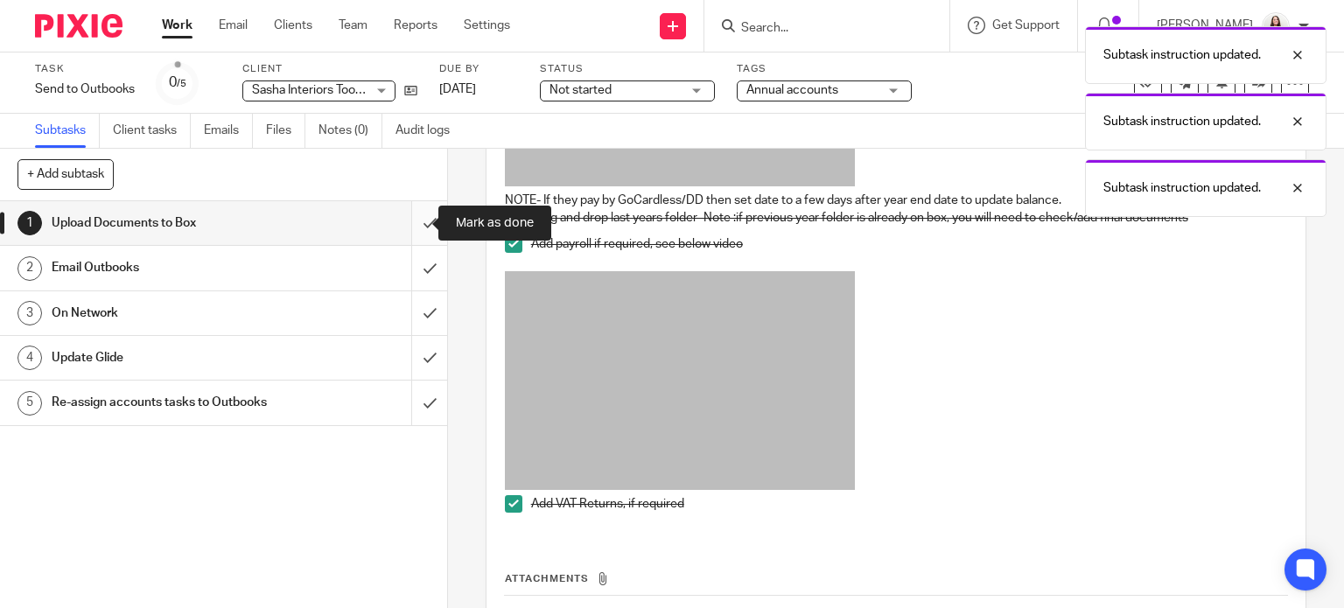
click at [410, 223] on input "submit" at bounding box center [223, 223] width 447 height 44
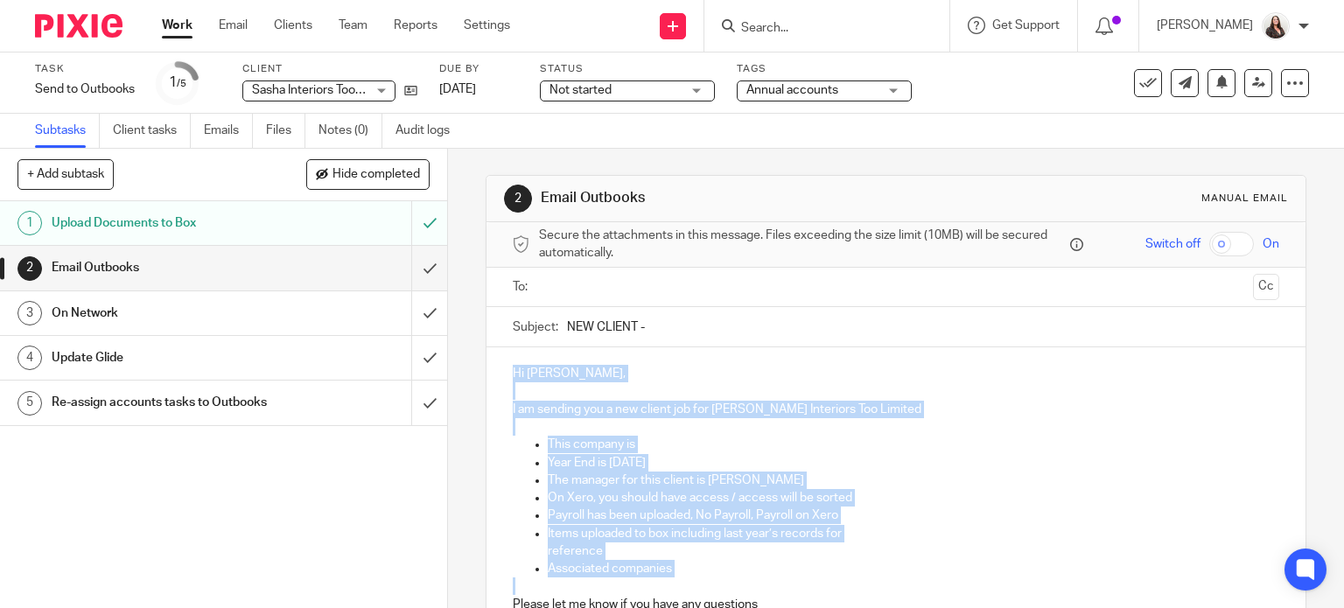
drag, startPoint x: 508, startPoint y: 371, endPoint x: 844, endPoint y: 566, distance: 389.3
click at [847, 586] on div "Hi [PERSON_NAME], I am sending you a new client job for [PERSON_NAME] Interiors…" at bounding box center [897, 495] width 820 height 297
click at [865, 507] on p "Payroll has been uploaded, No Payroll, Payroll on Xero" at bounding box center [914, 516] width 732 height 18
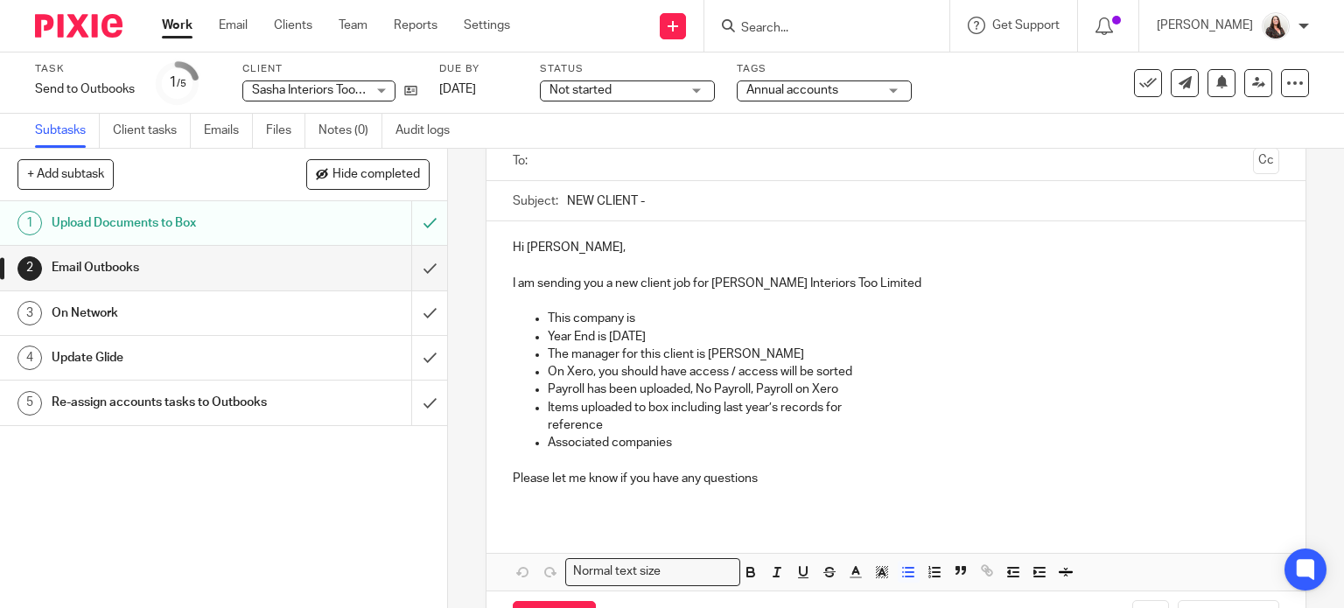
scroll to position [153, 0]
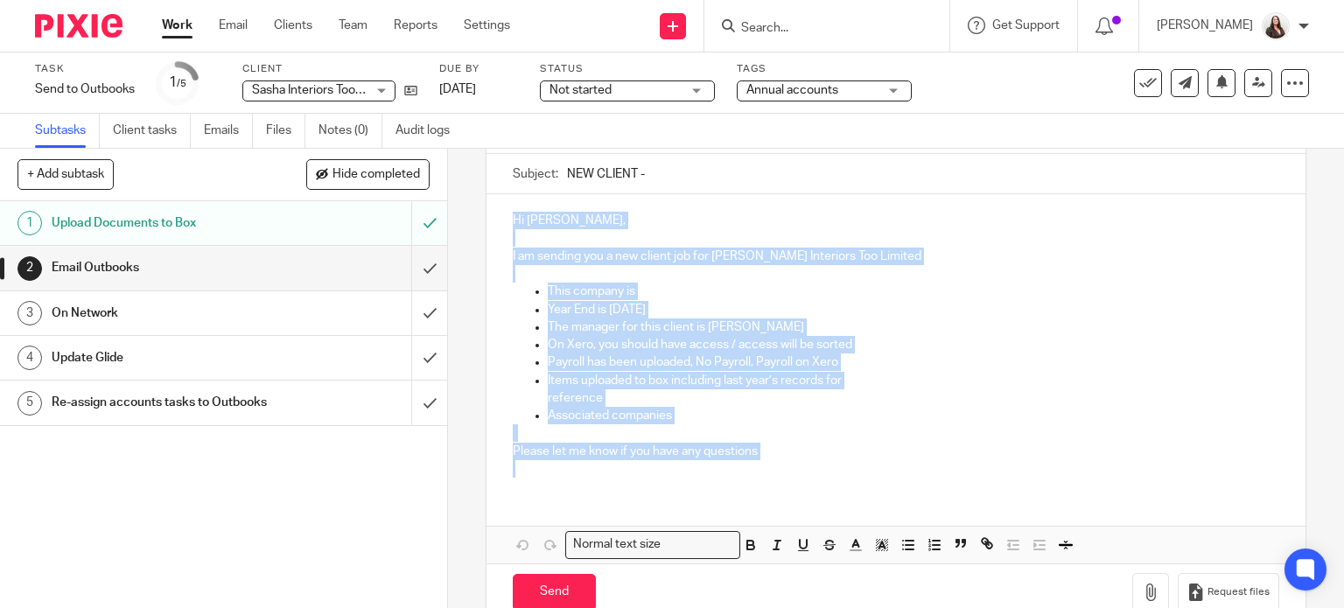
drag, startPoint x: 508, startPoint y: 216, endPoint x: 847, endPoint y: 493, distance: 437.9
click at [847, 493] on div "Hi [PERSON_NAME], I am sending you a new client job for [PERSON_NAME] Interiors…" at bounding box center [897, 378] width 820 height 368
copy div "Hi [PERSON_NAME], I am sending you a new client job for [PERSON_NAME] Interiors…"
drag, startPoint x: 413, startPoint y: 267, endPoint x: 419, endPoint y: 220, distance: 47.6
click at [413, 267] on input "submit" at bounding box center [223, 268] width 447 height 44
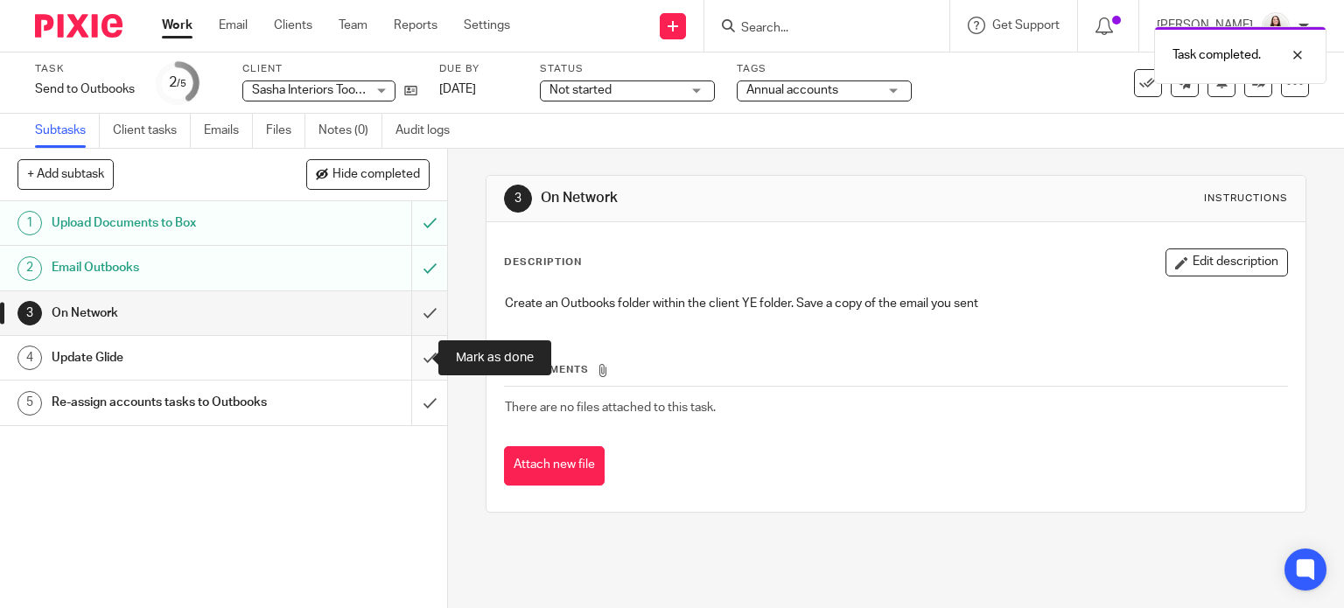
click at [410, 354] on input "submit" at bounding box center [223, 358] width 447 height 44
